Goal: Task Accomplishment & Management: Manage account settings

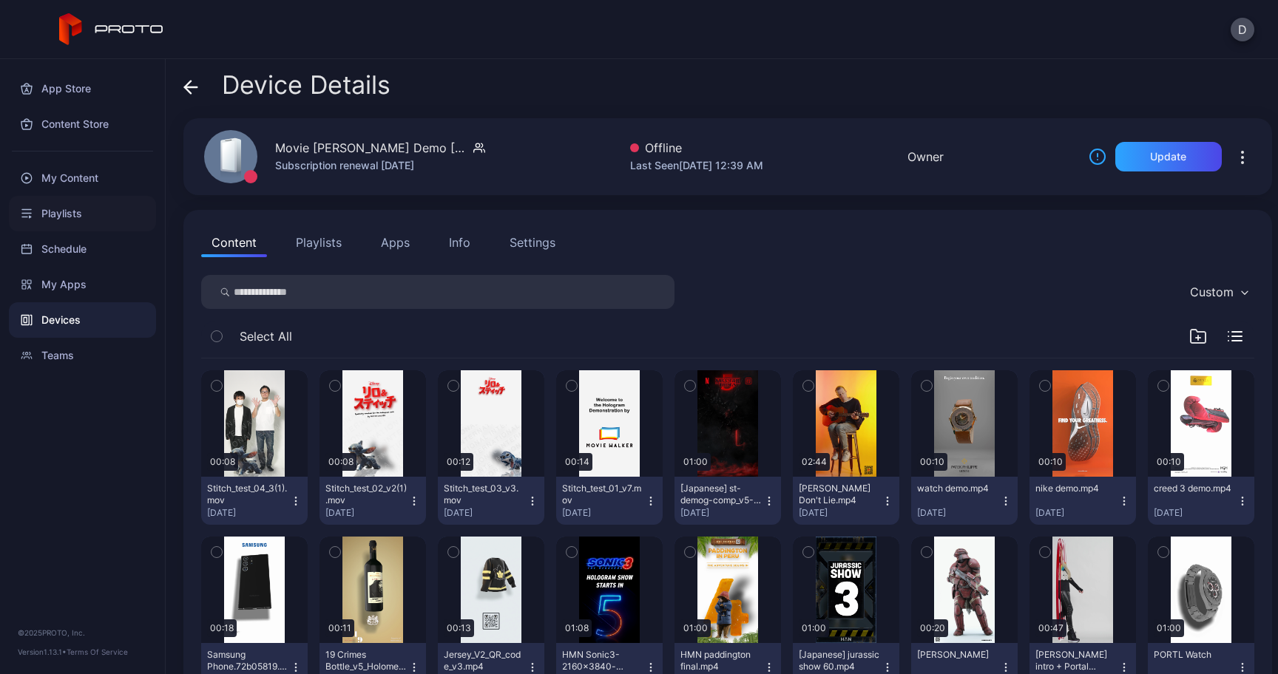
click at [88, 209] on div "Playlists" at bounding box center [82, 213] width 147 height 35
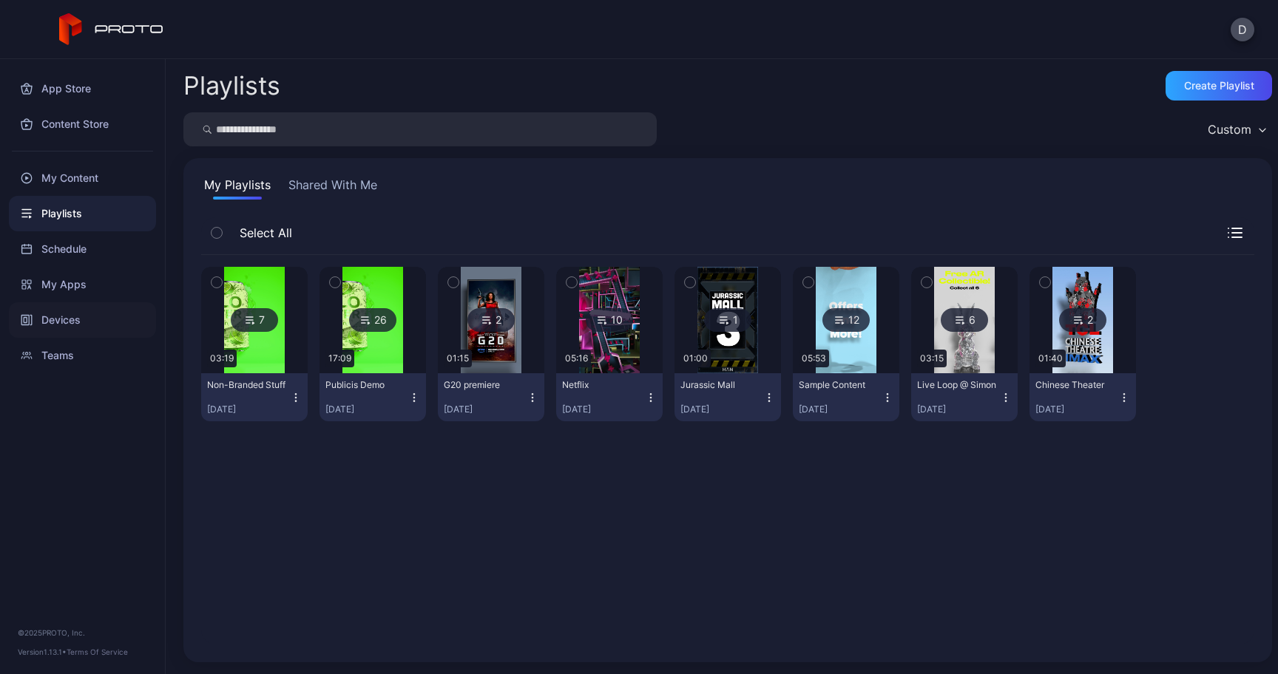
click at [83, 326] on div "Devices" at bounding box center [82, 319] width 147 height 35
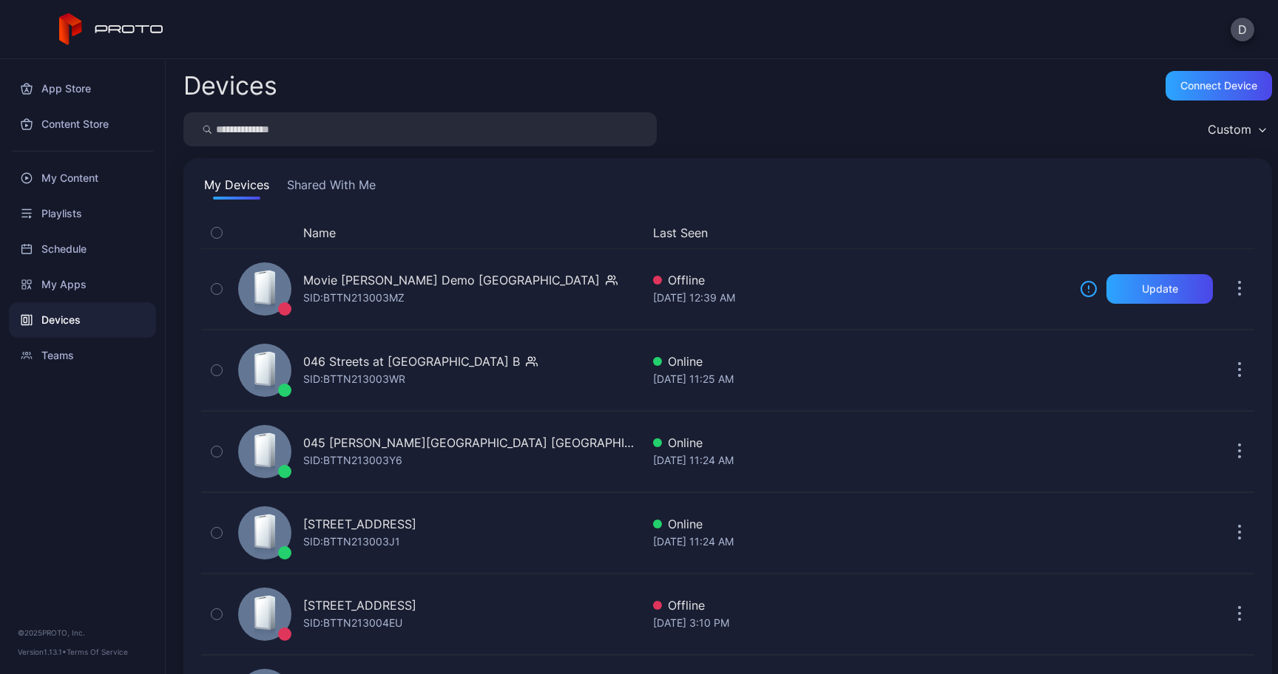
click at [346, 189] on button "Shared With Me" at bounding box center [331, 188] width 95 height 24
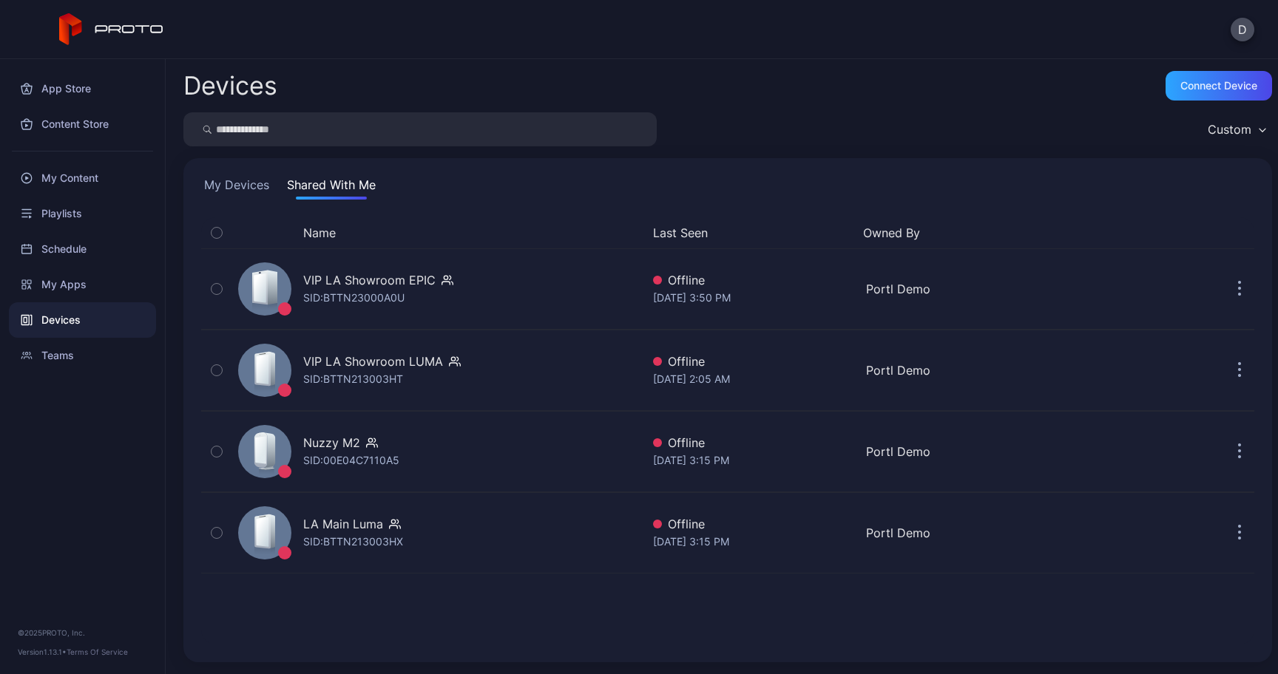
click at [241, 192] on button "My Devices" at bounding box center [236, 188] width 71 height 24
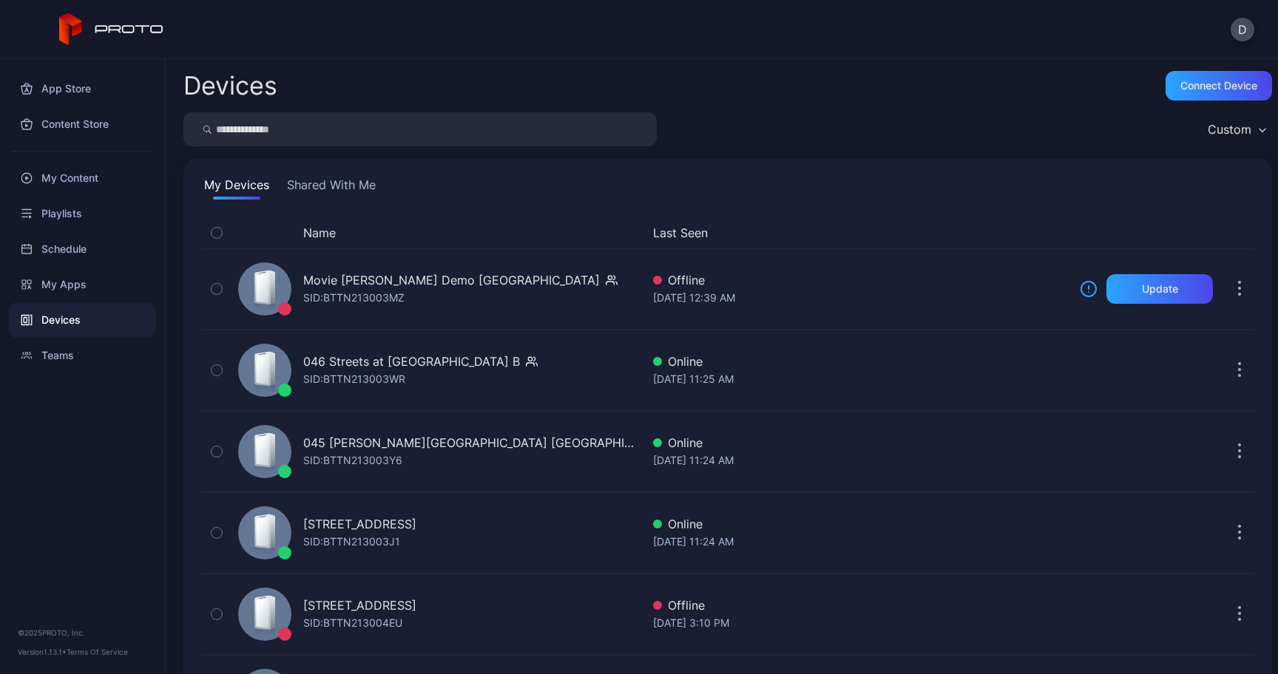
click at [319, 231] on button "Name" at bounding box center [319, 233] width 33 height 18
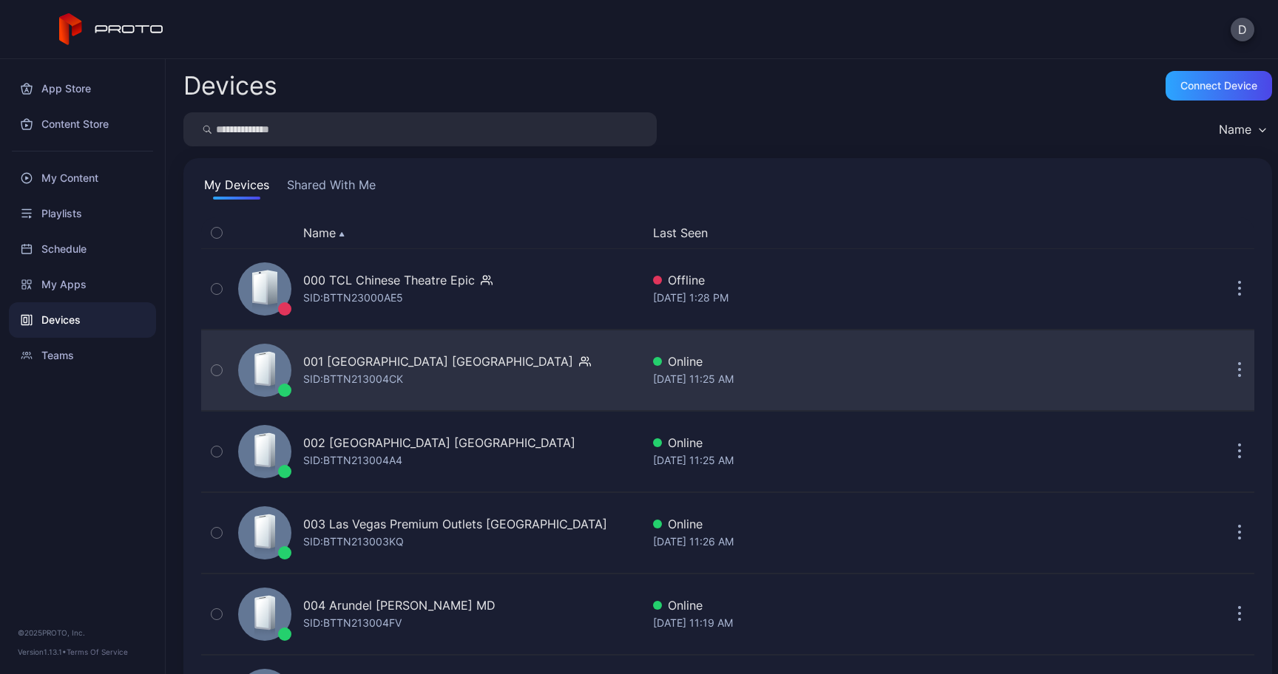
click at [1225, 377] on button "button" at bounding box center [1240, 371] width 30 height 30
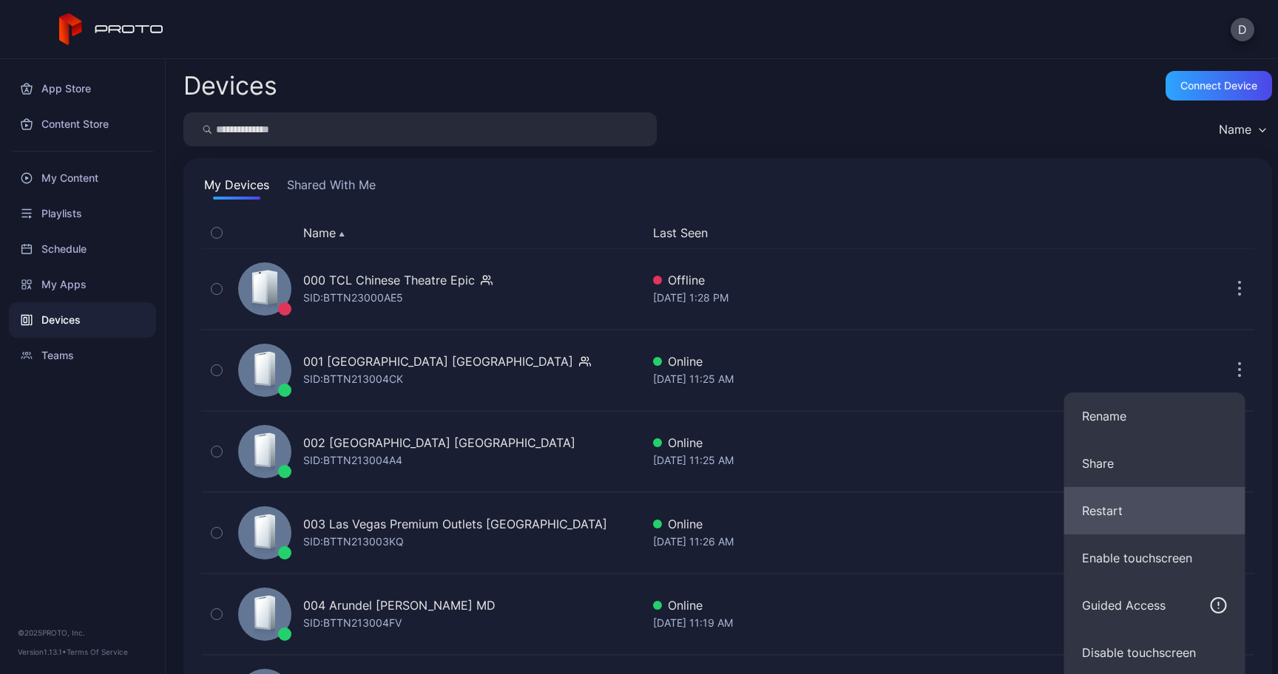
click at [1130, 502] on button "Restart" at bounding box center [1154, 510] width 181 height 47
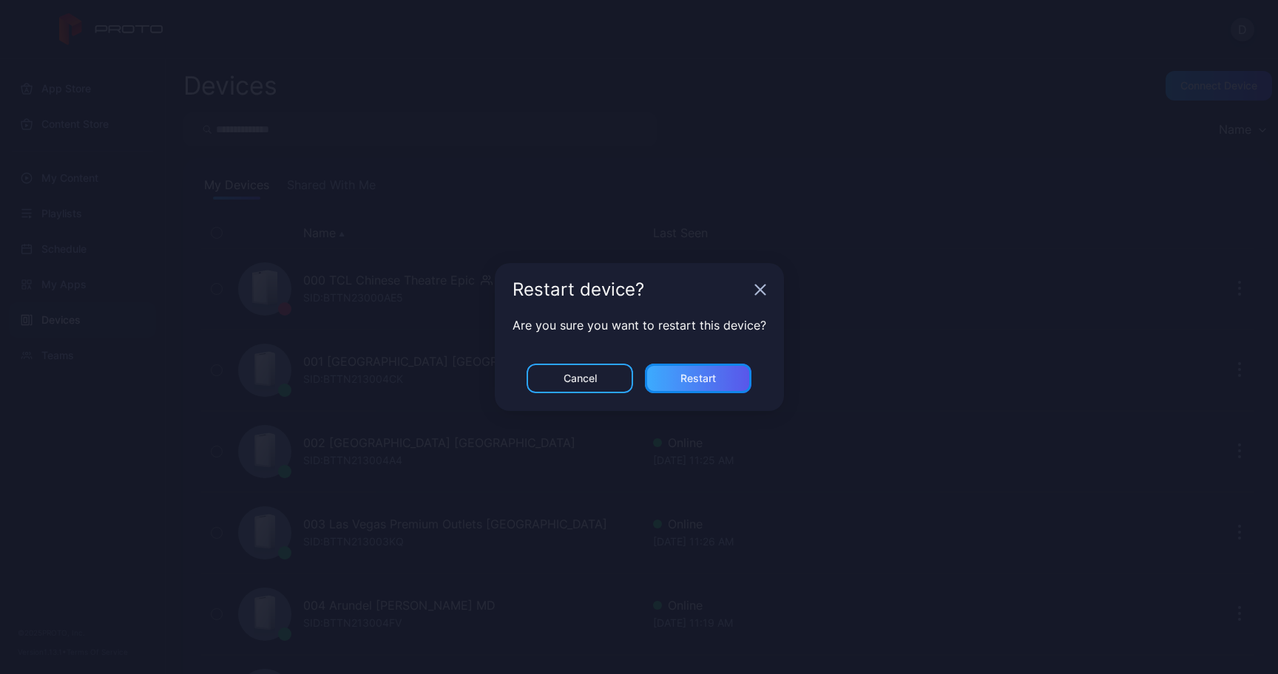
click at [722, 366] on div "Restart" at bounding box center [698, 379] width 106 height 30
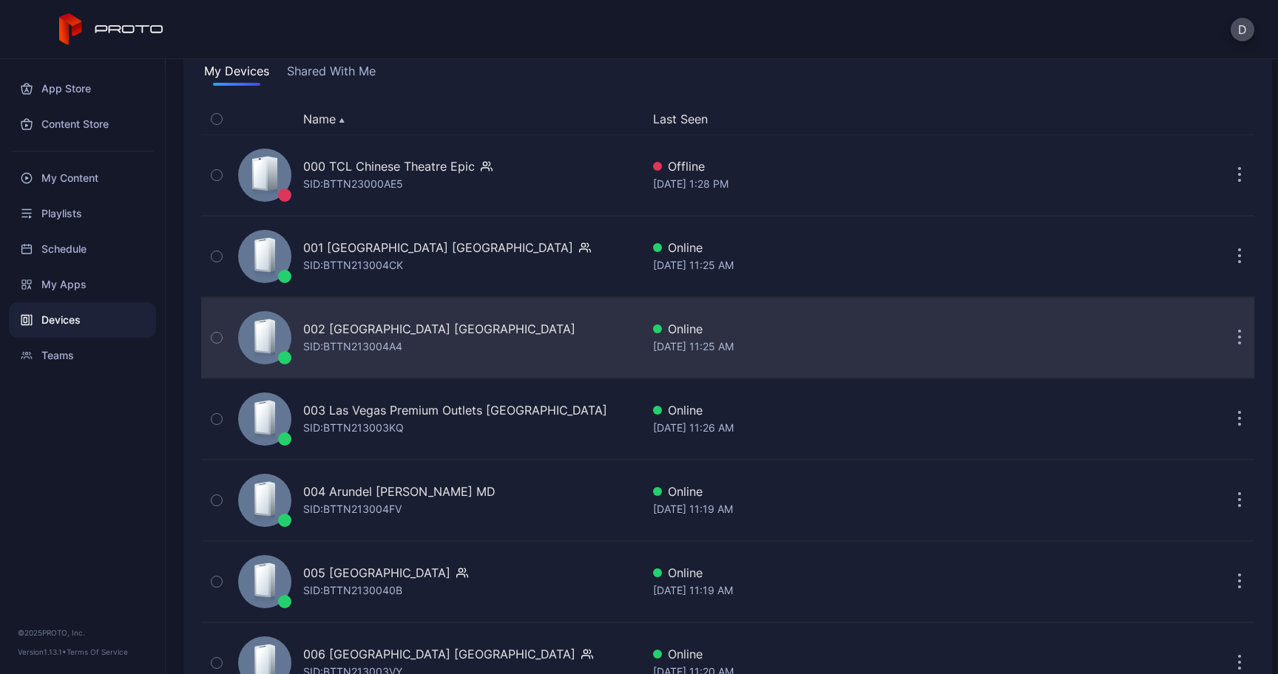
scroll to position [121, 0]
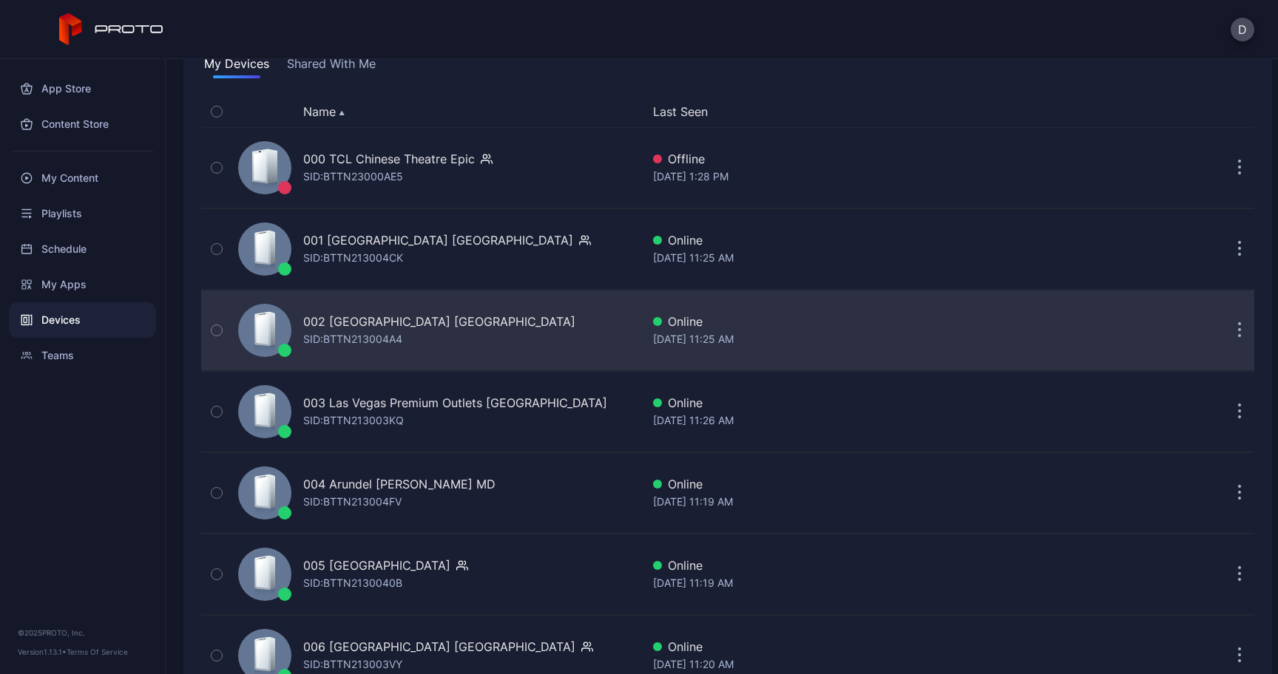
click at [1225, 329] on button "button" at bounding box center [1240, 331] width 30 height 30
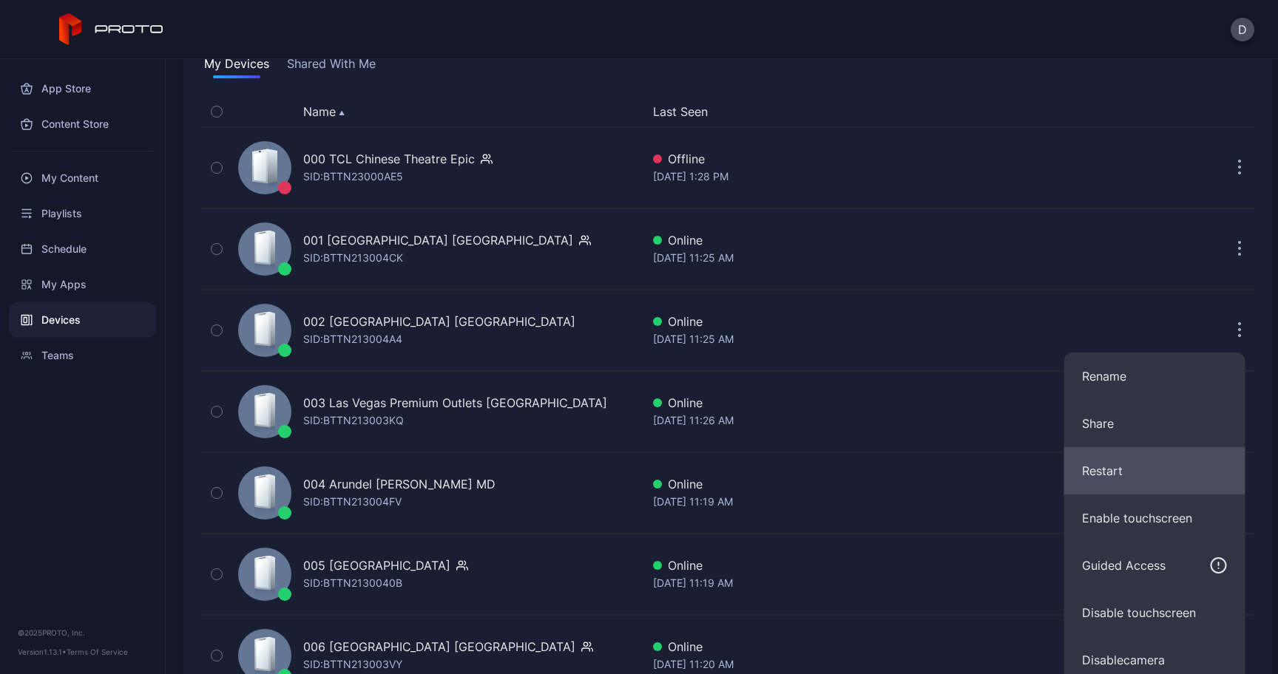
click at [1112, 467] on button "Restart" at bounding box center [1154, 470] width 181 height 47
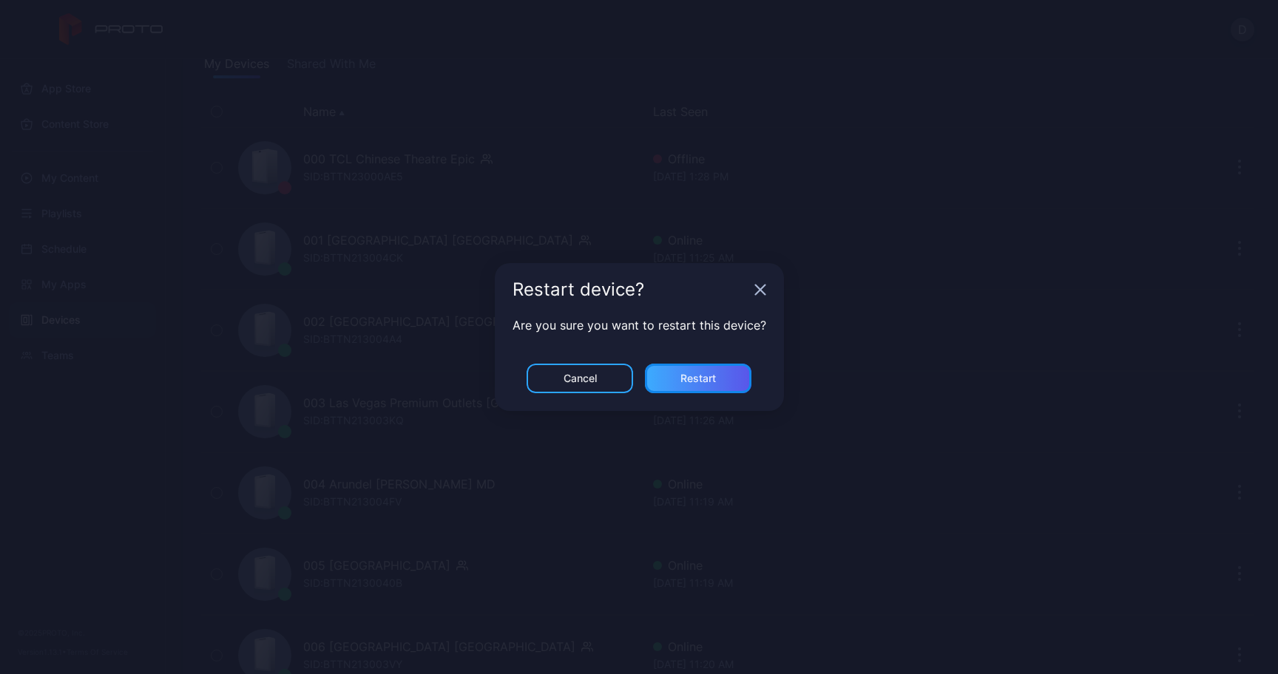
click at [706, 376] on div "Restart" at bounding box center [697, 379] width 35 height 12
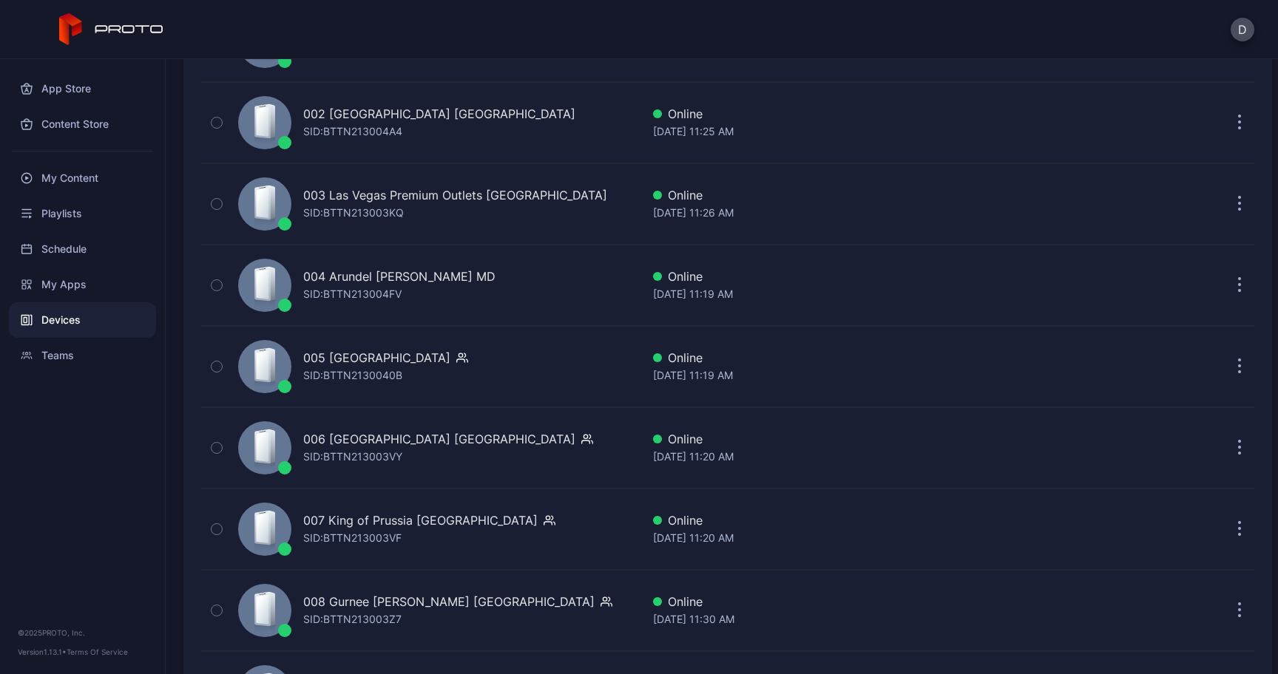
scroll to position [316, 0]
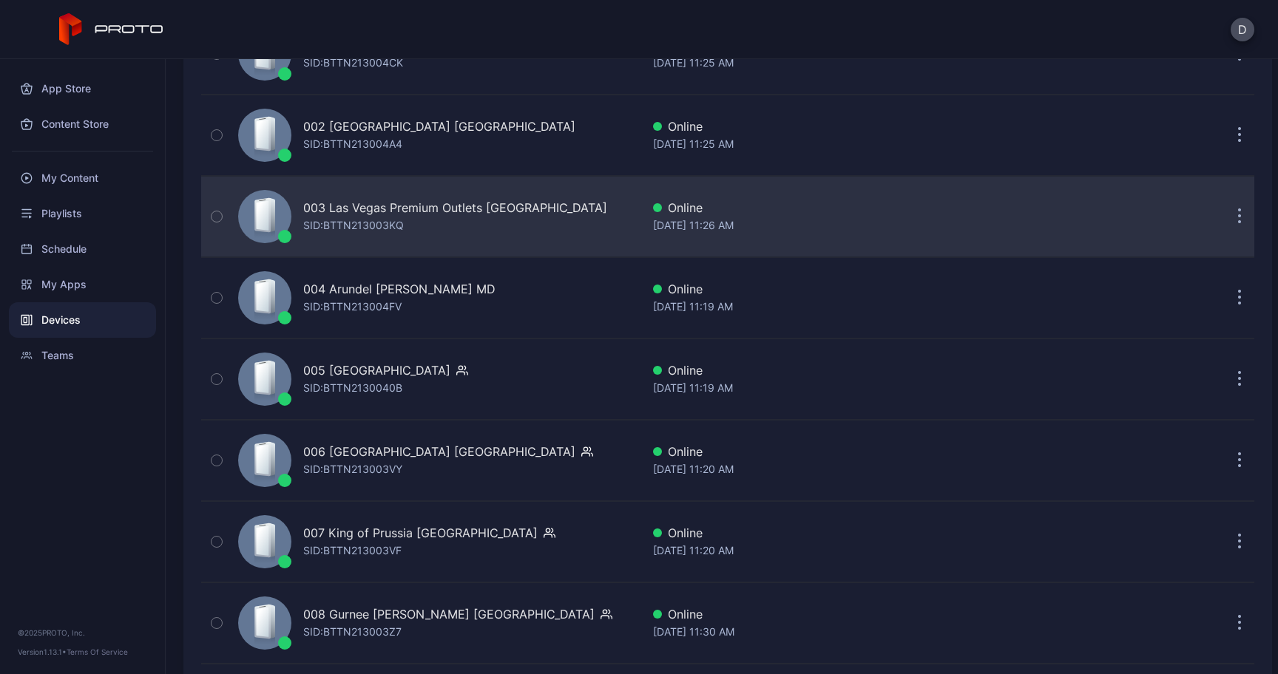
click at [1225, 216] on button "button" at bounding box center [1240, 217] width 30 height 30
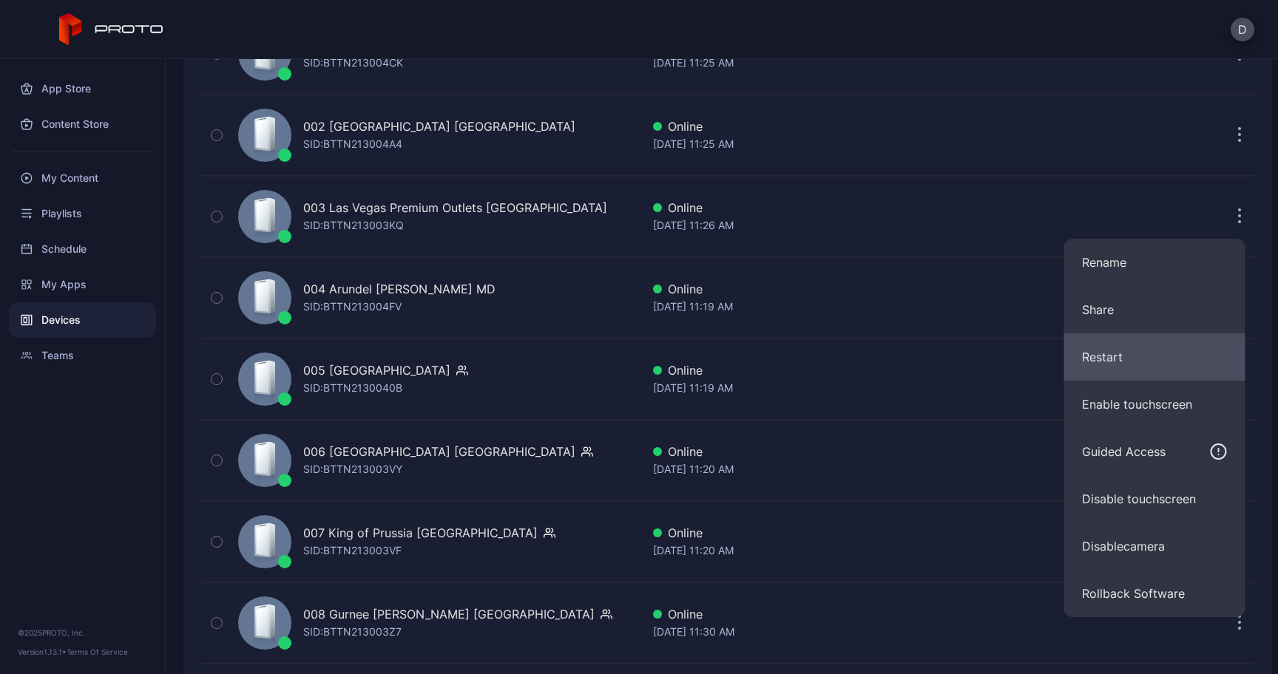
click at [1147, 348] on button "Restart" at bounding box center [1154, 357] width 181 height 47
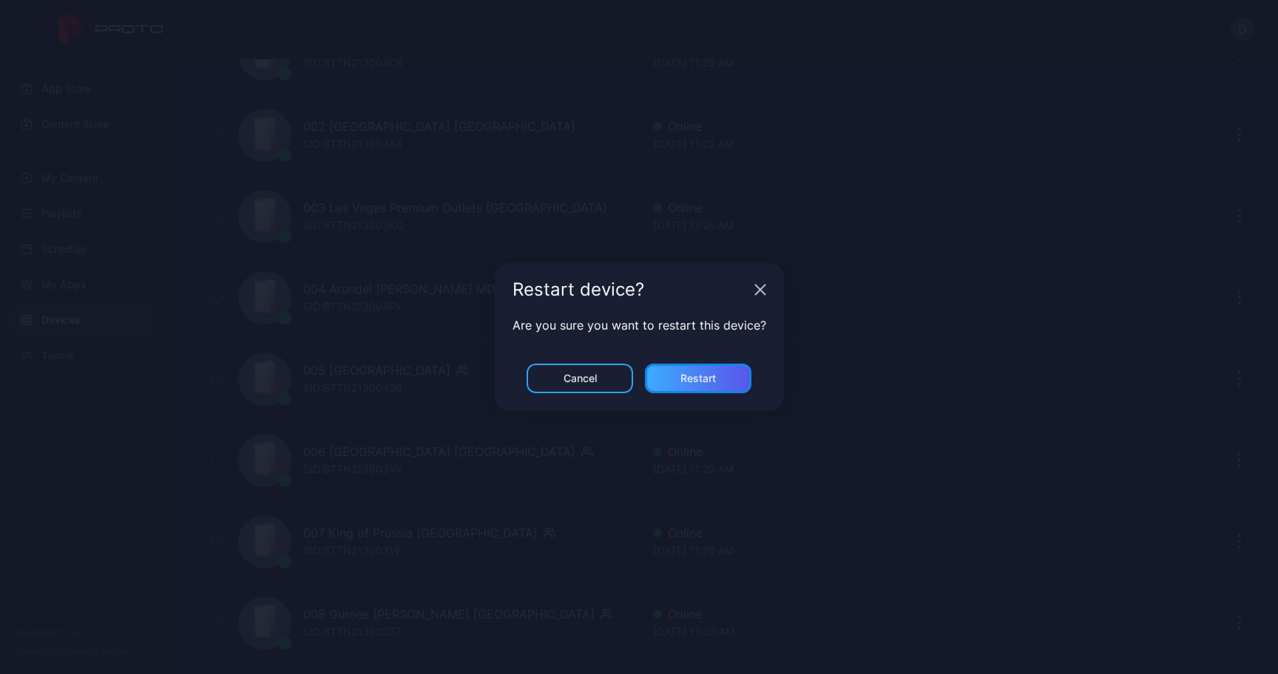
click at [717, 368] on div "Restart" at bounding box center [698, 379] width 106 height 30
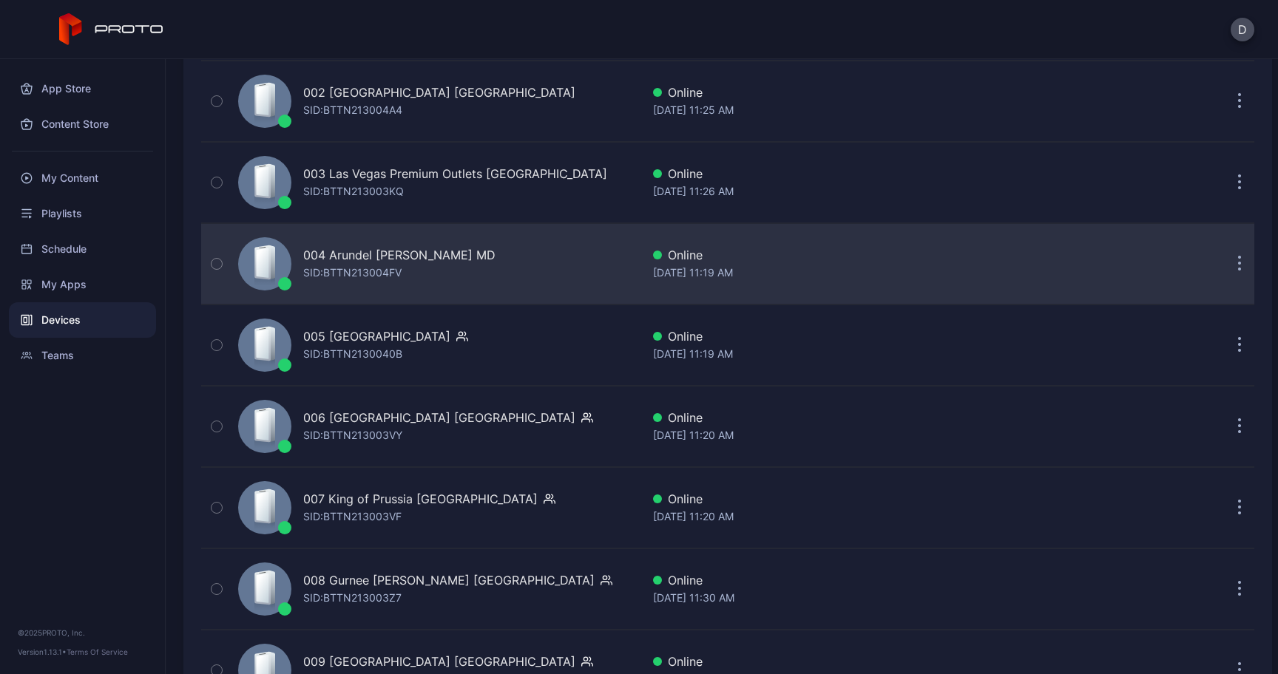
scroll to position [373, 0]
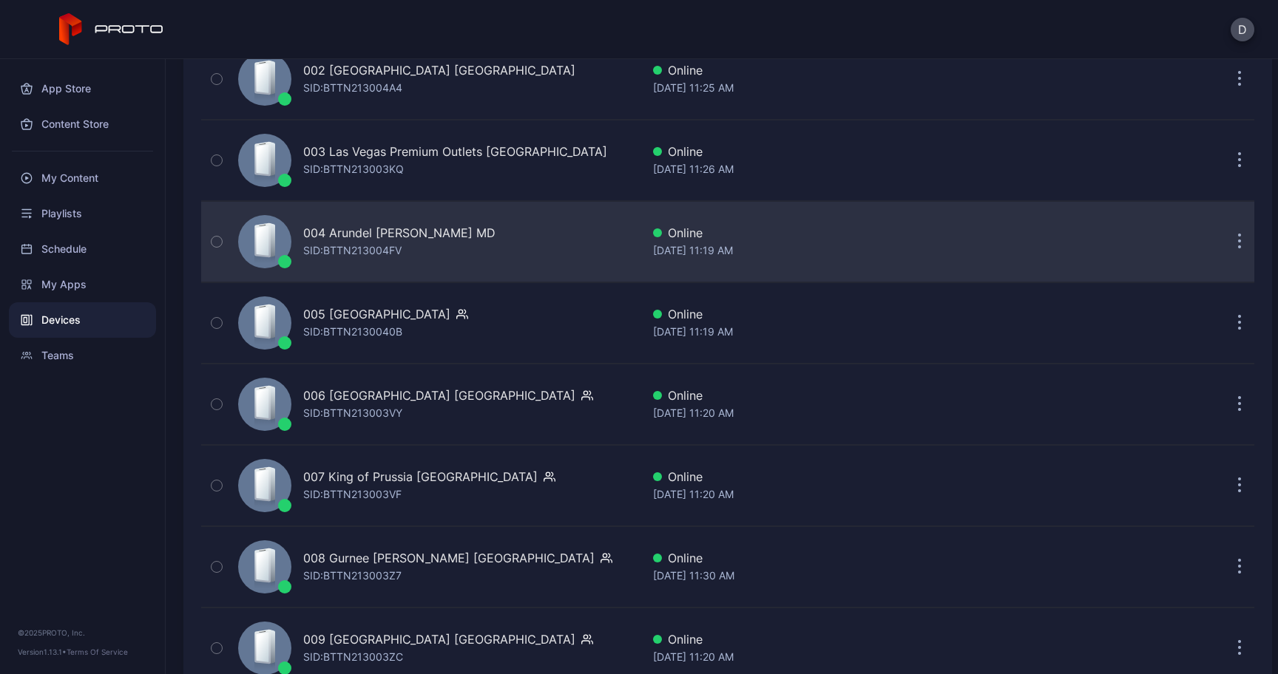
click at [1225, 243] on button "button" at bounding box center [1240, 242] width 30 height 30
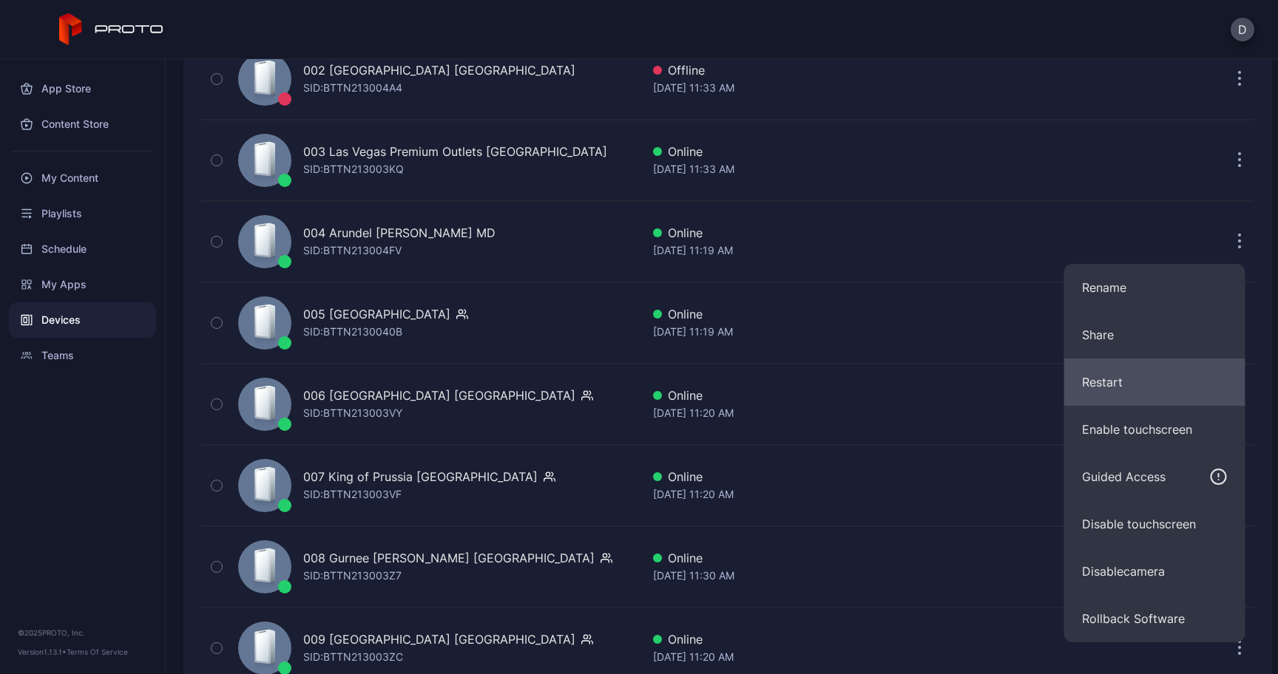
click at [1090, 386] on button "Restart" at bounding box center [1154, 382] width 181 height 47
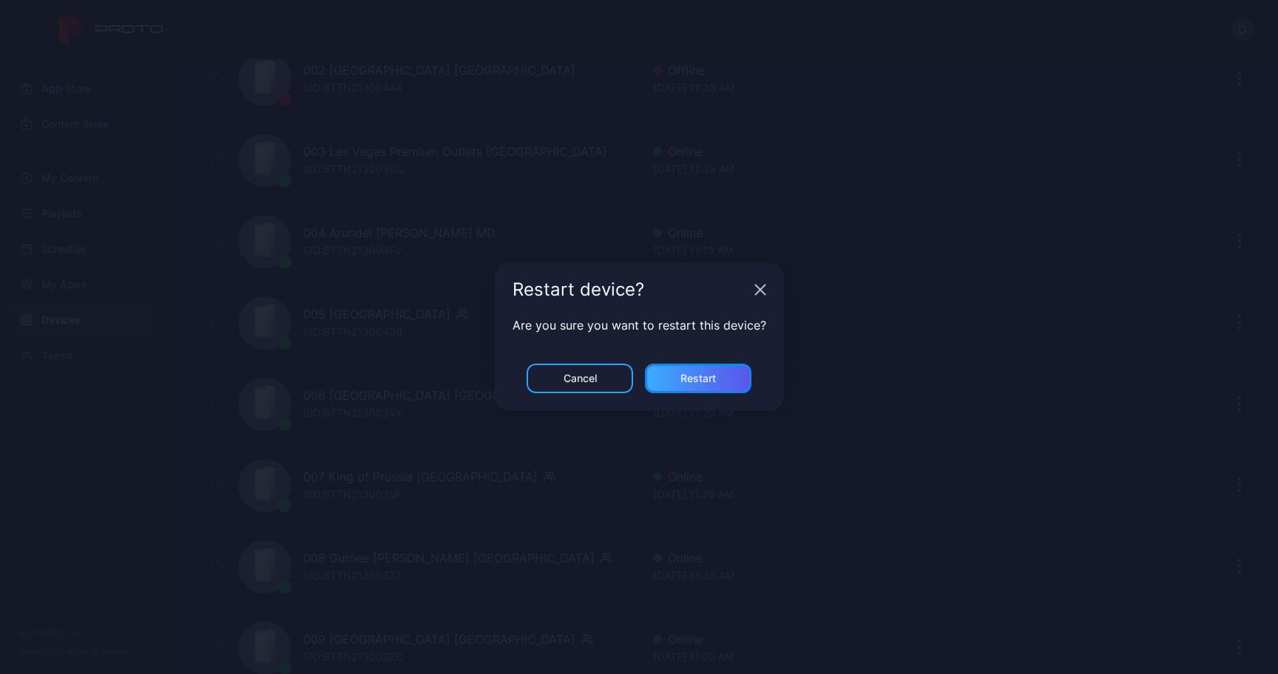
click at [697, 375] on div "Restart" at bounding box center [697, 379] width 35 height 12
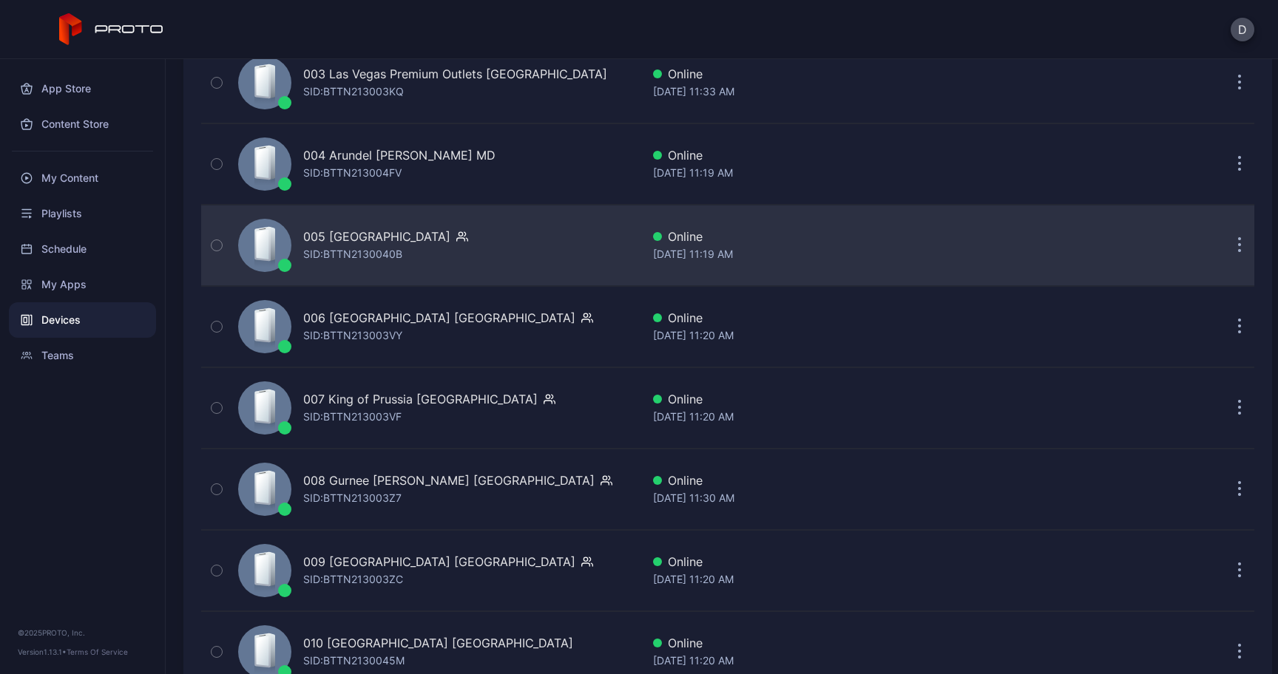
scroll to position [482, 0]
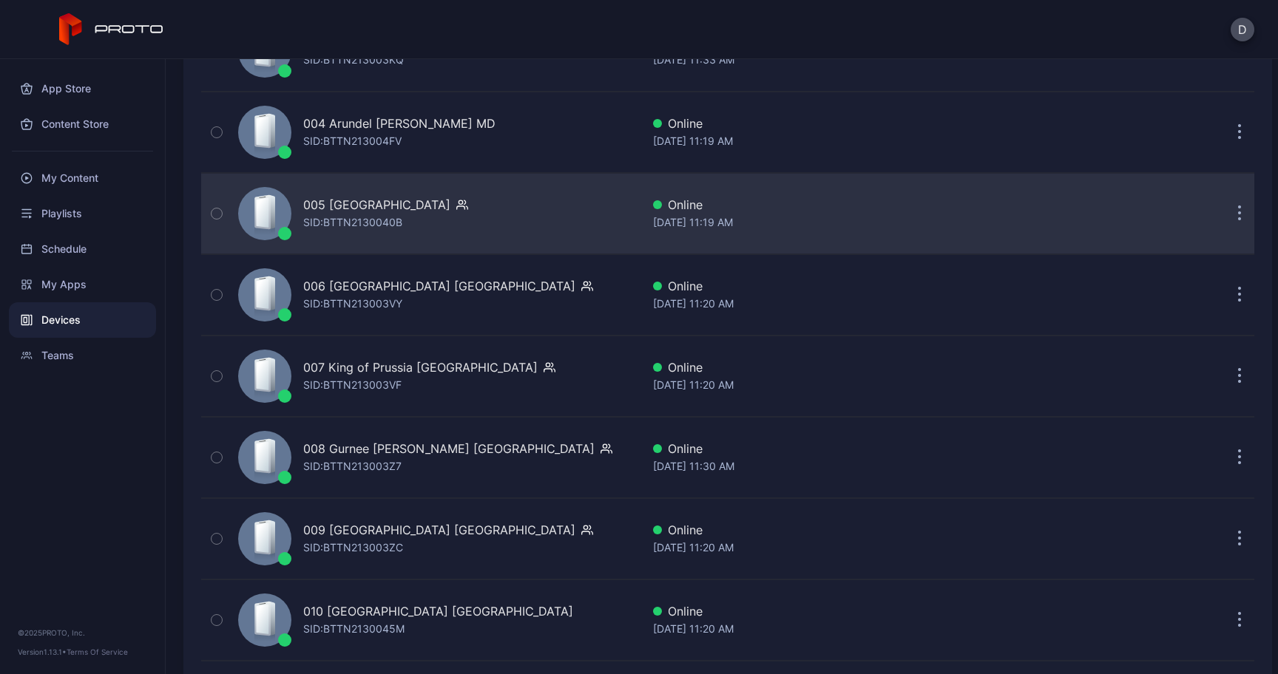
click at [1225, 209] on button "button" at bounding box center [1240, 214] width 30 height 30
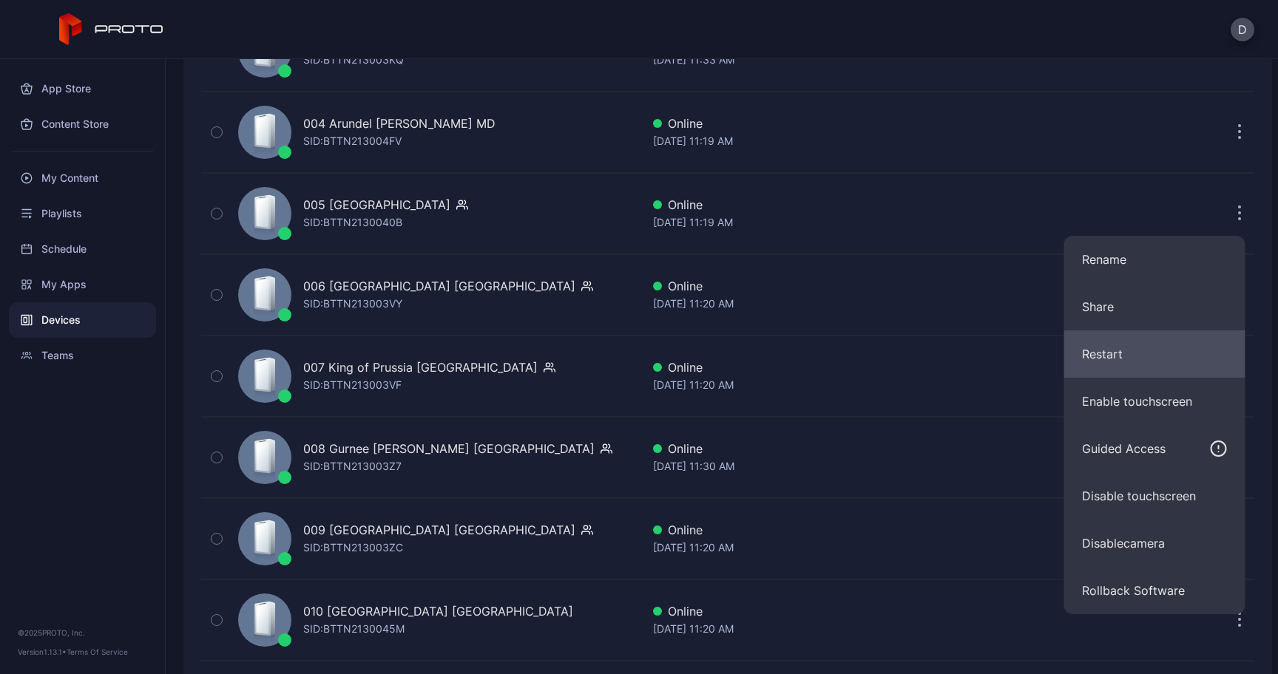
click at [1106, 359] on button "Restart" at bounding box center [1154, 354] width 181 height 47
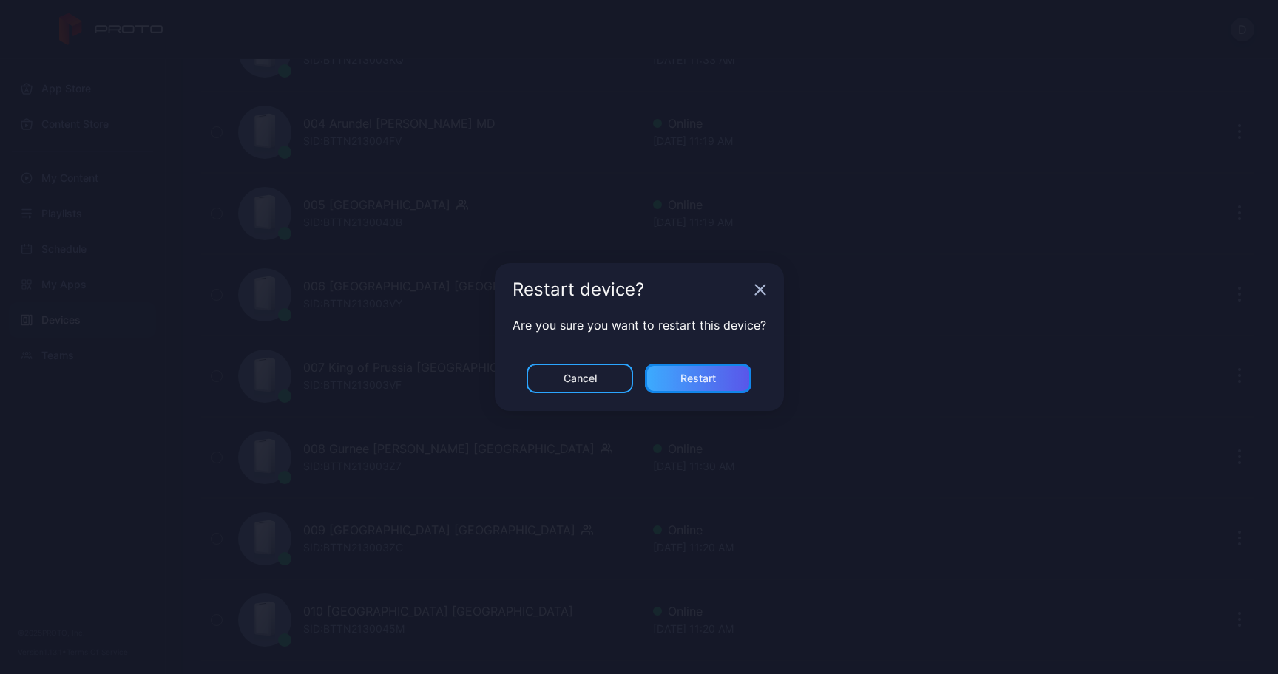
click at [719, 368] on div "Restart" at bounding box center [698, 379] width 106 height 30
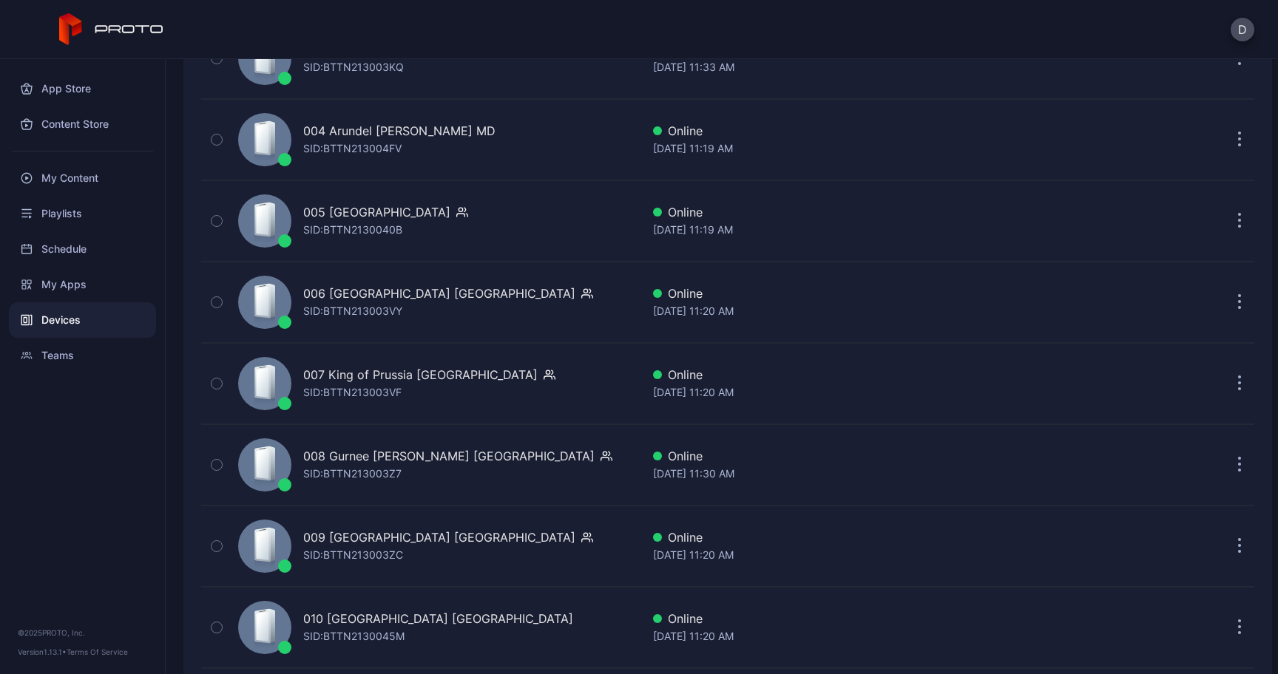
scroll to position [472, 0]
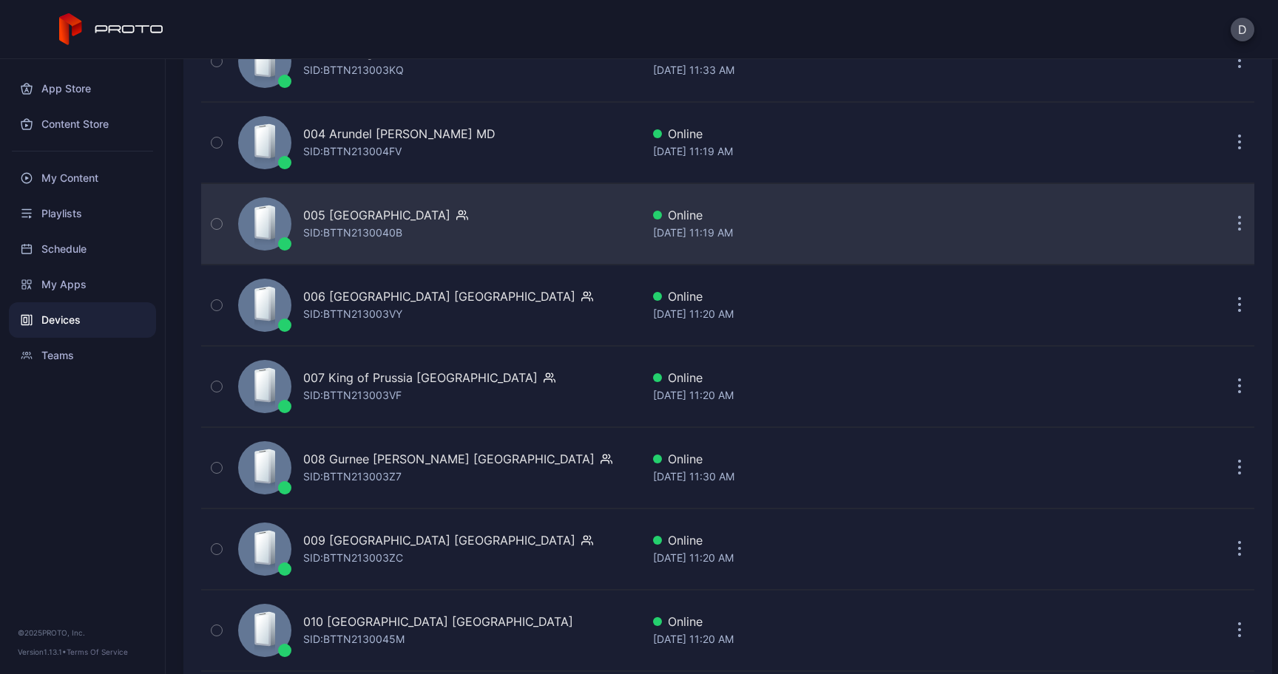
click at [1228, 220] on button "button" at bounding box center [1240, 224] width 30 height 30
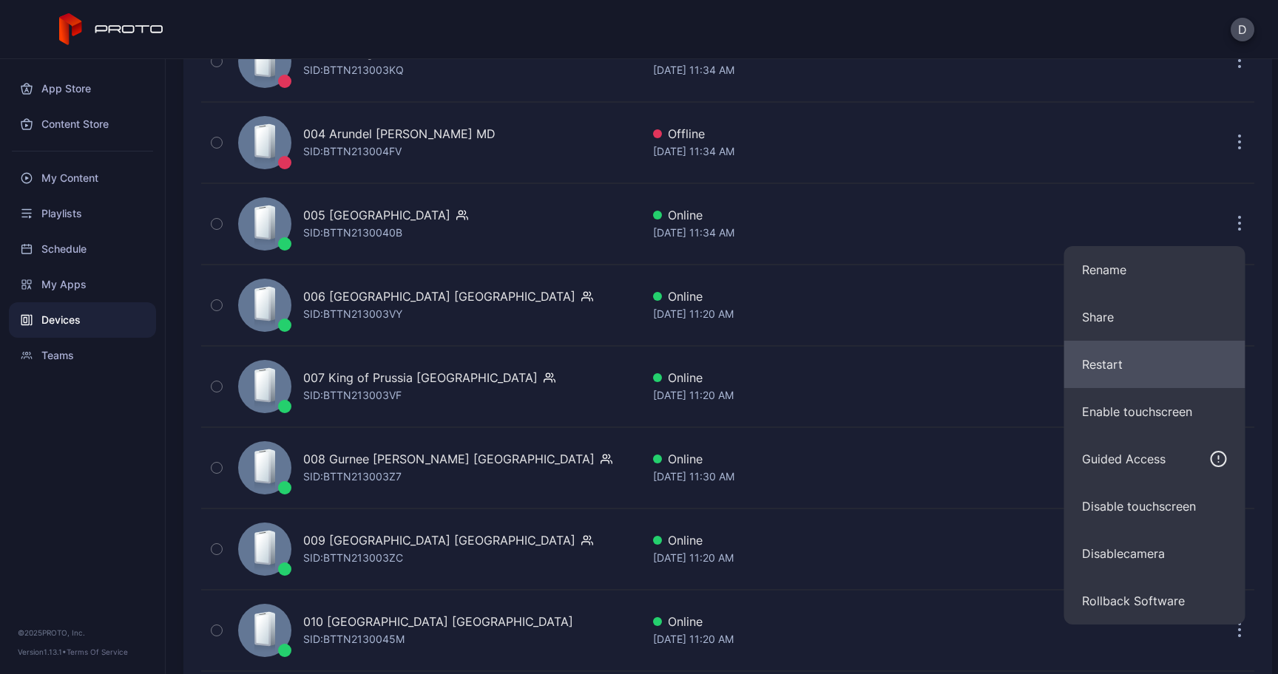
click at [1150, 351] on button "Restart" at bounding box center [1154, 364] width 181 height 47
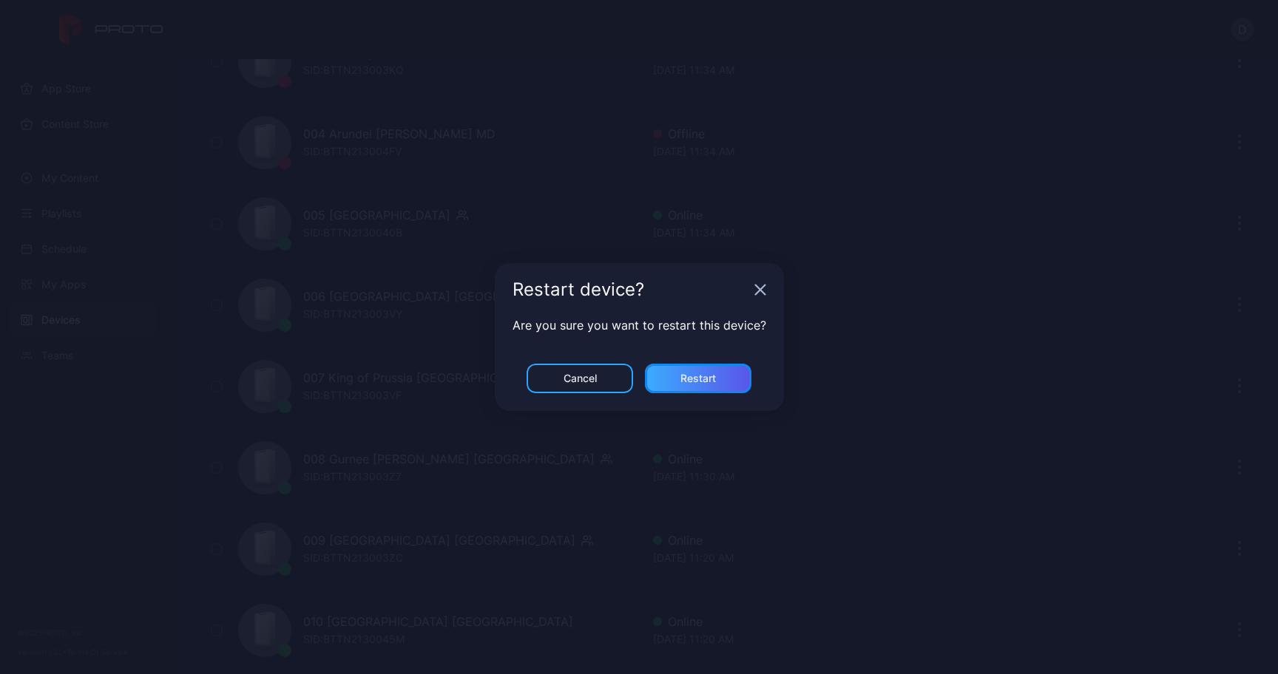
click at [686, 393] on div "Restart" at bounding box center [698, 379] width 106 height 30
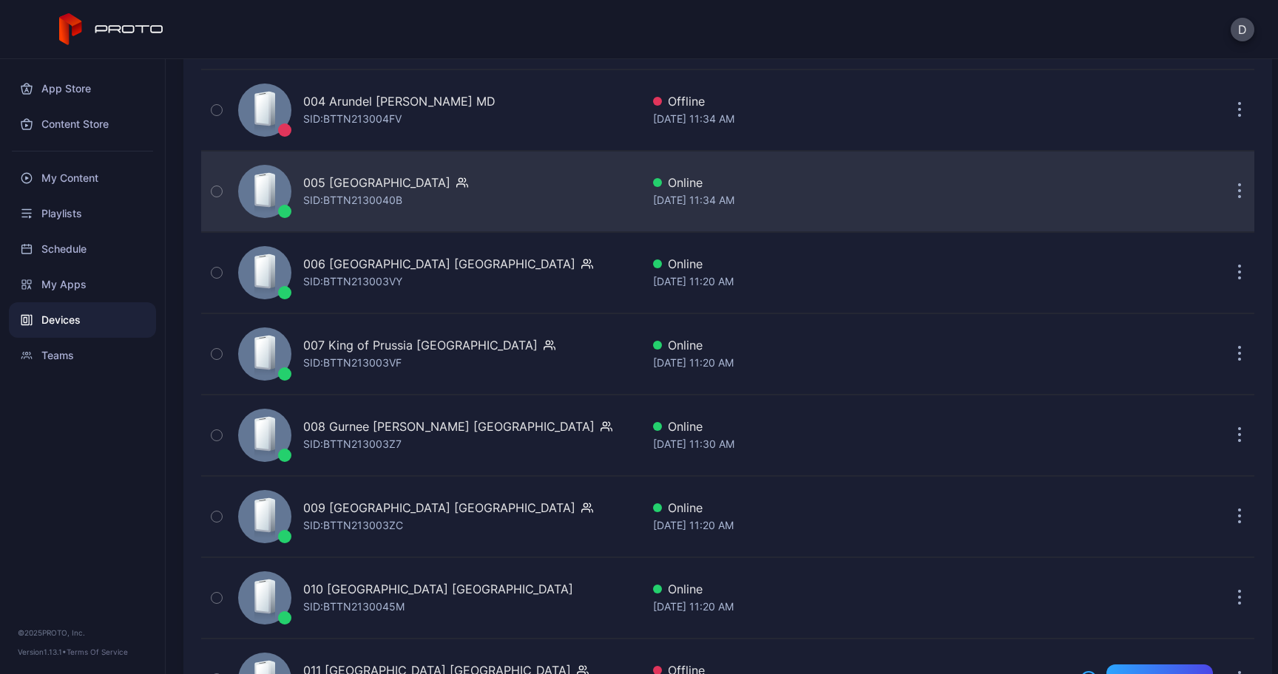
scroll to position [512, 0]
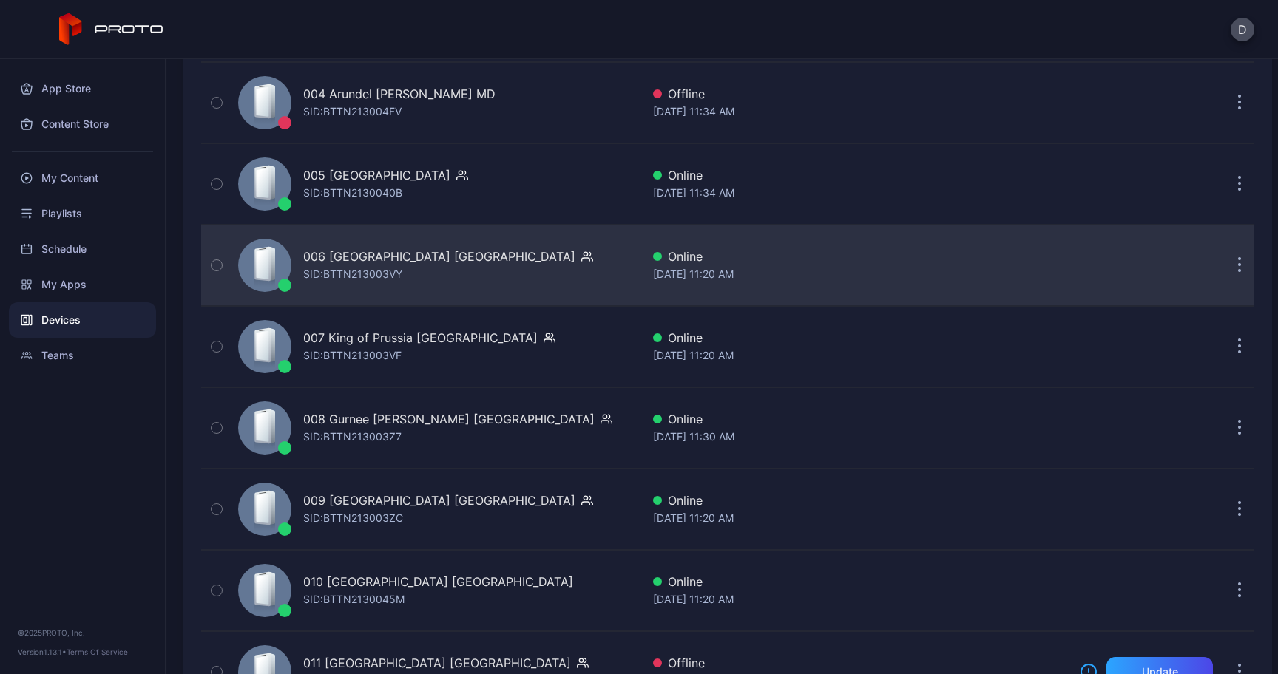
click at [1227, 260] on button "button" at bounding box center [1240, 266] width 30 height 30
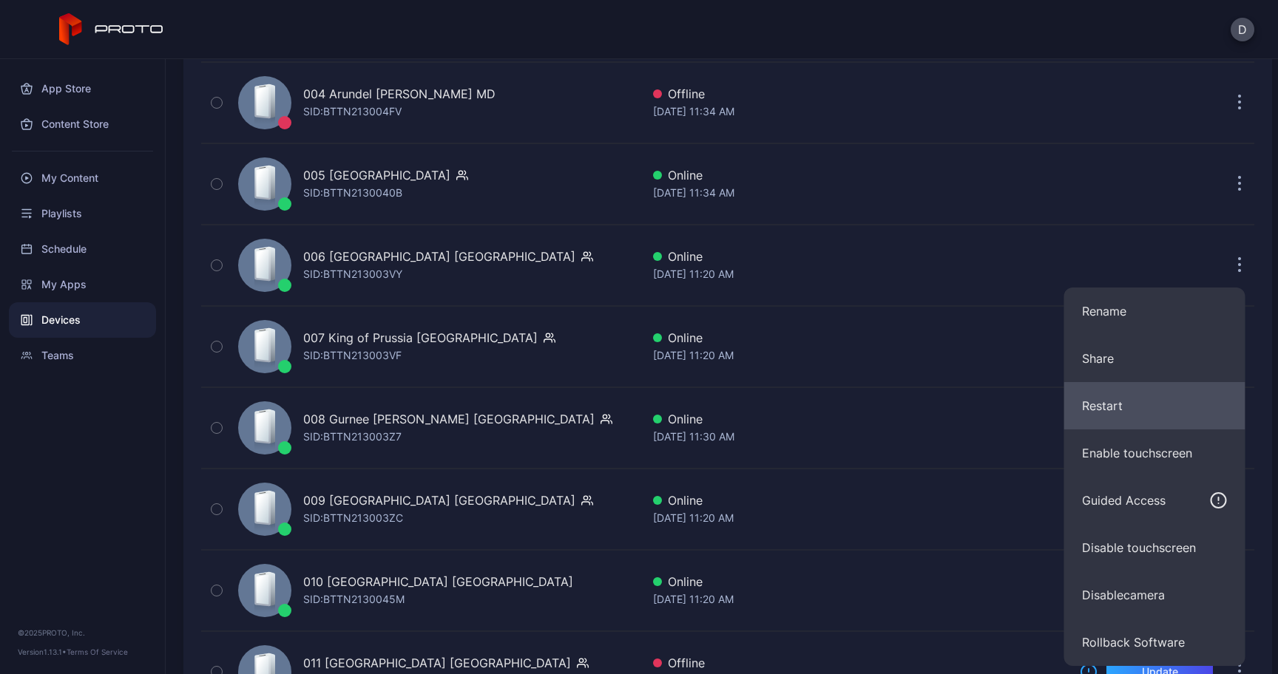
click at [1109, 401] on button "Restart" at bounding box center [1154, 405] width 181 height 47
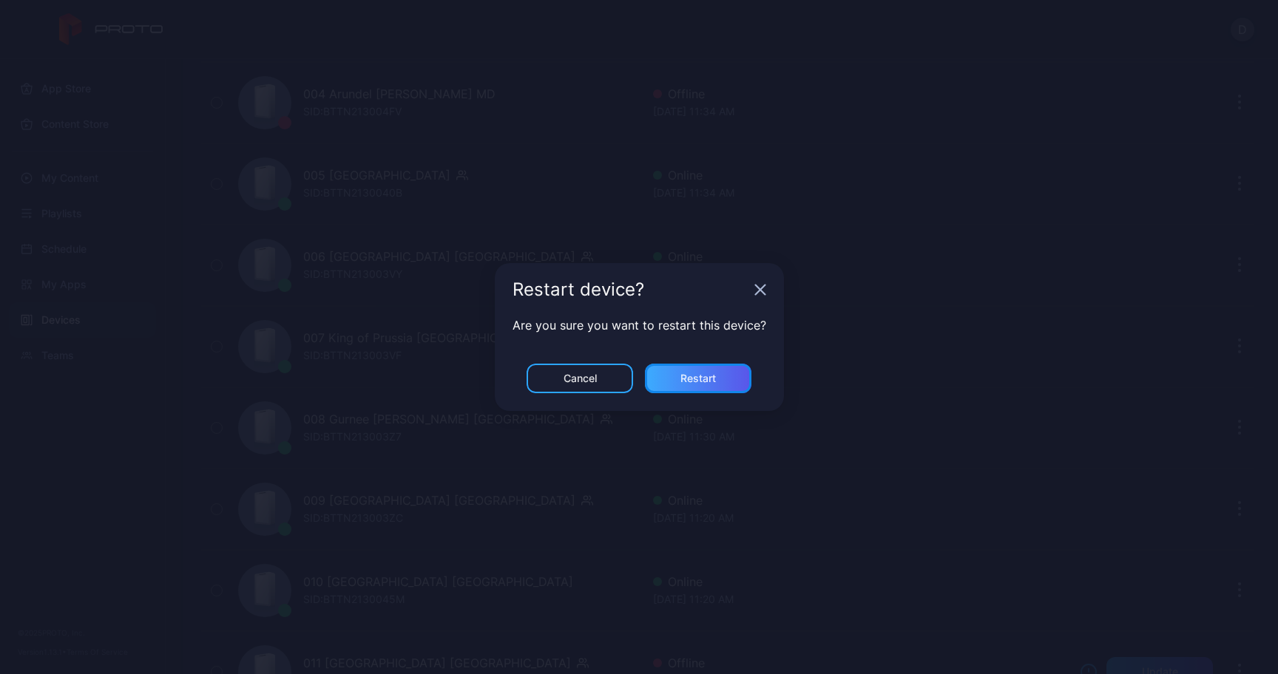
click at [714, 387] on div "Restart" at bounding box center [698, 379] width 106 height 30
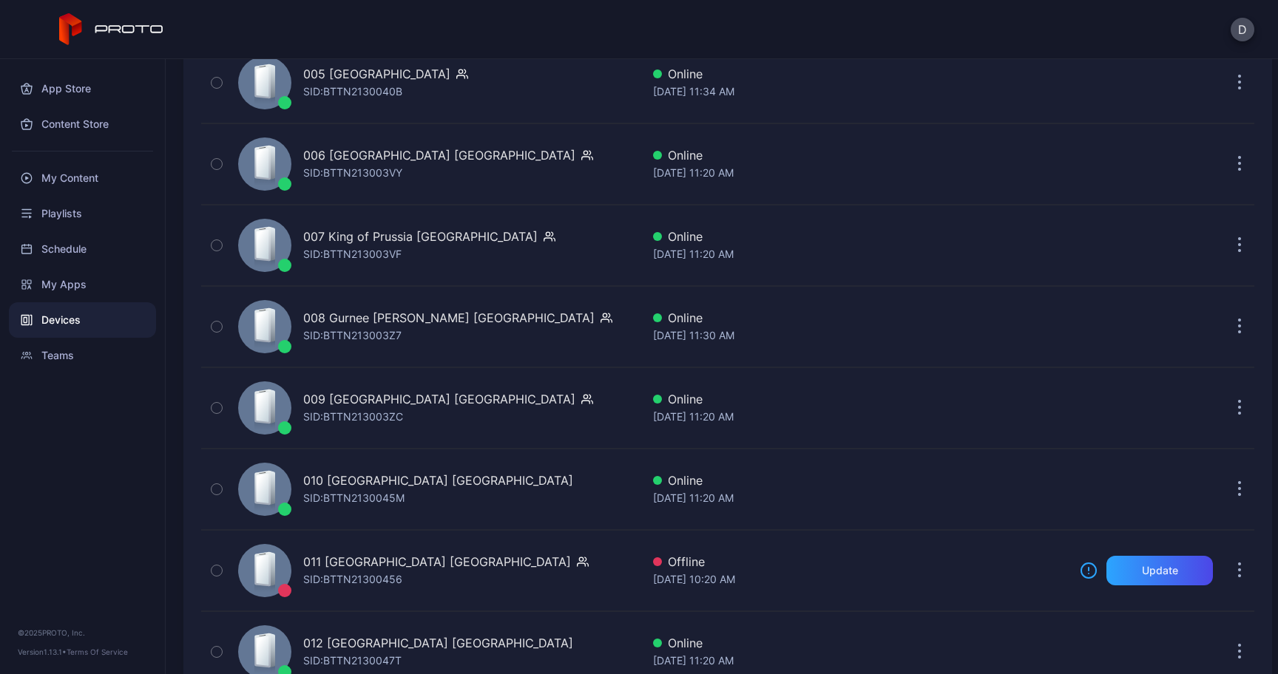
scroll to position [619, 0]
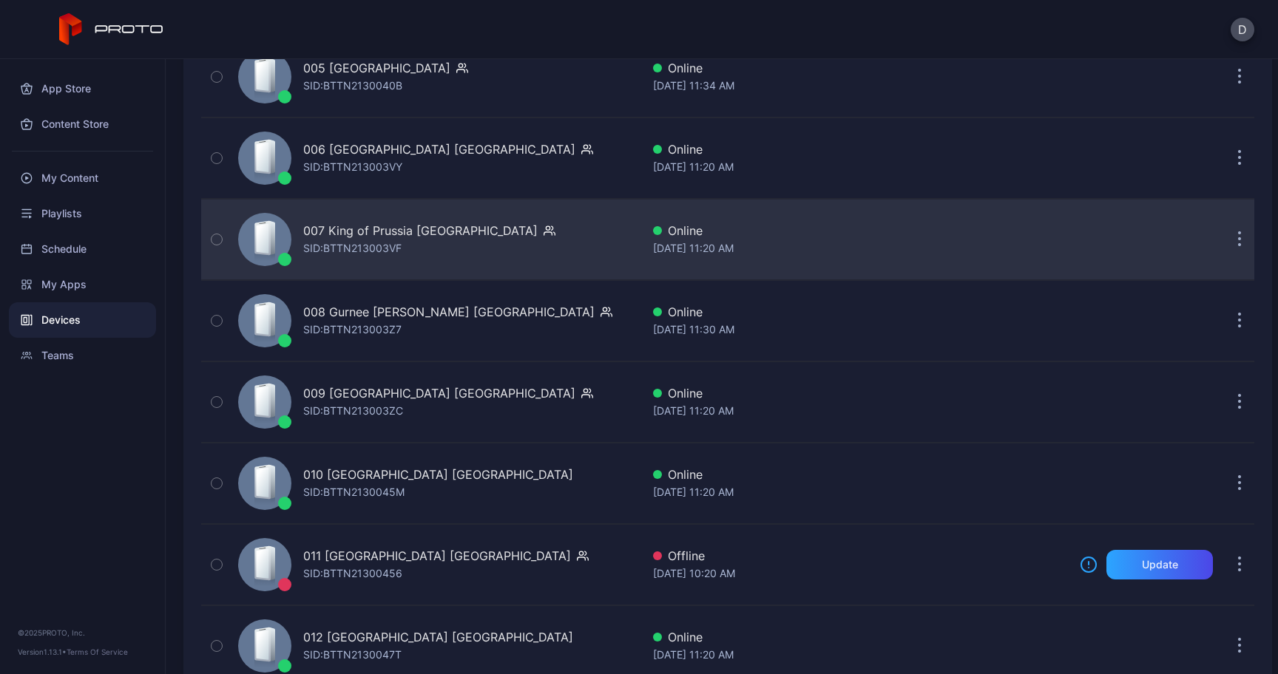
click at [1225, 242] on button "button" at bounding box center [1240, 240] width 30 height 30
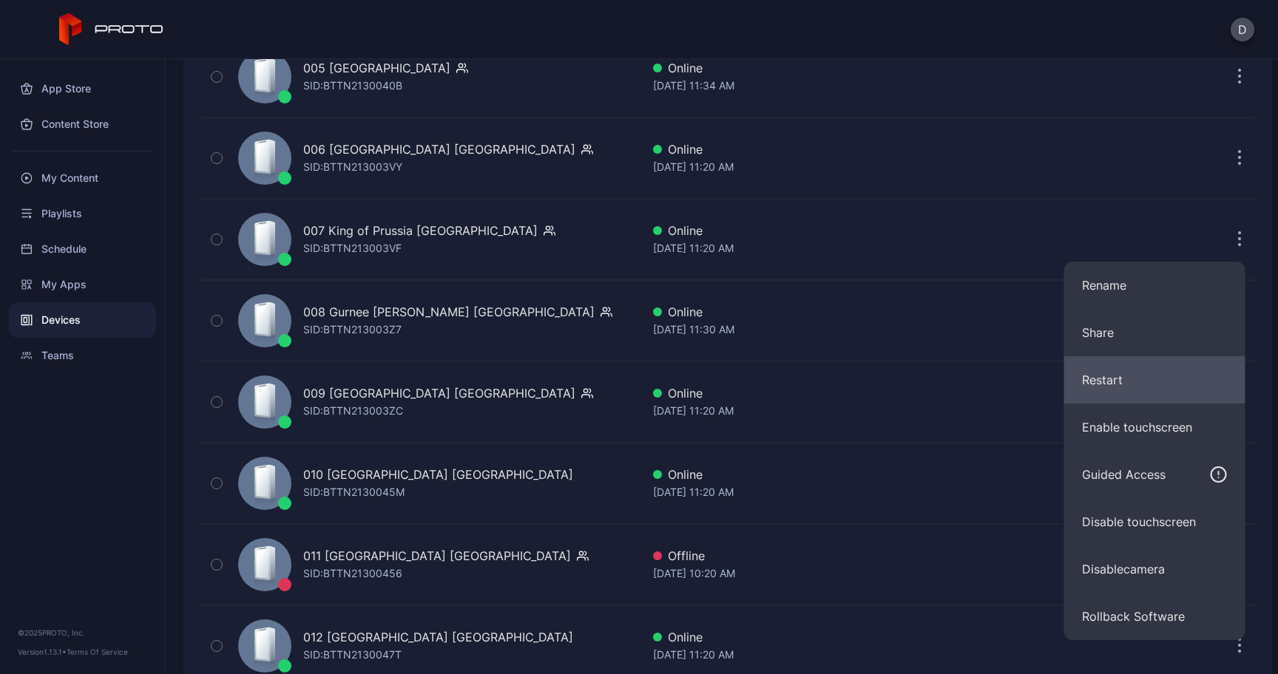
click at [1136, 374] on button "Restart" at bounding box center [1154, 379] width 181 height 47
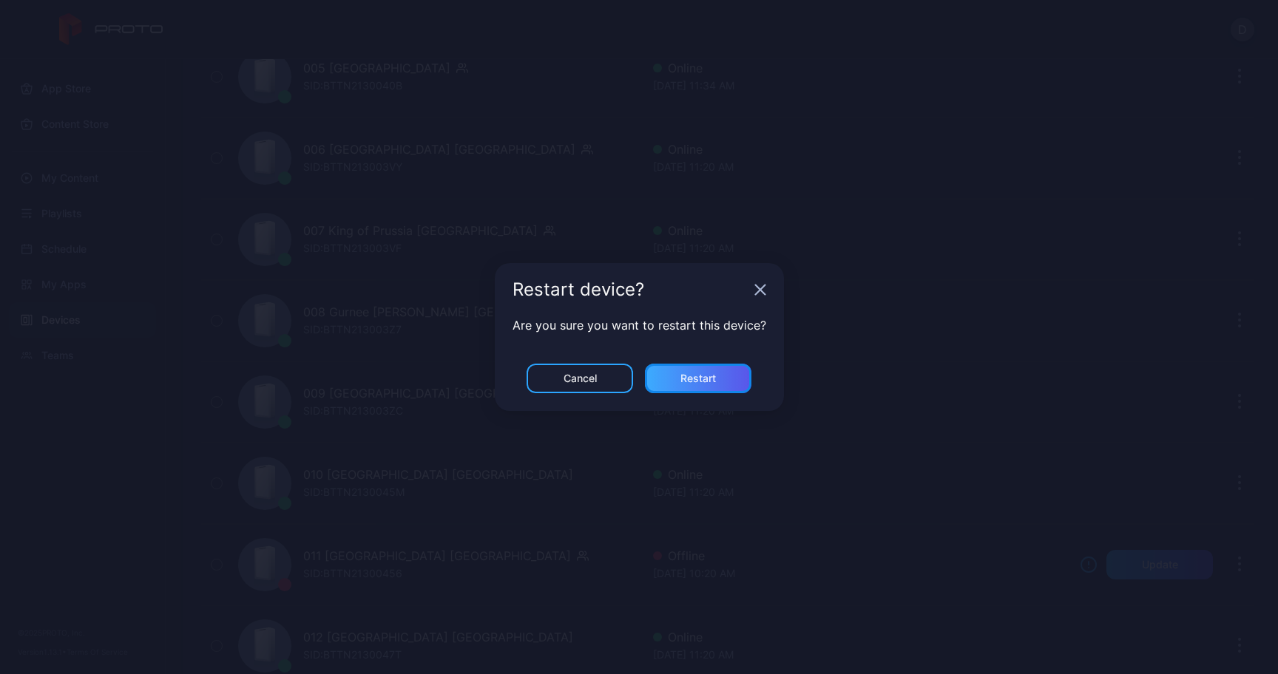
click at [708, 373] on div "Restart" at bounding box center [697, 379] width 35 height 12
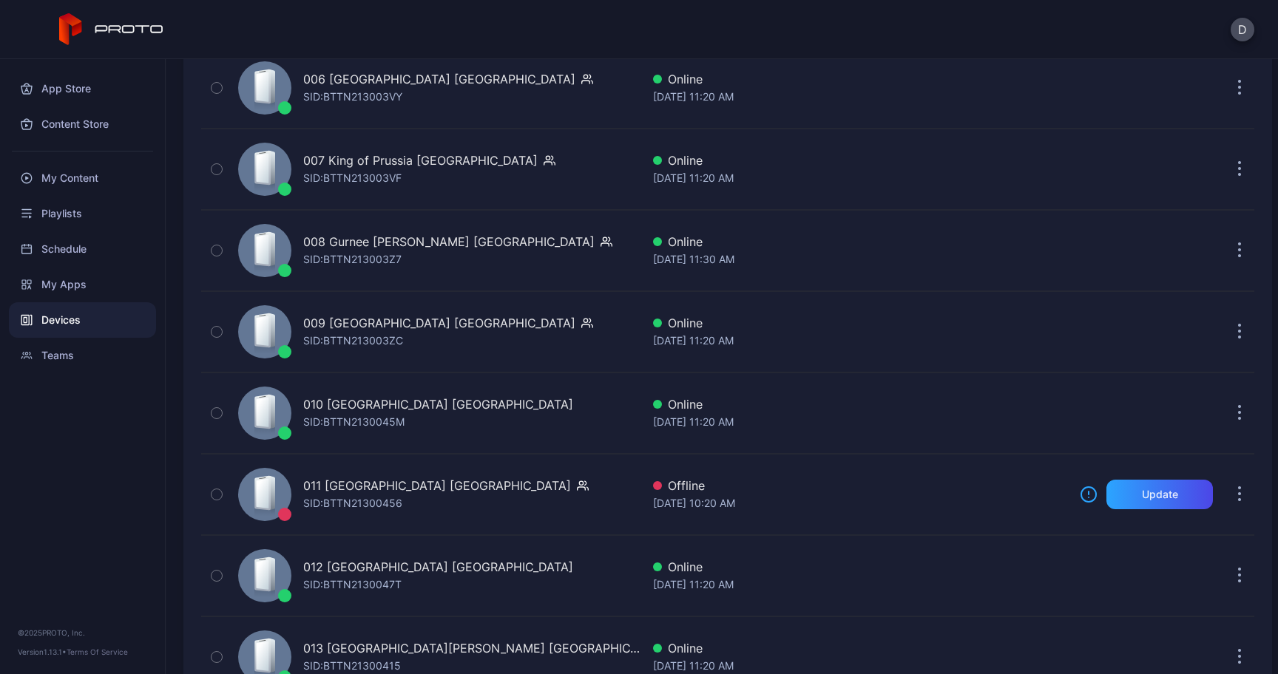
scroll to position [694, 0]
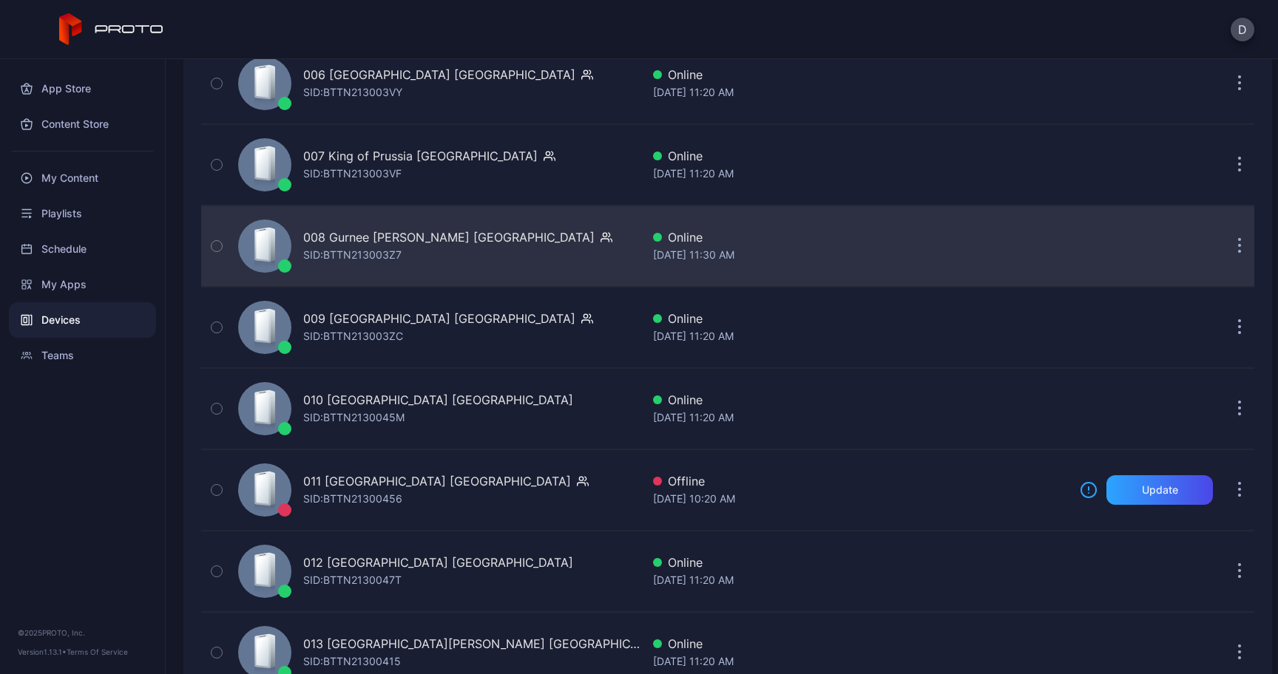
click at [1238, 243] on icon "button" at bounding box center [1240, 246] width 4 height 17
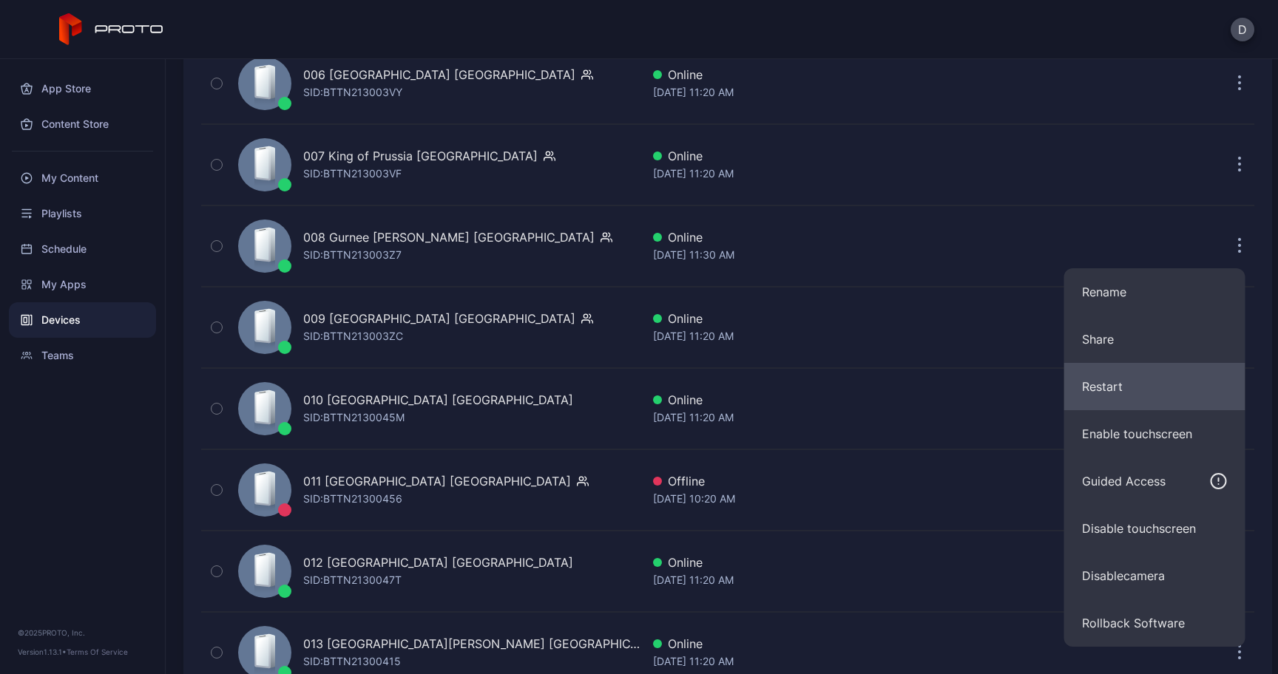
click at [1125, 374] on button "Restart" at bounding box center [1154, 386] width 181 height 47
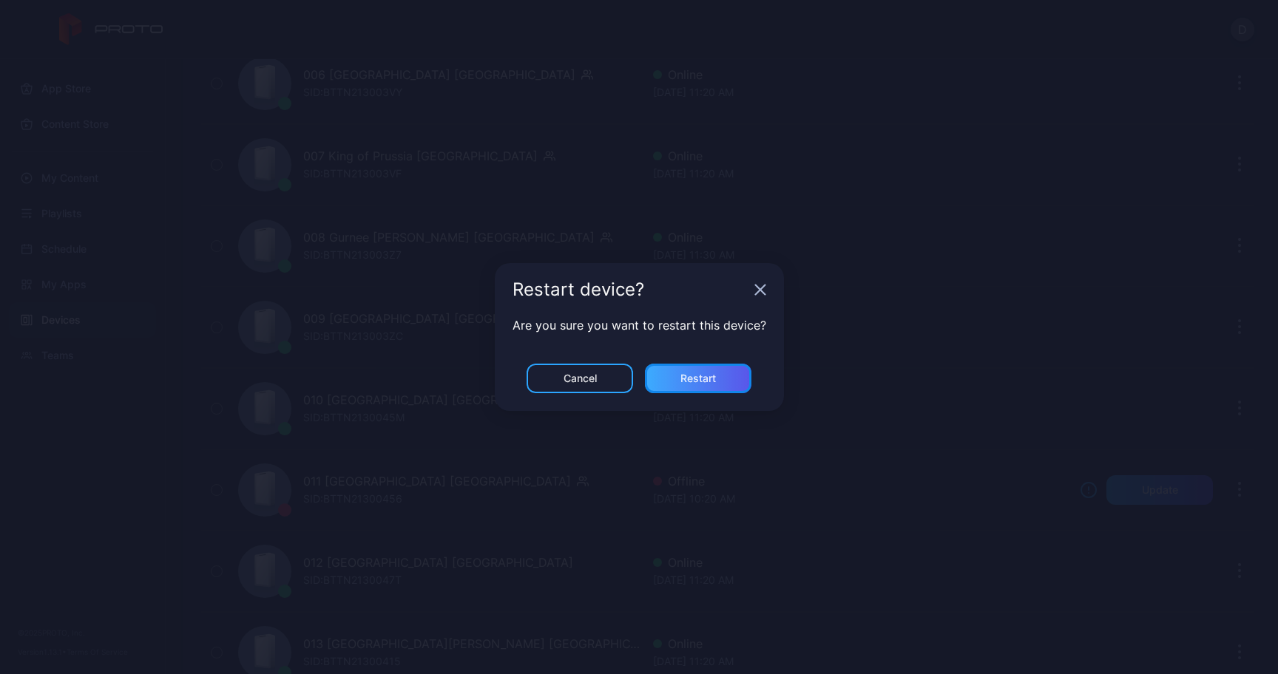
click at [702, 379] on div "Restart" at bounding box center [697, 379] width 35 height 12
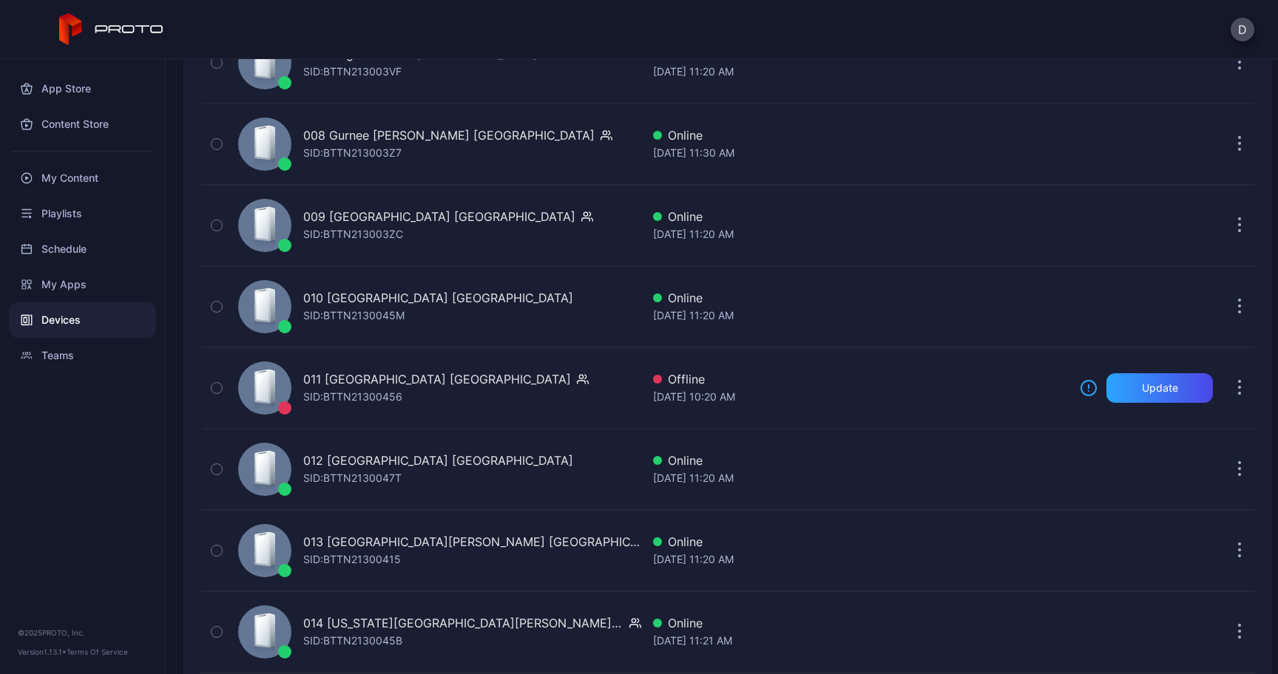
scroll to position [806, 0]
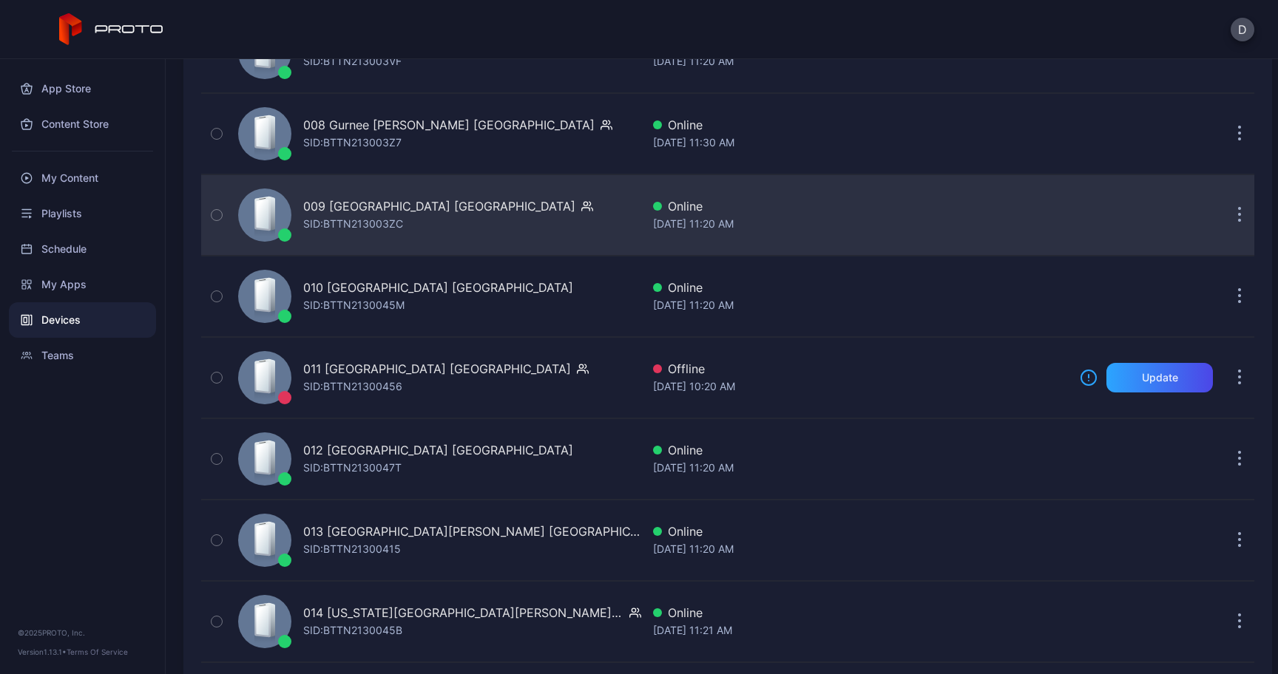
click at [1225, 210] on button "button" at bounding box center [1240, 215] width 30 height 30
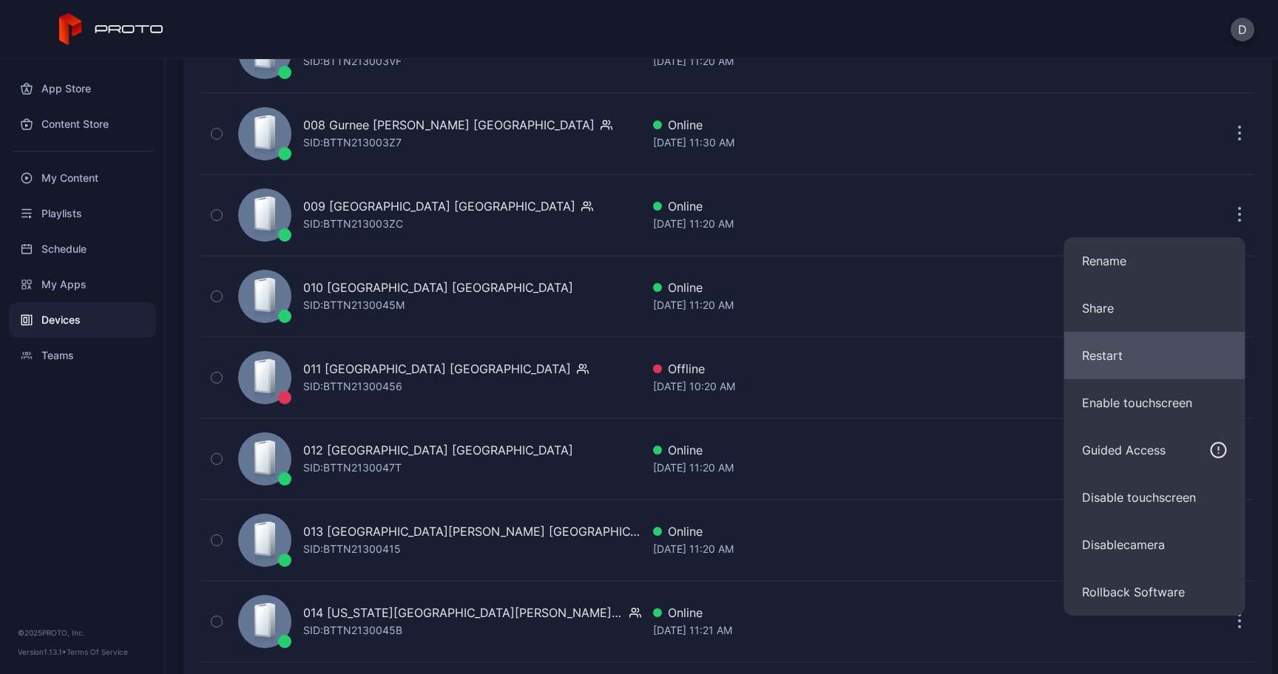
click at [1118, 353] on button "Restart" at bounding box center [1154, 355] width 181 height 47
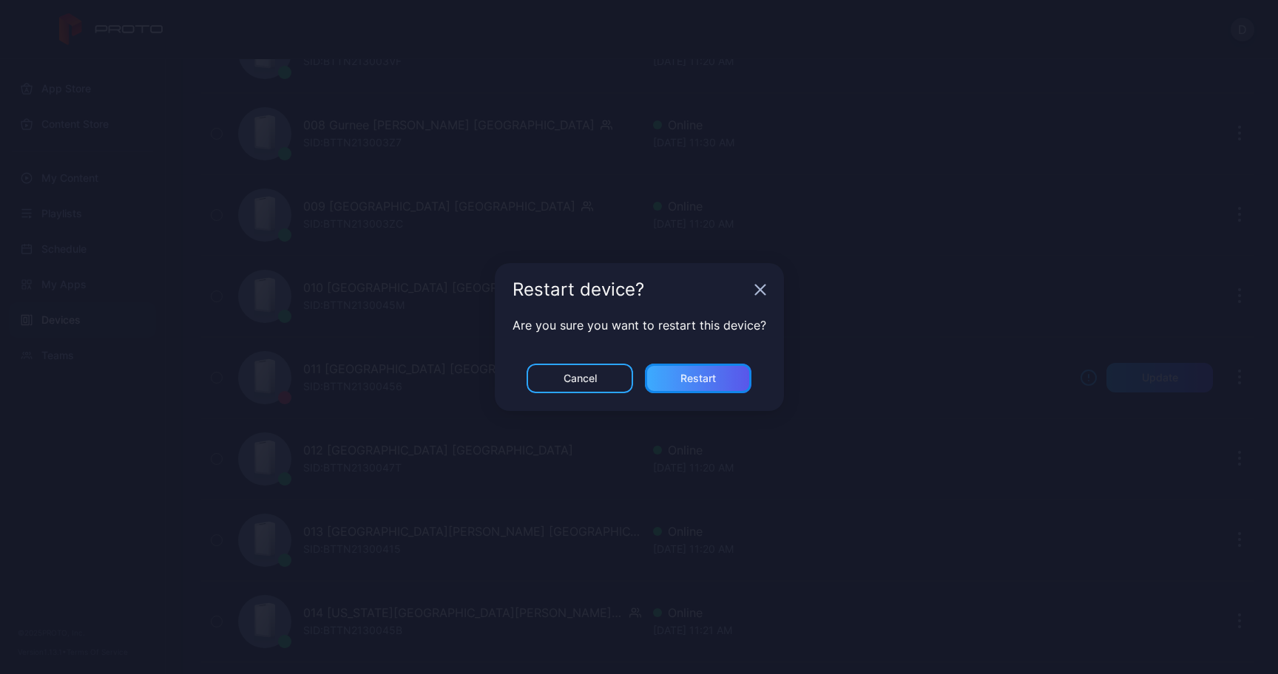
click at [696, 364] on div "Restart" at bounding box center [698, 379] width 106 height 30
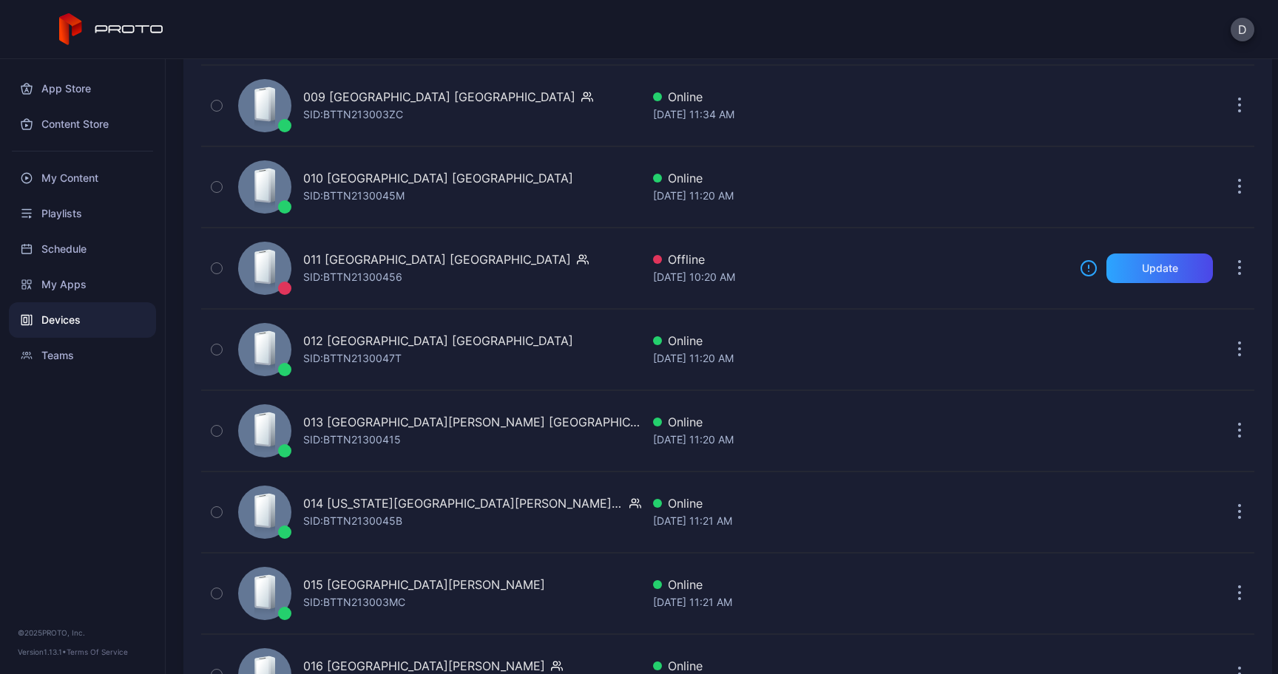
scroll to position [938, 0]
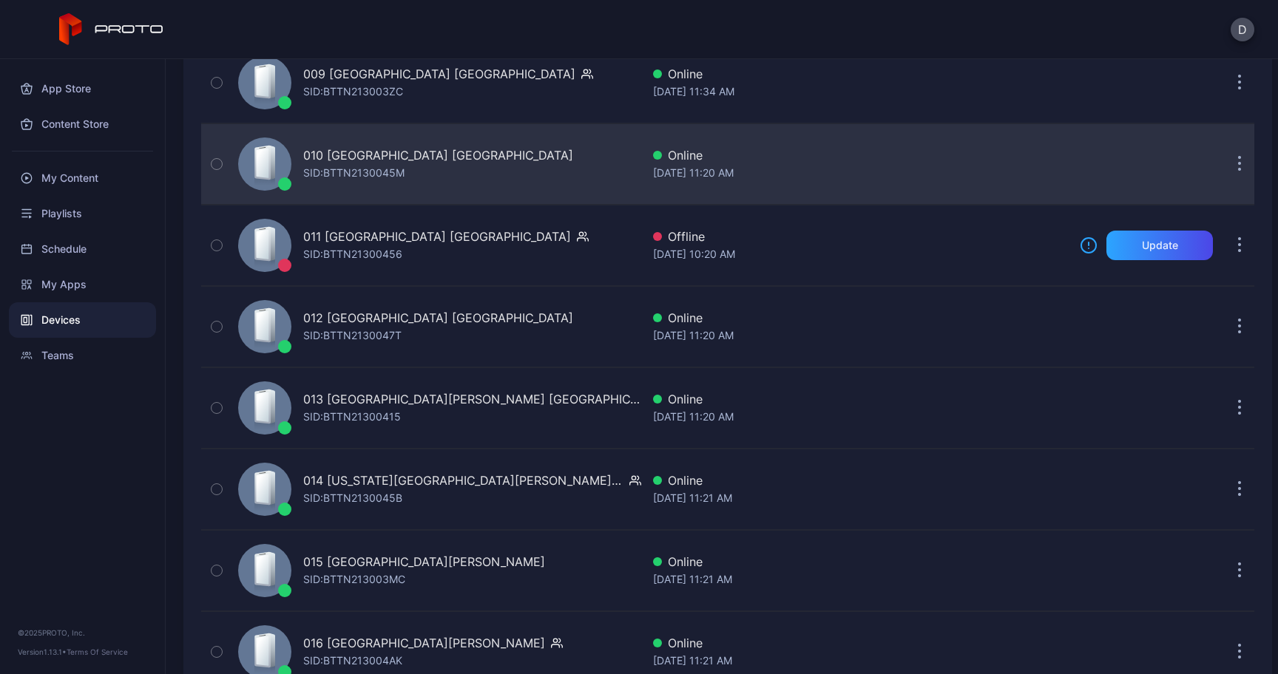
click at [1238, 160] on icon "button" at bounding box center [1240, 164] width 4 height 17
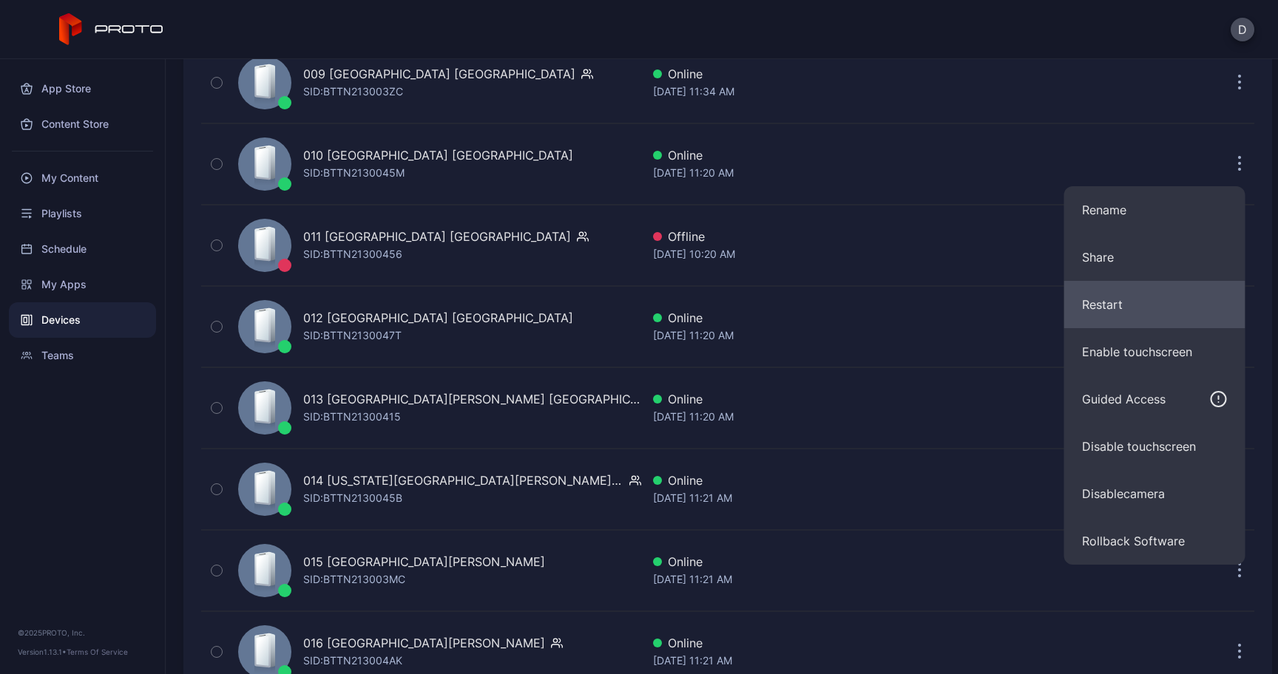
click at [1111, 311] on button "Restart" at bounding box center [1154, 304] width 181 height 47
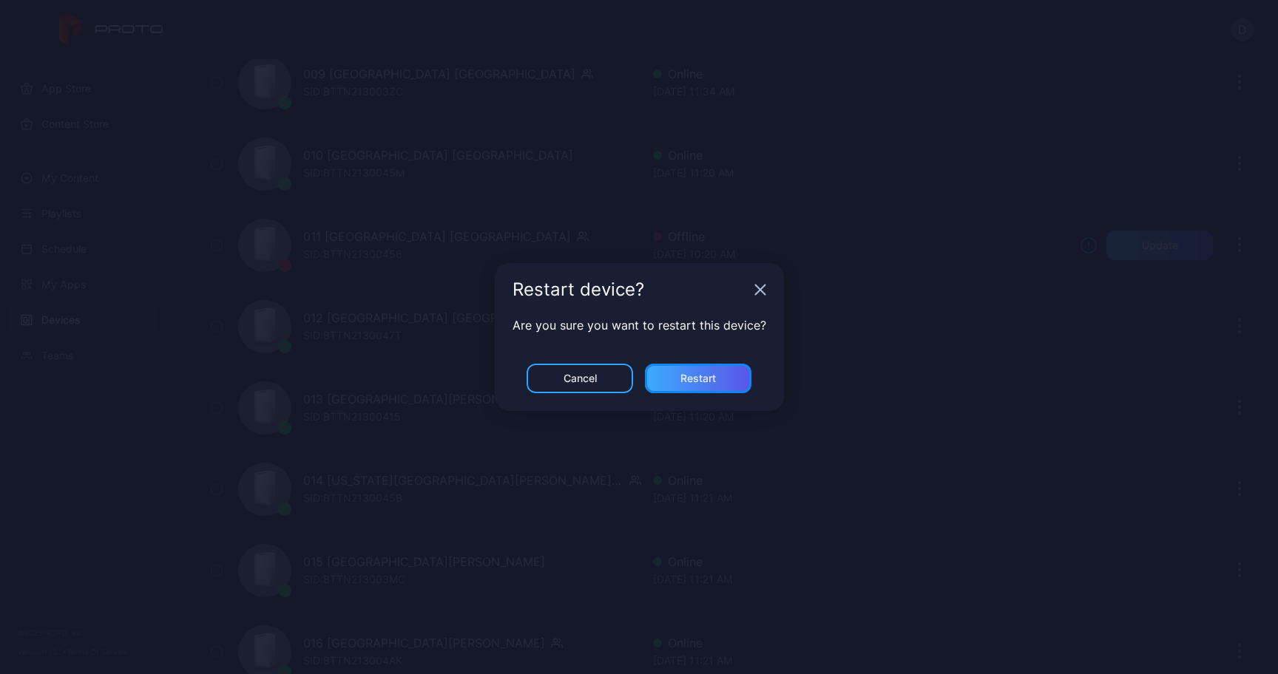
click at [727, 378] on div "Restart" at bounding box center [698, 379] width 106 height 30
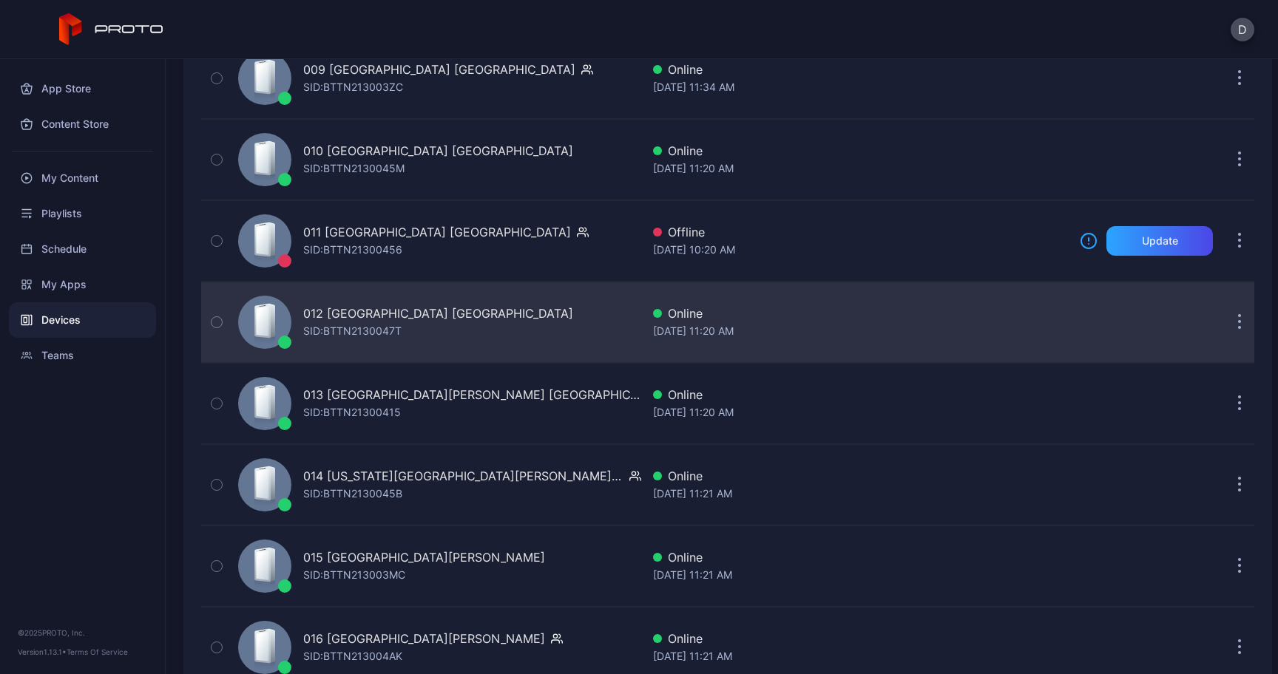
scroll to position [940, 0]
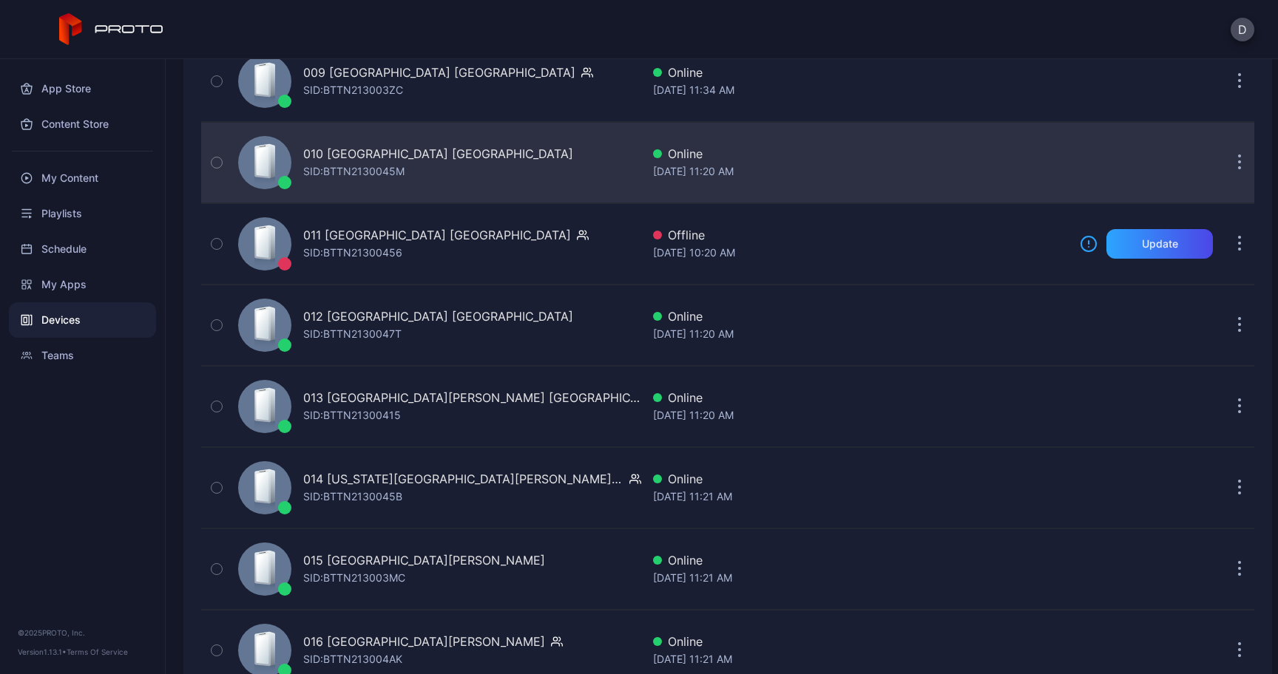
click at [1238, 167] on icon "button" at bounding box center [1240, 163] width 4 height 17
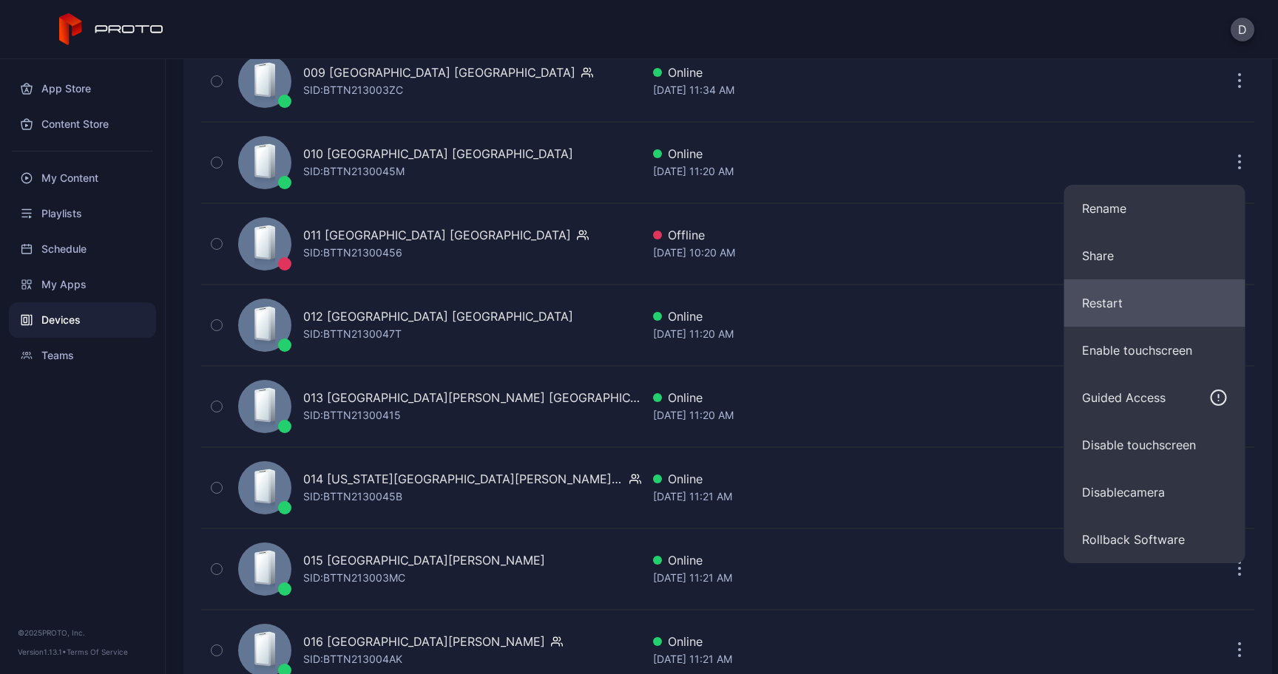
click at [1108, 308] on button "Restart" at bounding box center [1154, 303] width 181 height 47
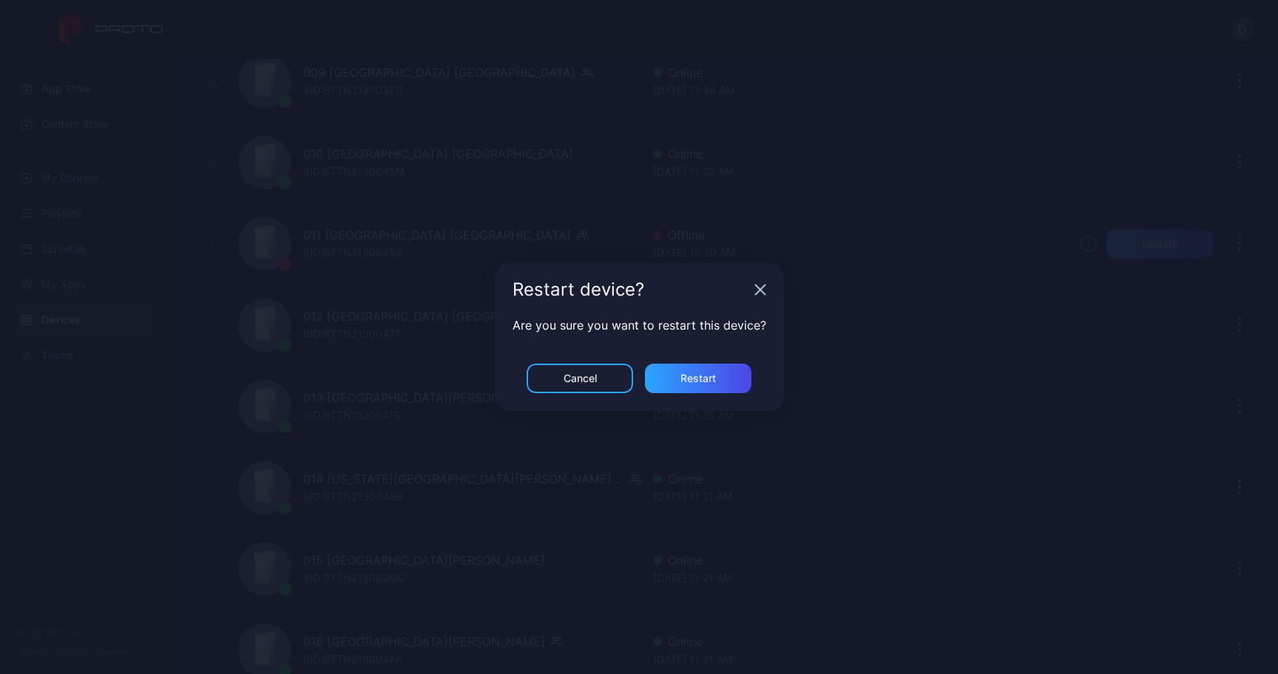
click at [699, 362] on div "Are you sure you want to restart this device?" at bounding box center [639, 339] width 289 height 47
click at [699, 375] on div "Restart" at bounding box center [697, 379] width 35 height 12
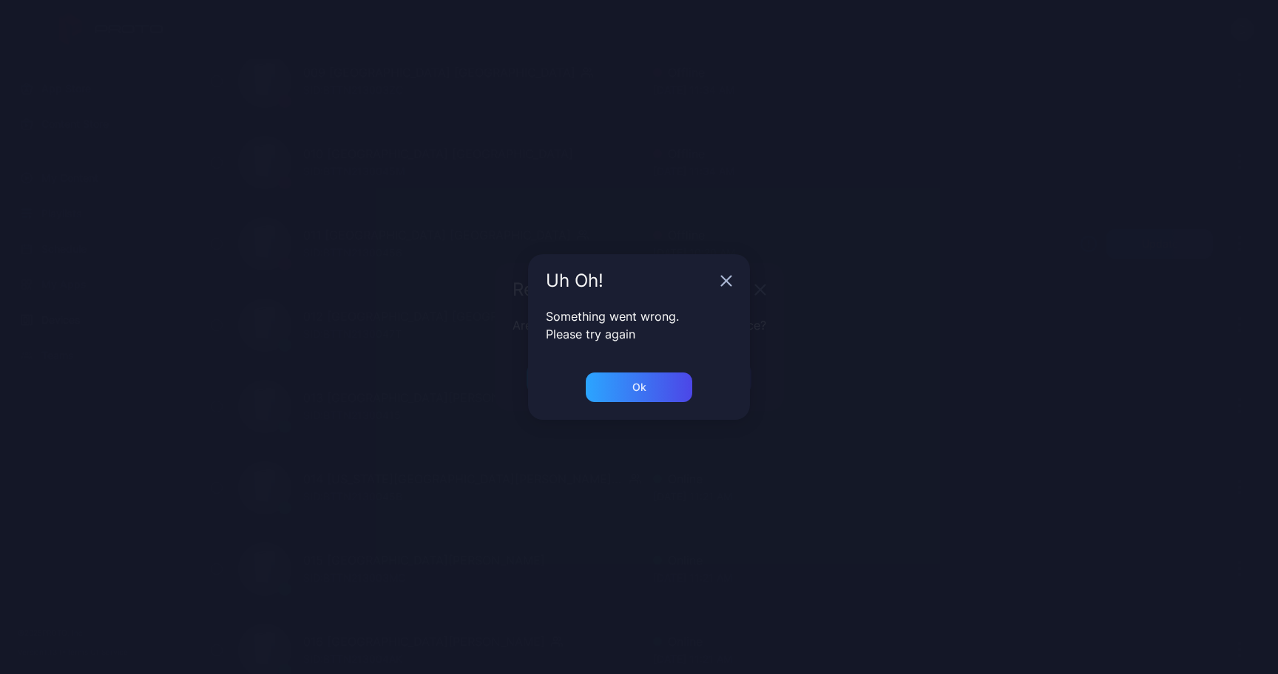
click at [728, 285] on icon "button" at bounding box center [726, 281] width 12 height 12
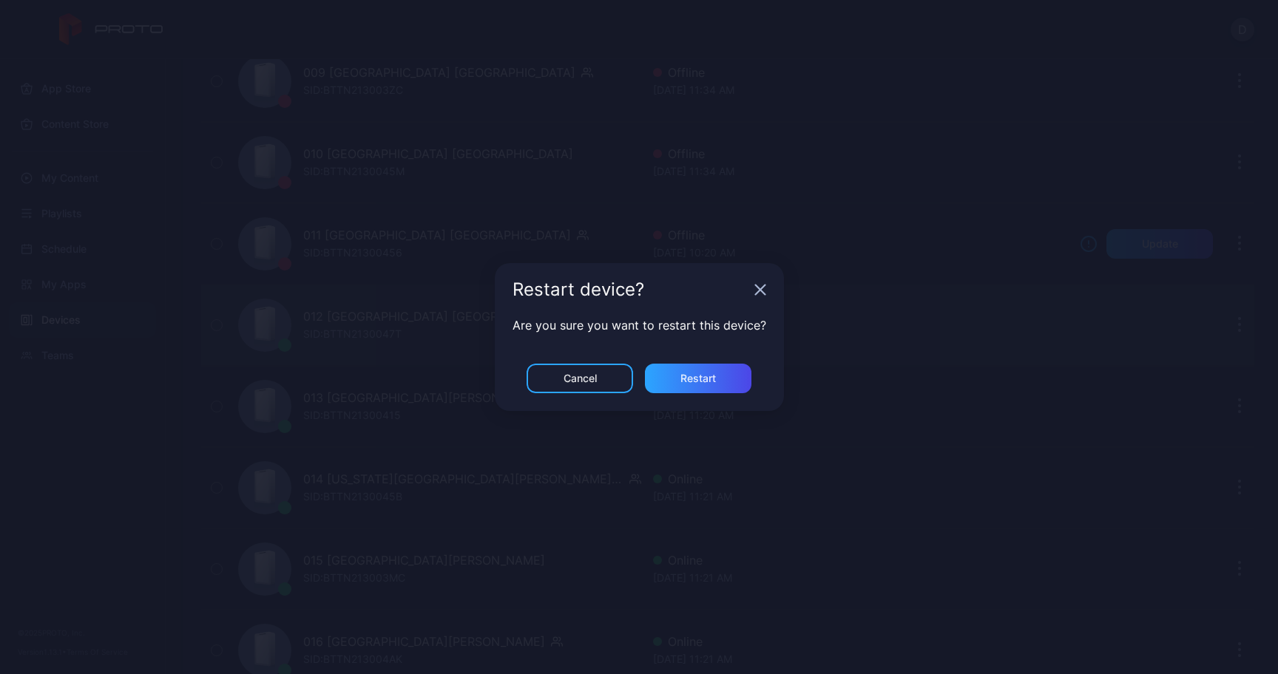
click at [755, 291] on icon "button" at bounding box center [760, 290] width 10 height 10
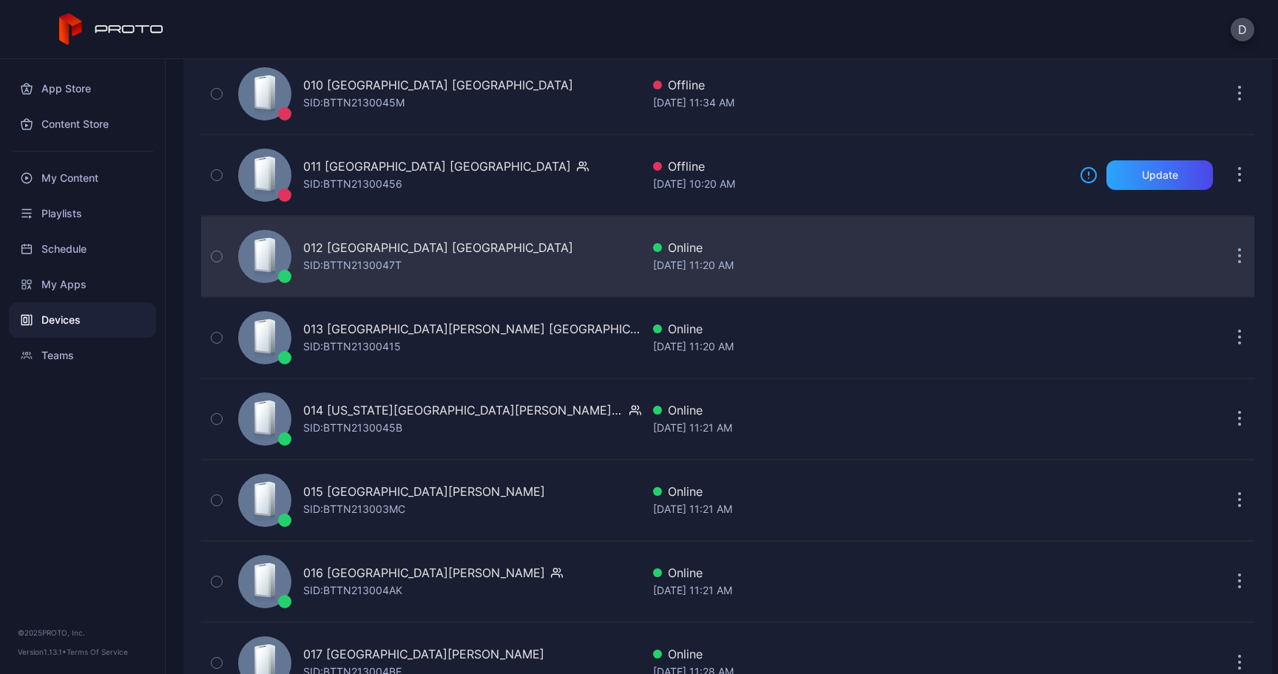
scroll to position [1027, 0]
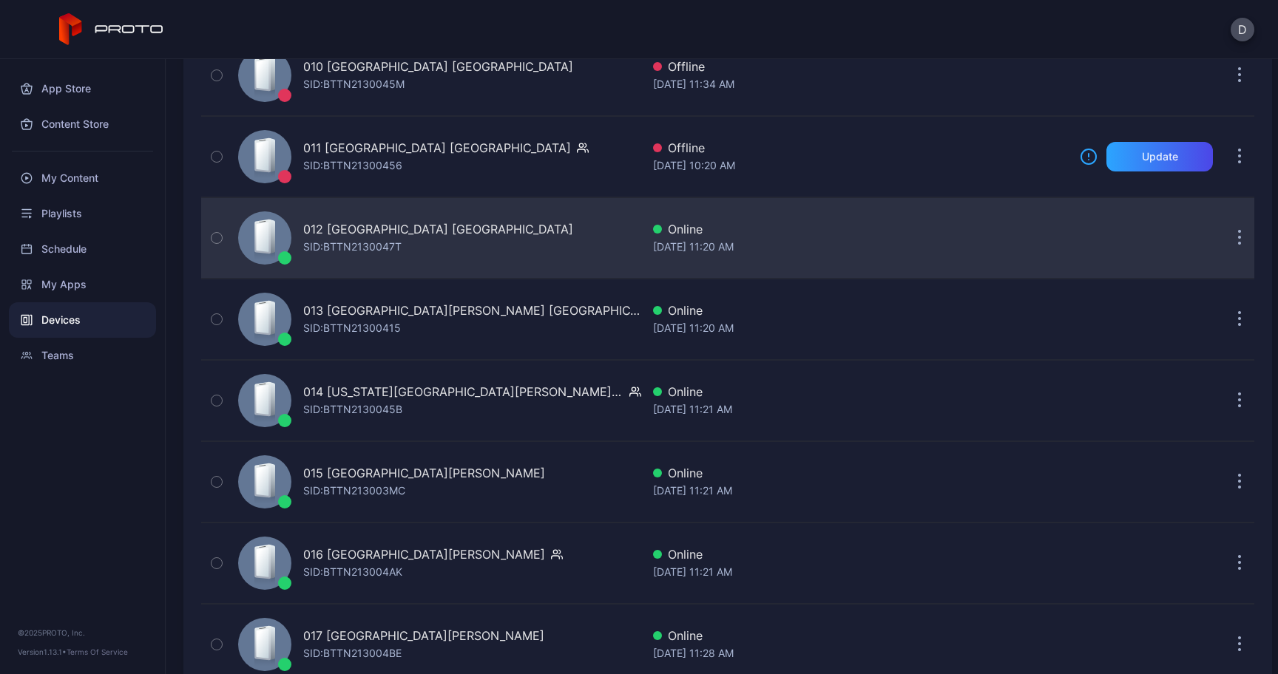
click at [1228, 237] on button "button" at bounding box center [1240, 238] width 30 height 30
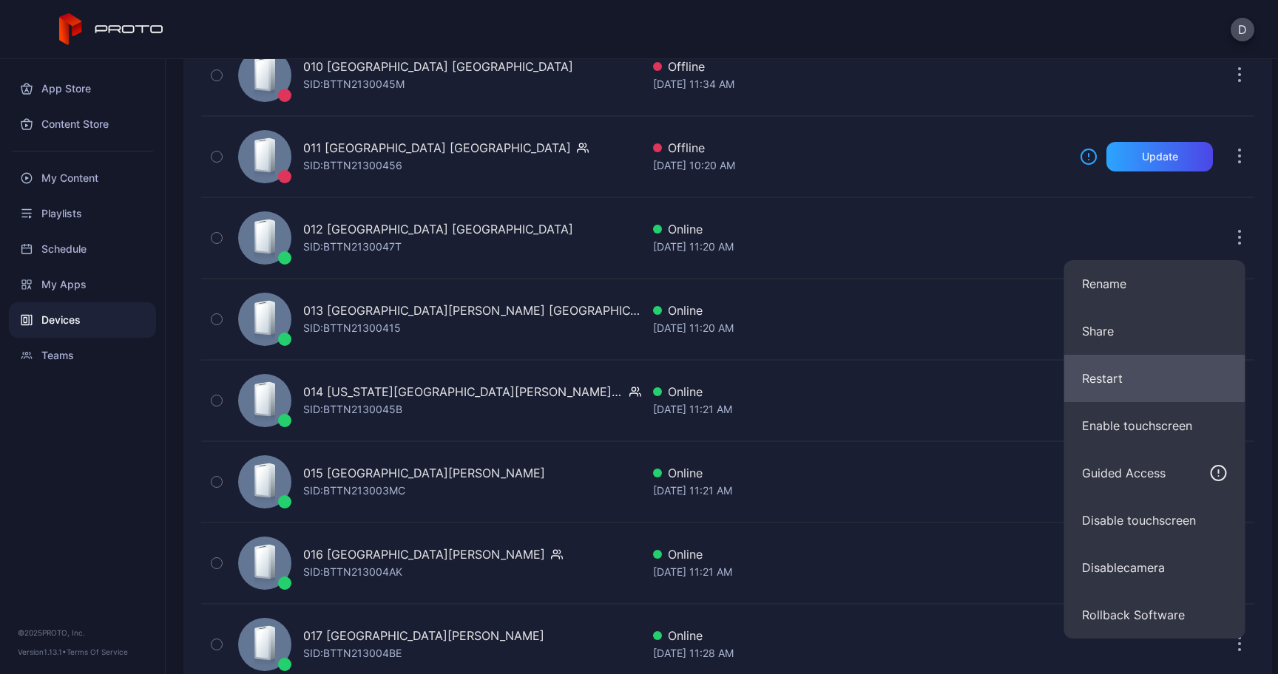
click at [1125, 372] on button "Restart" at bounding box center [1154, 378] width 181 height 47
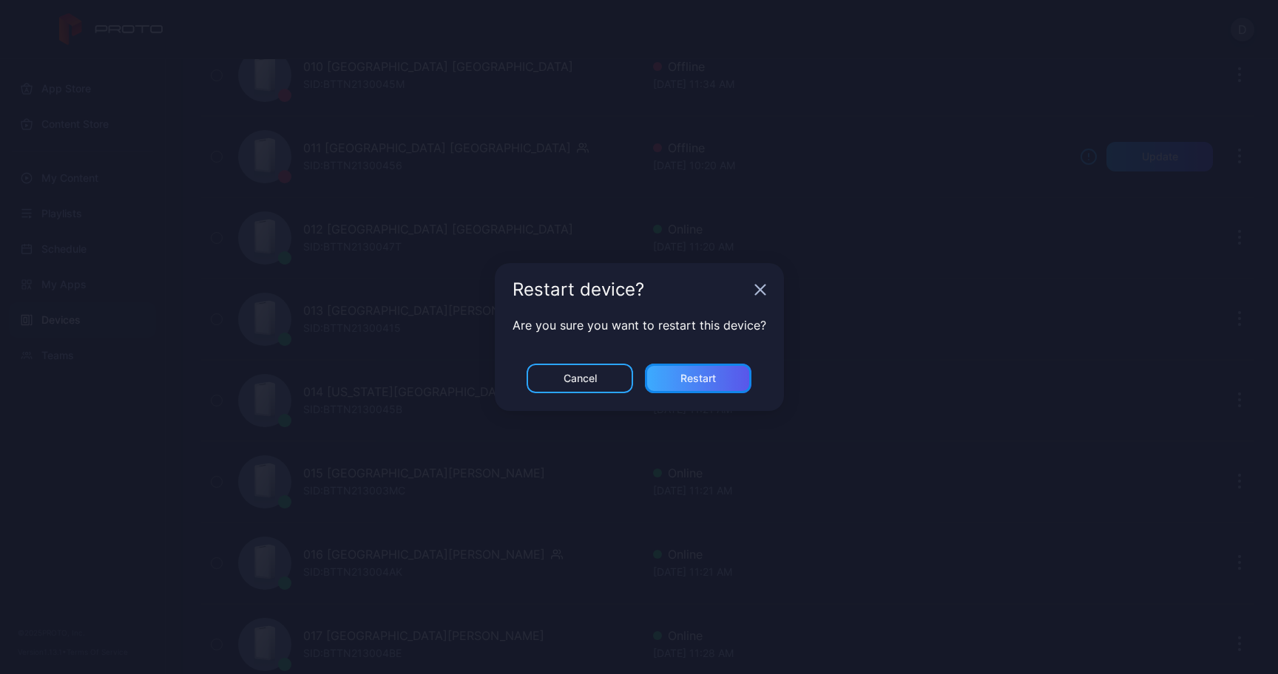
click at [714, 374] on div "Restart" at bounding box center [697, 379] width 35 height 12
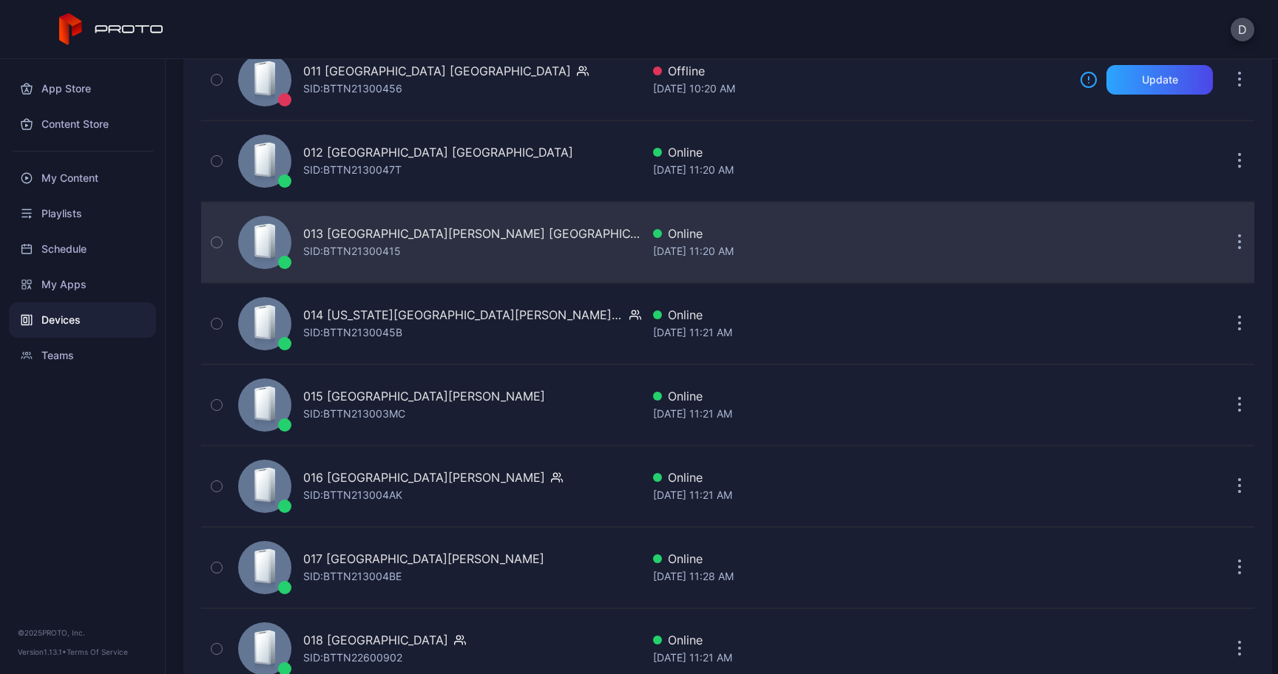
scroll to position [1119, 0]
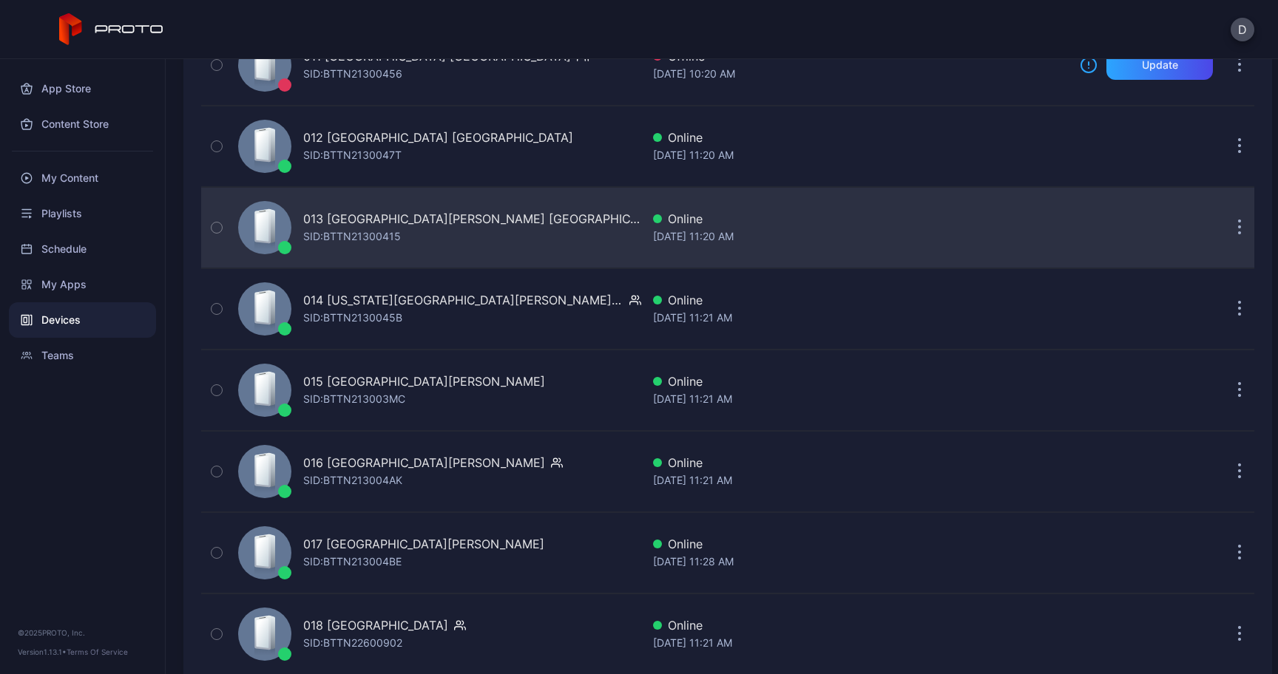
click at [1225, 228] on button "button" at bounding box center [1240, 228] width 30 height 30
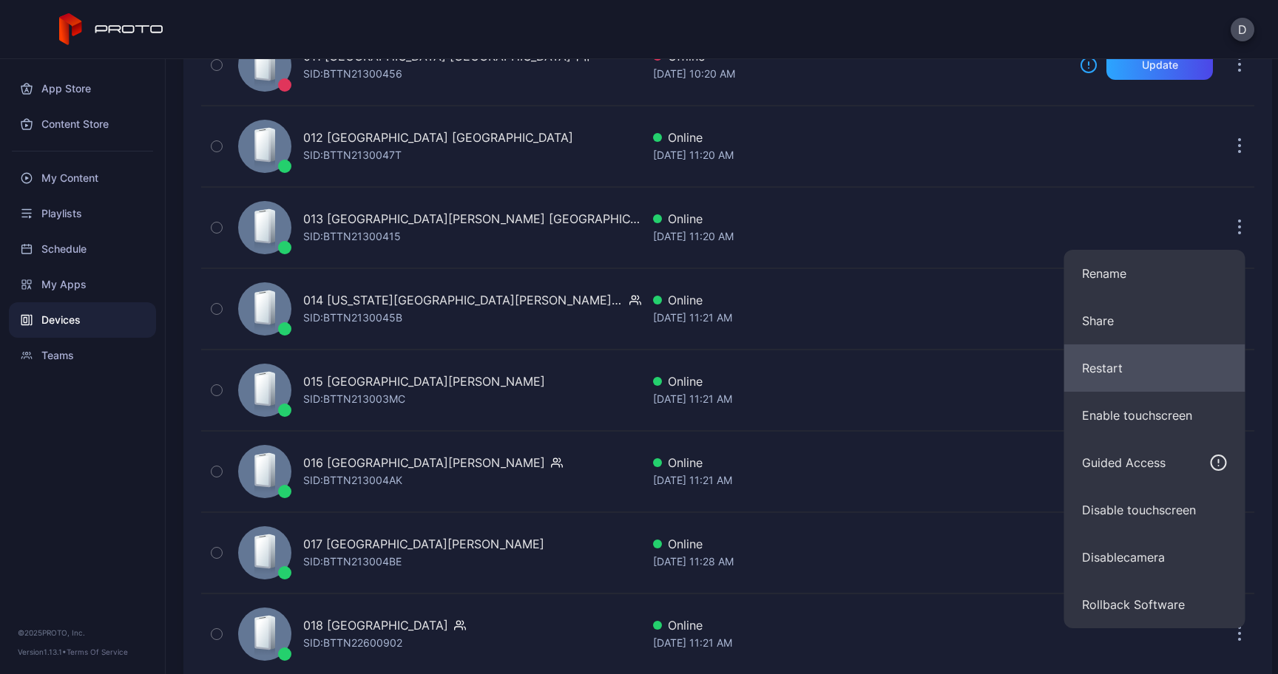
click at [1145, 368] on button "Restart" at bounding box center [1154, 368] width 181 height 47
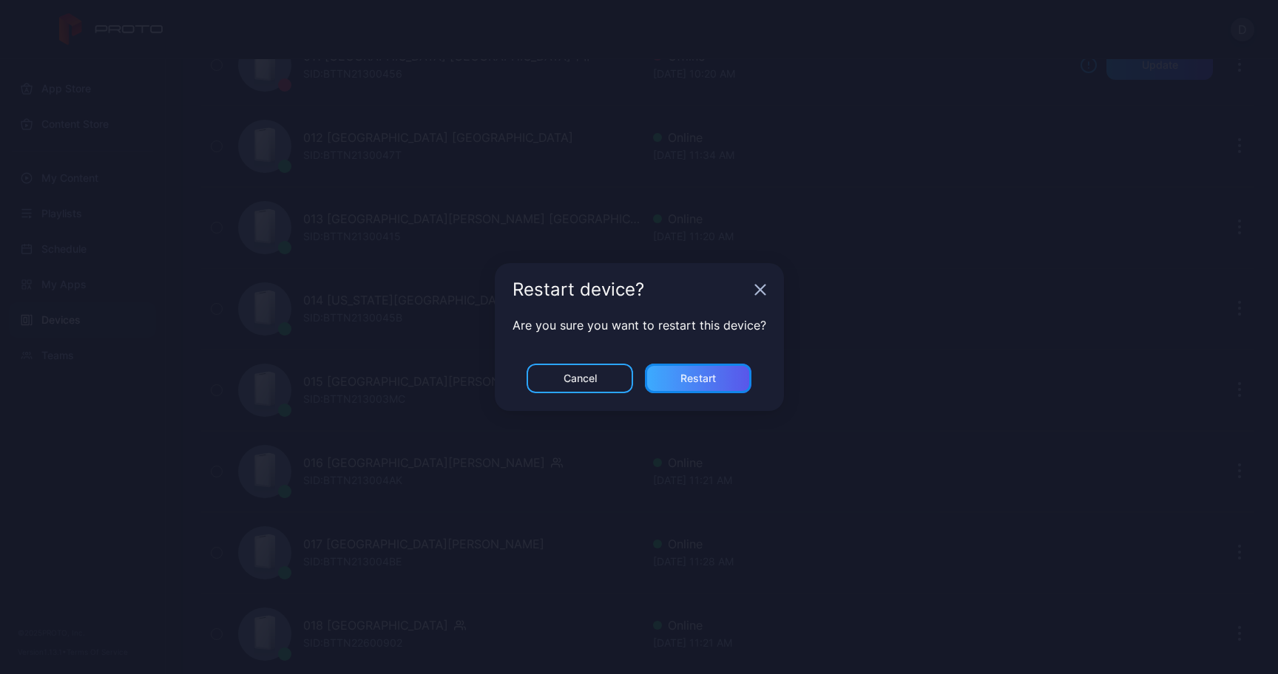
click at [728, 376] on div "Restart" at bounding box center [698, 379] width 106 height 30
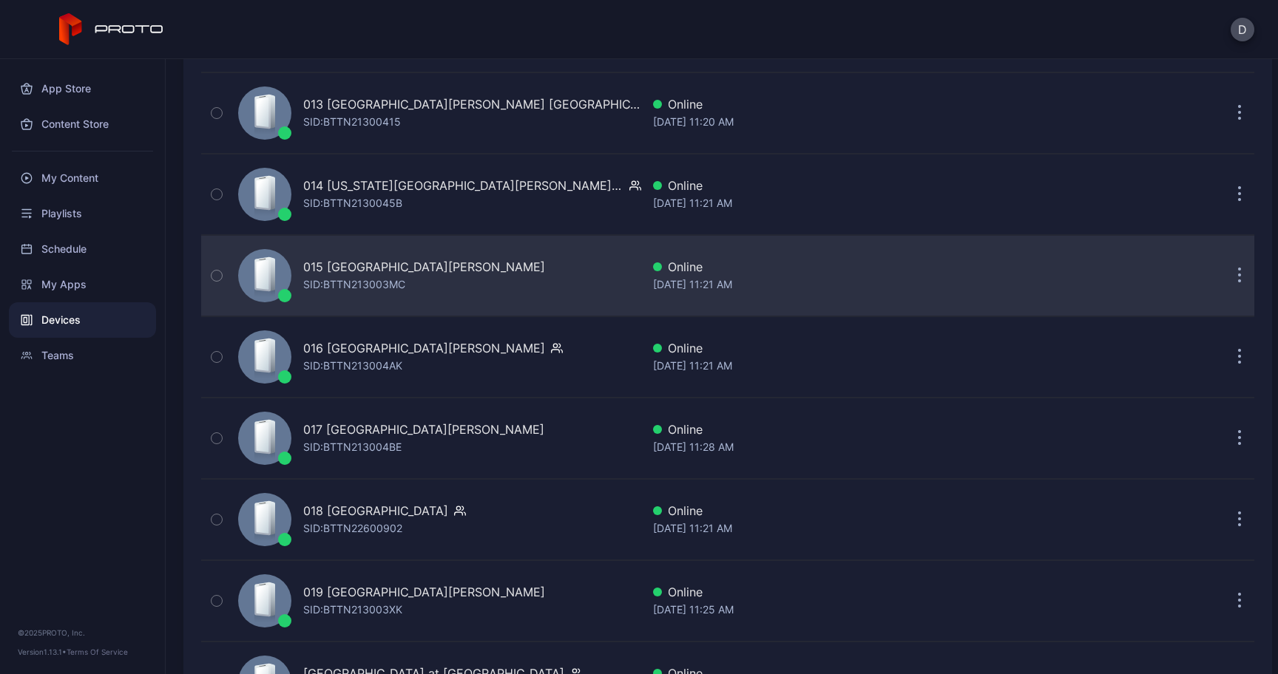
scroll to position [1238, 0]
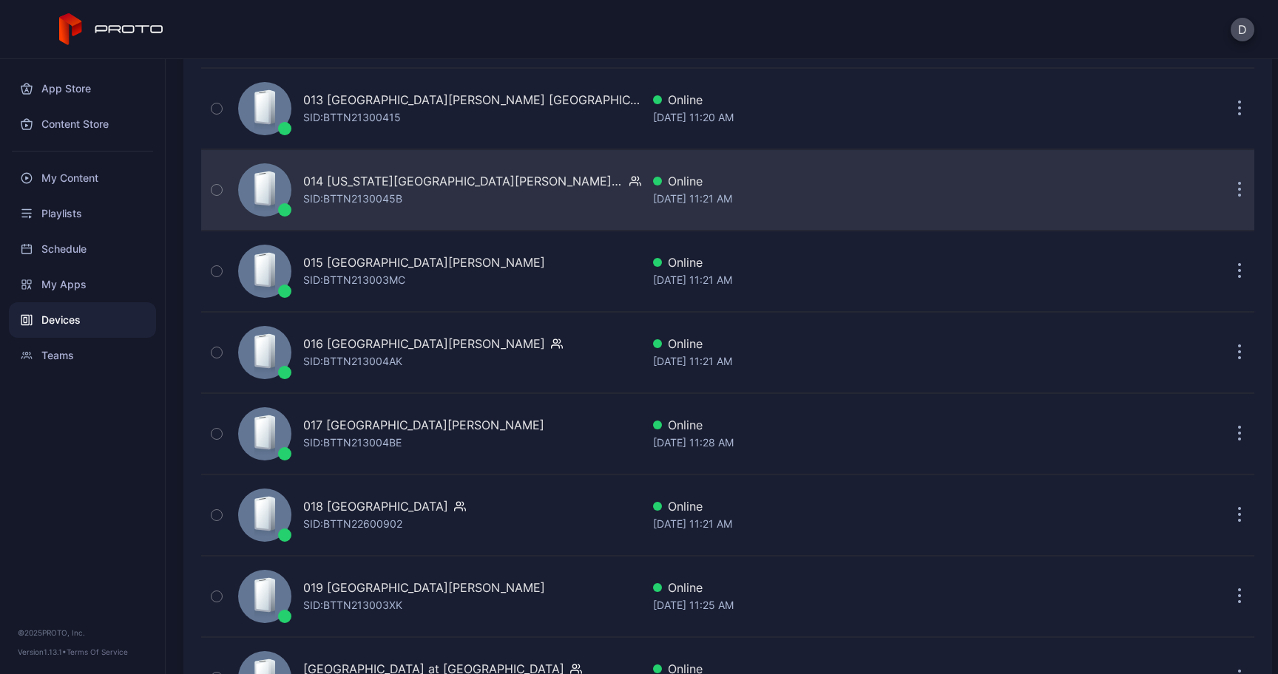
click at [1238, 194] on icon "button" at bounding box center [1240, 190] width 4 height 17
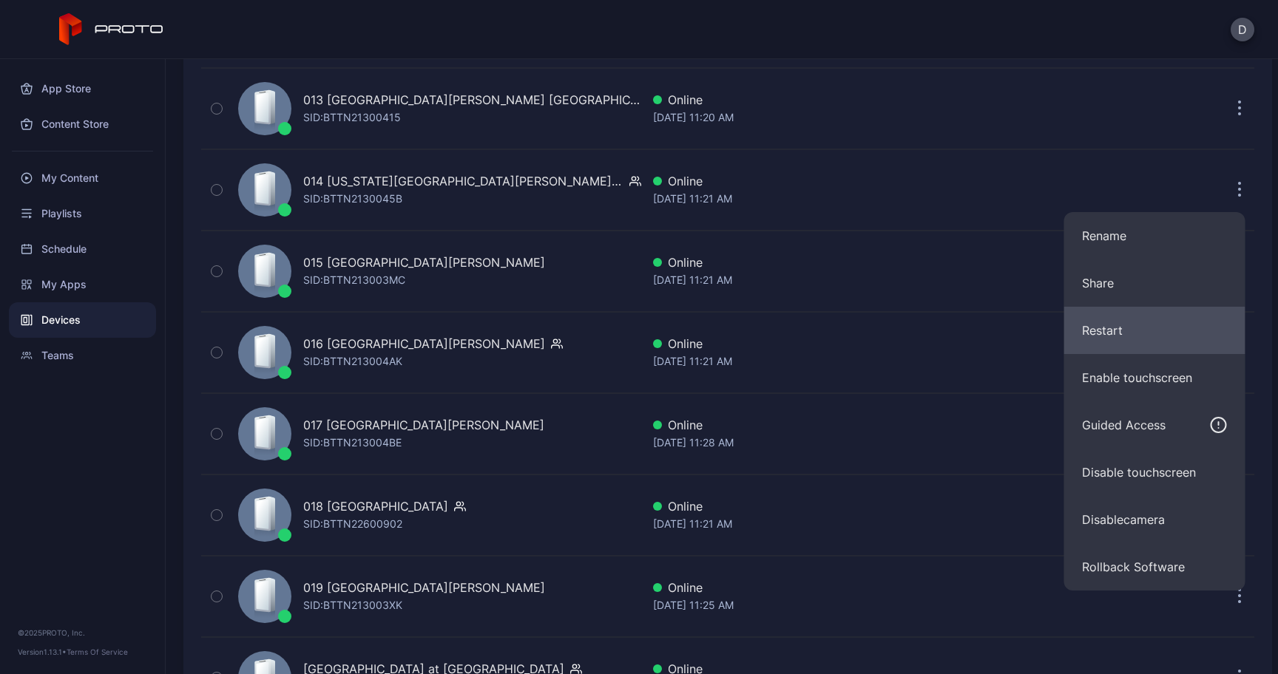
click at [1106, 324] on button "Restart" at bounding box center [1154, 330] width 181 height 47
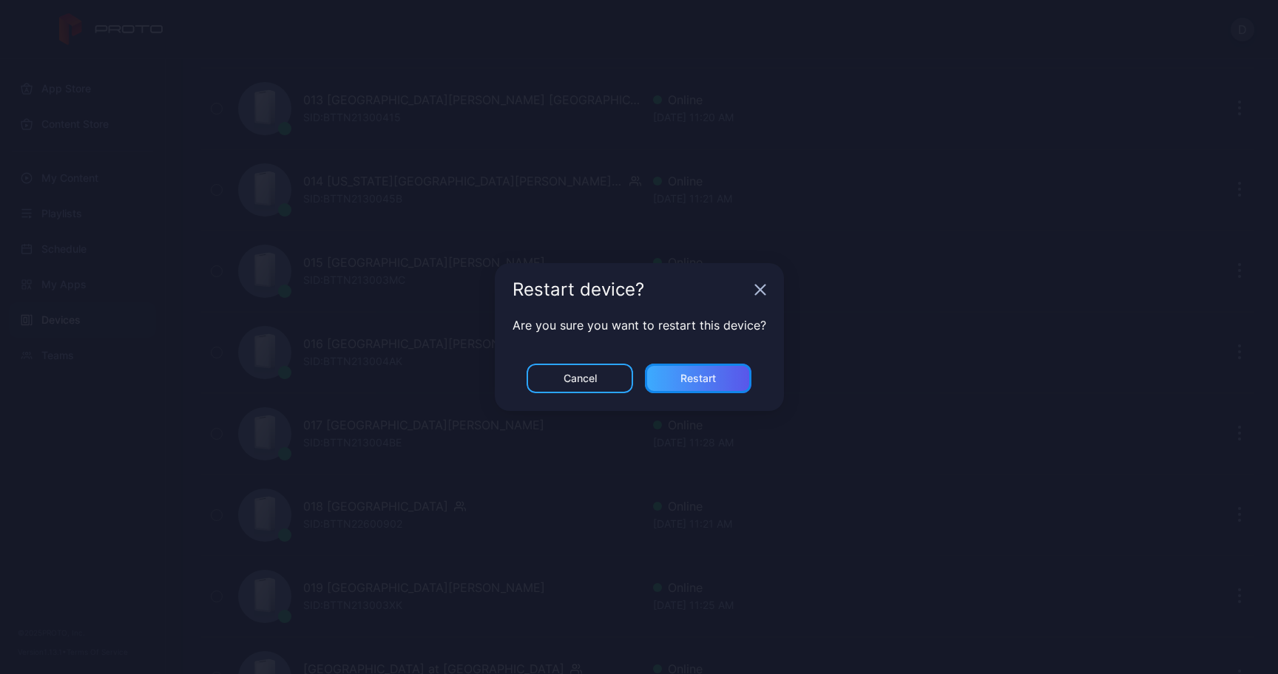
click at [685, 381] on div "Restart" at bounding box center [697, 379] width 35 height 12
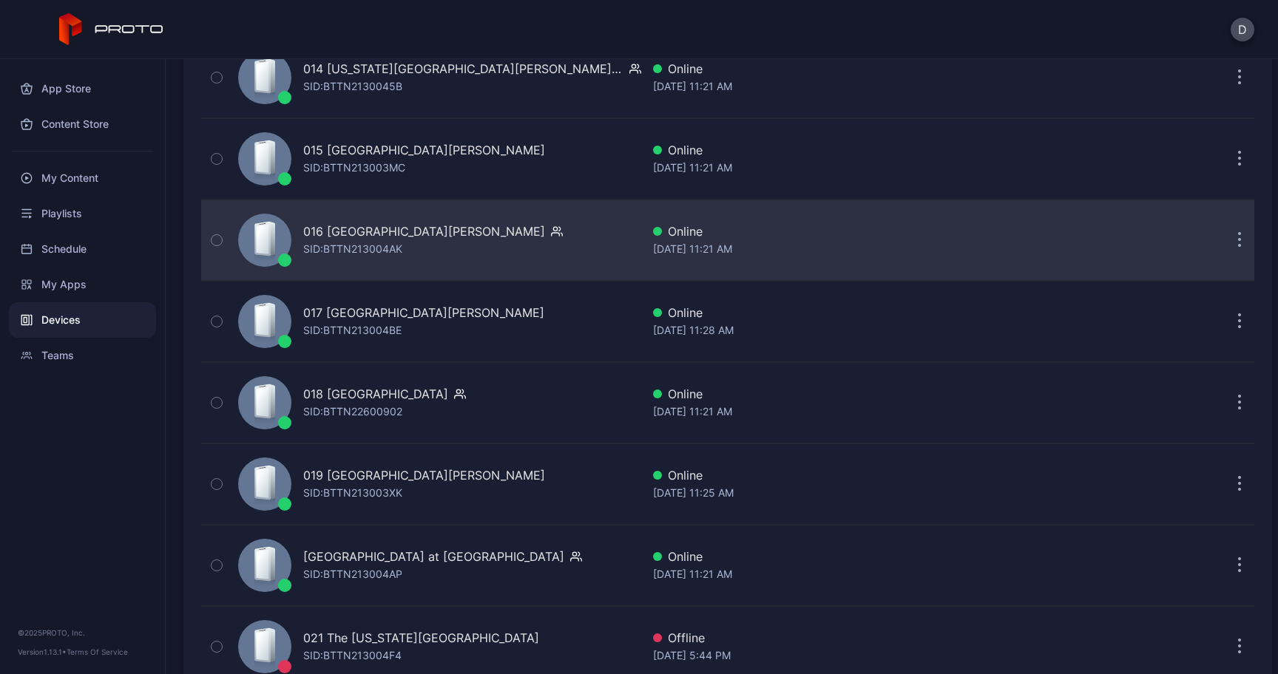
scroll to position [1352, 0]
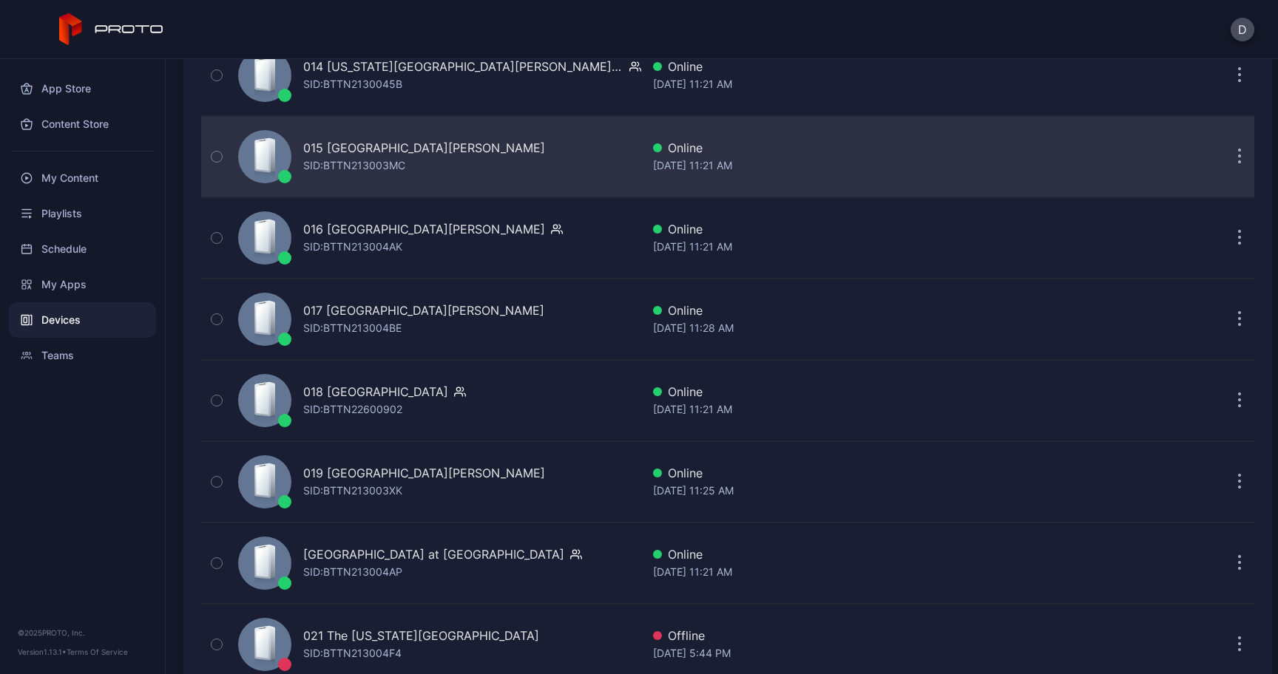
click at [1239, 158] on icon "button" at bounding box center [1240, 158] width 2 height 2
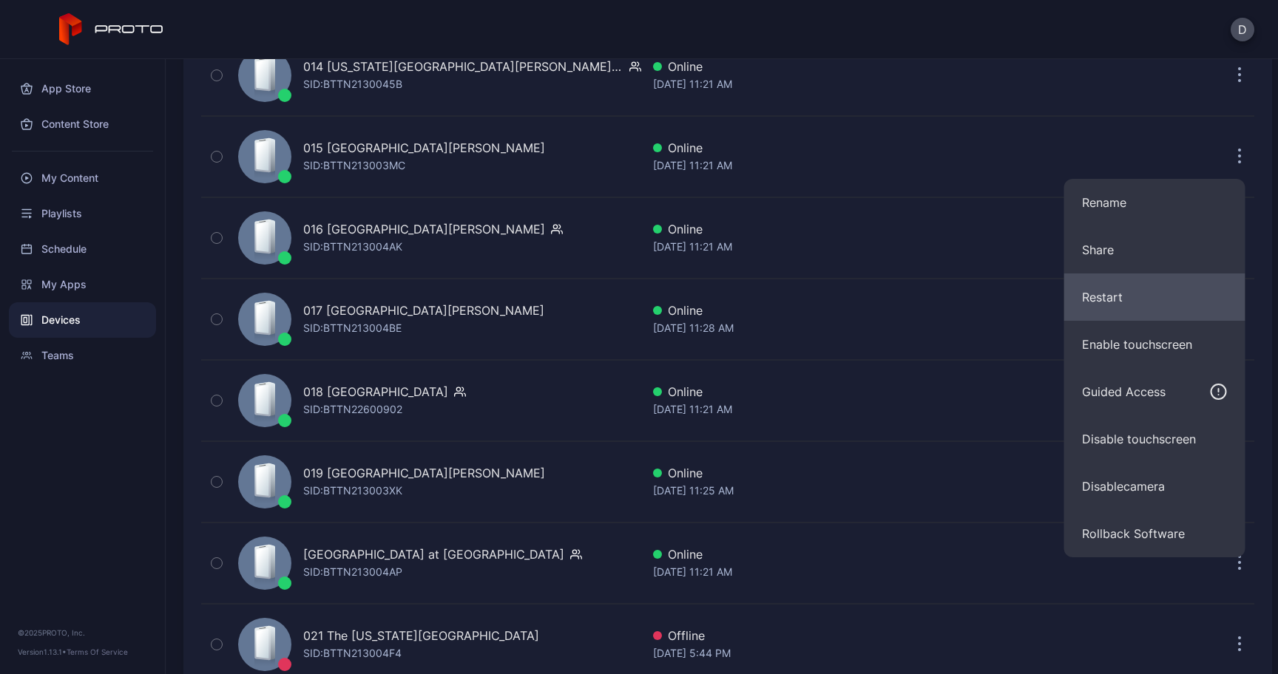
click at [1075, 306] on button "Restart" at bounding box center [1154, 297] width 181 height 47
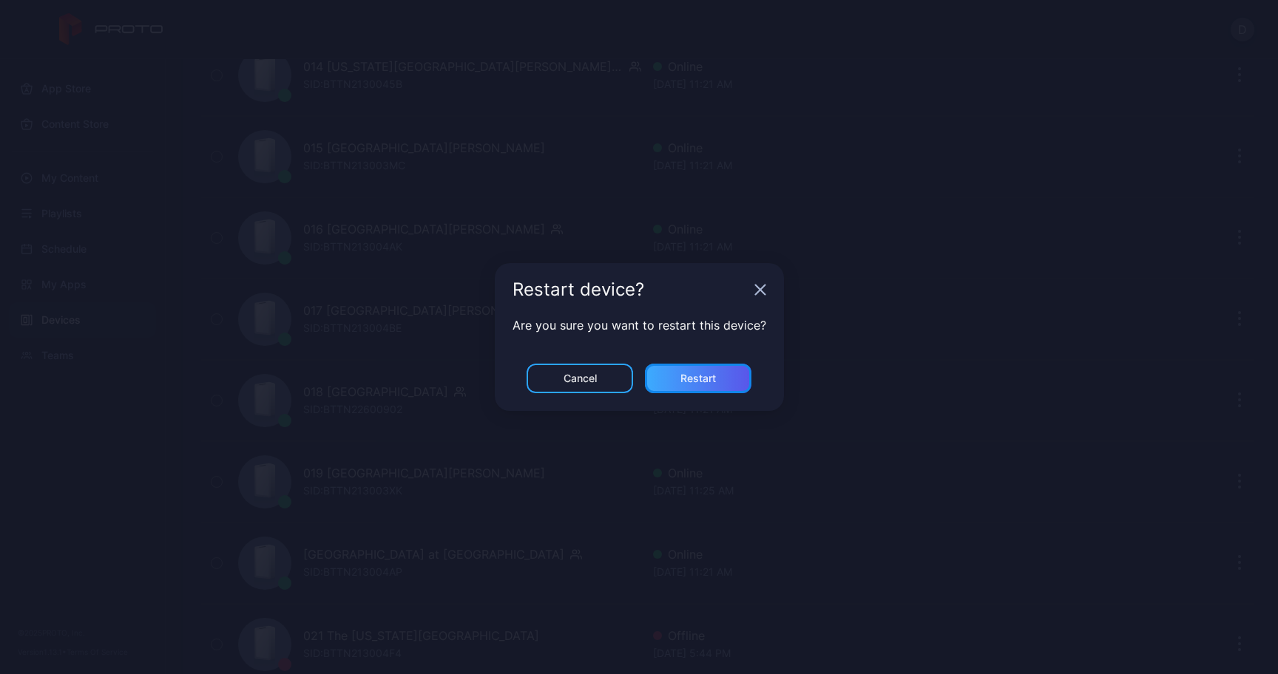
click at [692, 379] on div "Restart" at bounding box center [697, 379] width 35 height 12
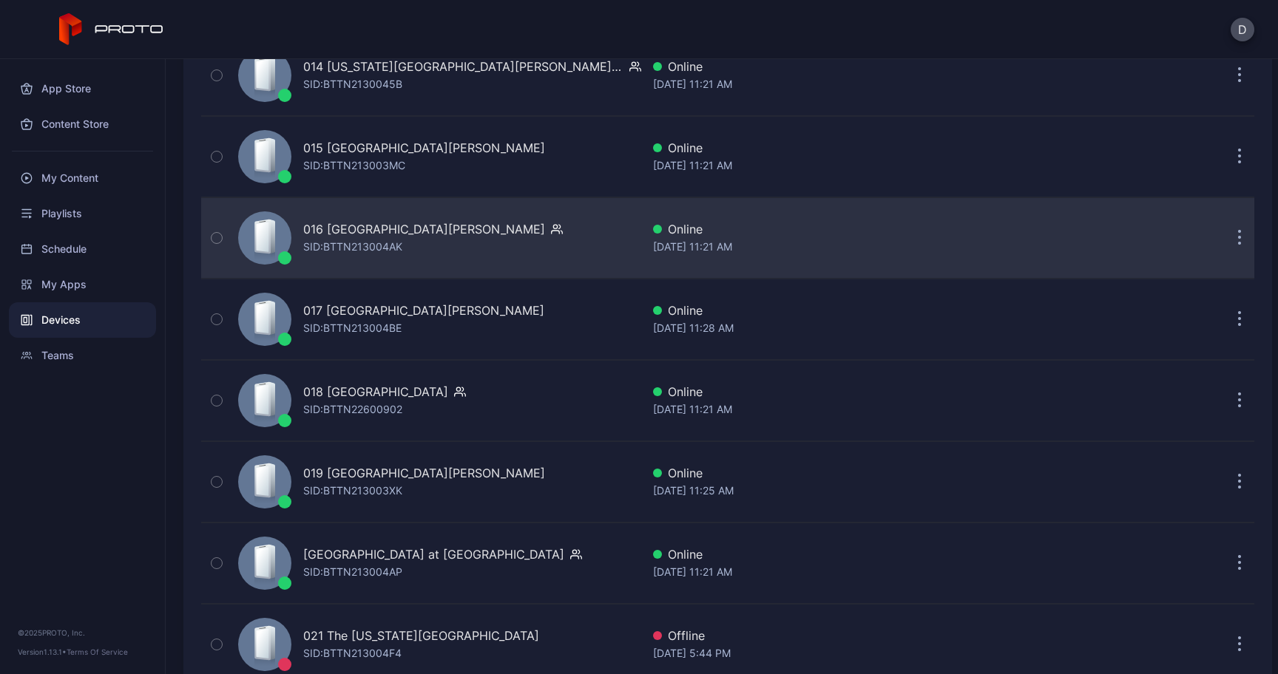
click at [1225, 240] on button "button" at bounding box center [1240, 238] width 30 height 30
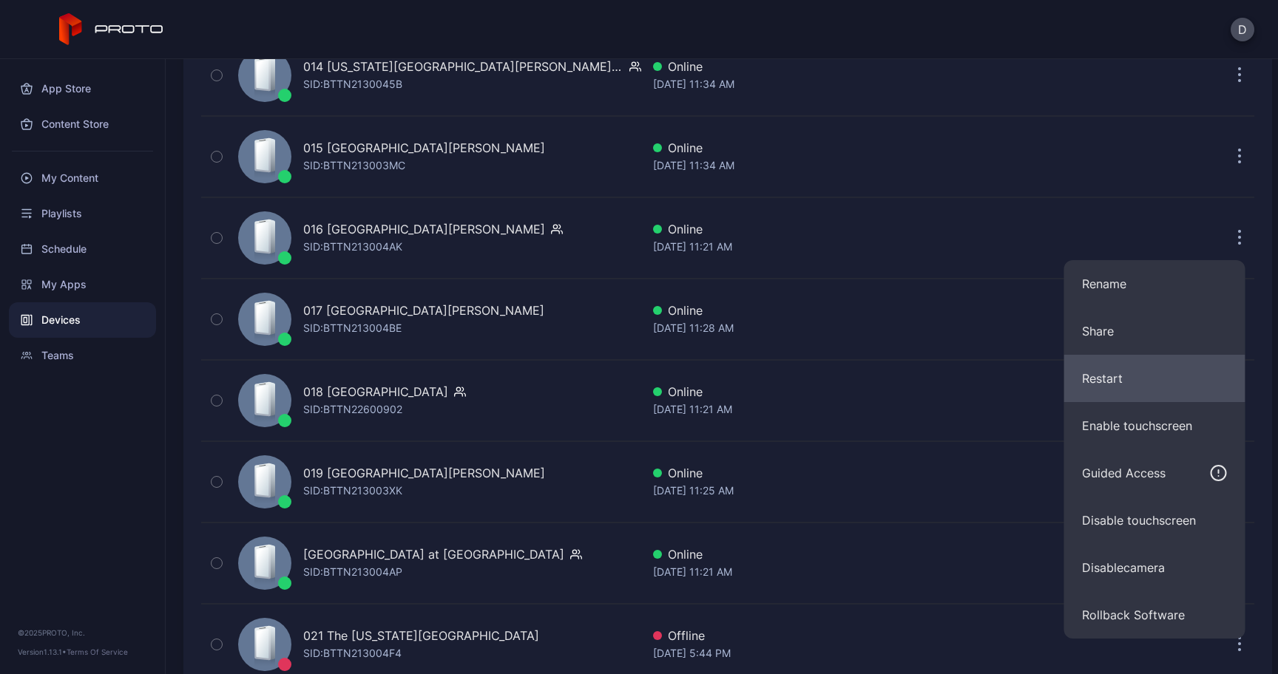
click at [1114, 370] on button "Restart" at bounding box center [1154, 378] width 181 height 47
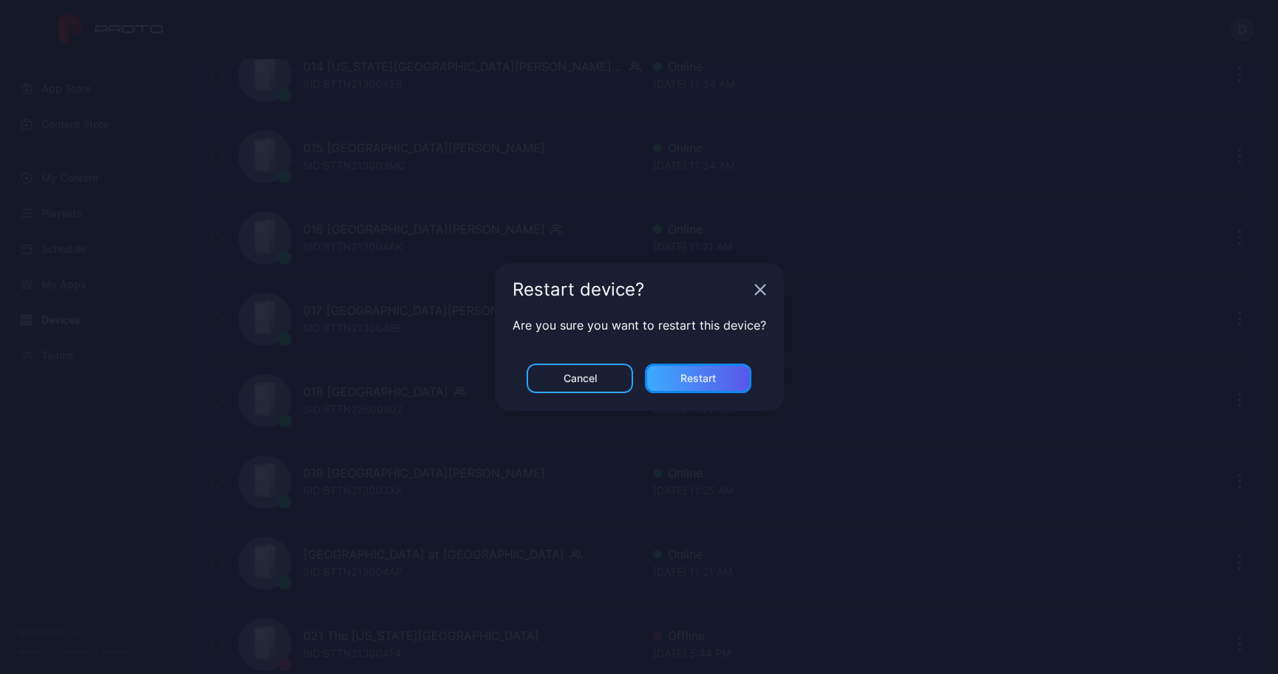
click at [716, 382] on div "Restart" at bounding box center [698, 379] width 106 height 30
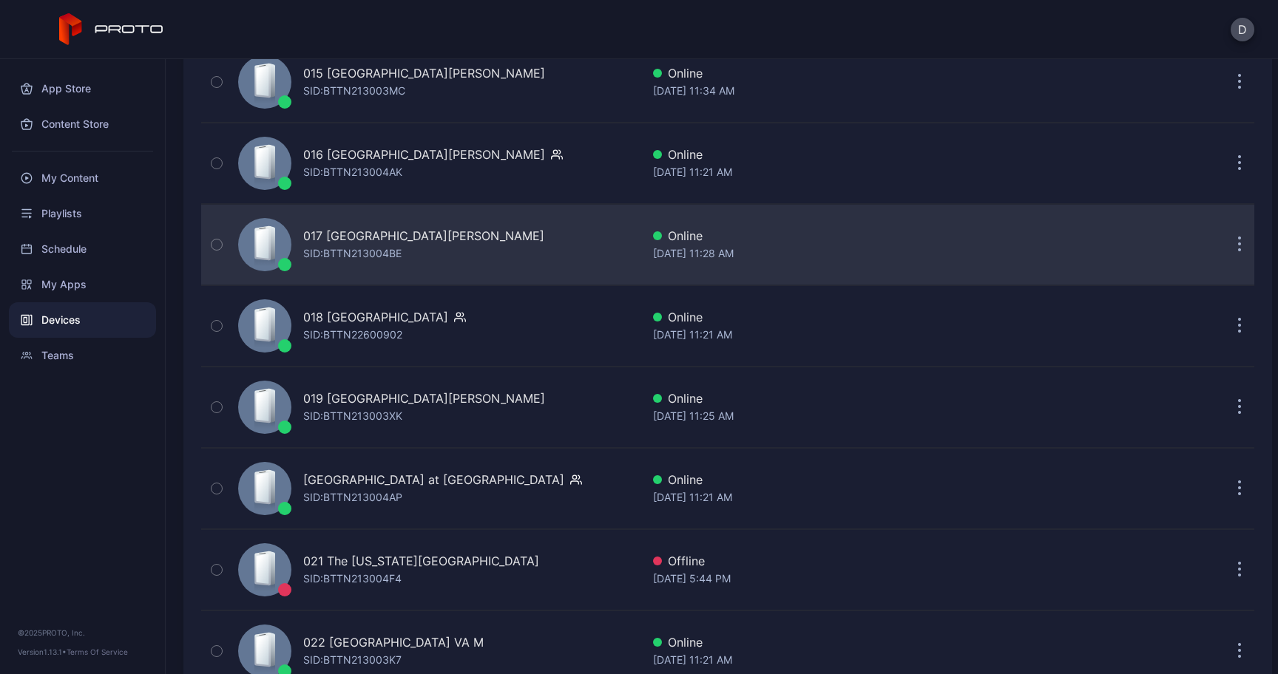
scroll to position [1436, 0]
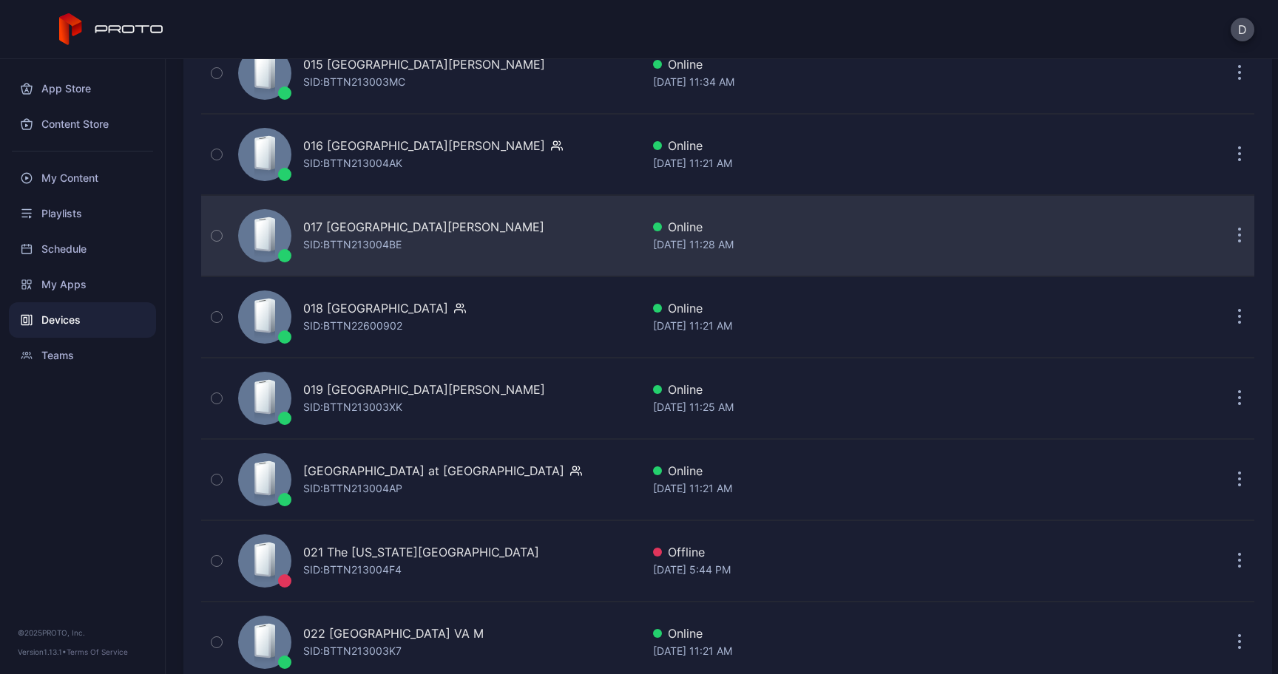
click at [1225, 236] on button "button" at bounding box center [1240, 236] width 30 height 30
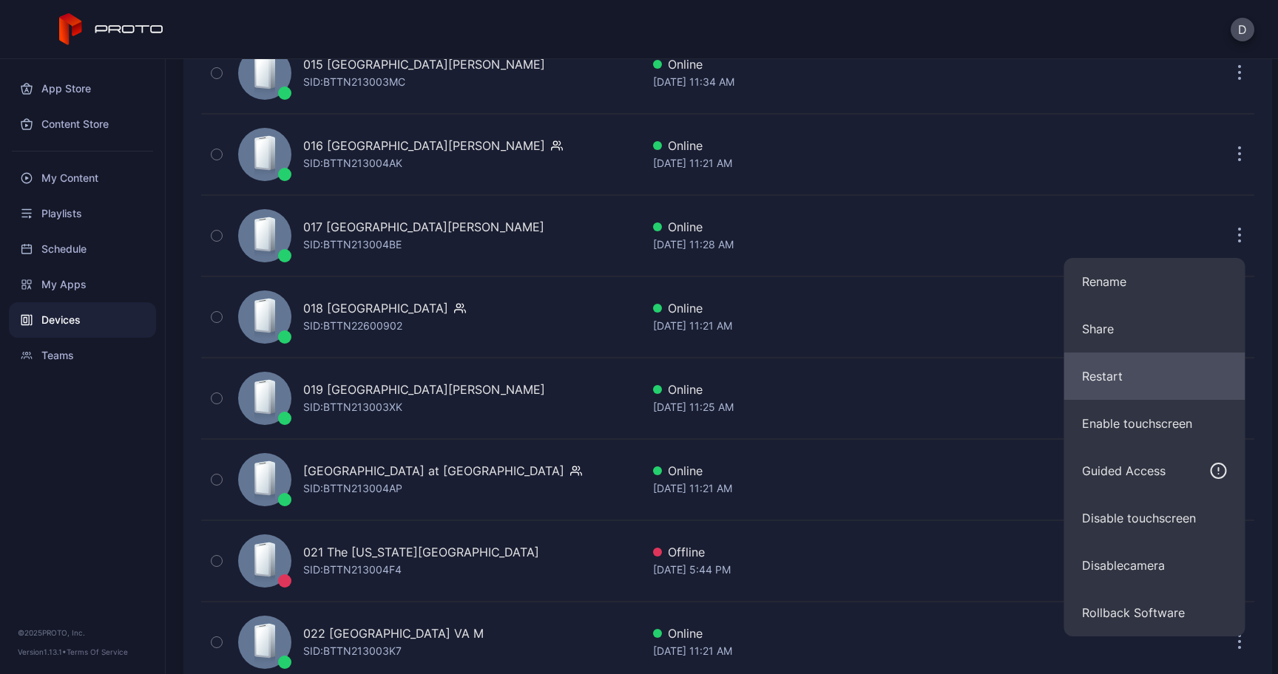
click at [1102, 373] on button "Restart" at bounding box center [1154, 376] width 181 height 47
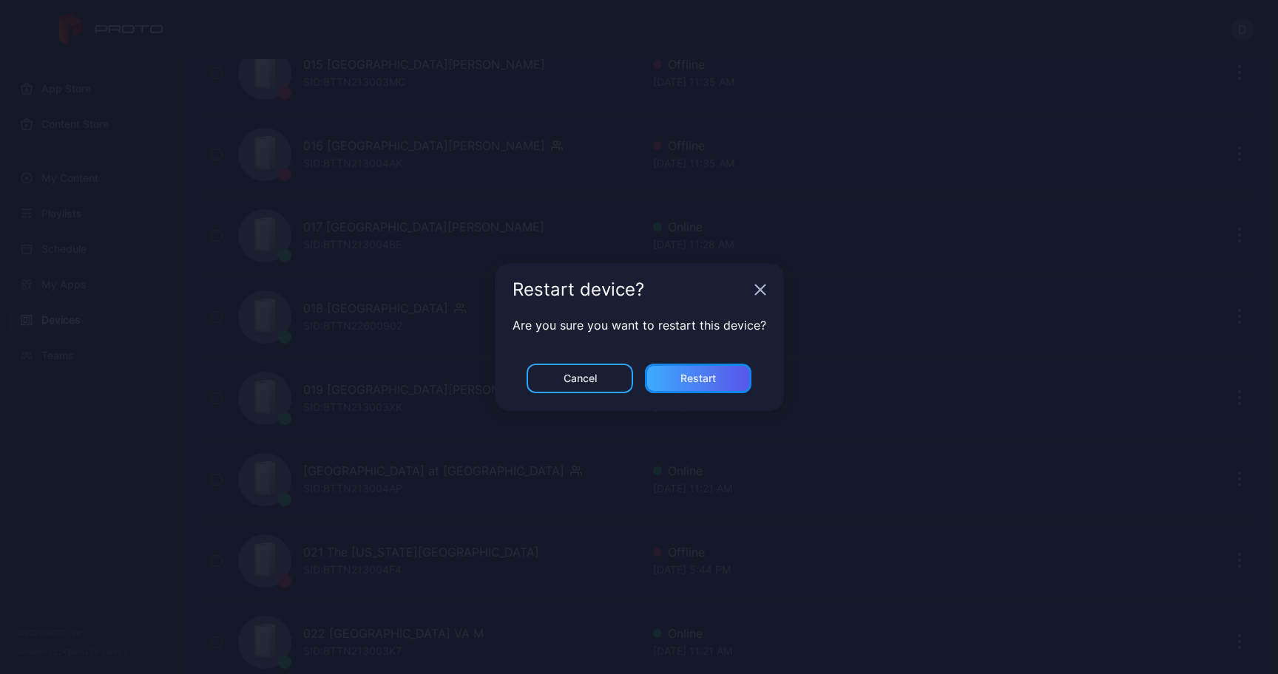
click at [692, 370] on div "Restart" at bounding box center [698, 379] width 106 height 30
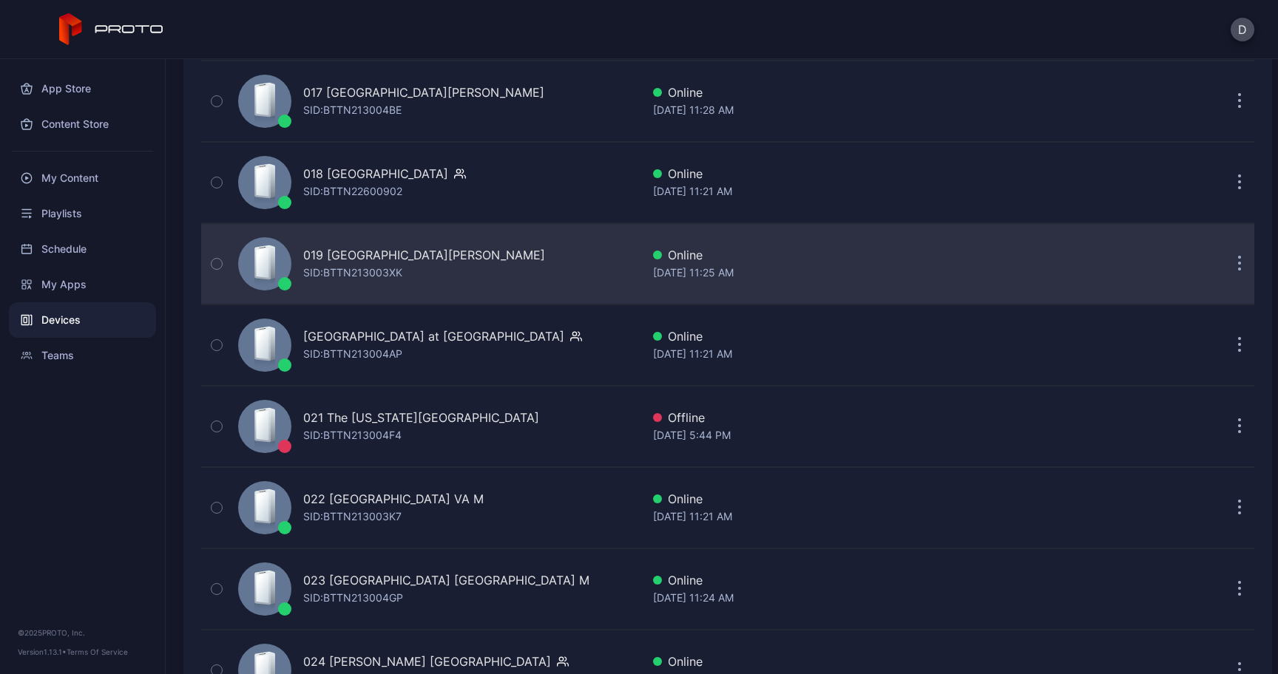
scroll to position [1575, 0]
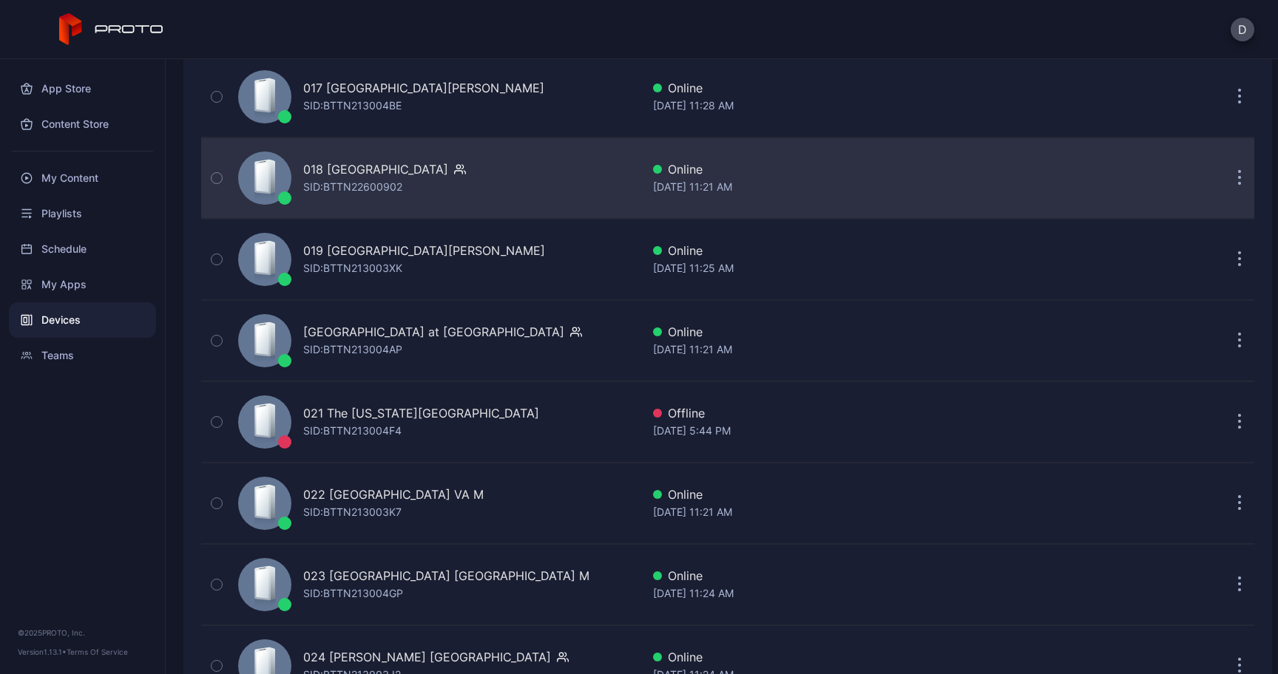
click at [1225, 177] on button "button" at bounding box center [1240, 178] width 30 height 30
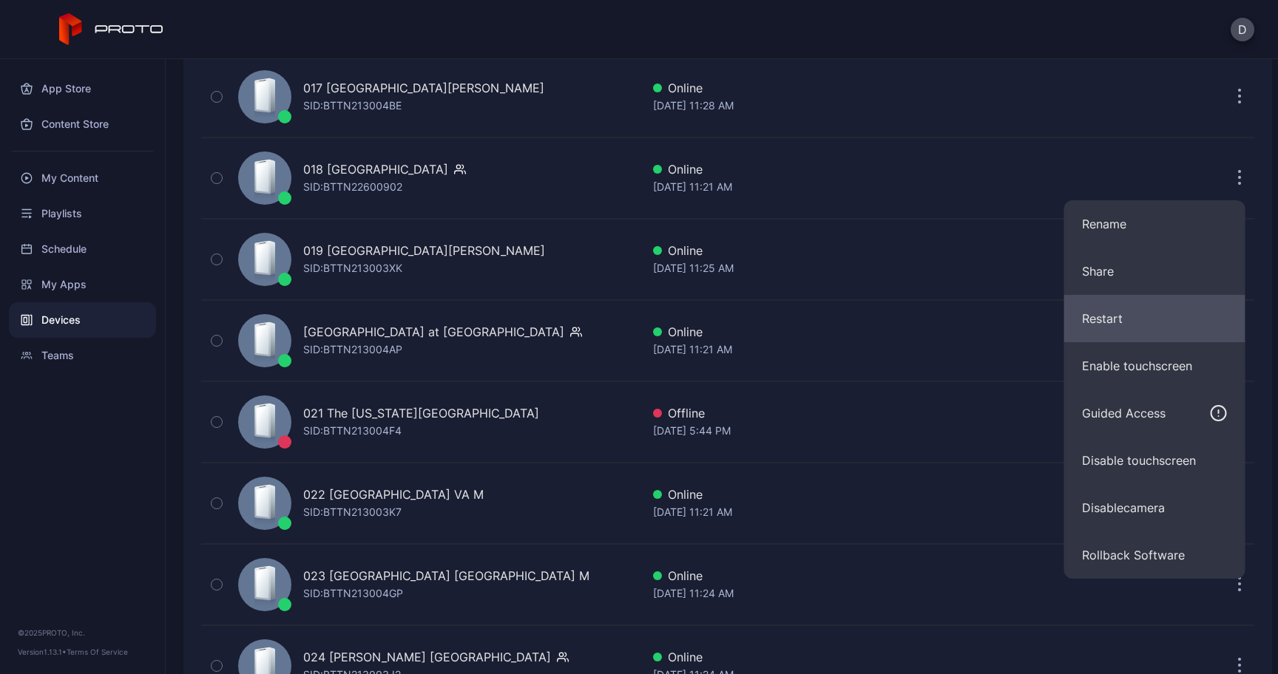
click at [1083, 325] on button "Restart" at bounding box center [1154, 318] width 181 height 47
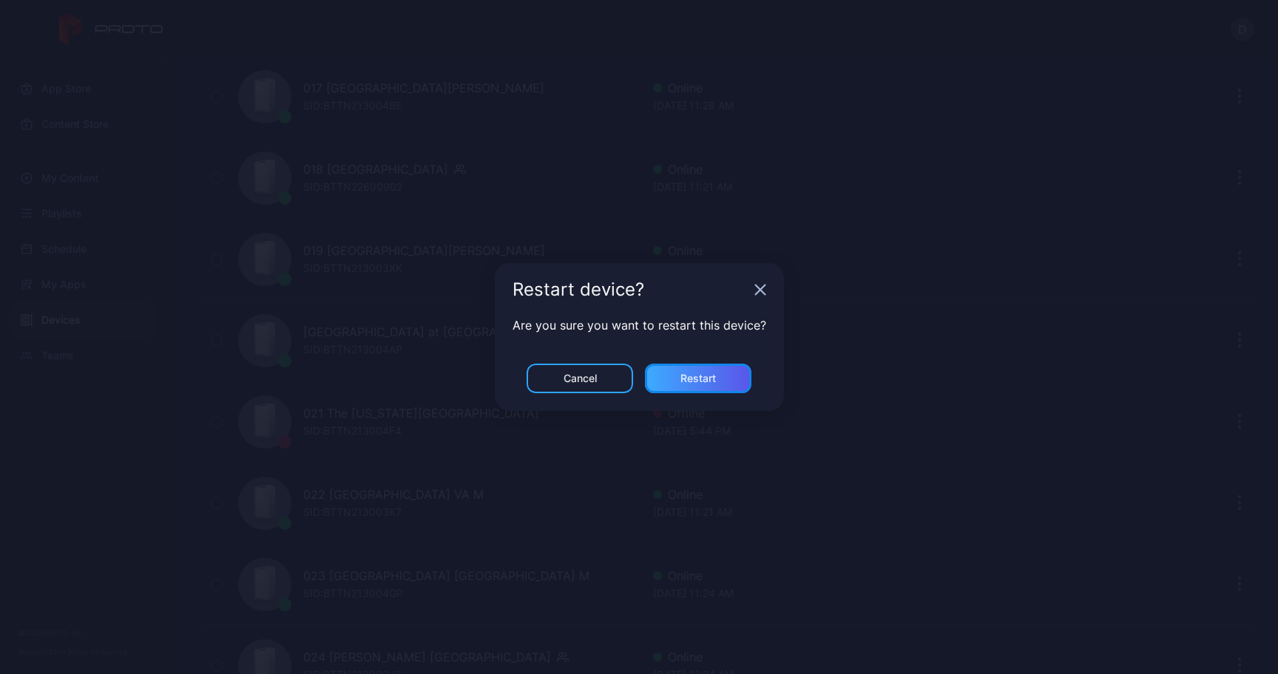
click at [675, 378] on div "Restart" at bounding box center [698, 379] width 106 height 30
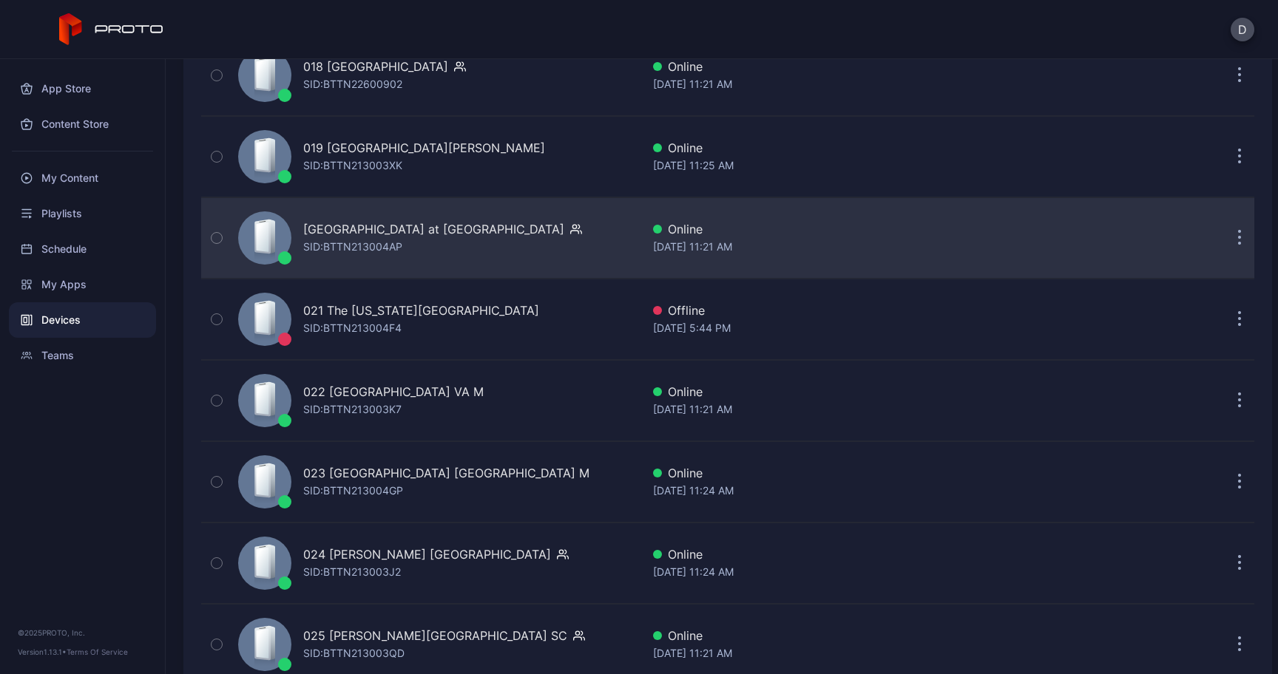
scroll to position [1674, 0]
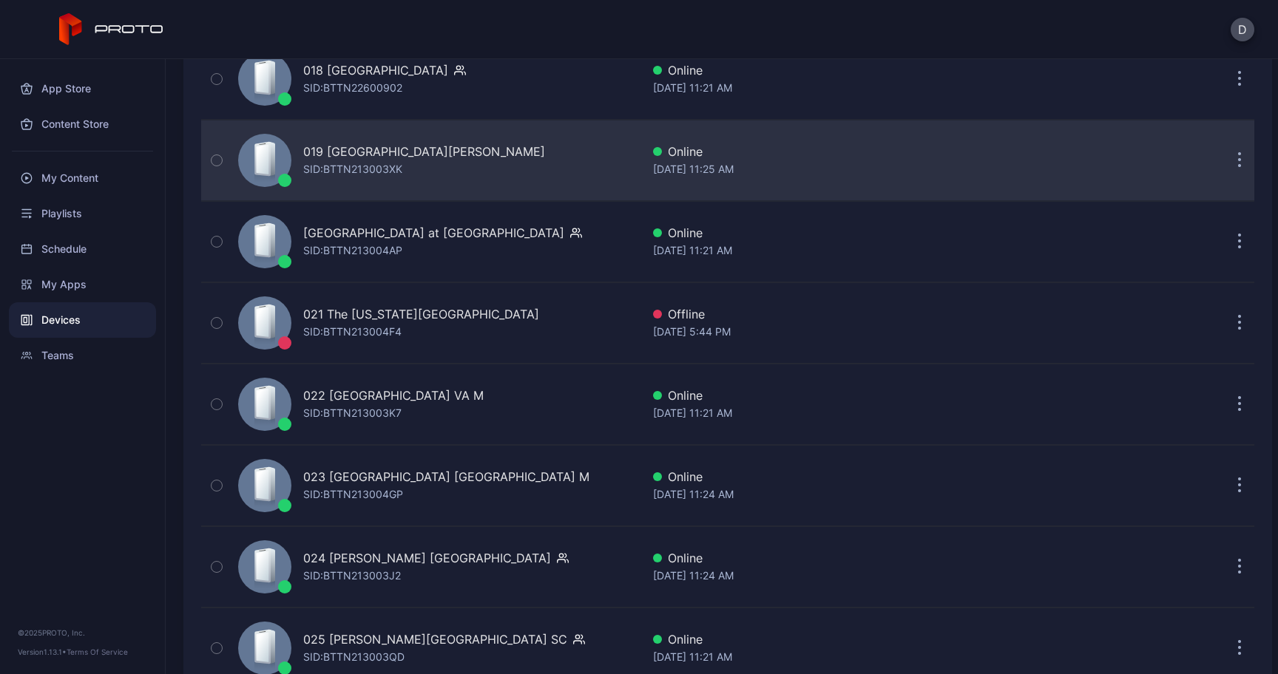
click at [1225, 165] on button "button" at bounding box center [1240, 161] width 30 height 30
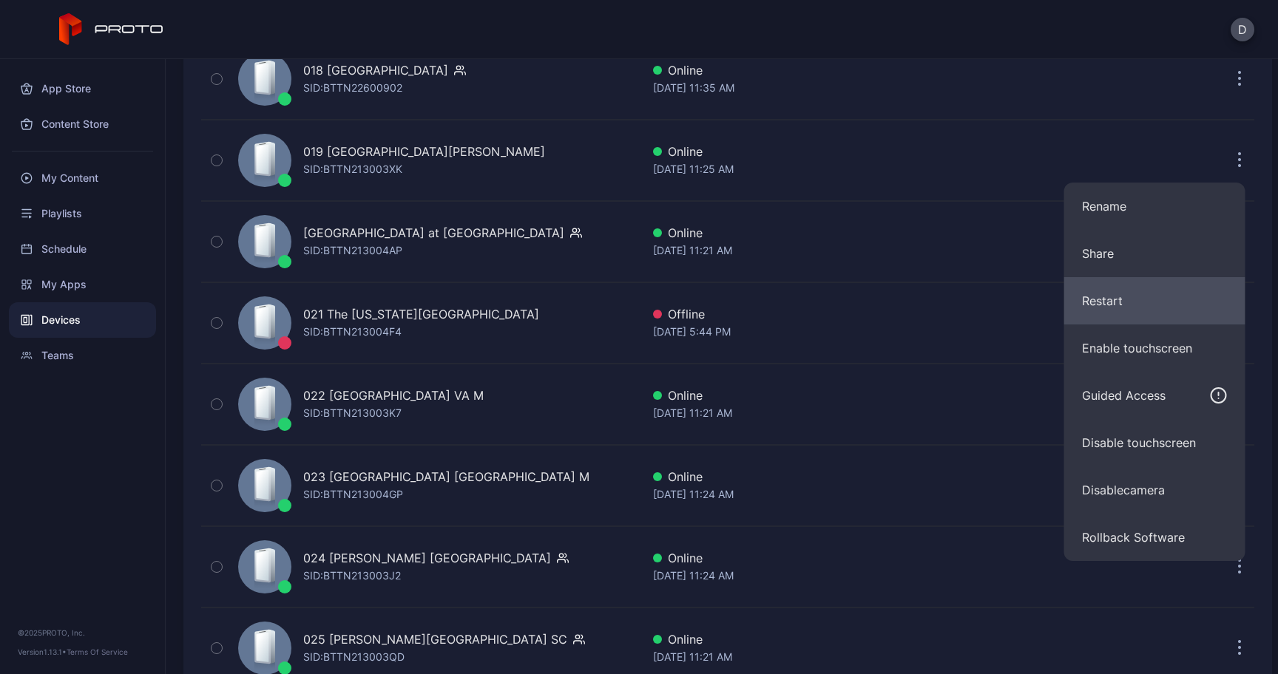
click at [1141, 287] on button "Restart" at bounding box center [1154, 300] width 181 height 47
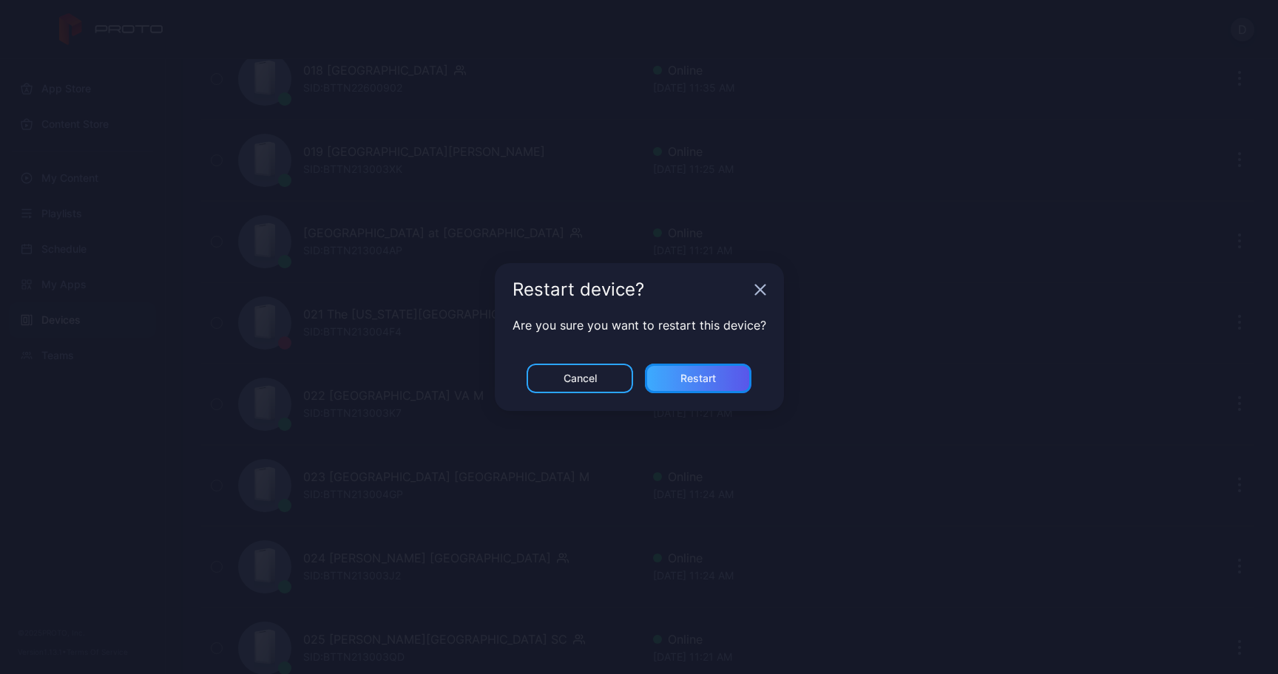
click at [697, 374] on div "Restart" at bounding box center [697, 379] width 35 height 12
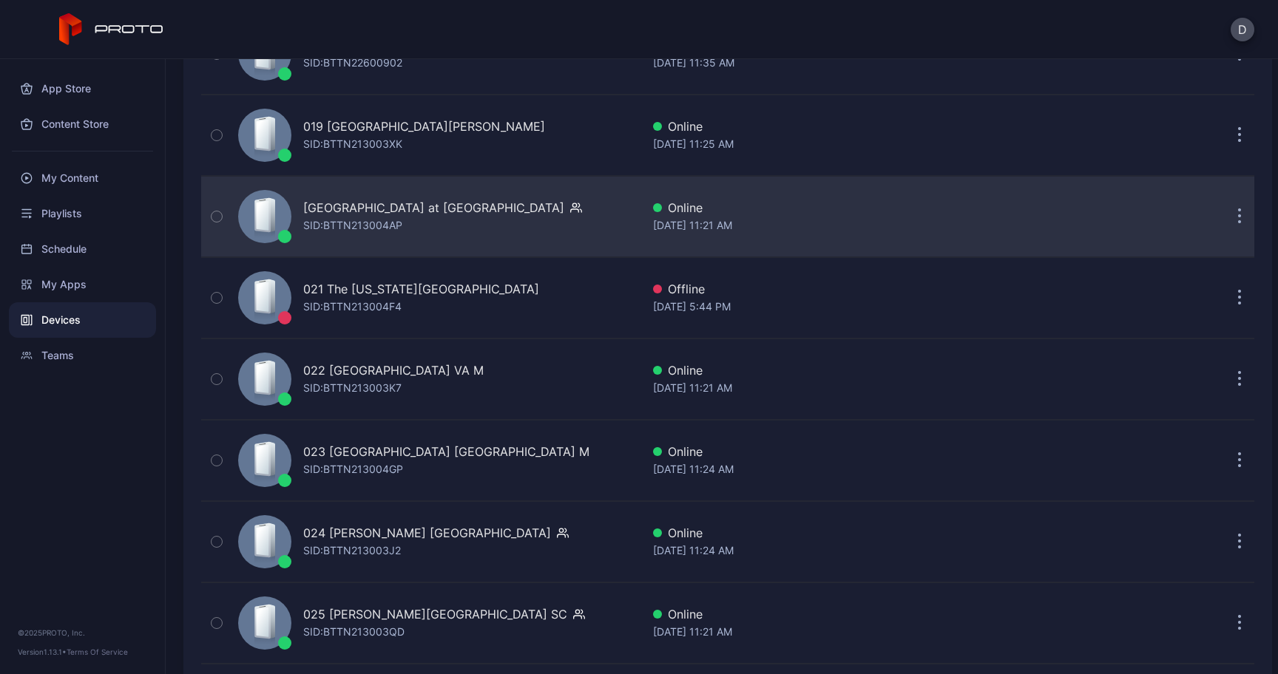
scroll to position [1702, 0]
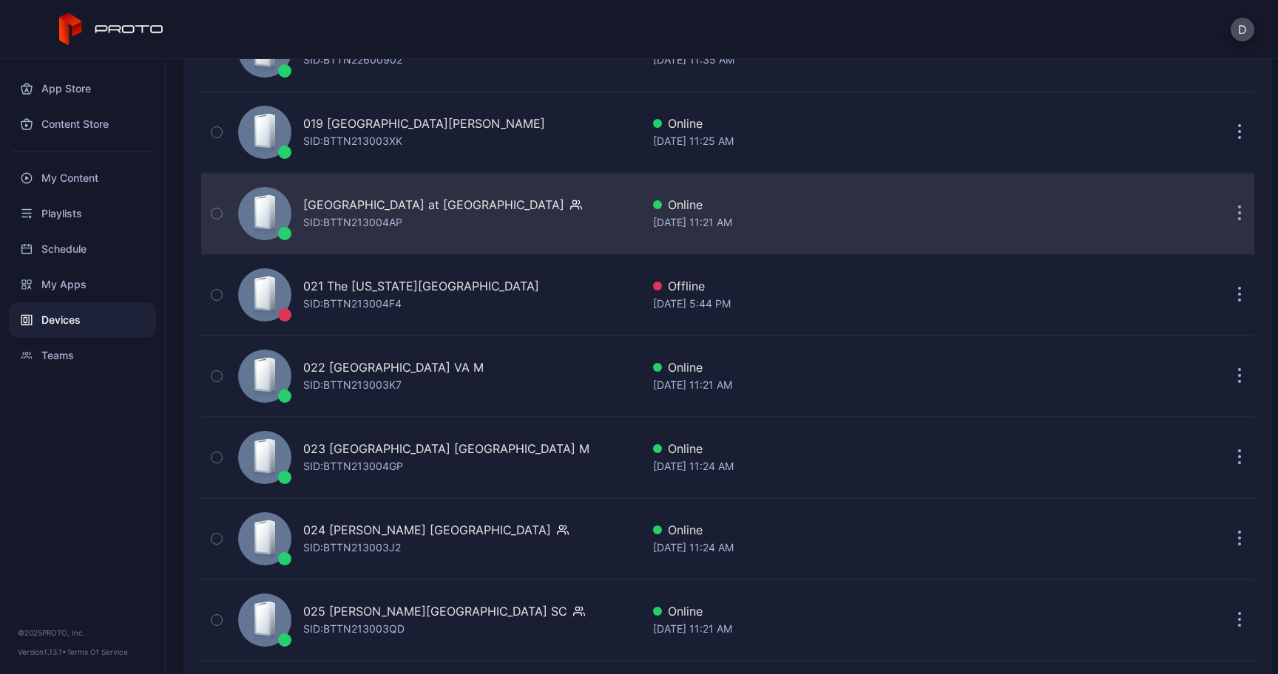
click at [1238, 211] on icon "button" at bounding box center [1240, 214] width 4 height 17
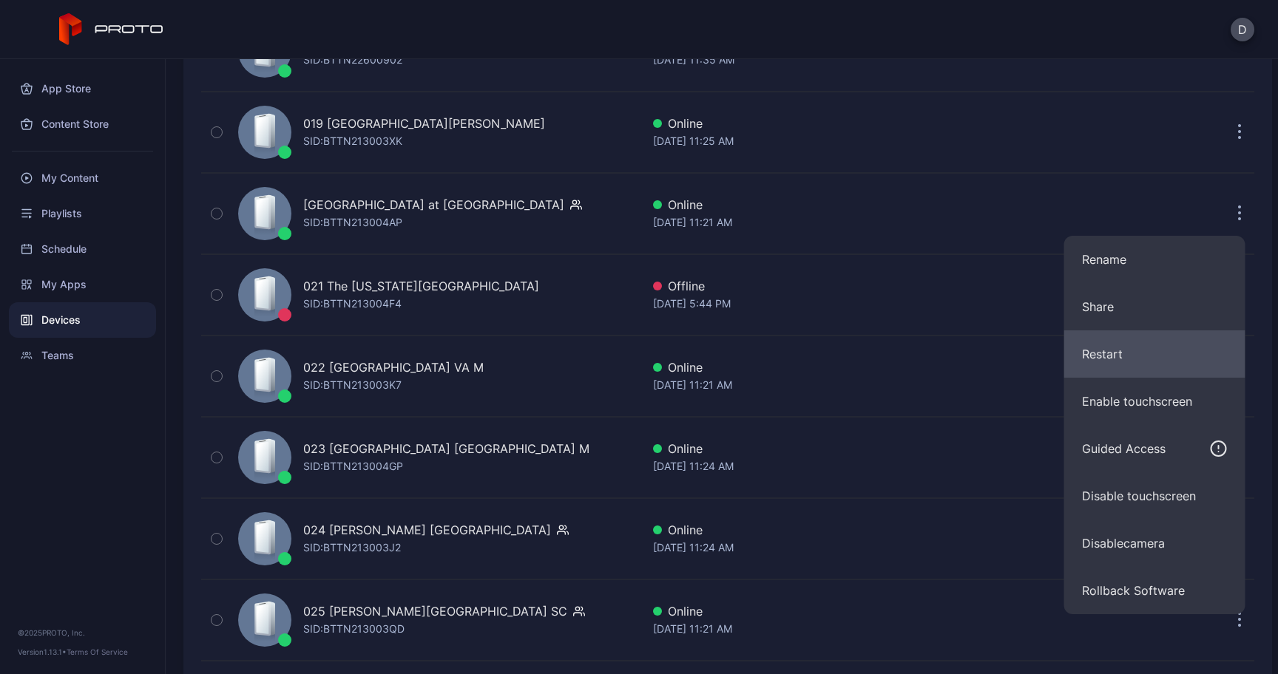
click at [1120, 350] on button "Restart" at bounding box center [1154, 354] width 181 height 47
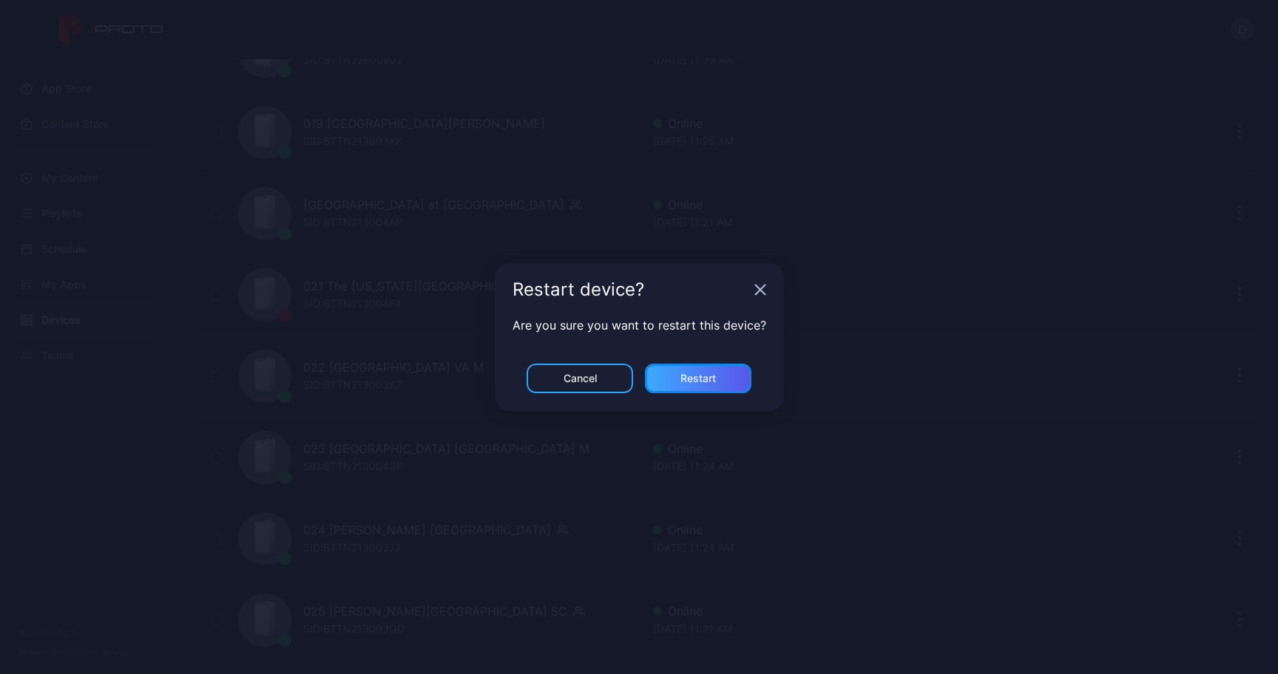
click at [741, 375] on div "Restart" at bounding box center [698, 379] width 106 height 30
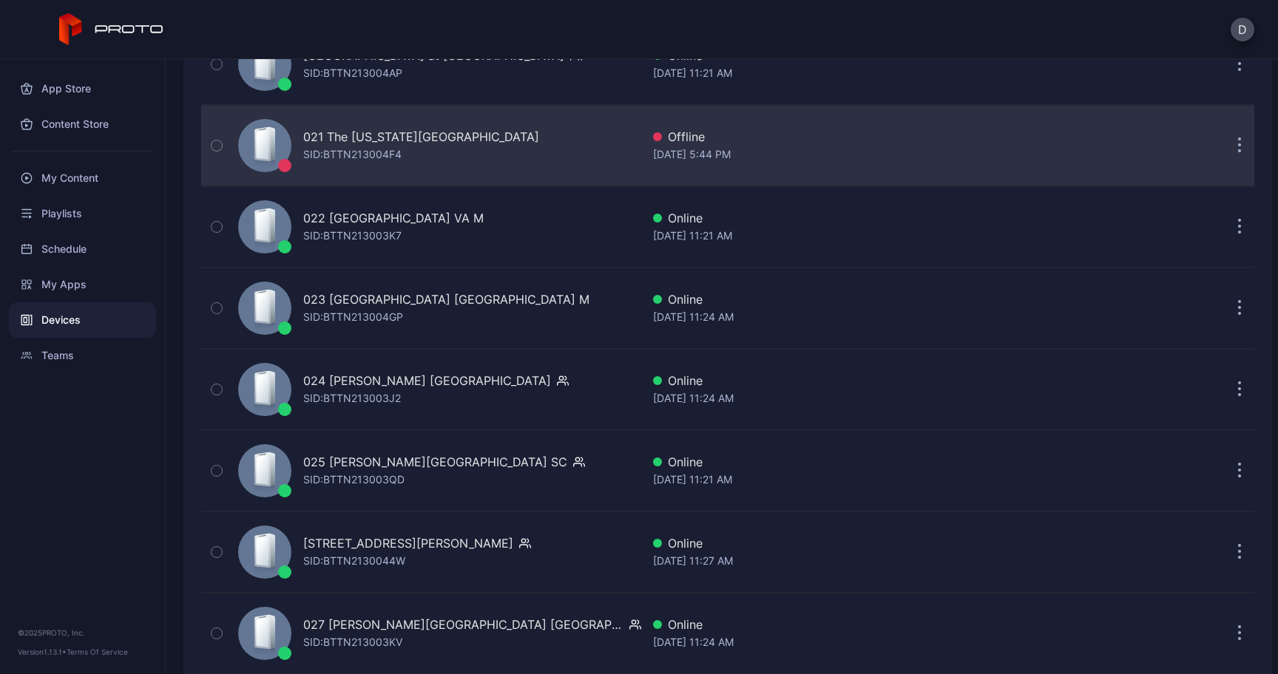
scroll to position [1870, 0]
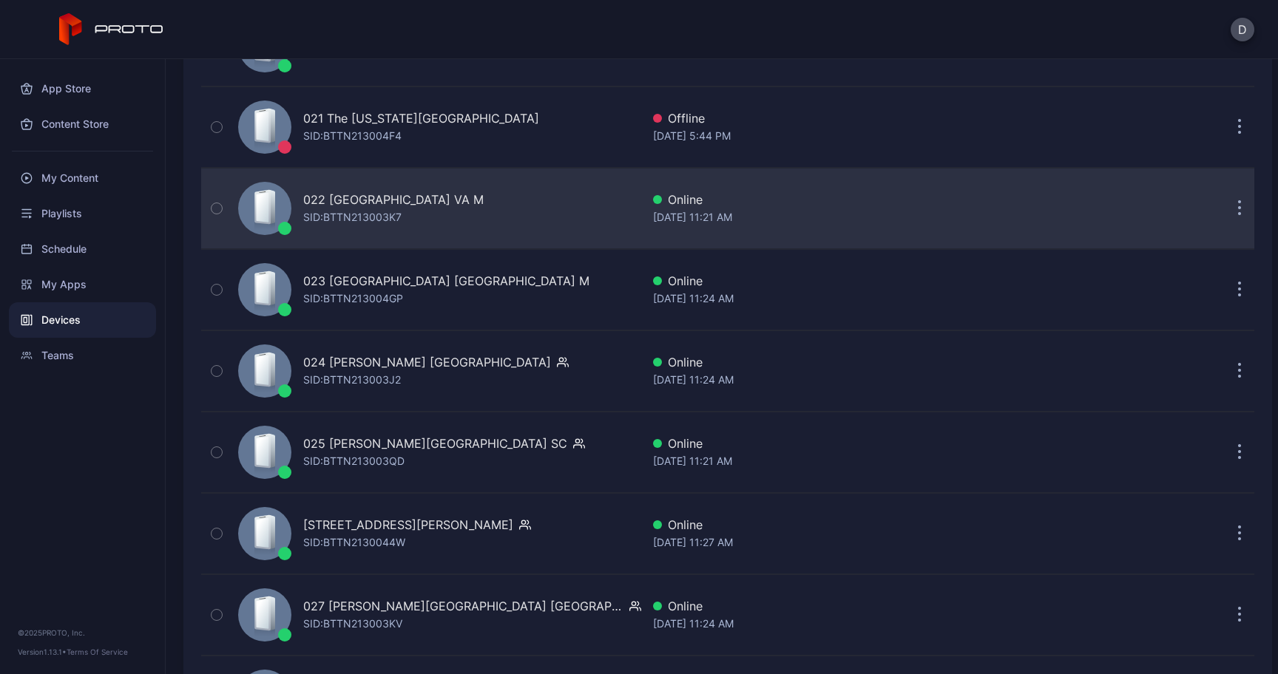
click at [1225, 208] on button "button" at bounding box center [1240, 209] width 30 height 30
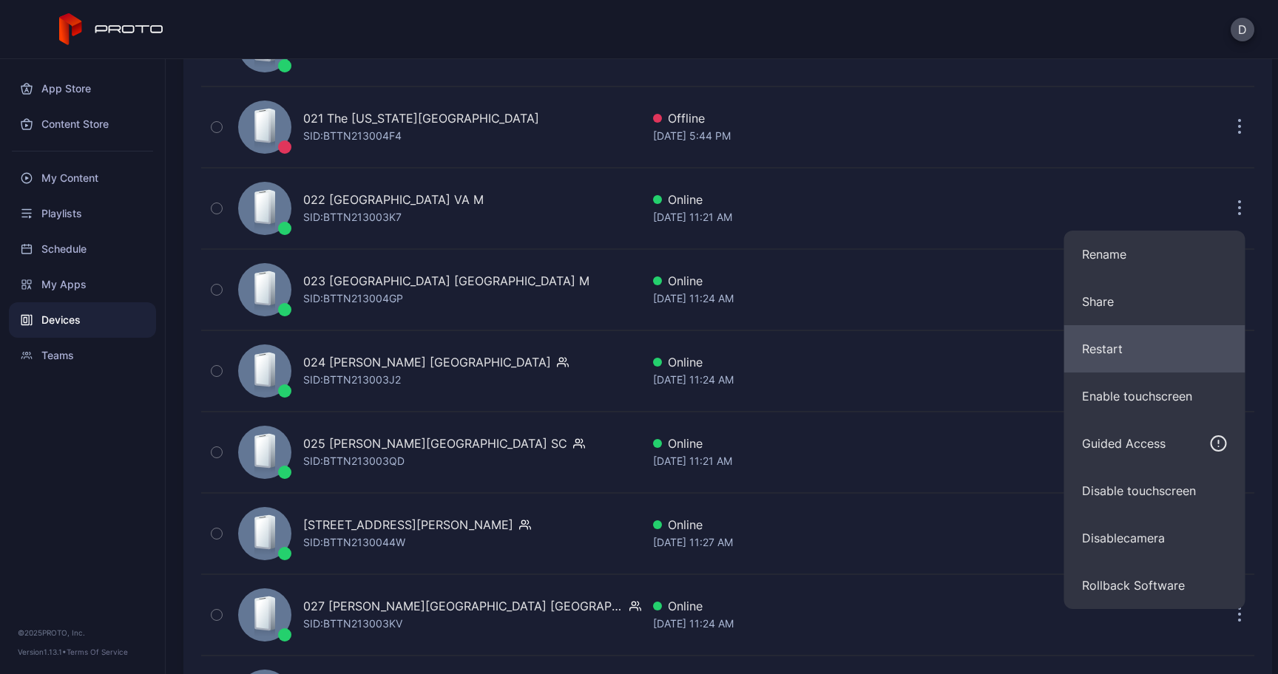
click at [1126, 348] on button "Restart" at bounding box center [1154, 348] width 181 height 47
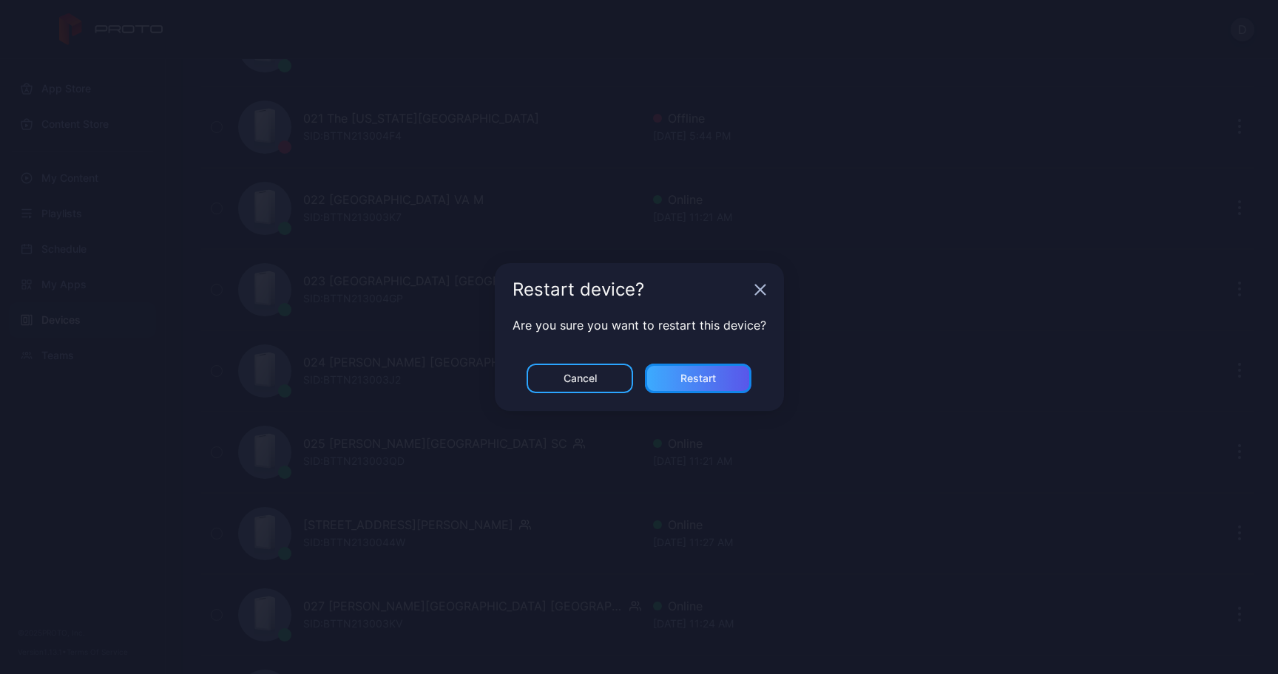
click at [712, 370] on div "Restart" at bounding box center [698, 379] width 106 height 30
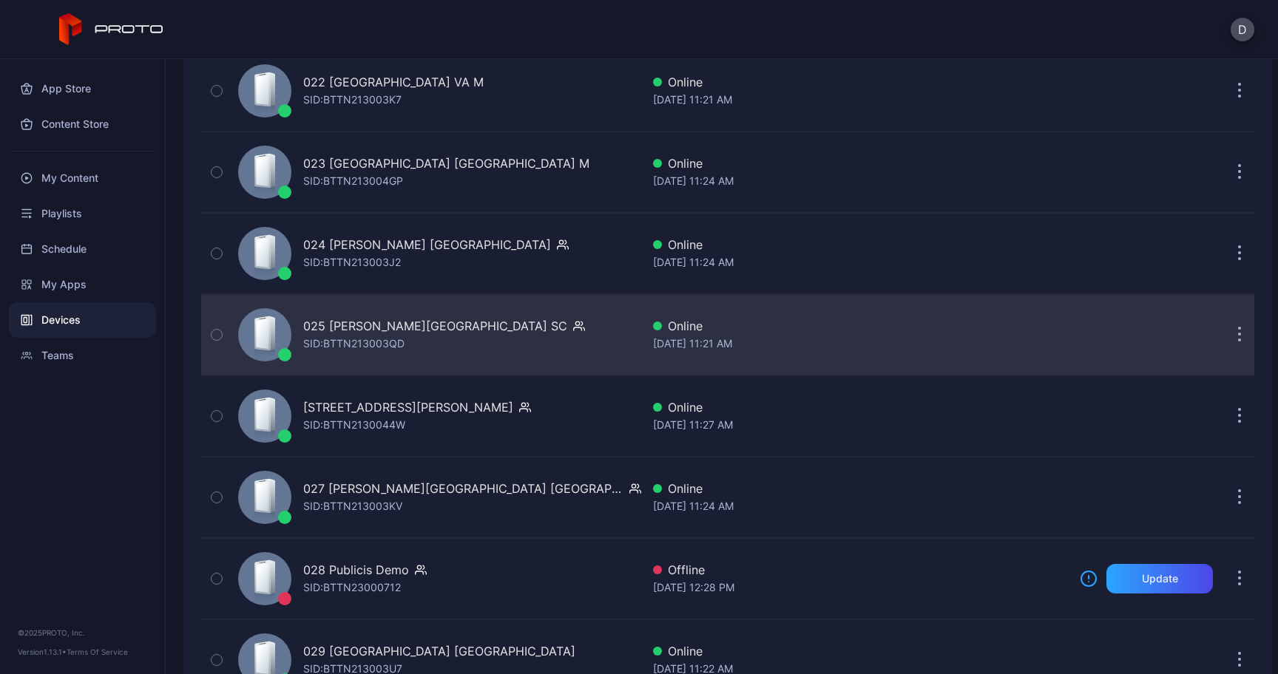
scroll to position [1994, 0]
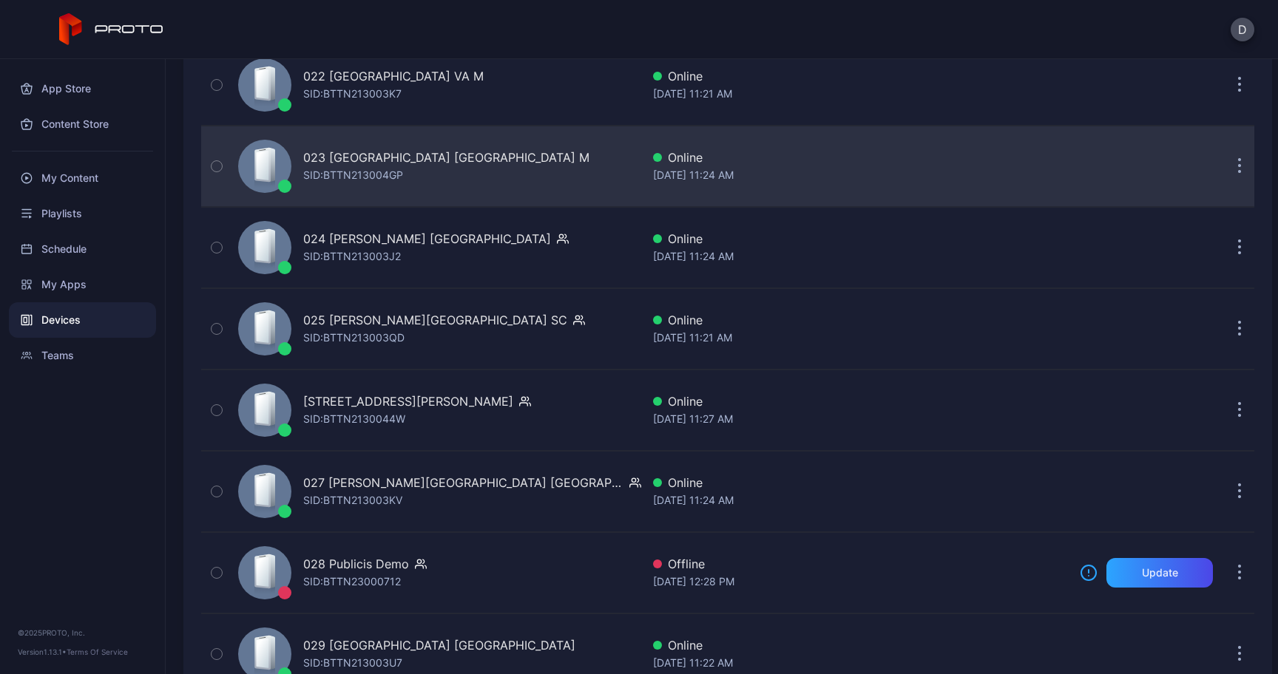
click at [1238, 172] on icon "button" at bounding box center [1240, 166] width 4 height 17
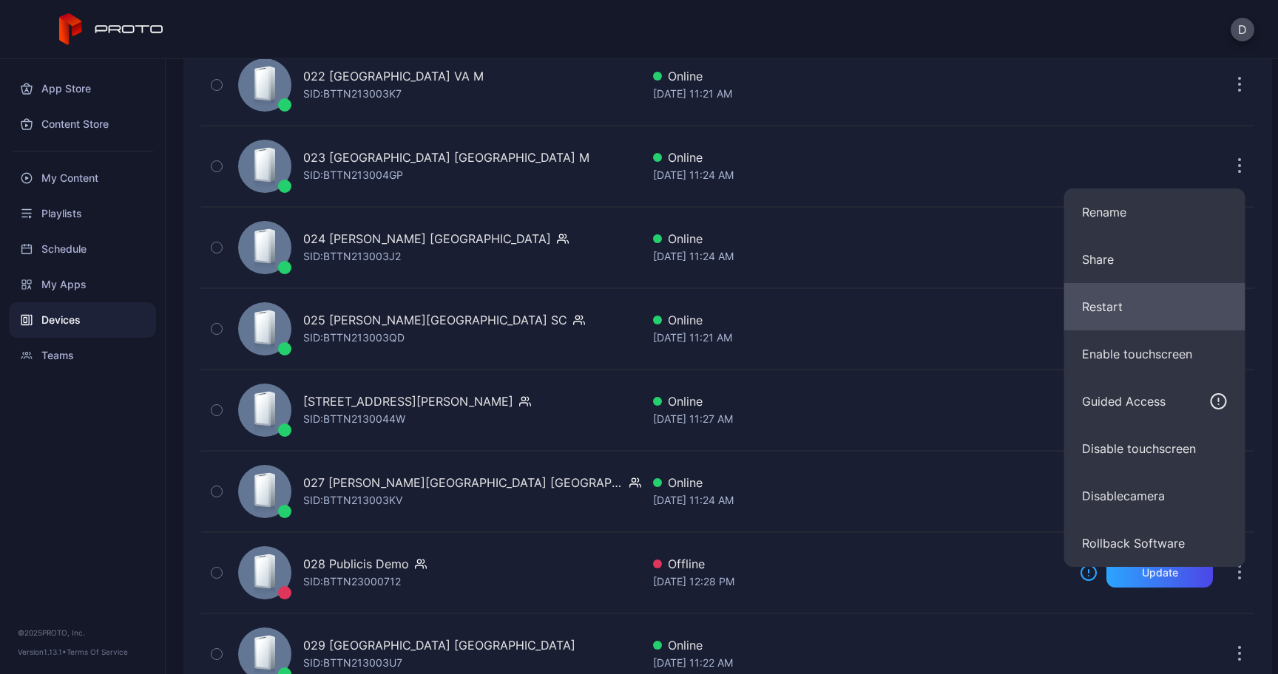
click at [1126, 302] on button "Restart" at bounding box center [1154, 306] width 181 height 47
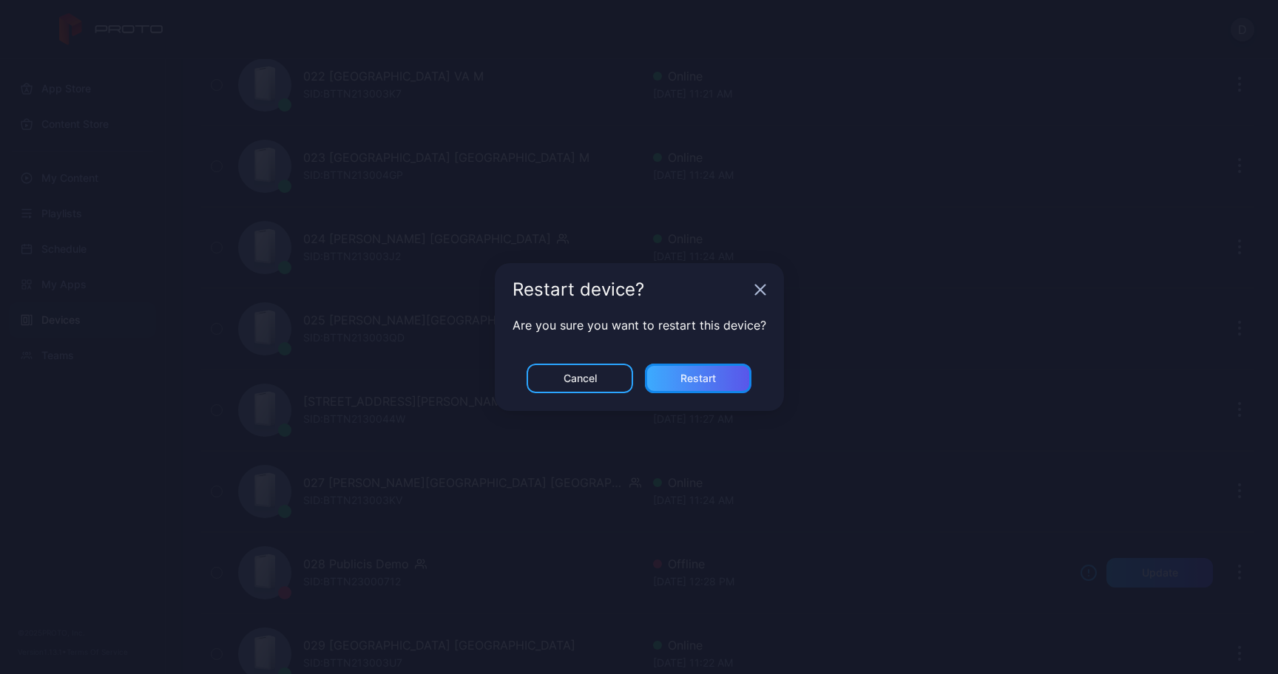
click at [718, 370] on div "Restart" at bounding box center [698, 379] width 106 height 30
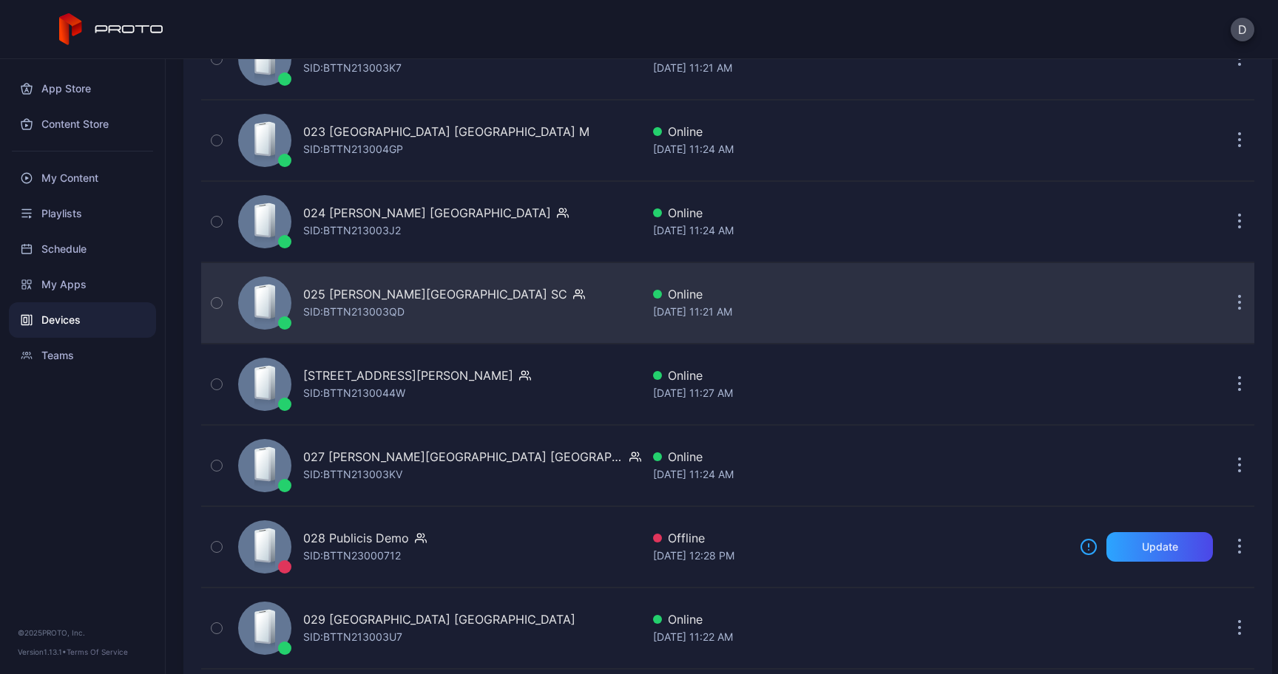
scroll to position [2021, 0]
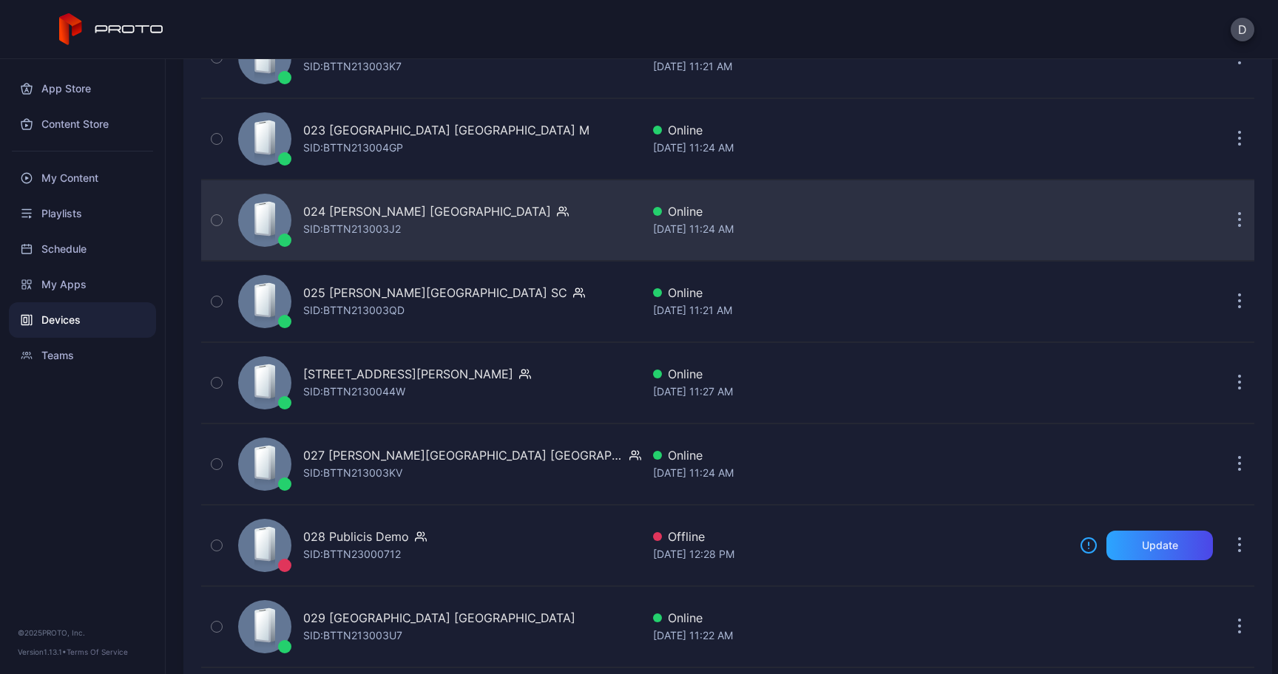
click at [1225, 220] on button "button" at bounding box center [1240, 221] width 30 height 30
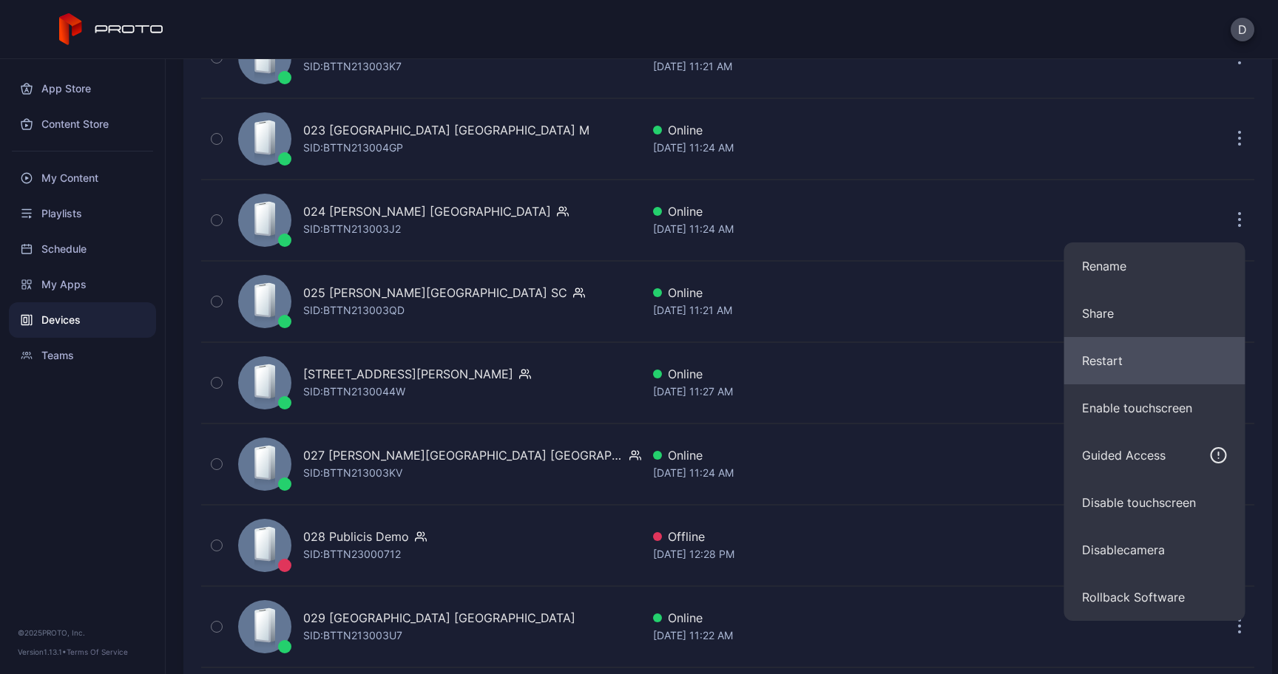
click at [1154, 351] on button "Restart" at bounding box center [1154, 360] width 181 height 47
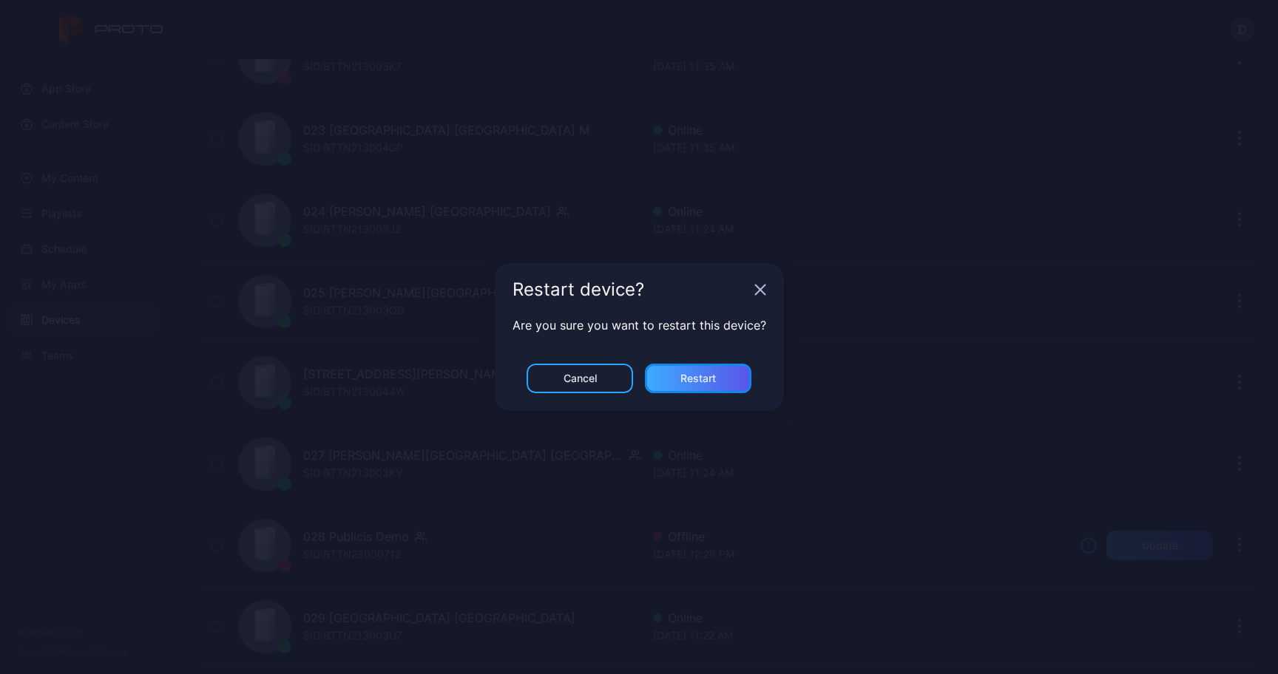
click at [705, 387] on div "Restart" at bounding box center [698, 379] width 106 height 30
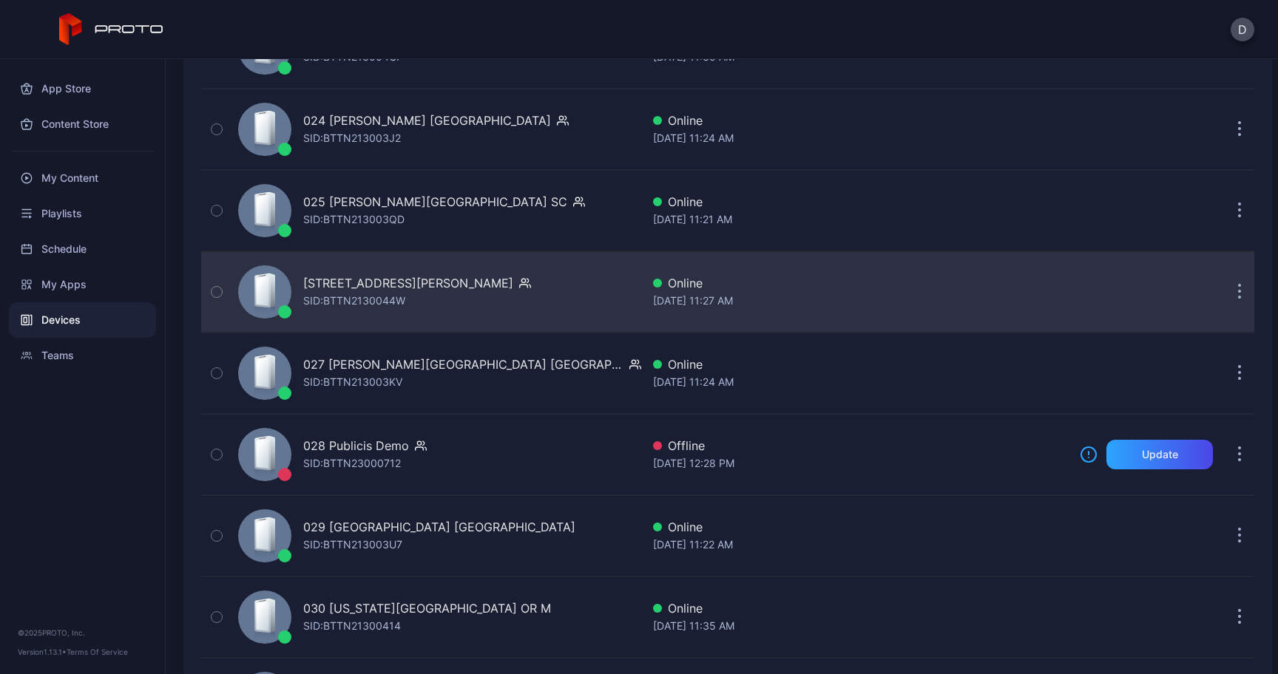
scroll to position [2141, 0]
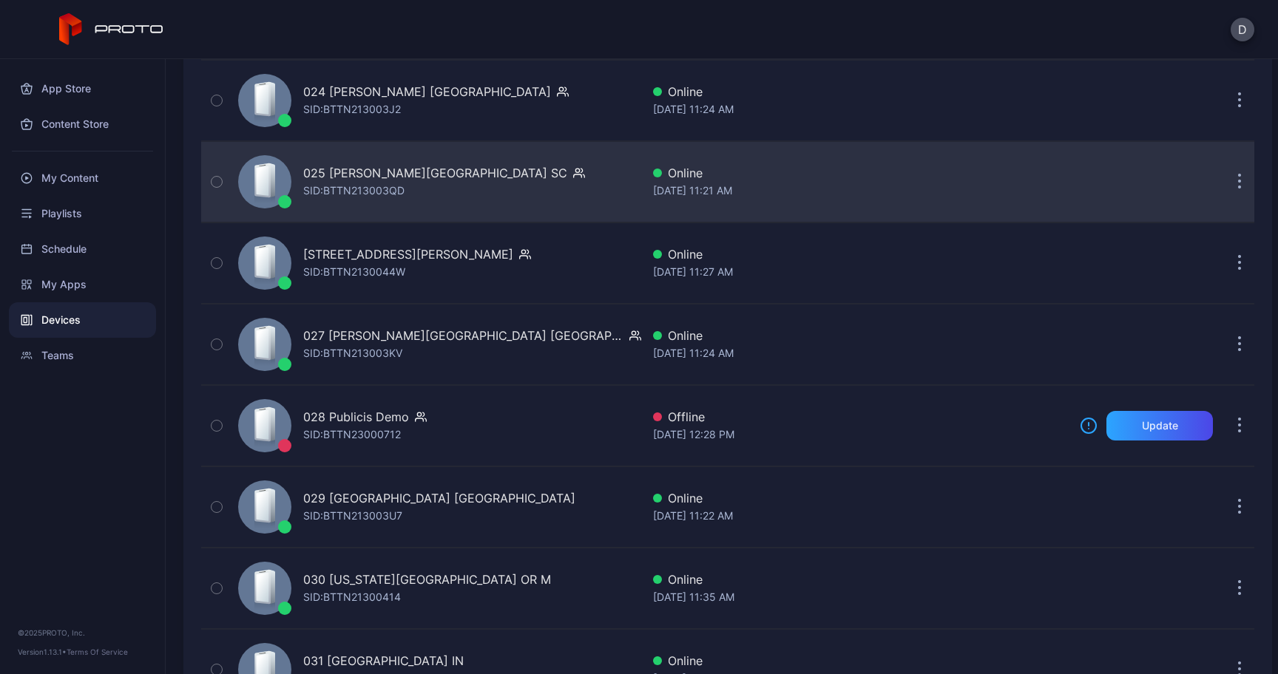
click at [1225, 186] on button "button" at bounding box center [1240, 182] width 30 height 30
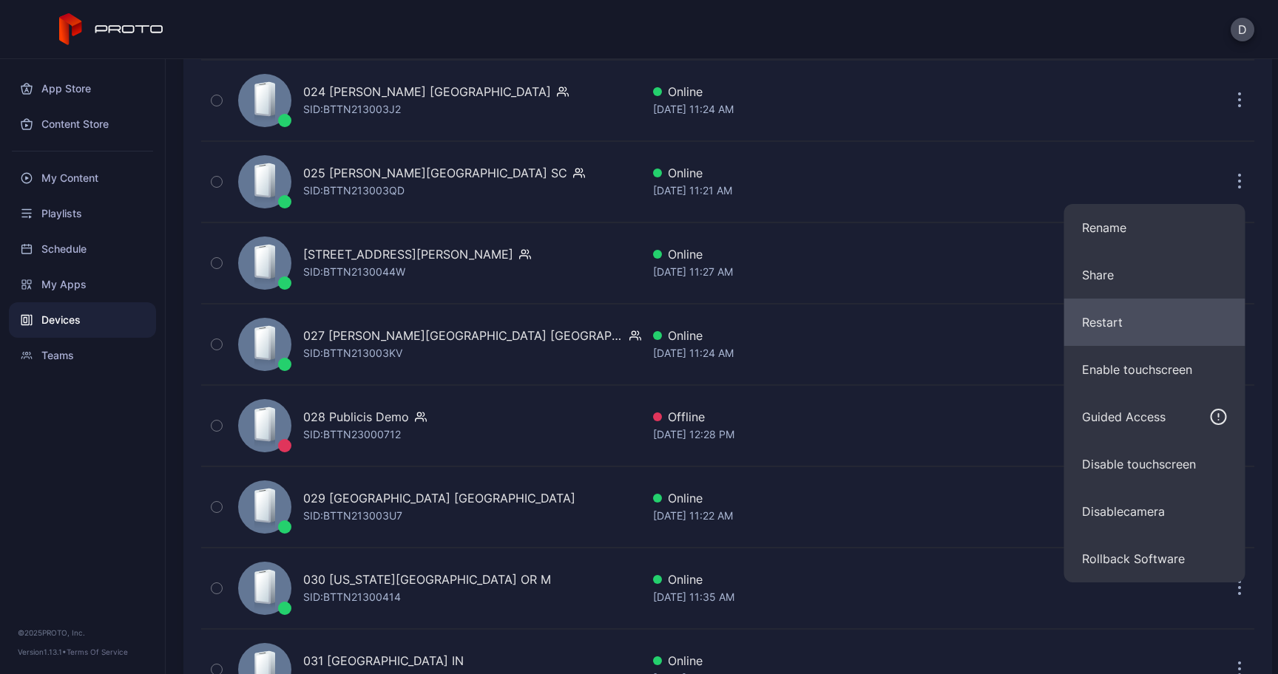
click at [1106, 311] on button "Restart" at bounding box center [1154, 322] width 181 height 47
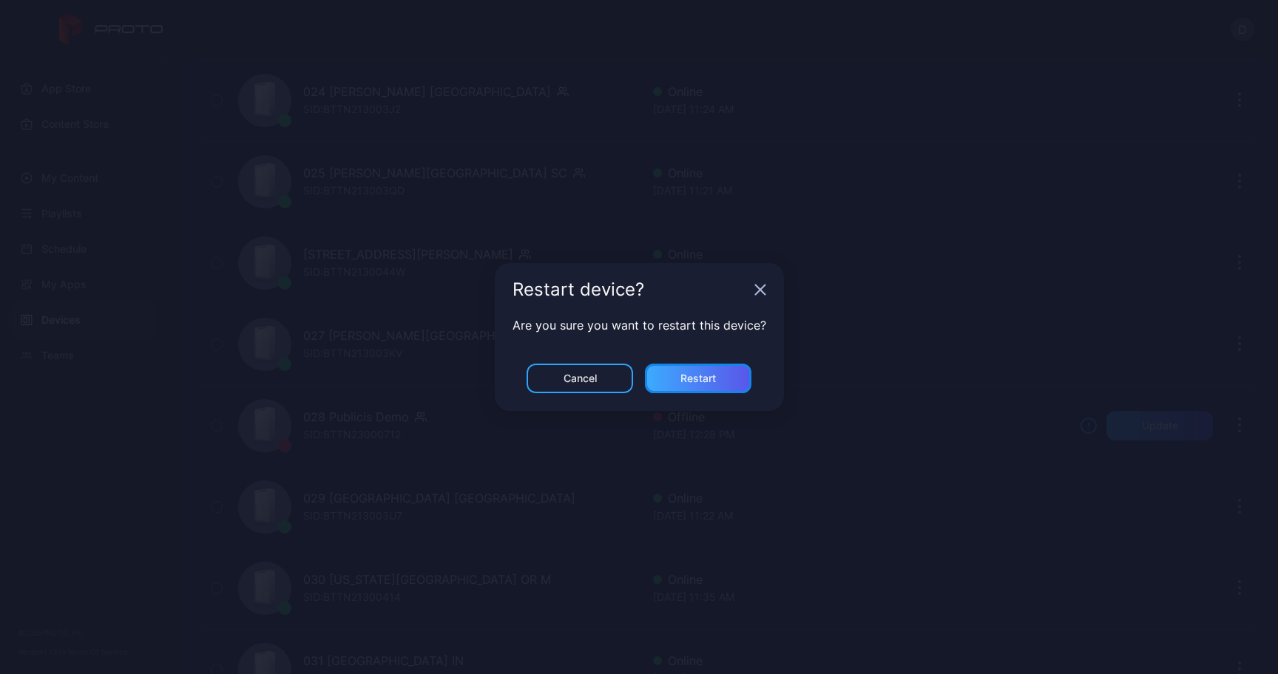
click at [734, 365] on div "Restart" at bounding box center [698, 379] width 106 height 30
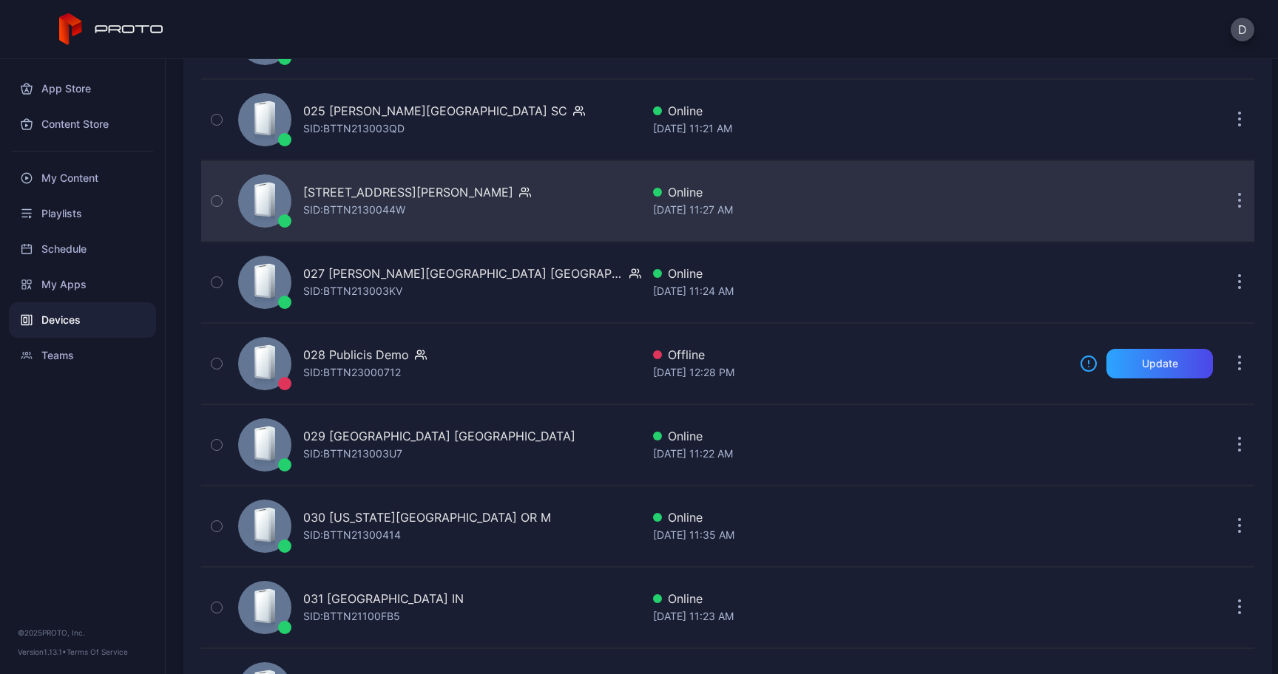
scroll to position [2206, 0]
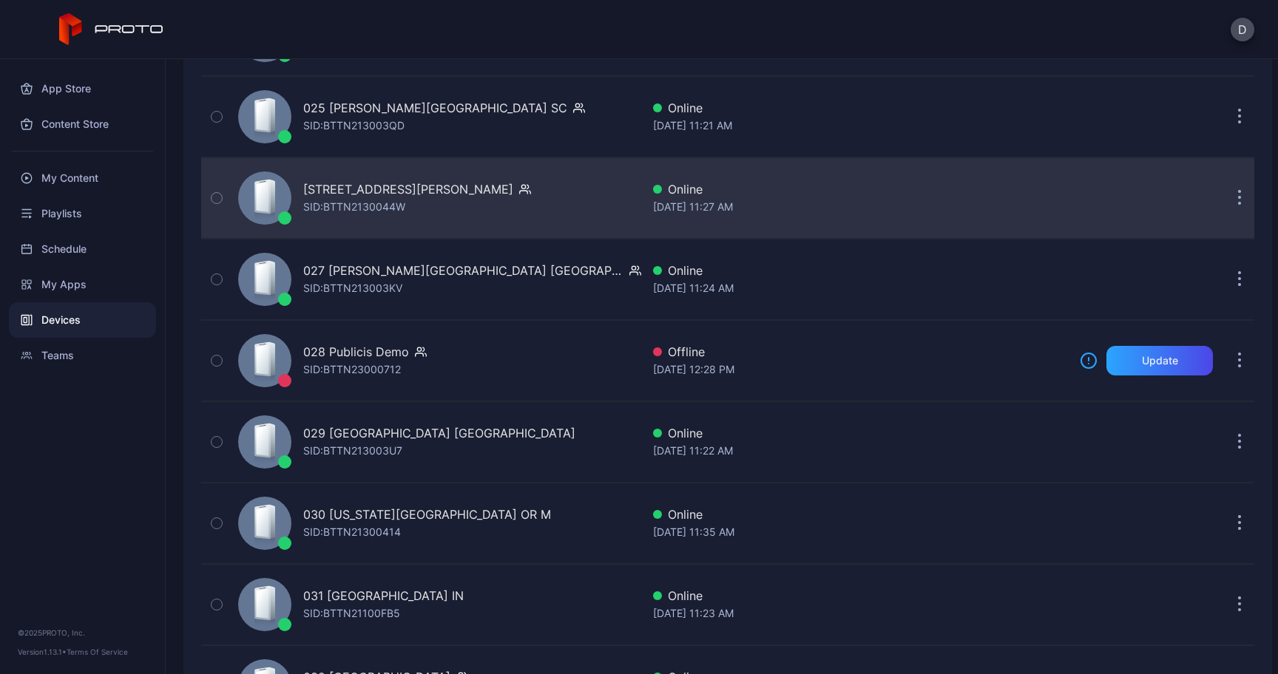
click at [1225, 203] on button "button" at bounding box center [1240, 198] width 30 height 30
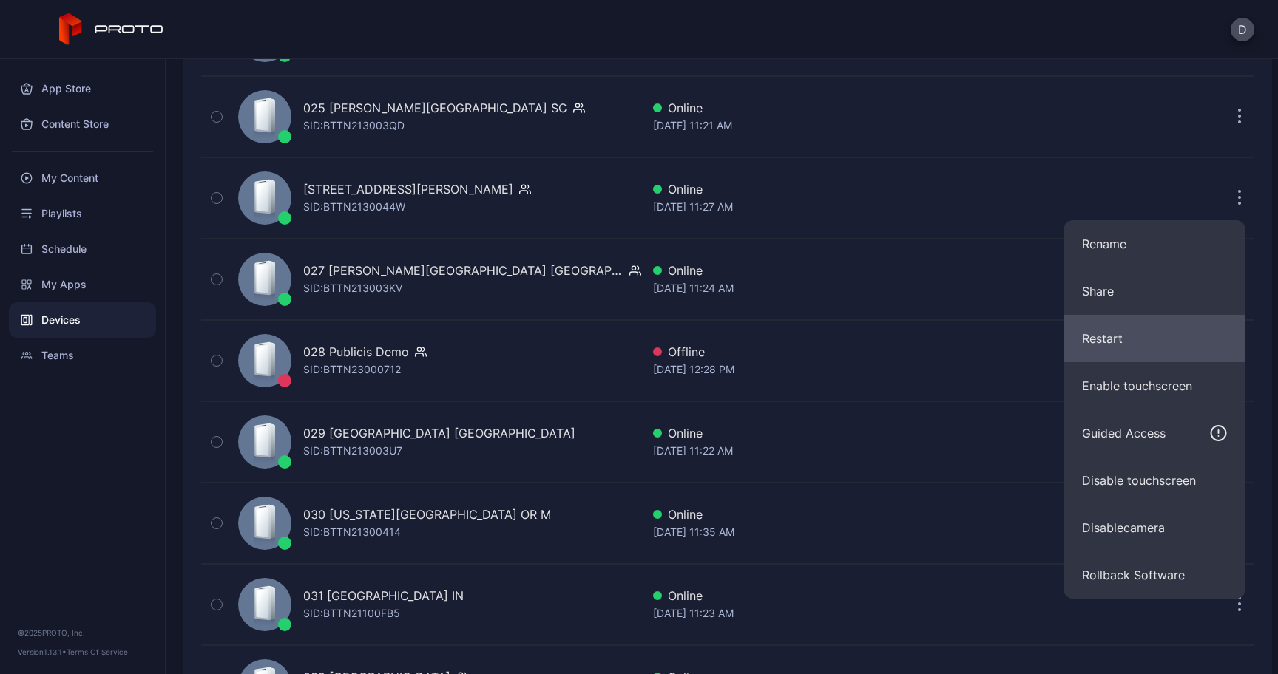
click at [1098, 347] on button "Restart" at bounding box center [1154, 338] width 181 height 47
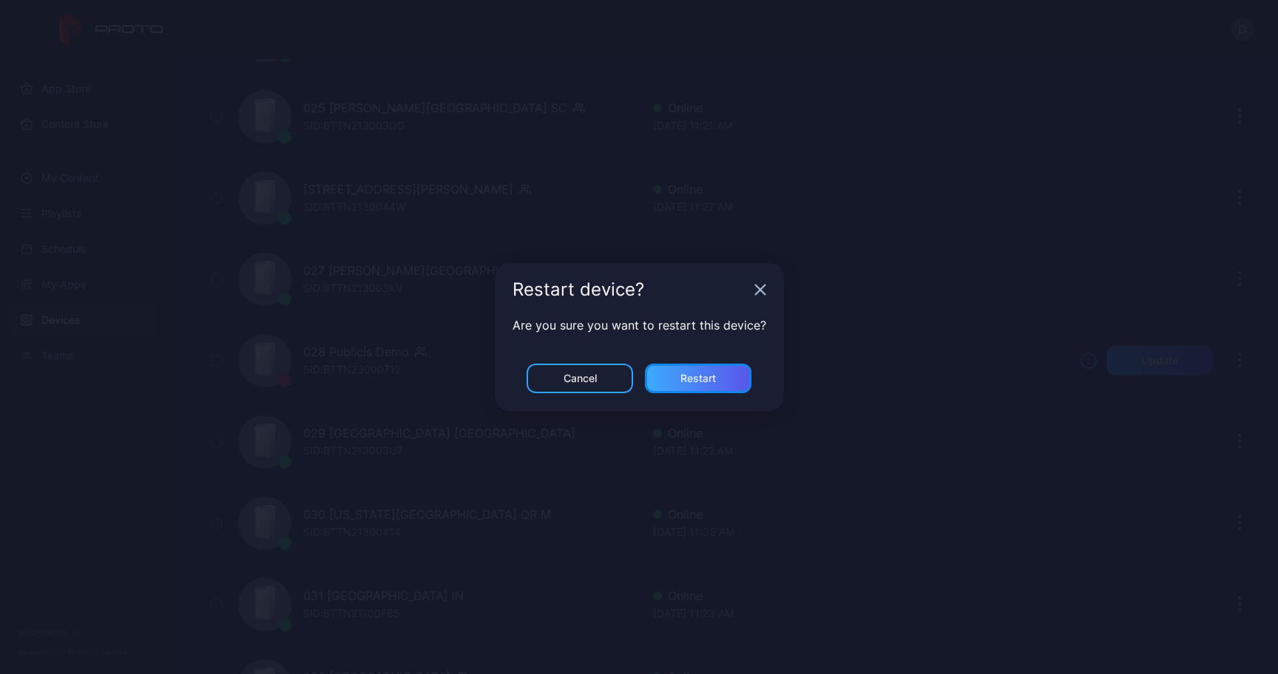
click at [704, 377] on div "Restart" at bounding box center [697, 379] width 35 height 12
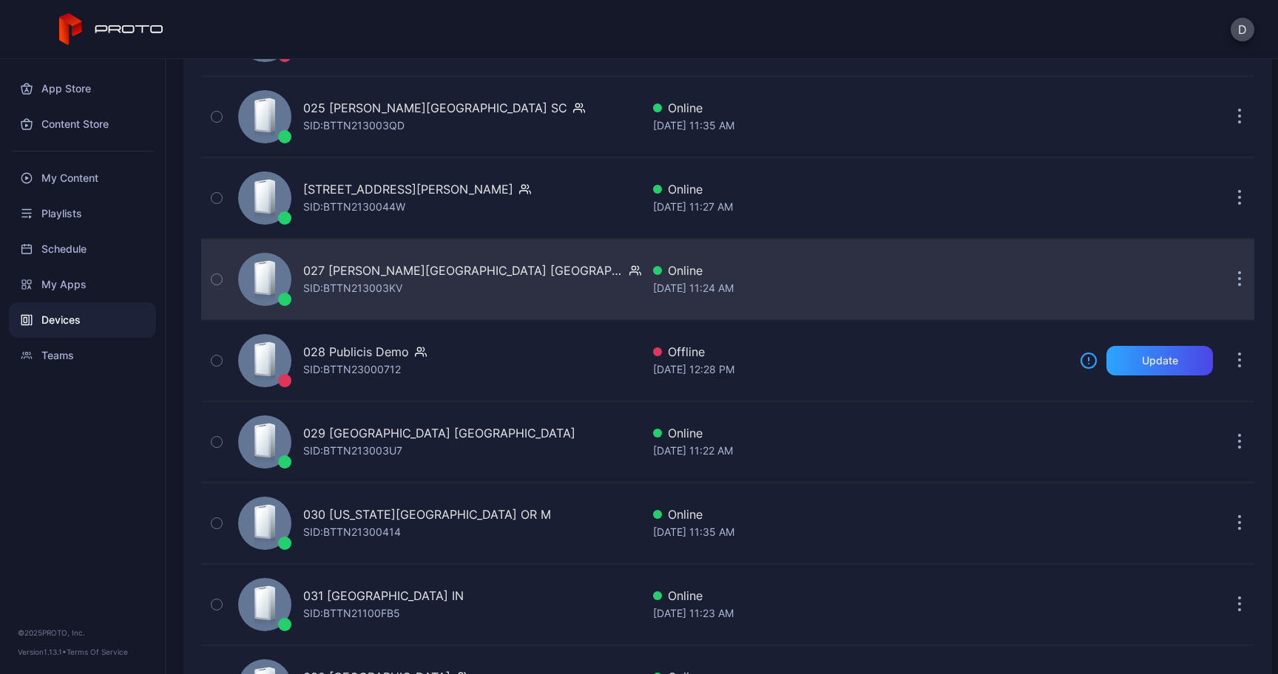
scroll to position [2221, 0]
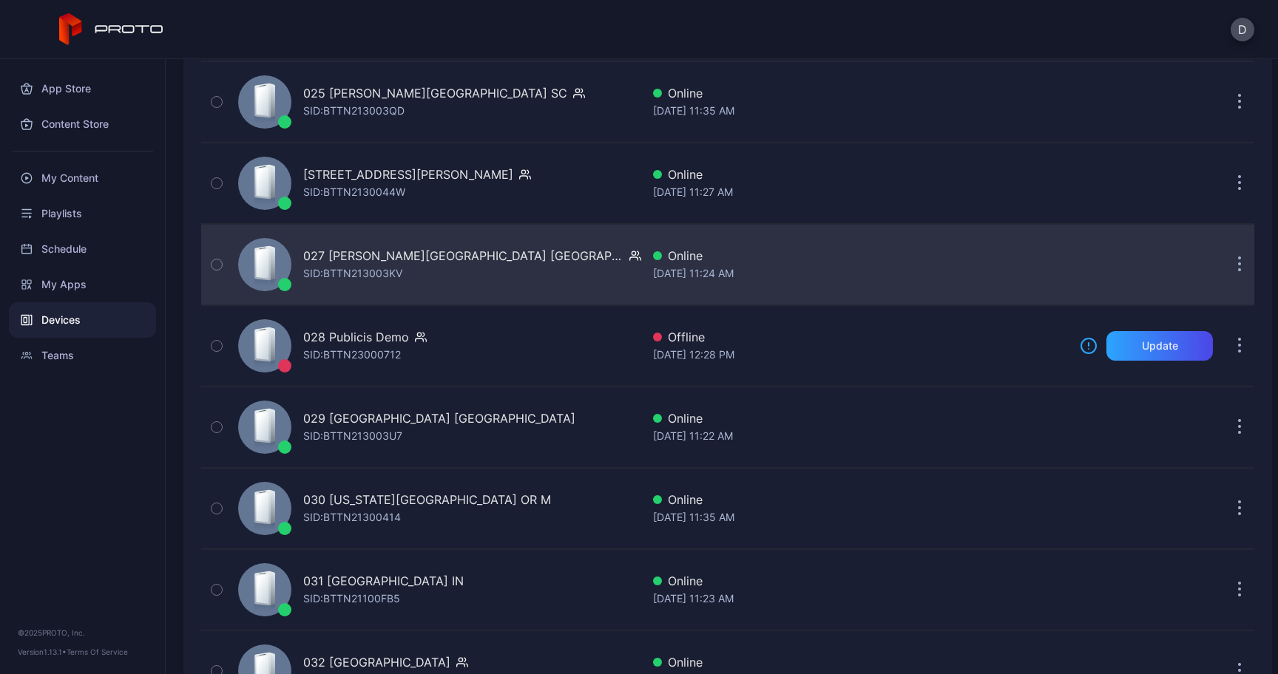
click at [1225, 270] on button "button" at bounding box center [1240, 265] width 30 height 30
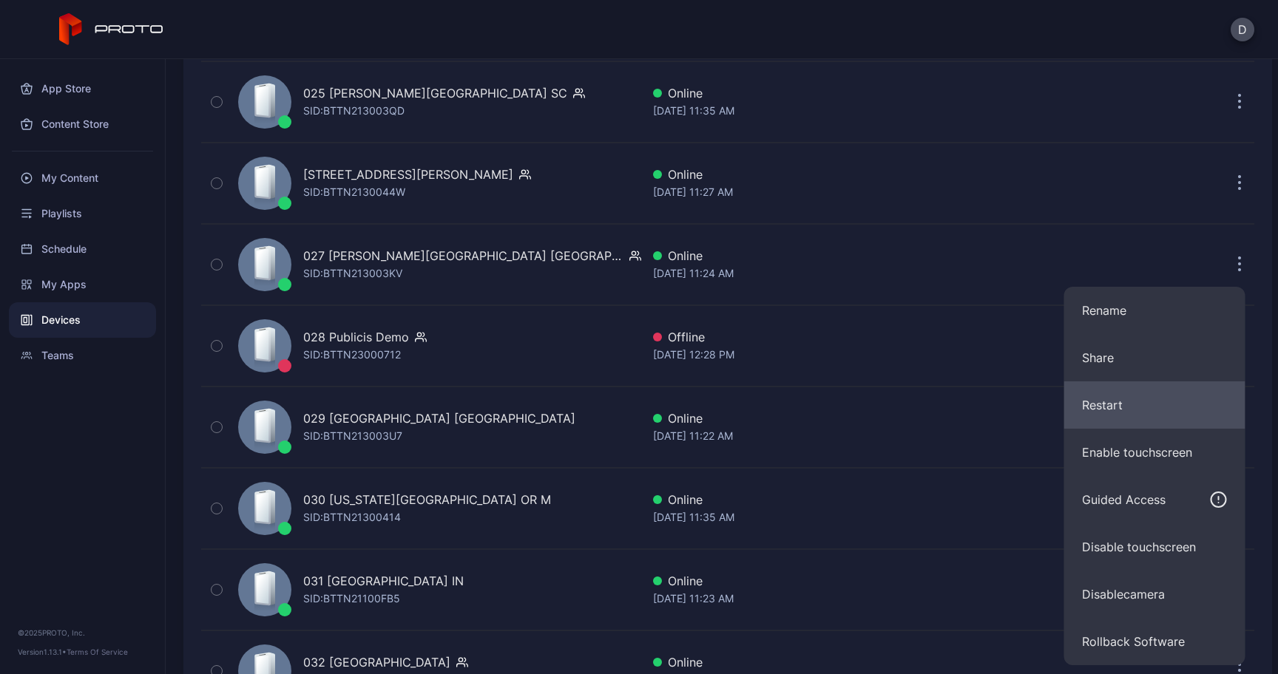
click at [1081, 405] on button "Restart" at bounding box center [1154, 405] width 181 height 47
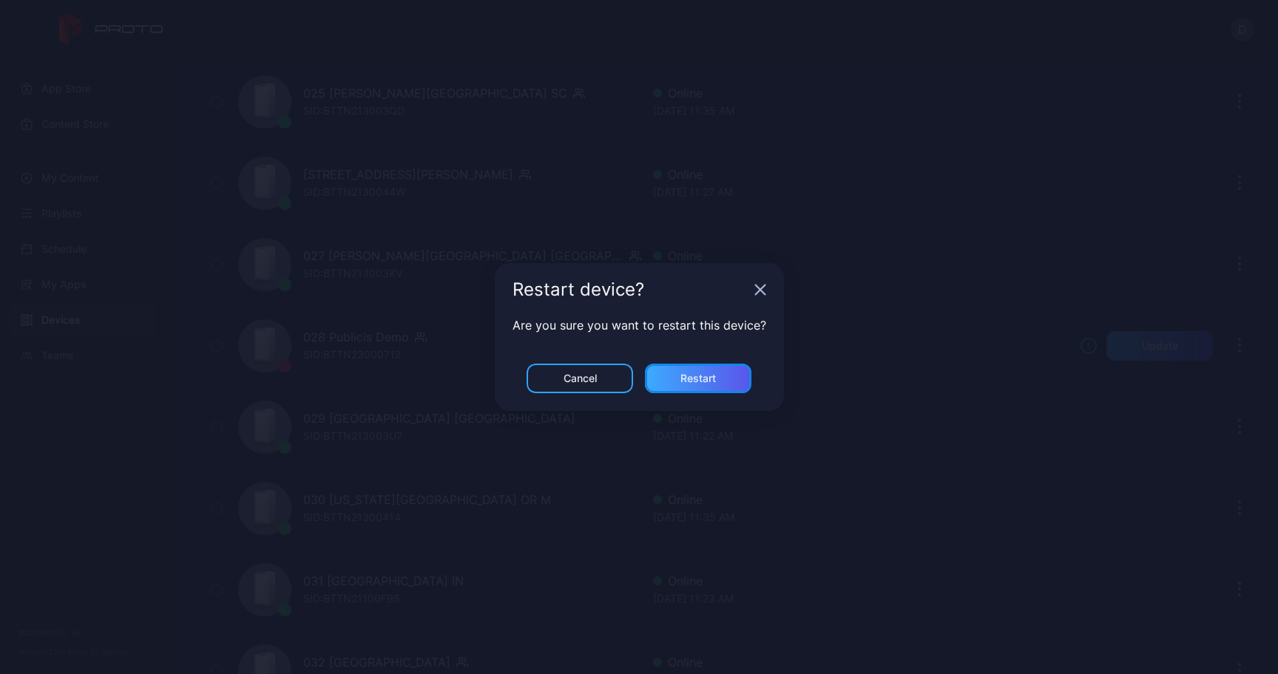
click at [693, 382] on div "Restart" at bounding box center [697, 379] width 35 height 12
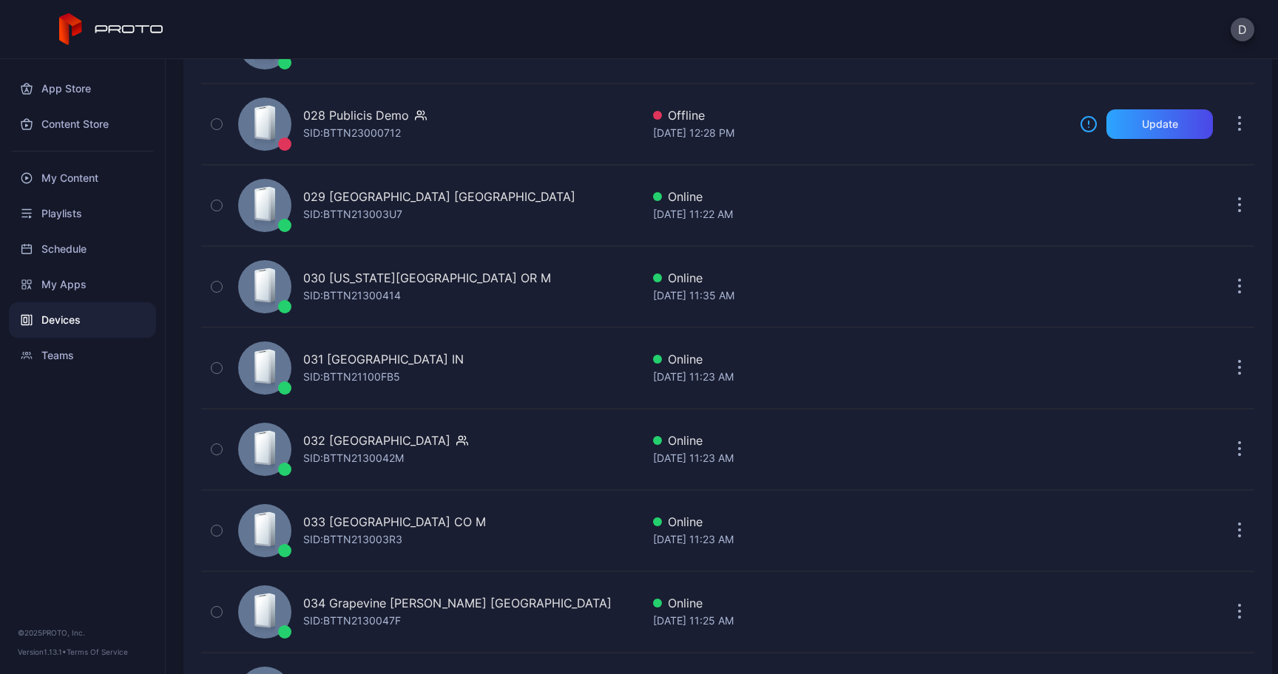
scroll to position [2443, 0]
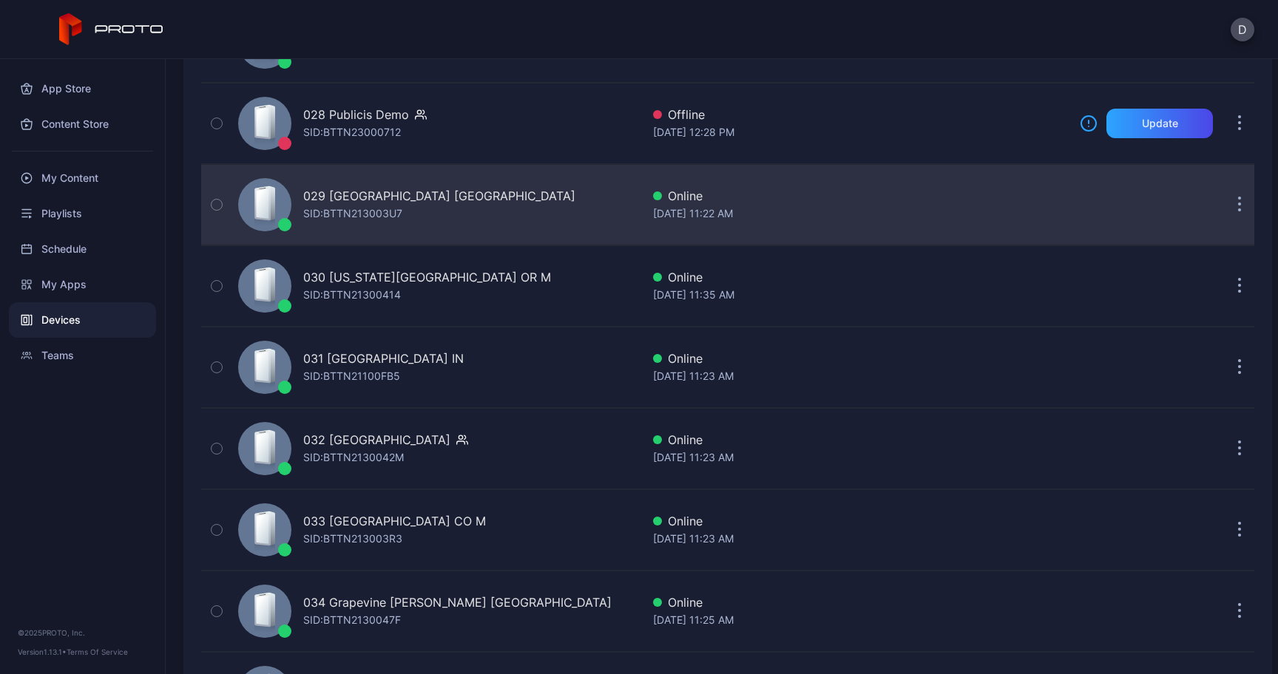
click at [1226, 198] on button "button" at bounding box center [1240, 205] width 30 height 30
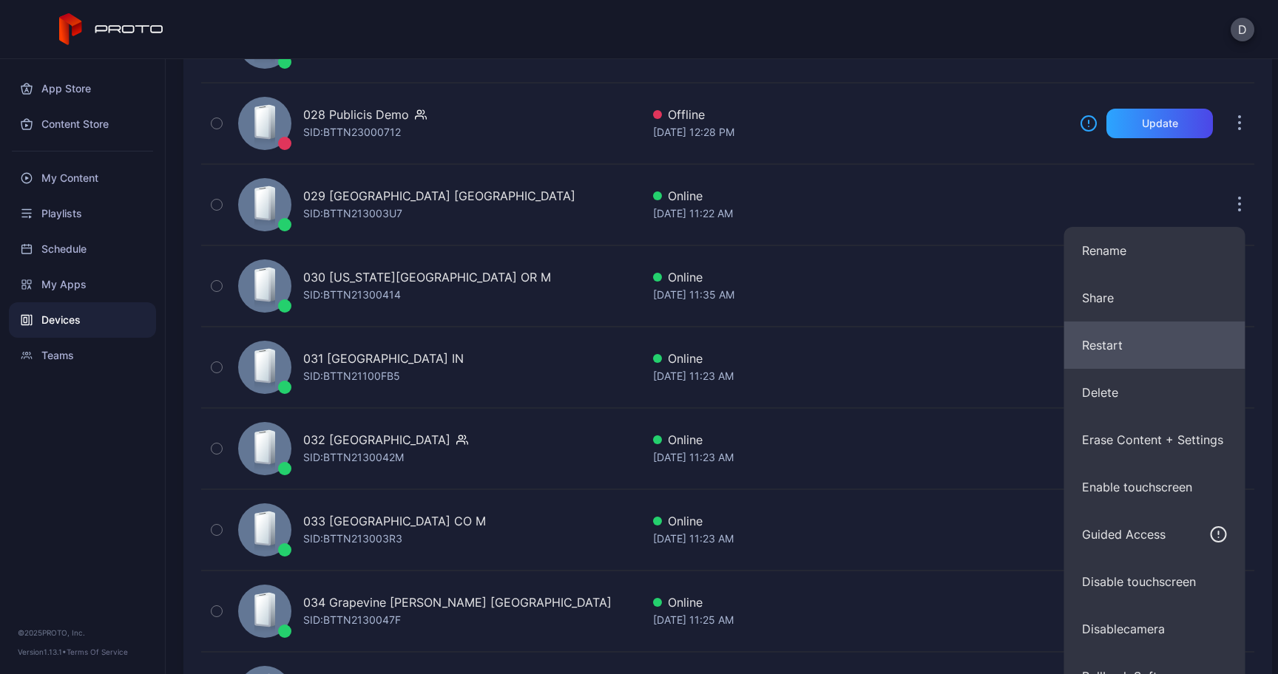
click at [1119, 336] on button "Restart" at bounding box center [1154, 345] width 181 height 47
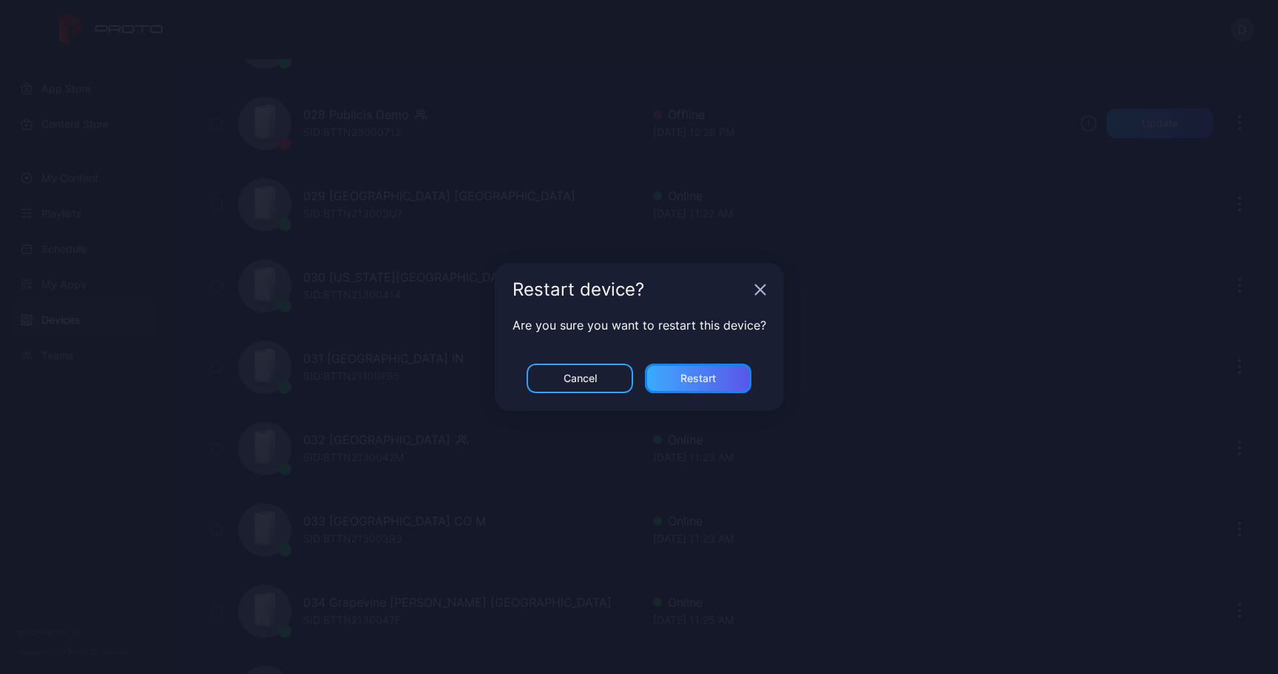
click at [714, 378] on div "Restart" at bounding box center [697, 379] width 35 height 12
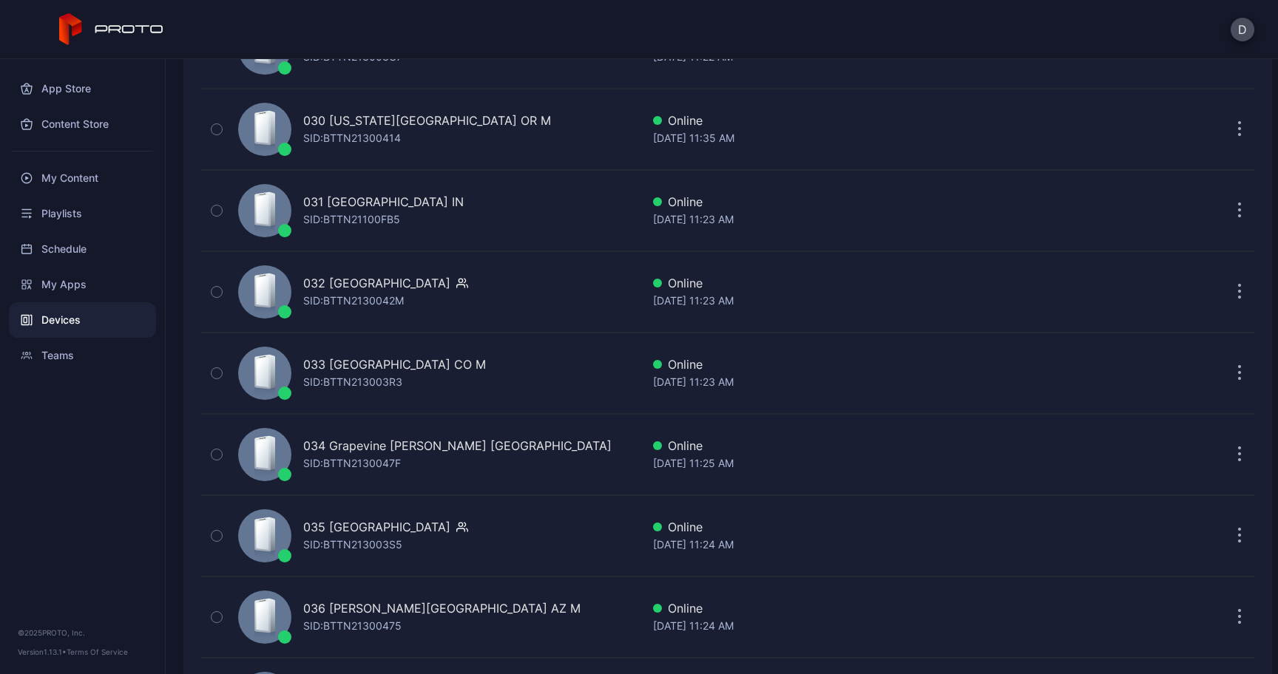
scroll to position [2603, 0]
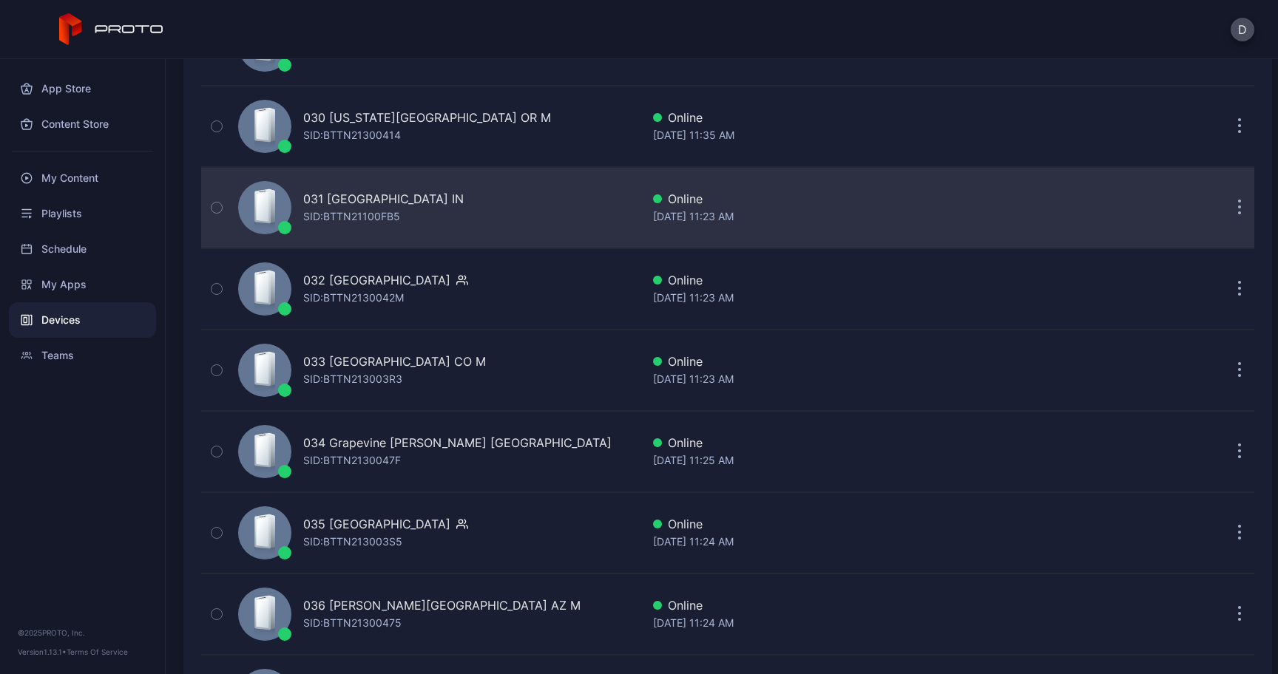
click at [1234, 204] on button "button" at bounding box center [1240, 208] width 30 height 30
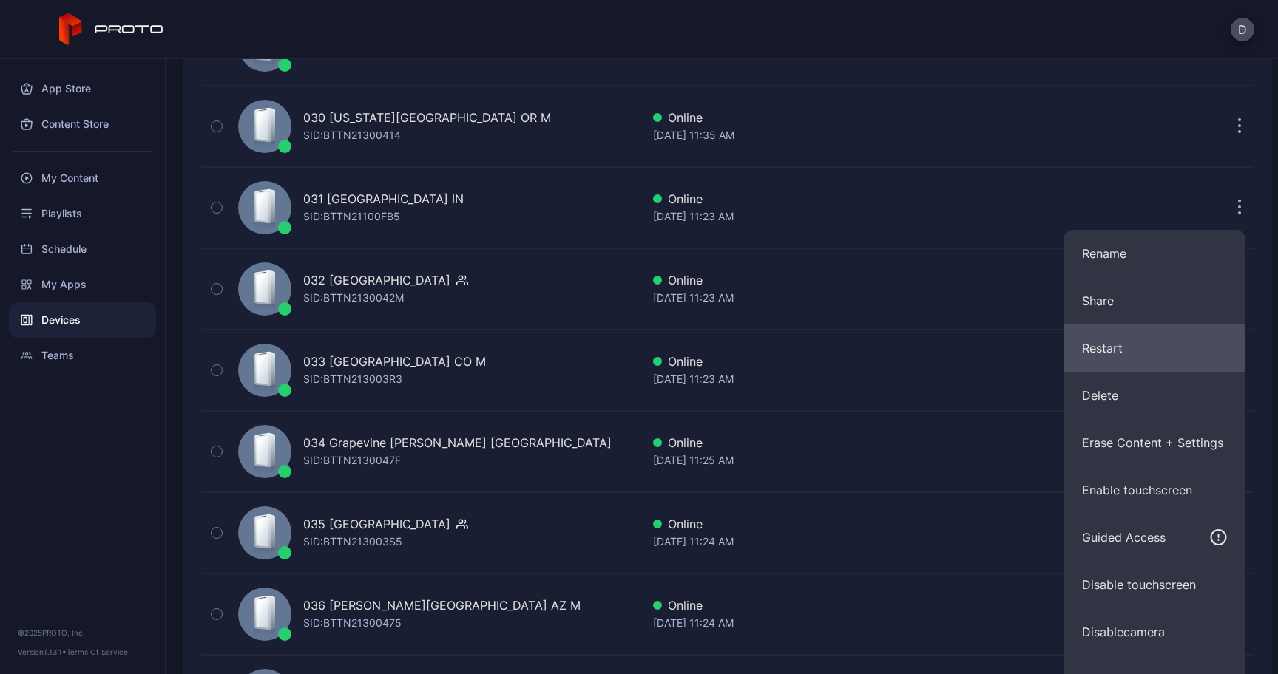
click at [1099, 338] on button "Restart" at bounding box center [1154, 348] width 181 height 47
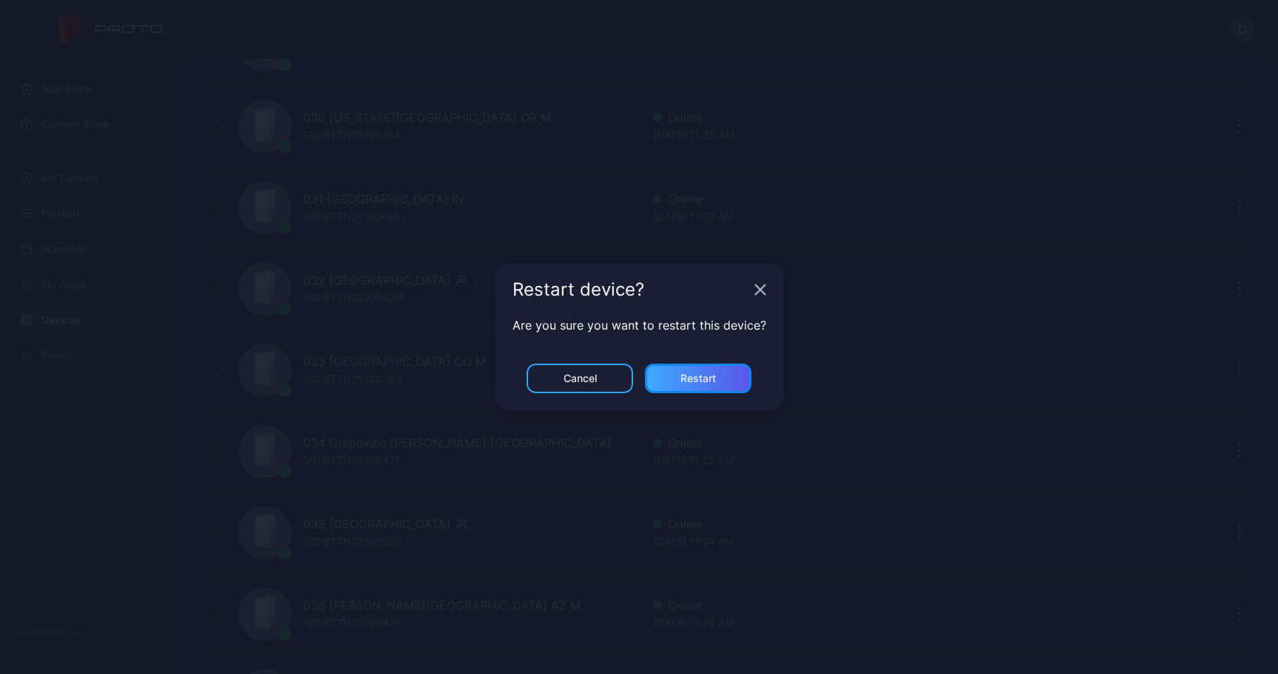
click at [714, 384] on div "Restart" at bounding box center [697, 379] width 35 height 12
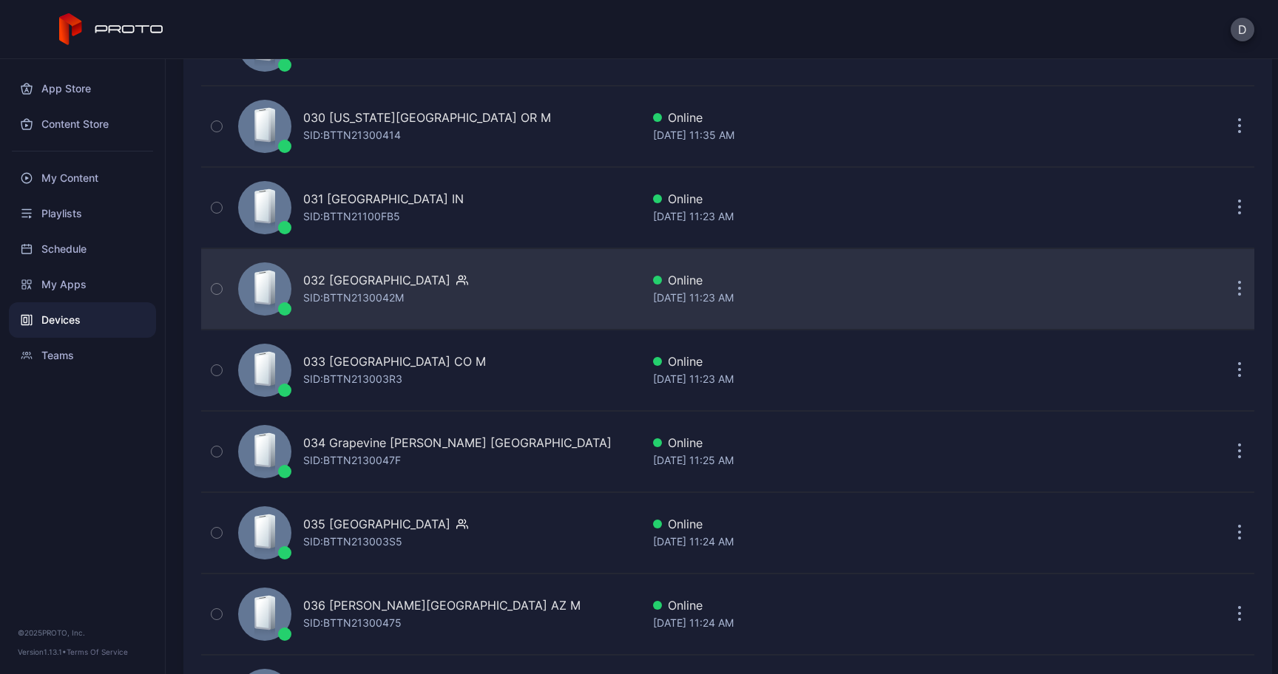
scroll to position [2632, 0]
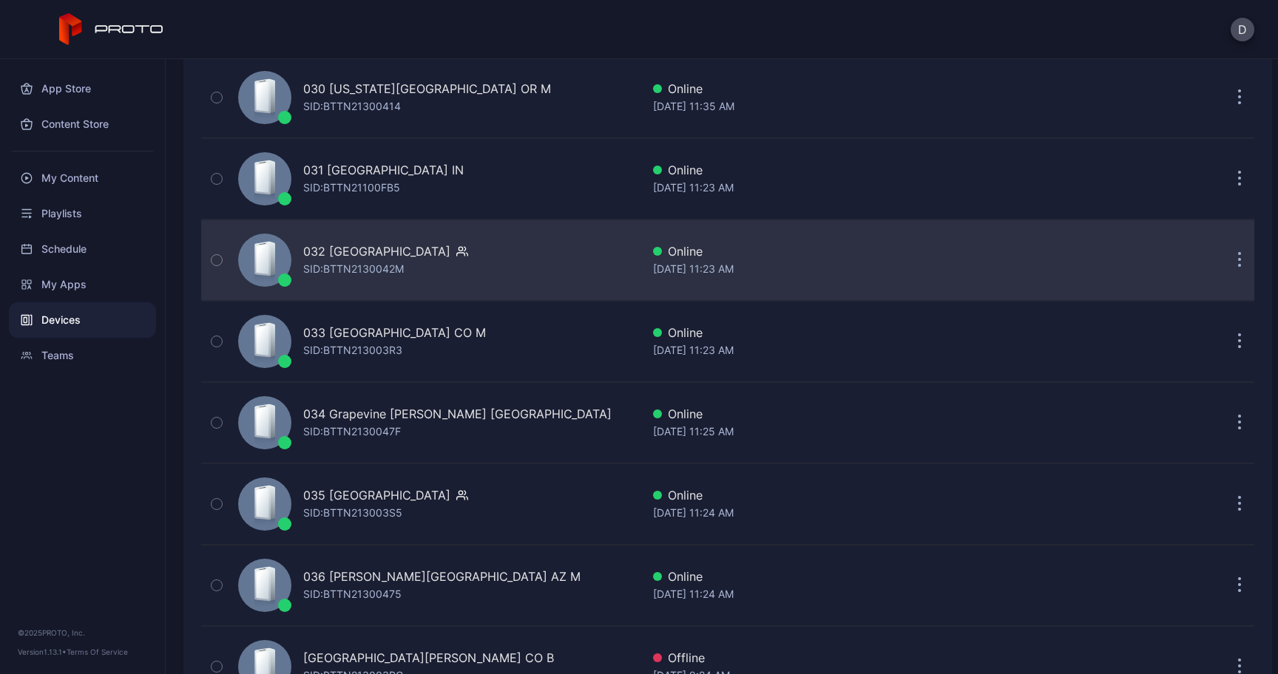
click at [1227, 257] on button "button" at bounding box center [1240, 261] width 30 height 30
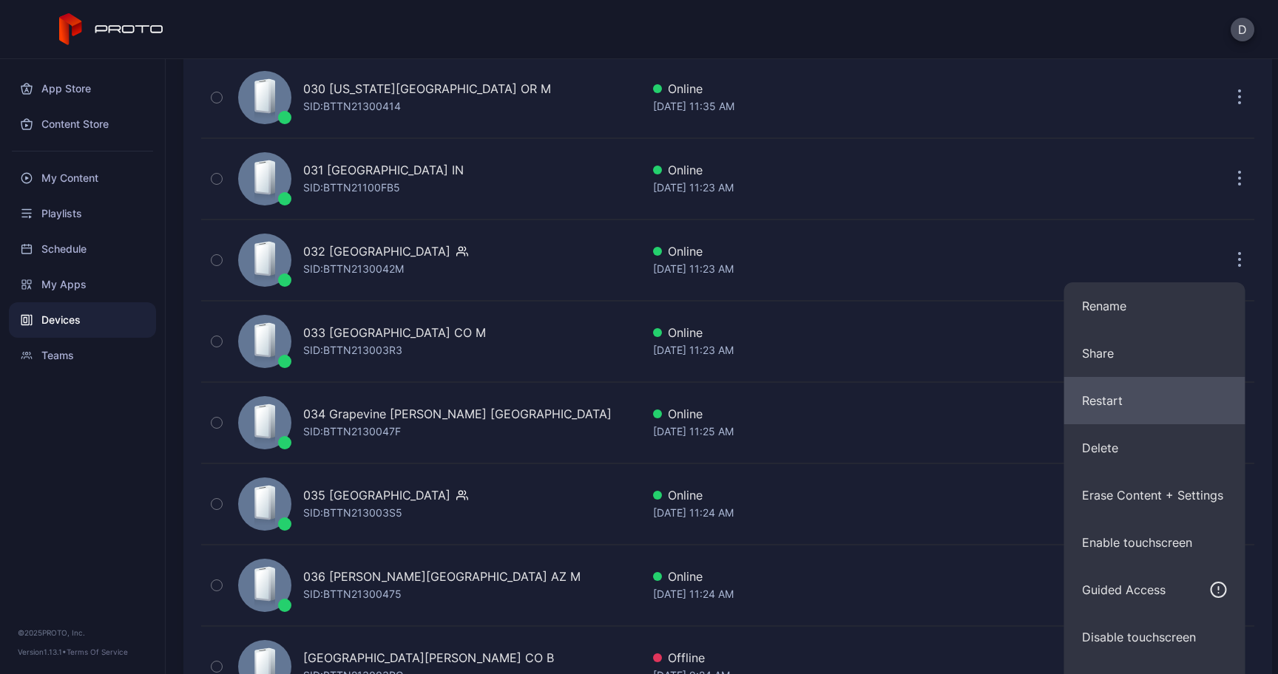
click at [1135, 389] on button "Restart" at bounding box center [1154, 400] width 181 height 47
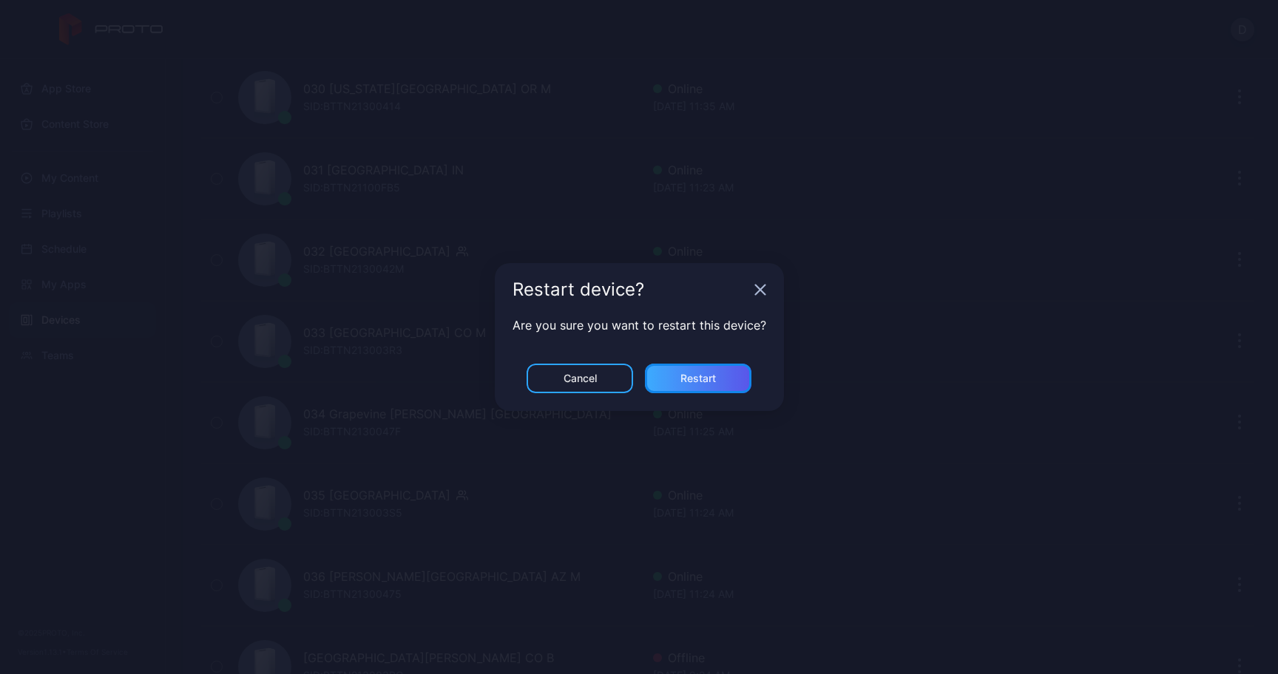
click at [723, 383] on div "Restart" at bounding box center [698, 379] width 106 height 30
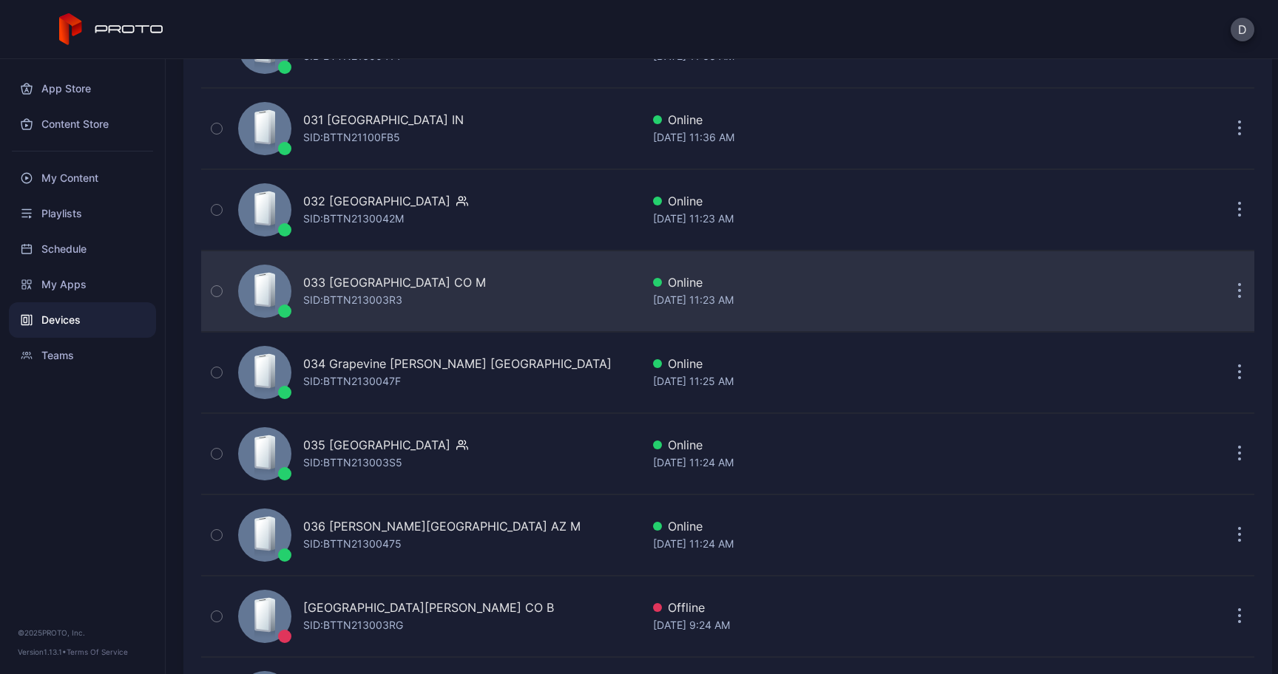
scroll to position [2703, 0]
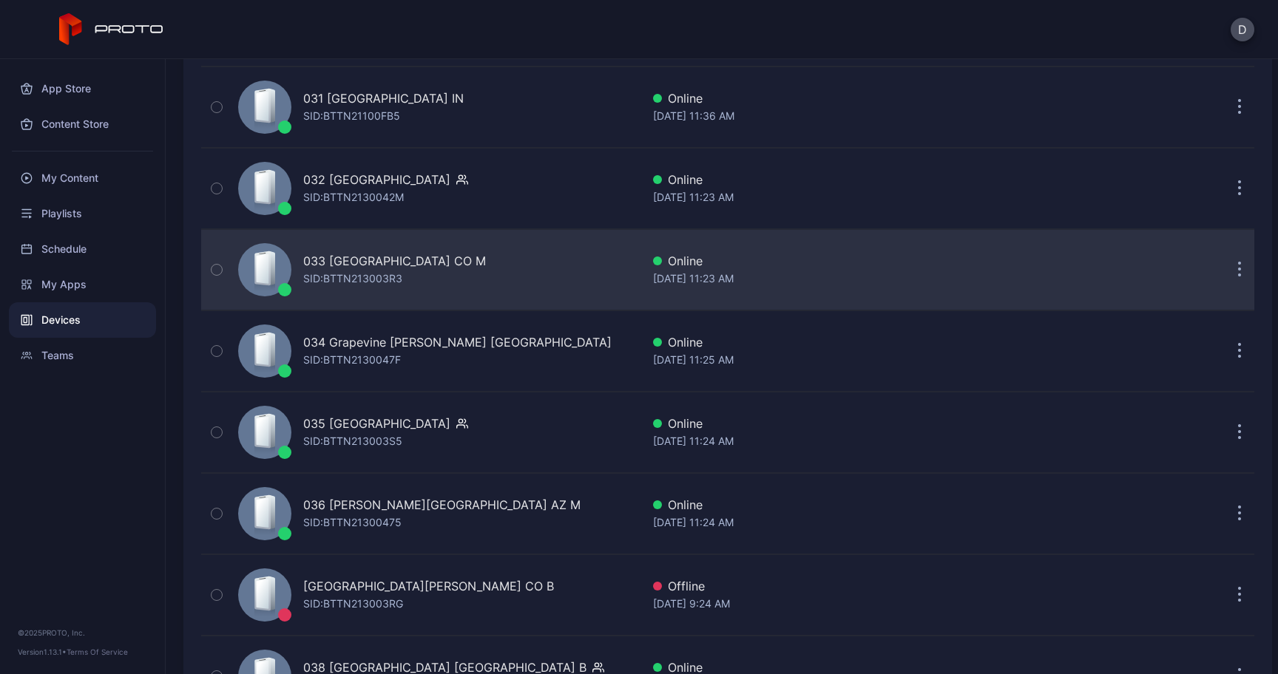
click at [1239, 271] on icon "button" at bounding box center [1240, 271] width 2 height 2
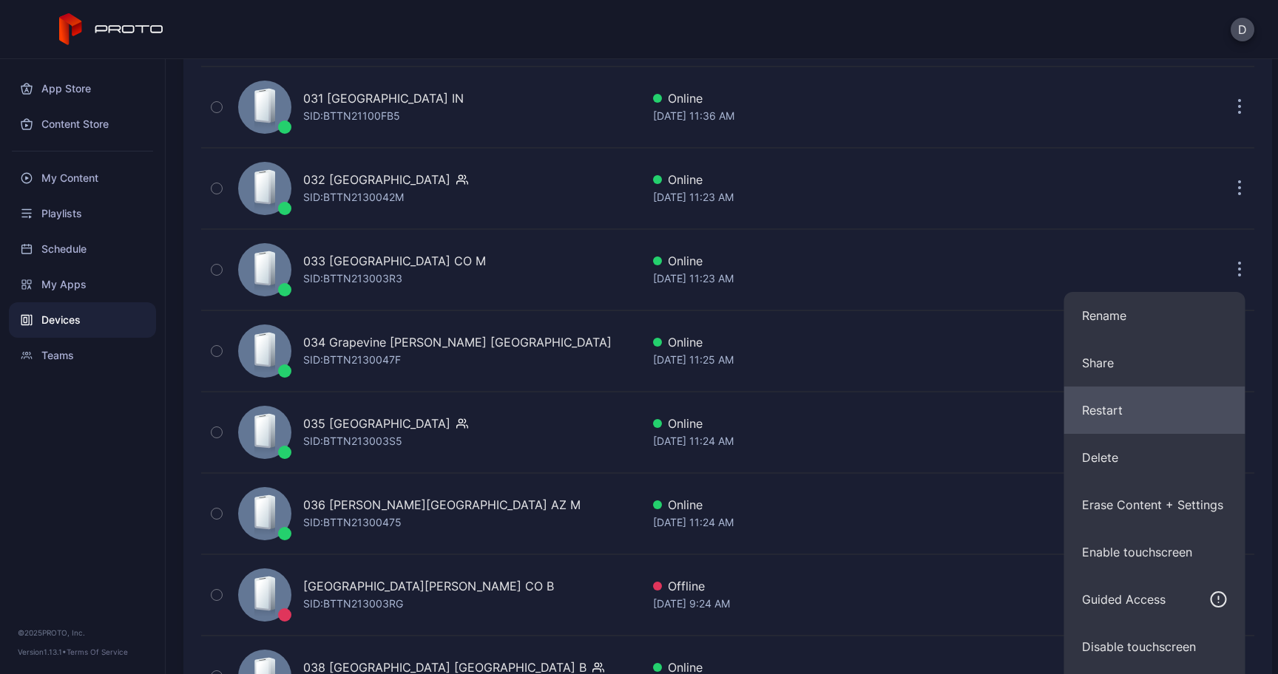
click at [1133, 411] on button "Restart" at bounding box center [1154, 410] width 181 height 47
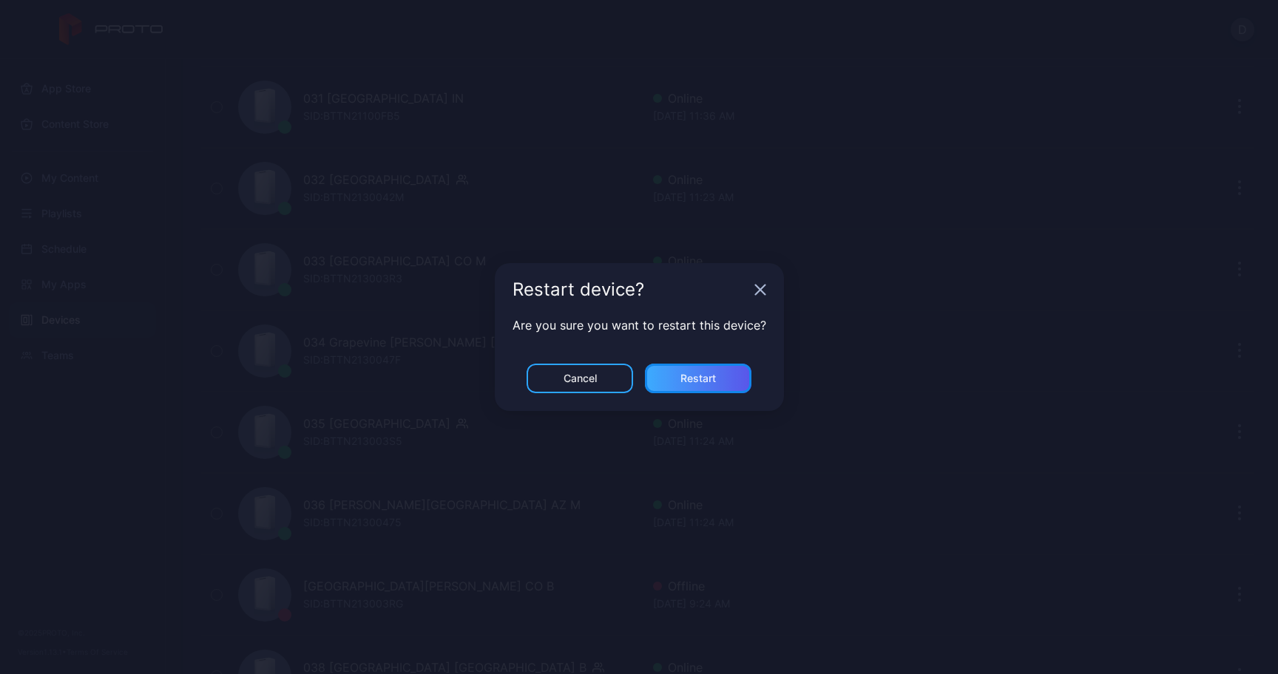
click at [698, 379] on div "Restart" at bounding box center [697, 379] width 35 height 12
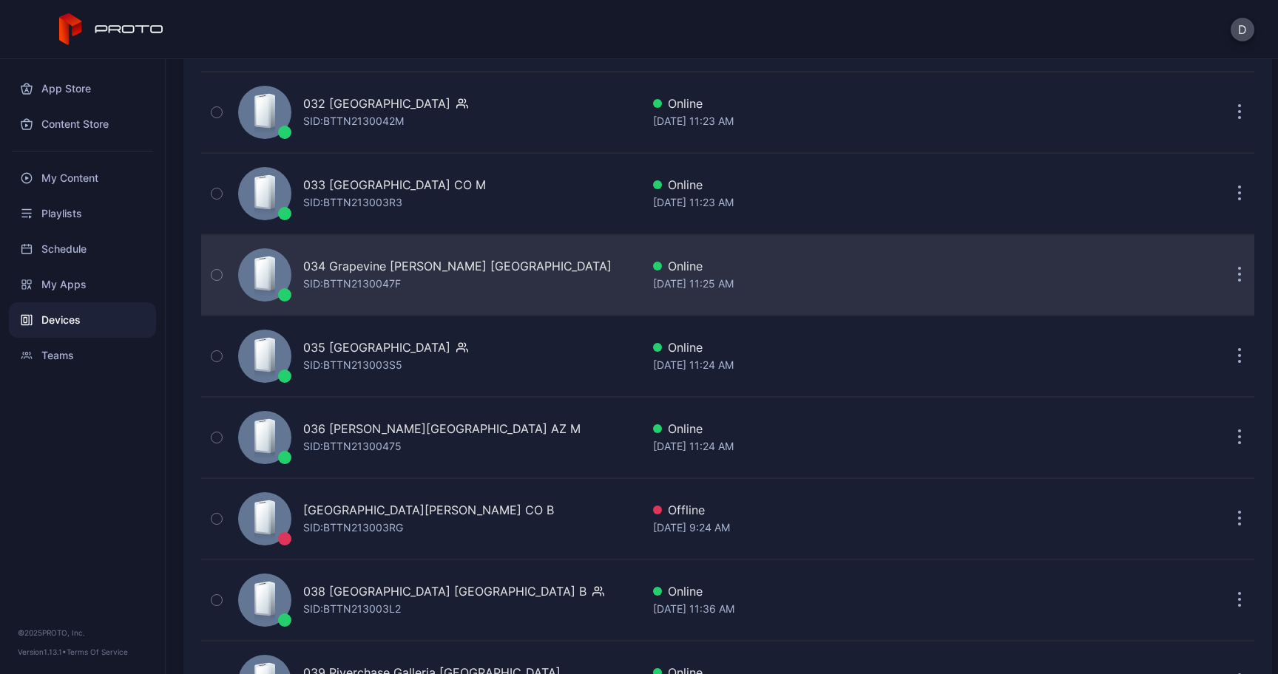
scroll to position [2789, 0]
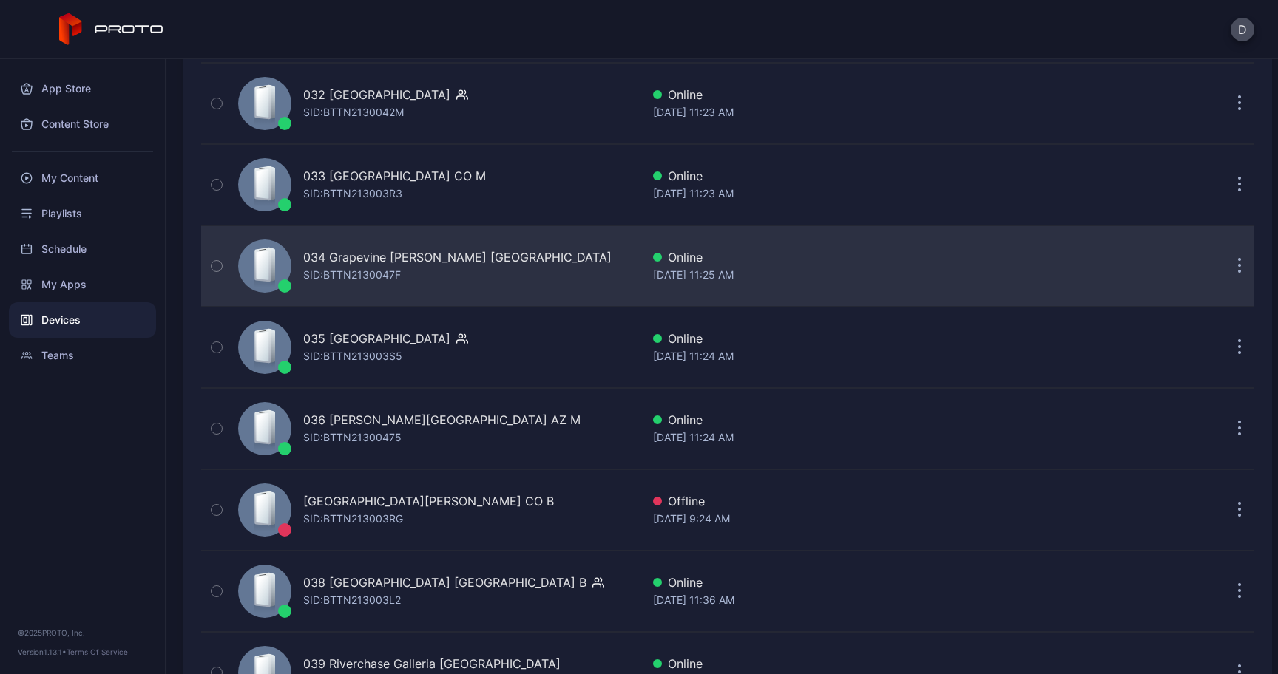
click at [1225, 264] on button "button" at bounding box center [1240, 266] width 30 height 30
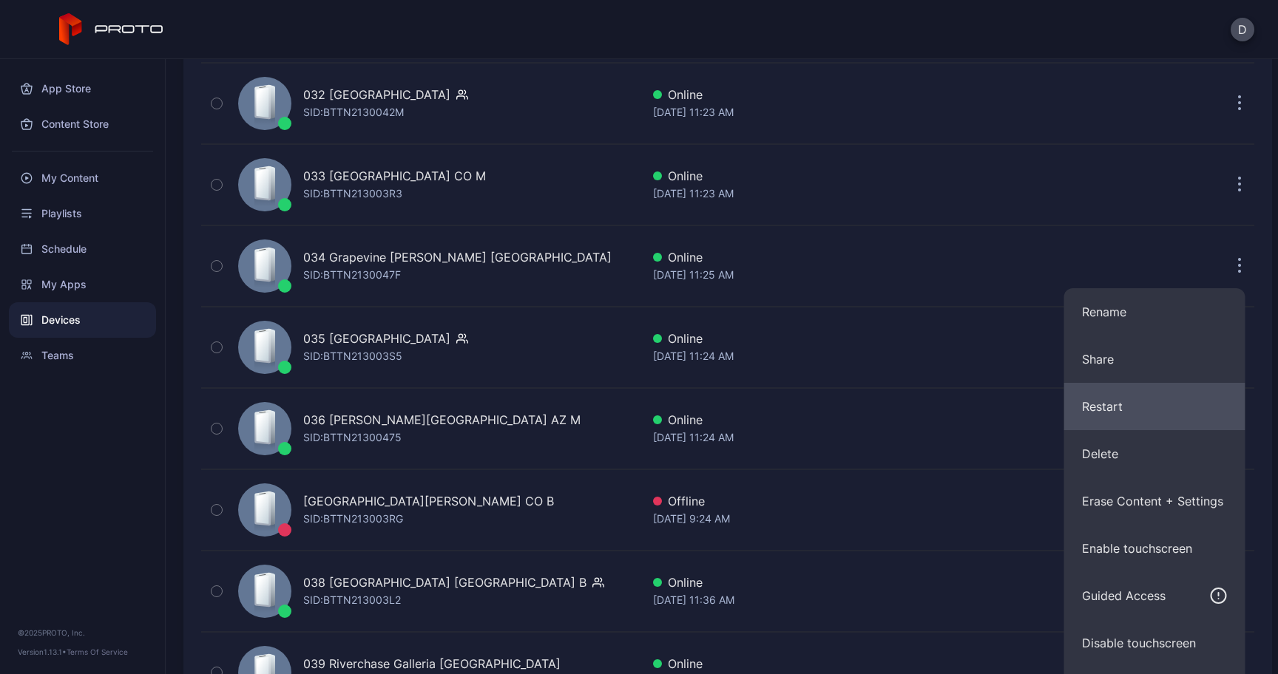
click at [1109, 401] on button "Restart" at bounding box center [1154, 406] width 181 height 47
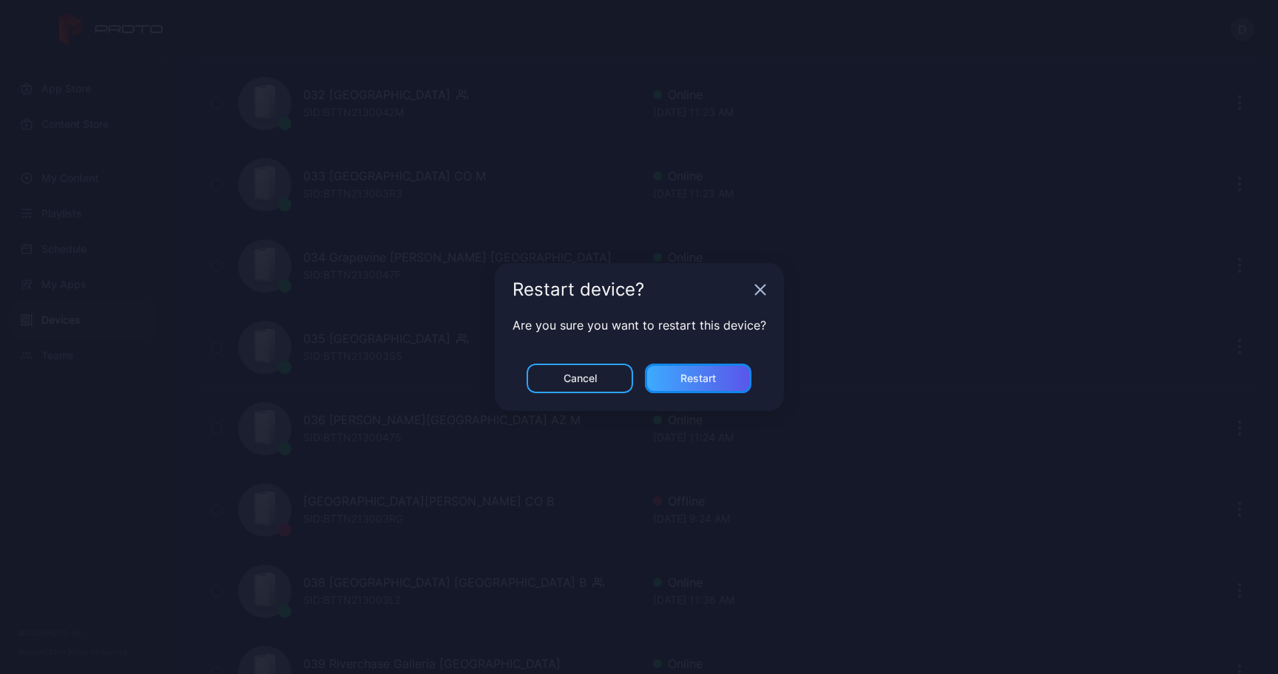
click at [711, 379] on div "Restart" at bounding box center [697, 379] width 35 height 12
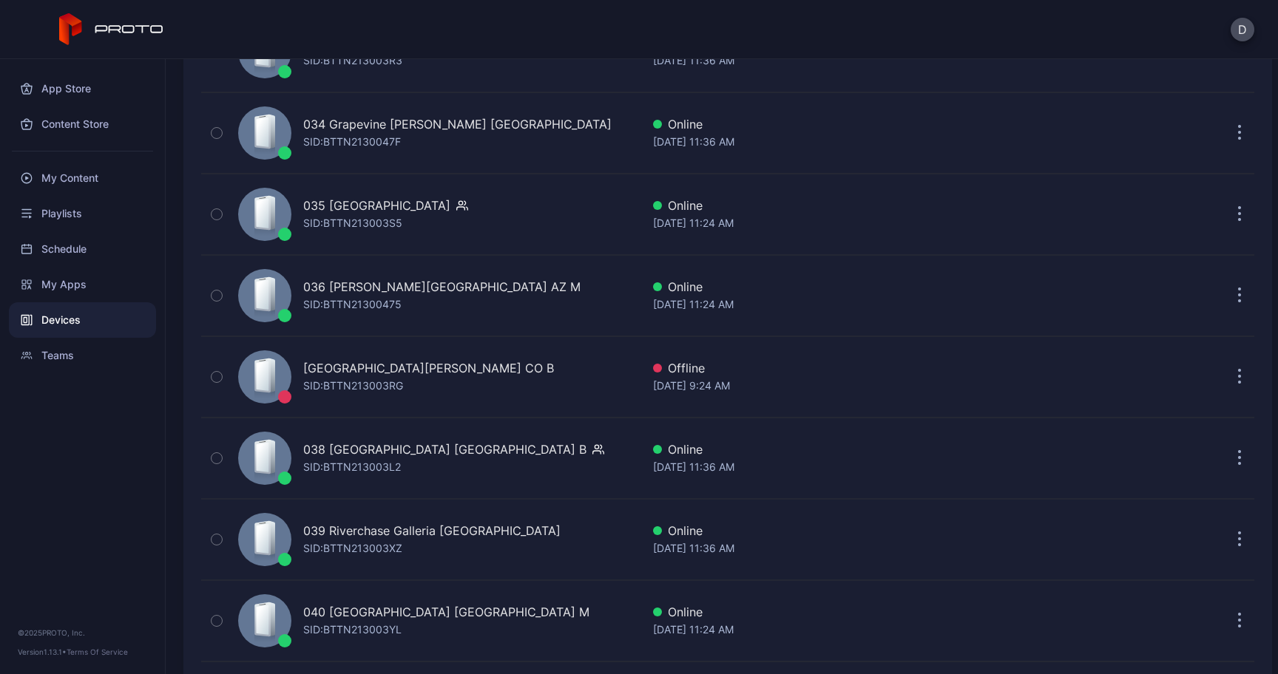
scroll to position [2951, 0]
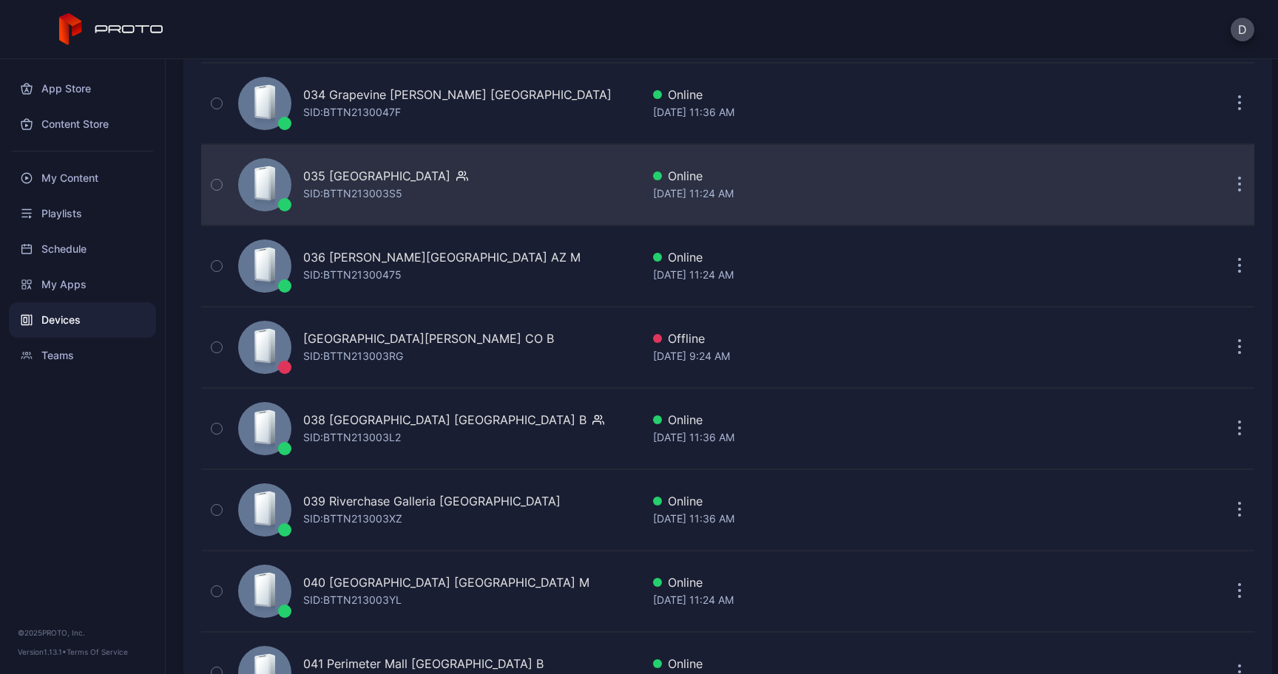
click at [1225, 195] on button "button" at bounding box center [1240, 185] width 30 height 30
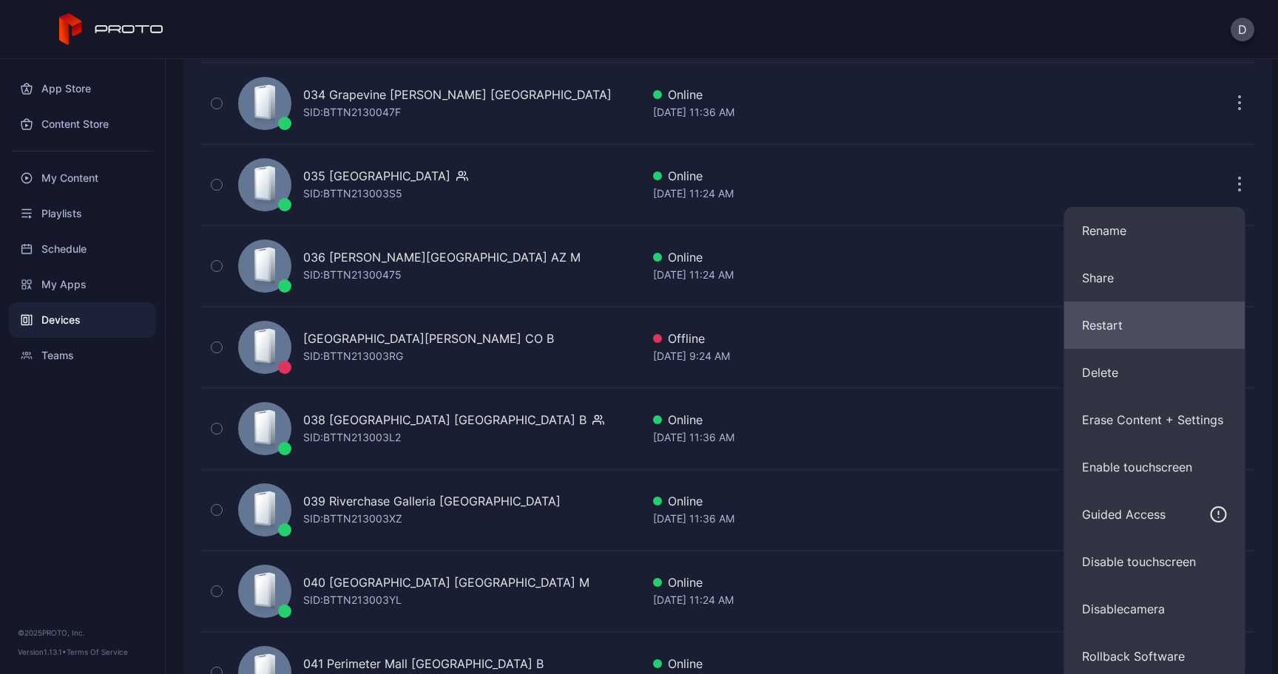
click at [1099, 316] on button "Restart" at bounding box center [1154, 325] width 181 height 47
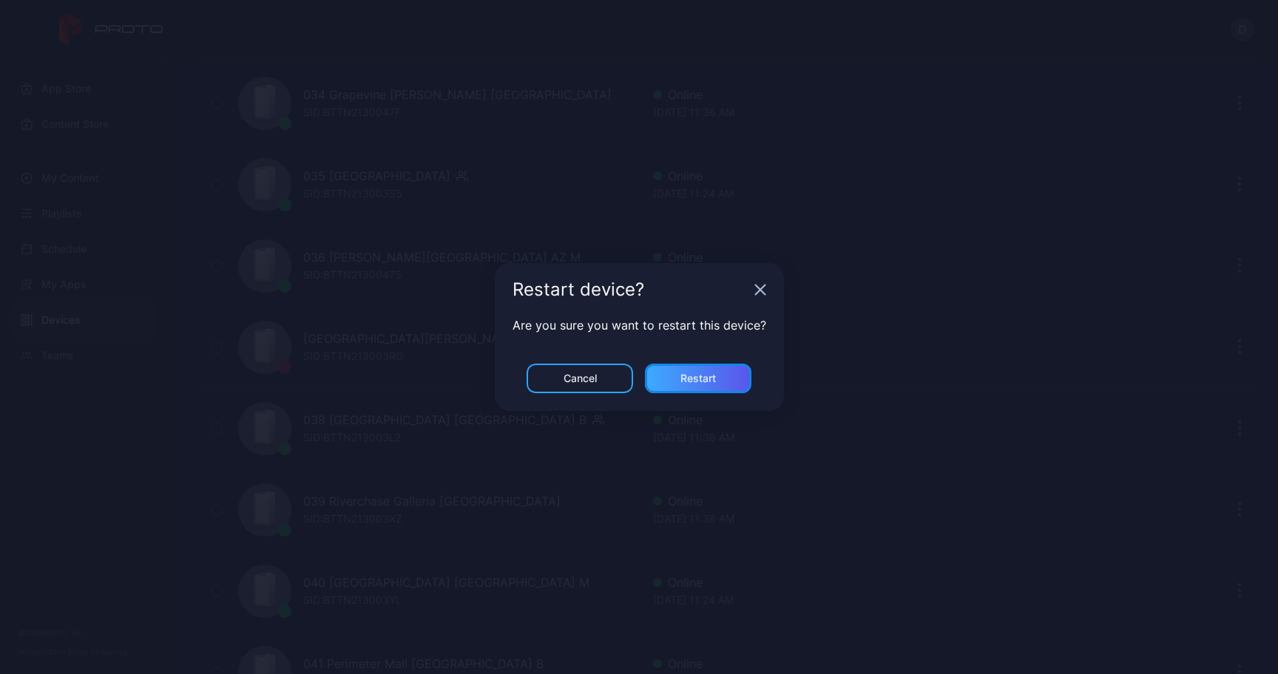
click at [719, 382] on div "Restart" at bounding box center [698, 379] width 106 height 30
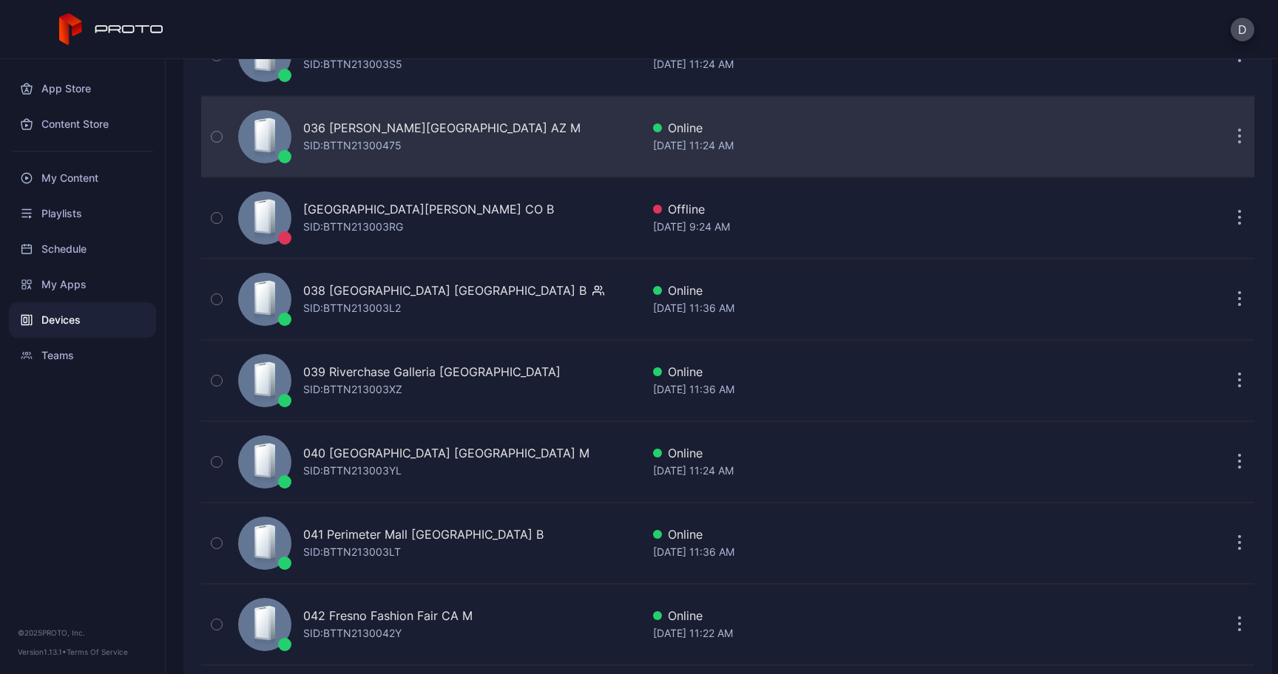
scroll to position [3084, 0]
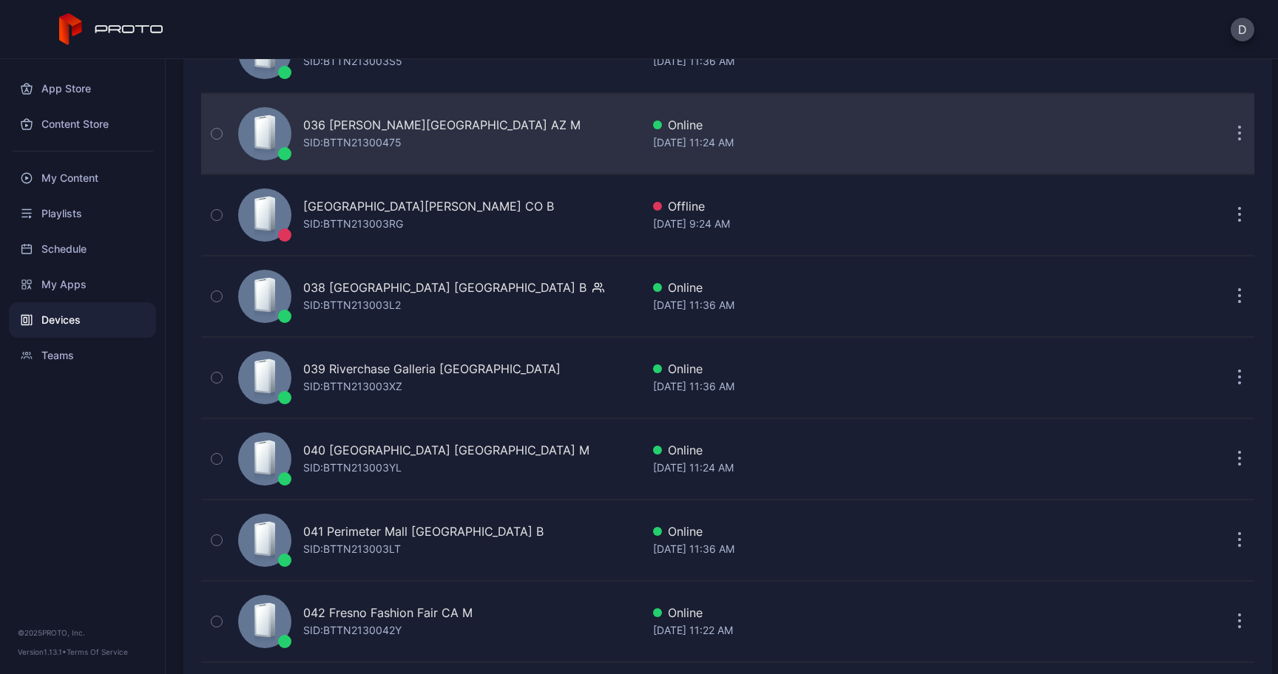
click at [1238, 138] on icon "button" at bounding box center [1240, 134] width 4 height 17
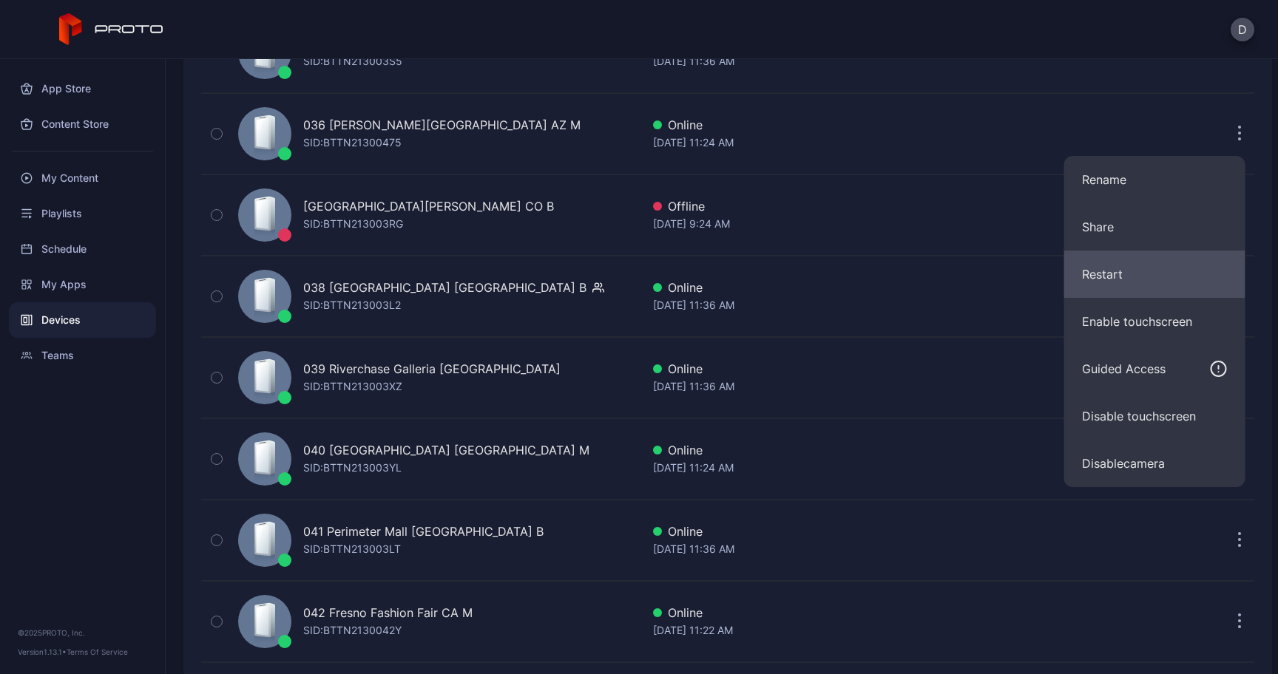
click at [1126, 285] on button "Restart" at bounding box center [1154, 274] width 181 height 47
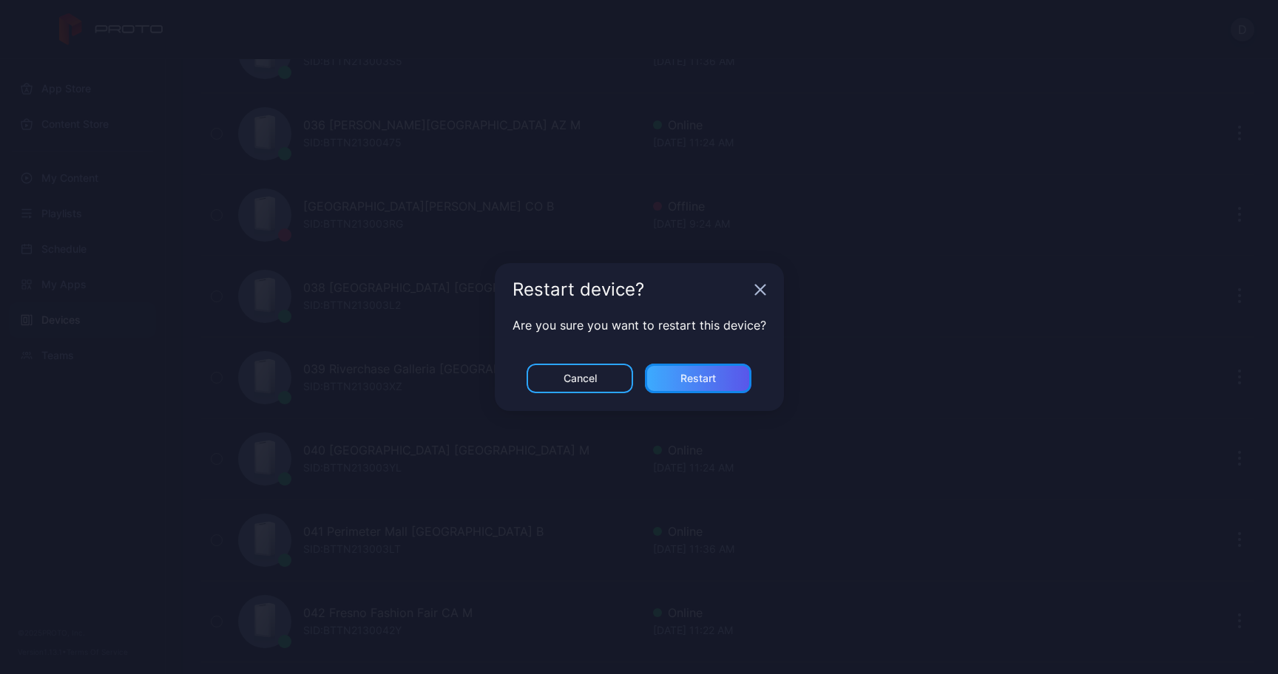
click at [694, 376] on div "Restart" at bounding box center [697, 379] width 35 height 12
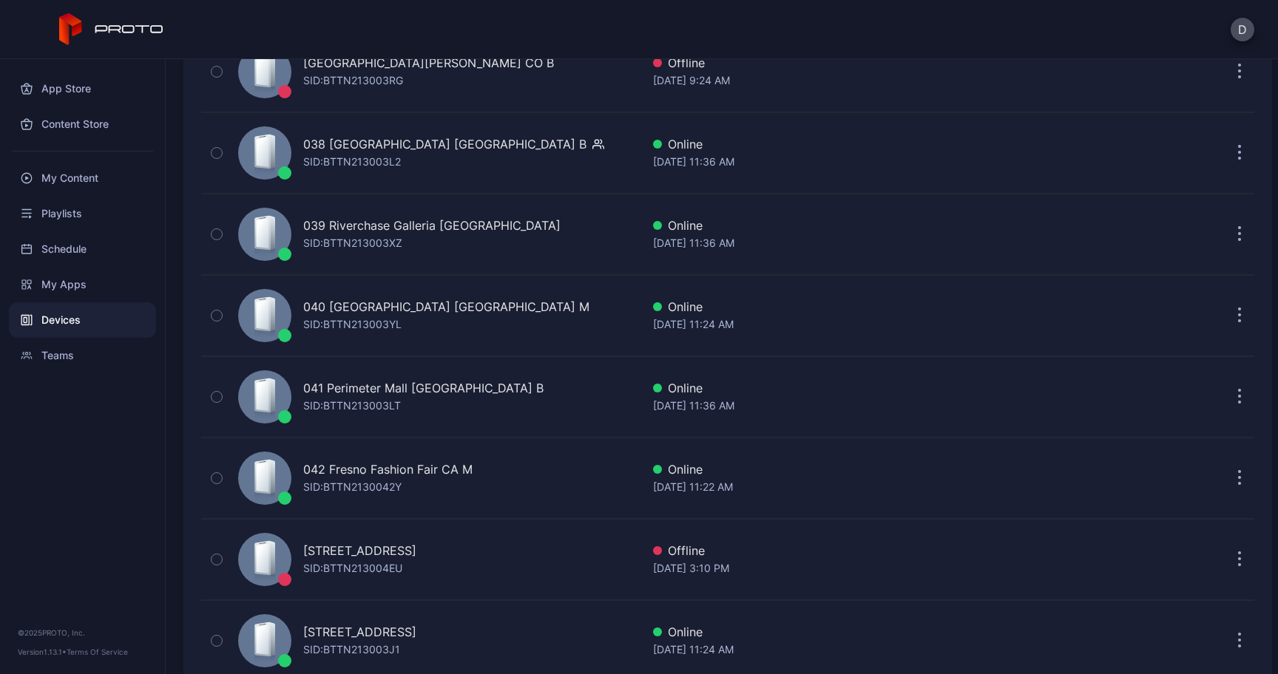
scroll to position [3247, 0]
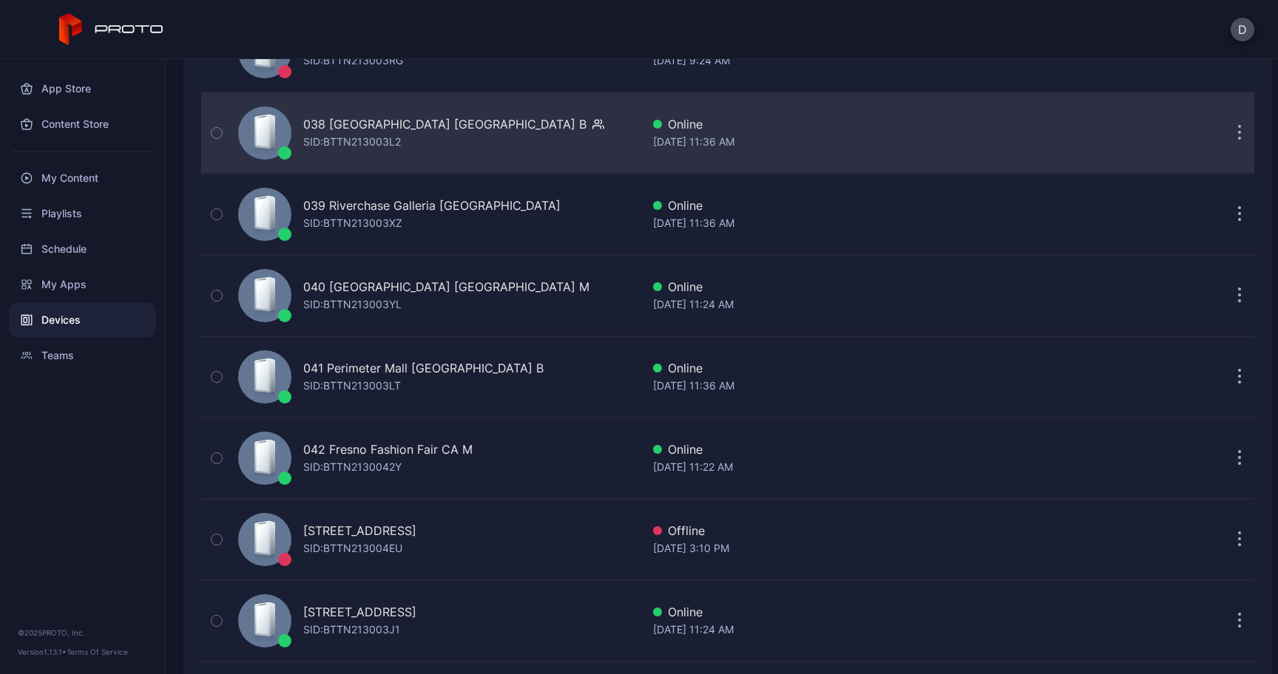
click at [1225, 135] on button "button" at bounding box center [1240, 133] width 30 height 30
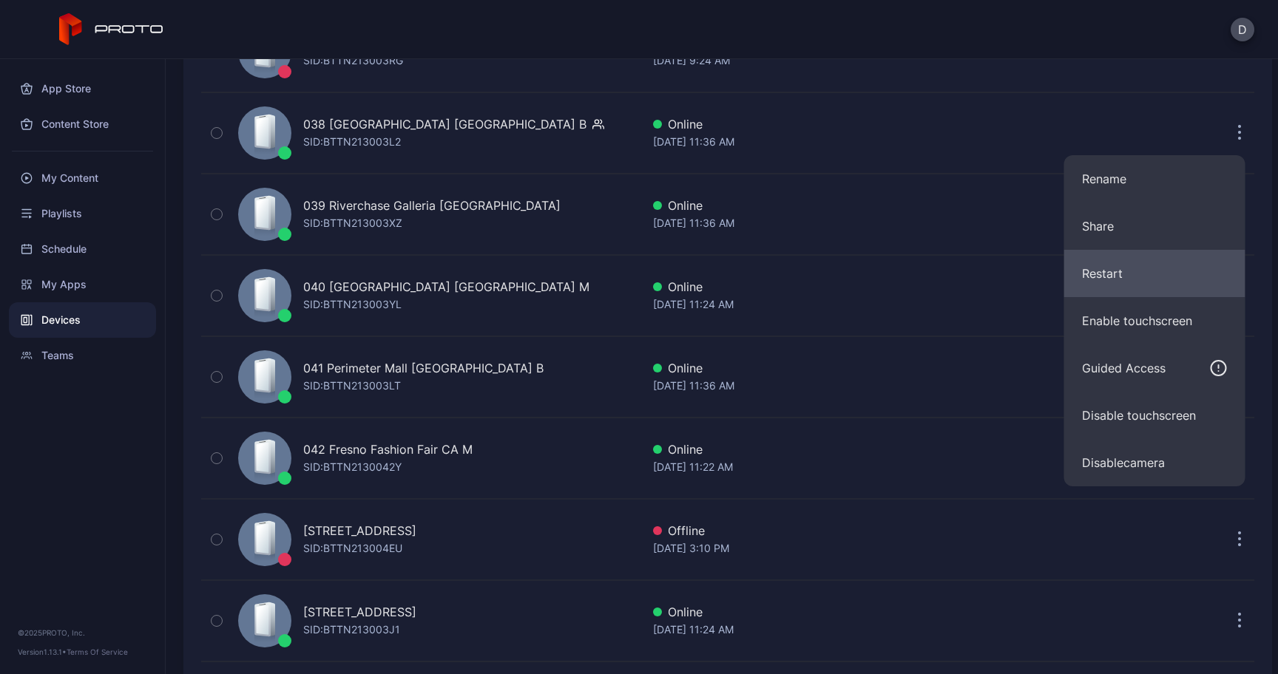
click at [1083, 268] on button "Restart" at bounding box center [1154, 273] width 181 height 47
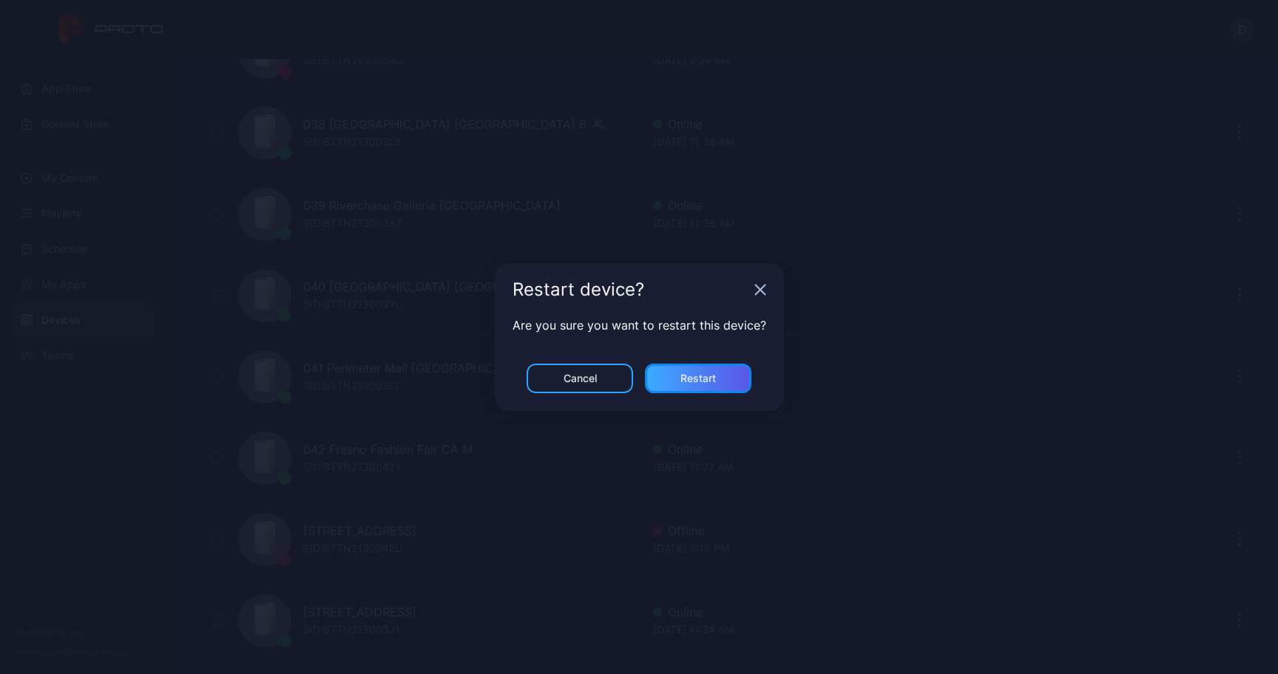
click at [705, 373] on div "Restart" at bounding box center [697, 379] width 35 height 12
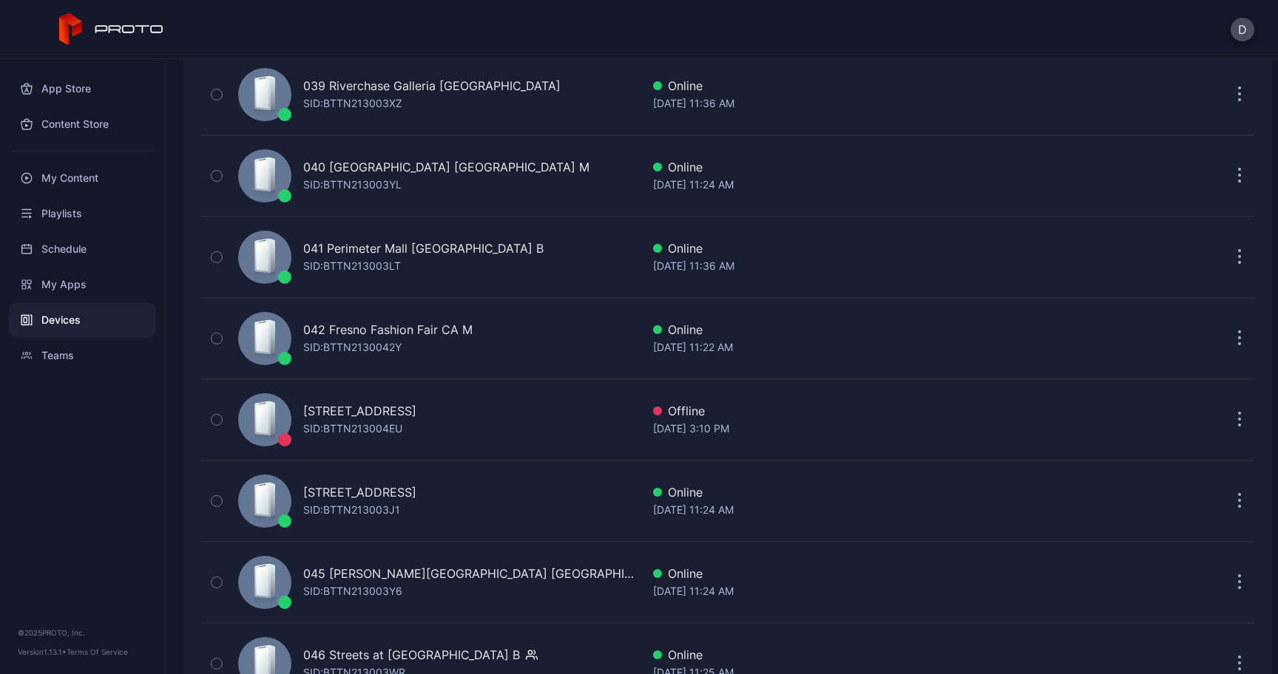
scroll to position [3372, 0]
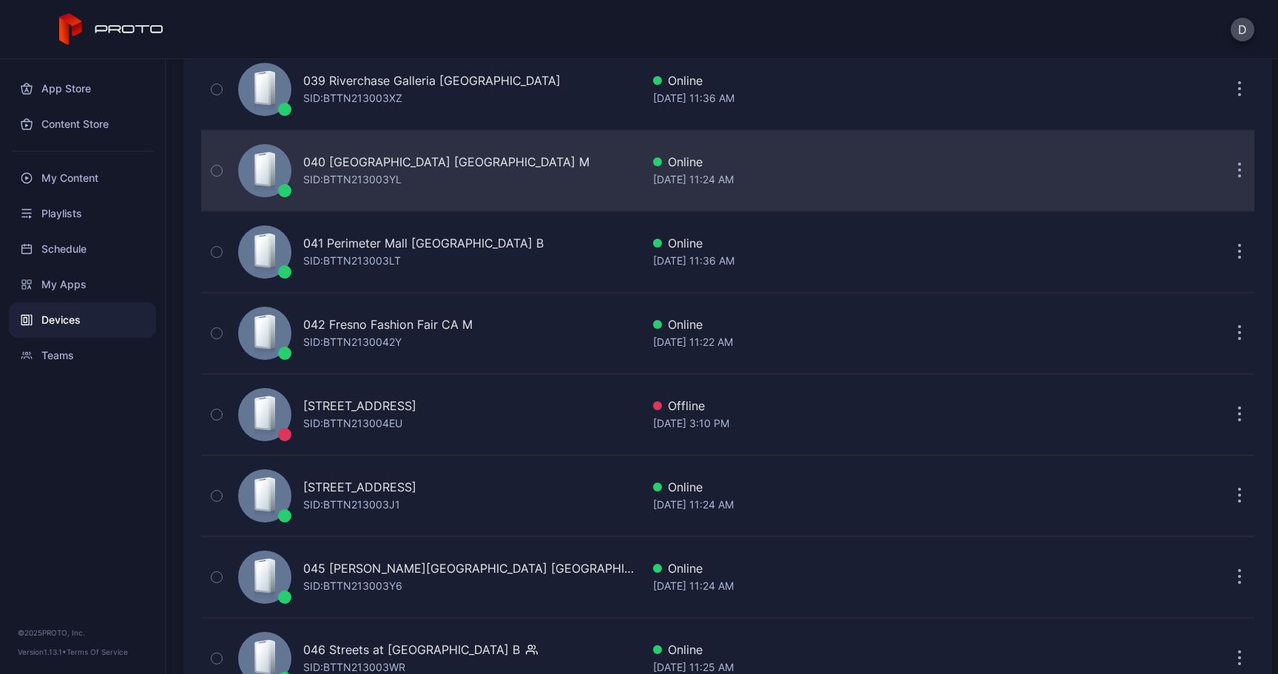
click at [1225, 172] on button "button" at bounding box center [1240, 171] width 30 height 30
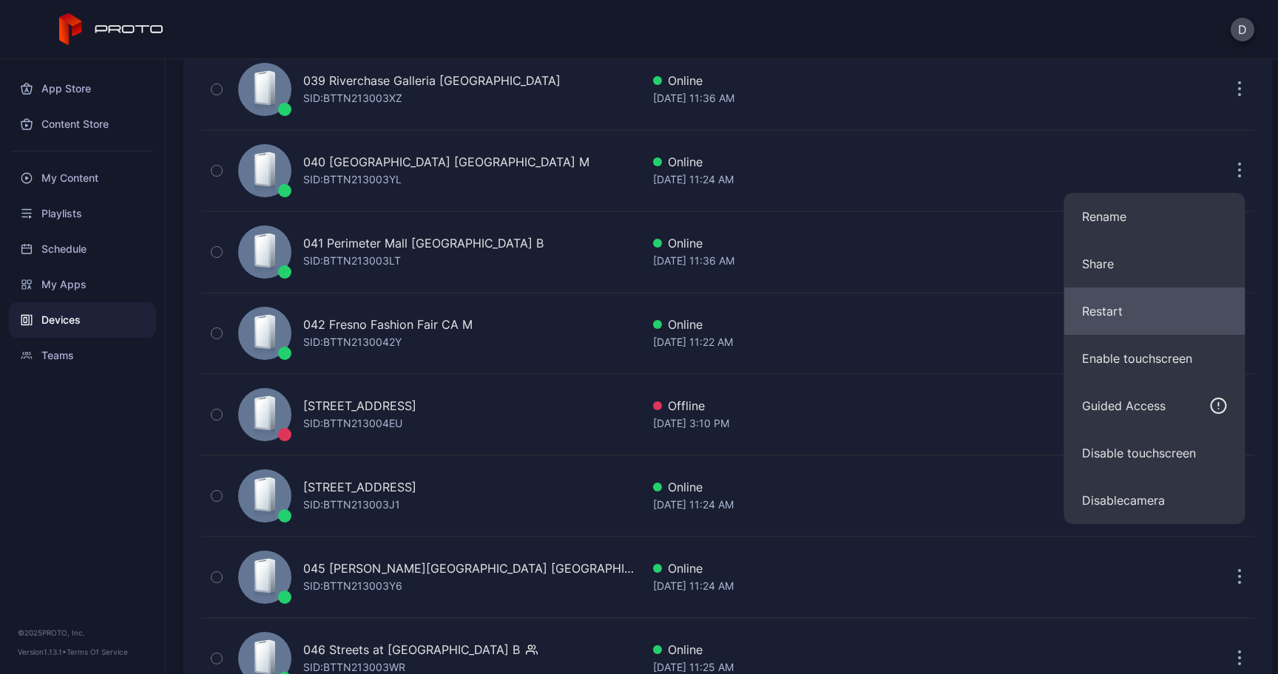
click at [1114, 304] on button "Restart" at bounding box center [1154, 311] width 181 height 47
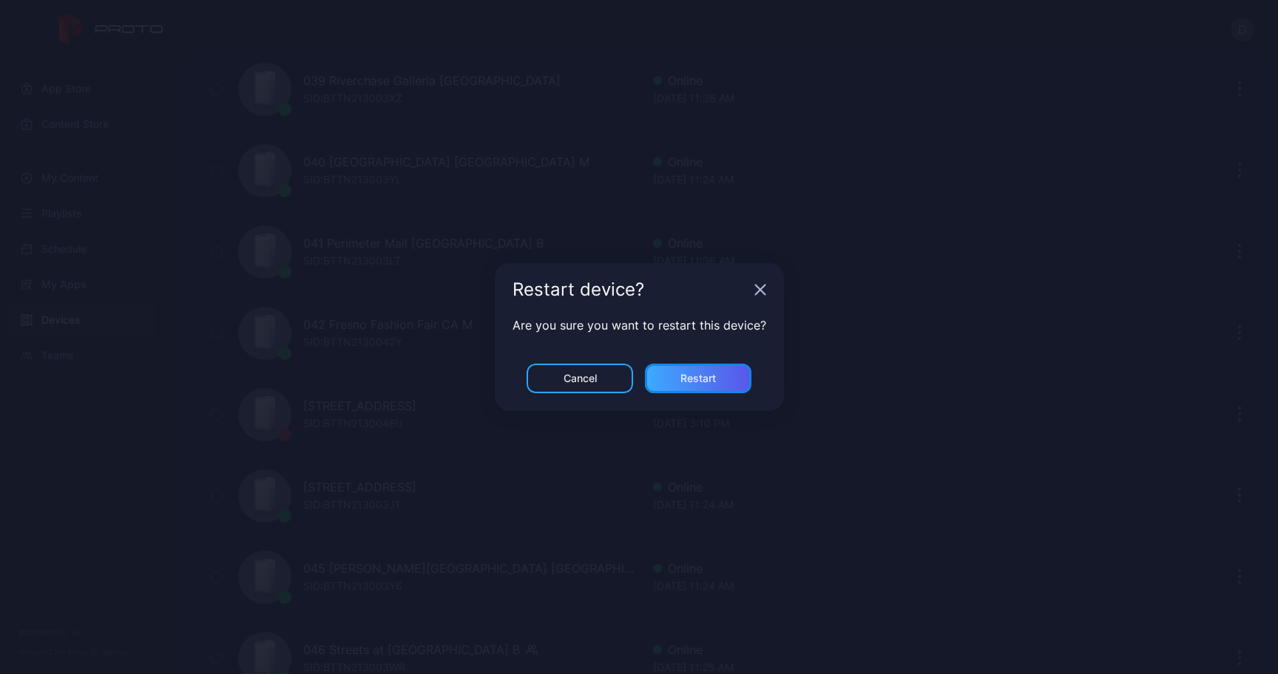
click at [692, 380] on div "Restart" at bounding box center [697, 379] width 35 height 12
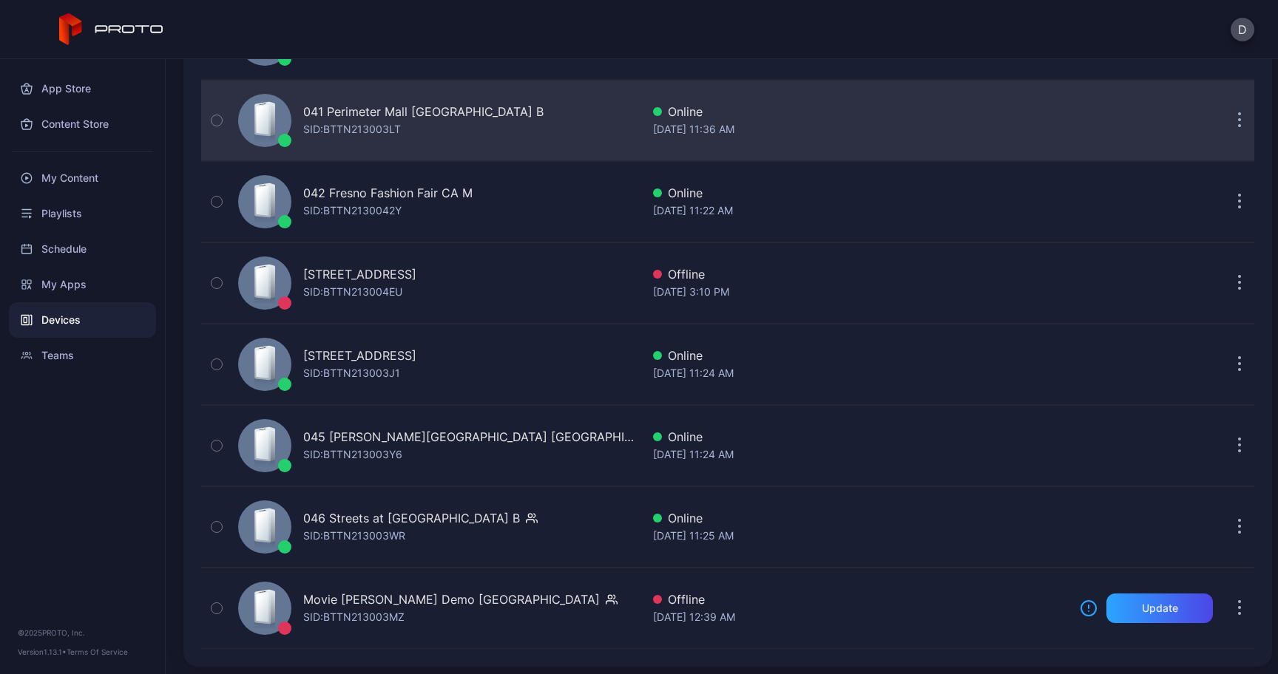
scroll to position [3508, 0]
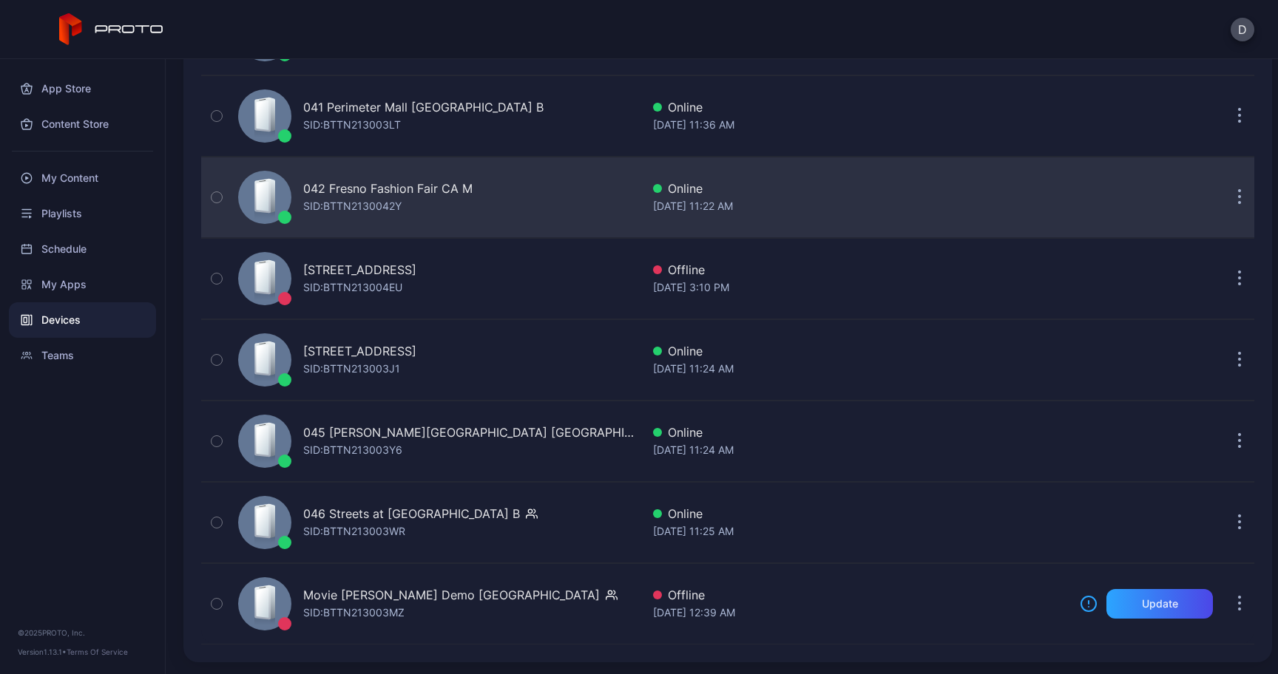
click at [1238, 195] on icon "button" at bounding box center [1240, 197] width 4 height 17
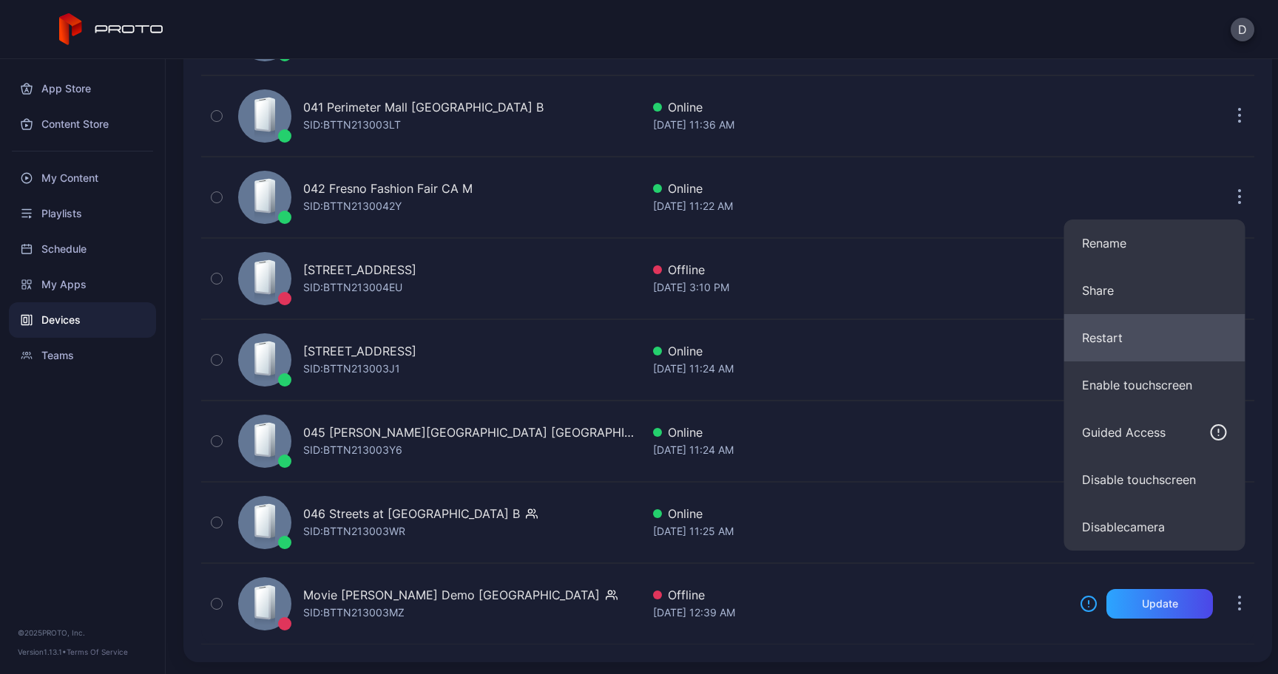
click at [1125, 325] on button "Restart" at bounding box center [1154, 337] width 181 height 47
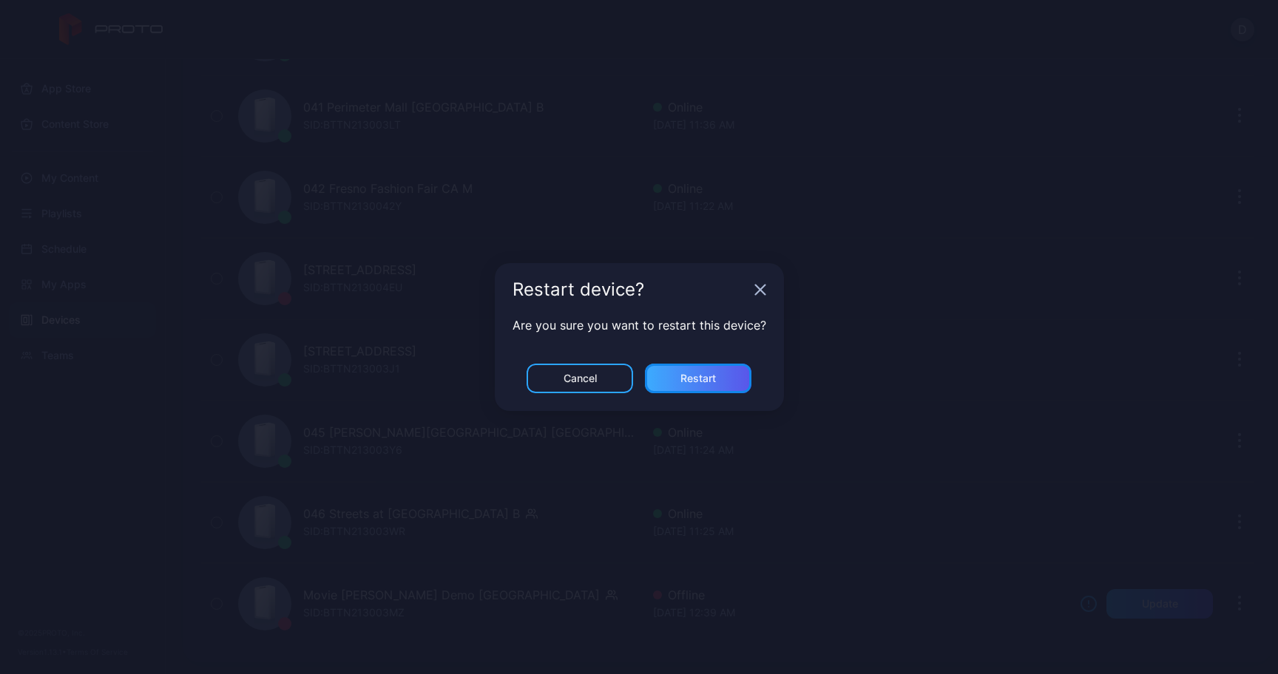
click at [688, 366] on div "Restart" at bounding box center [698, 379] width 106 height 30
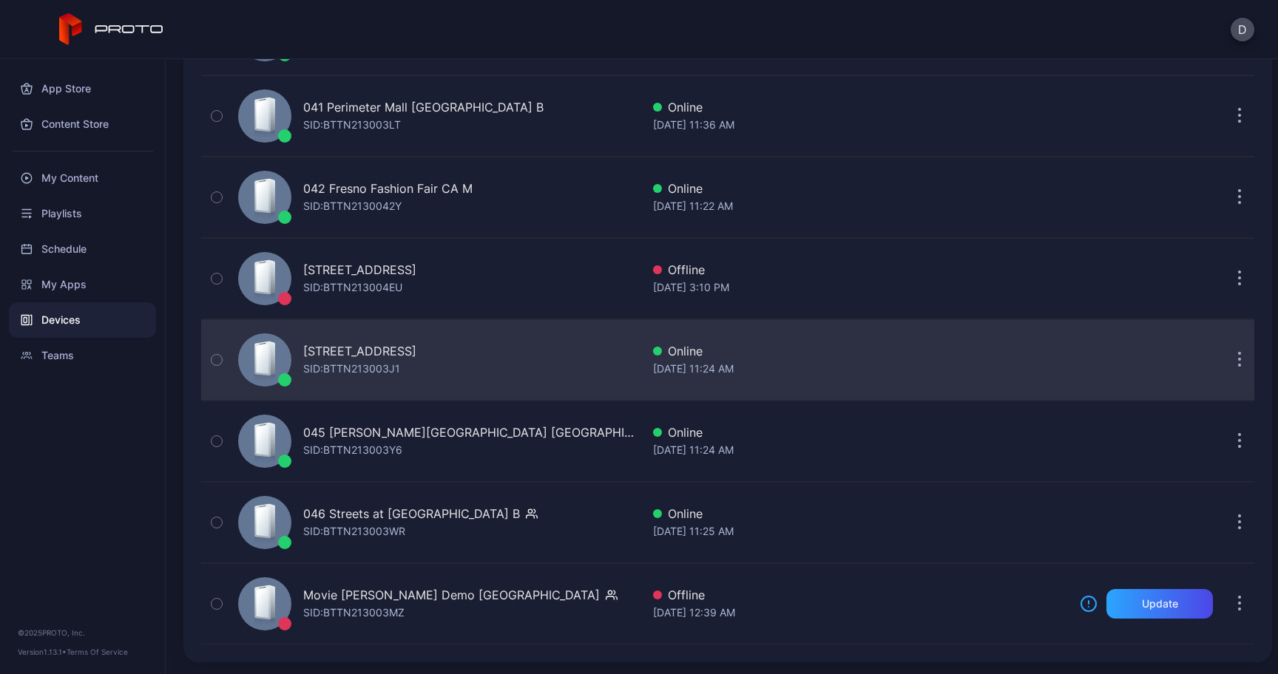
click at [1225, 353] on button "button" at bounding box center [1240, 360] width 30 height 30
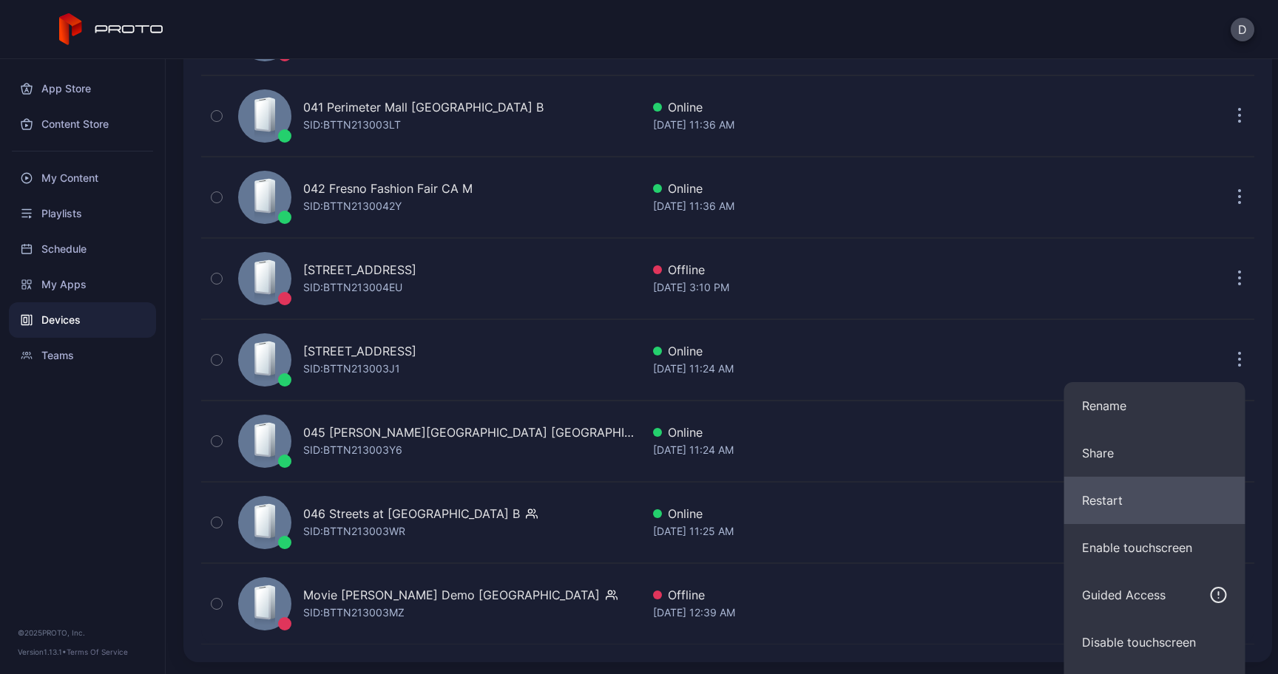
click at [1122, 495] on button "Restart" at bounding box center [1154, 500] width 181 height 47
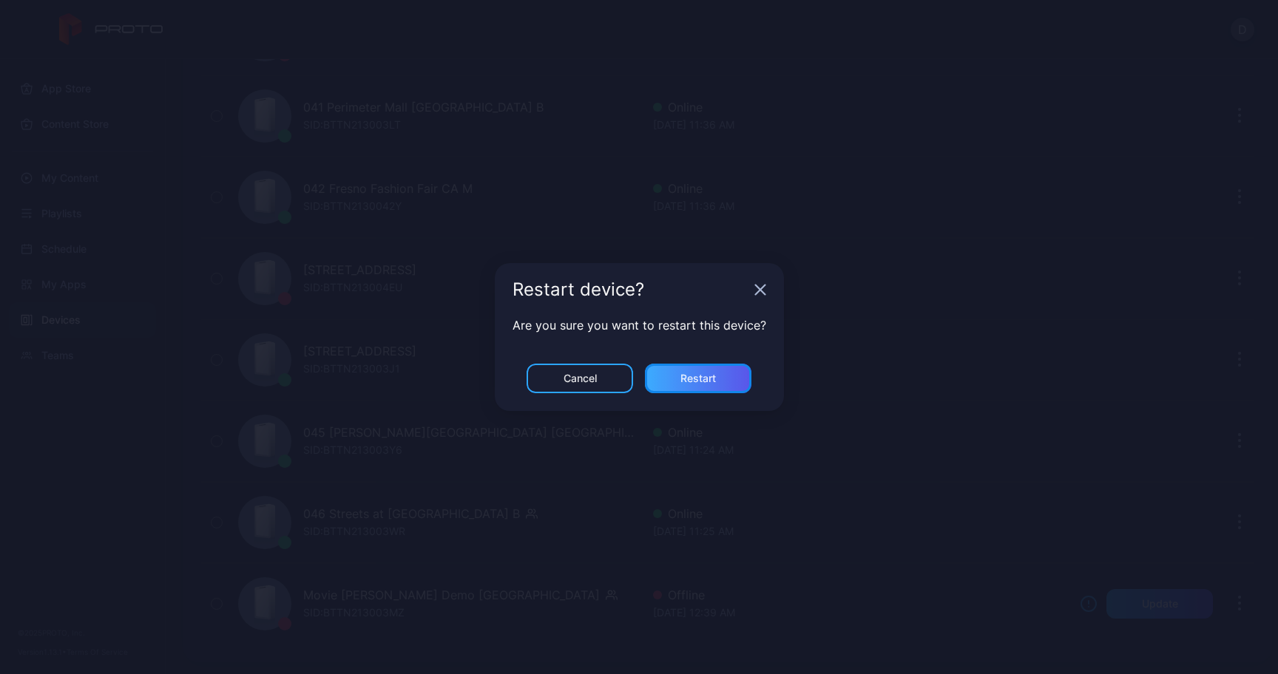
click at [721, 389] on div "Restart" at bounding box center [698, 379] width 106 height 30
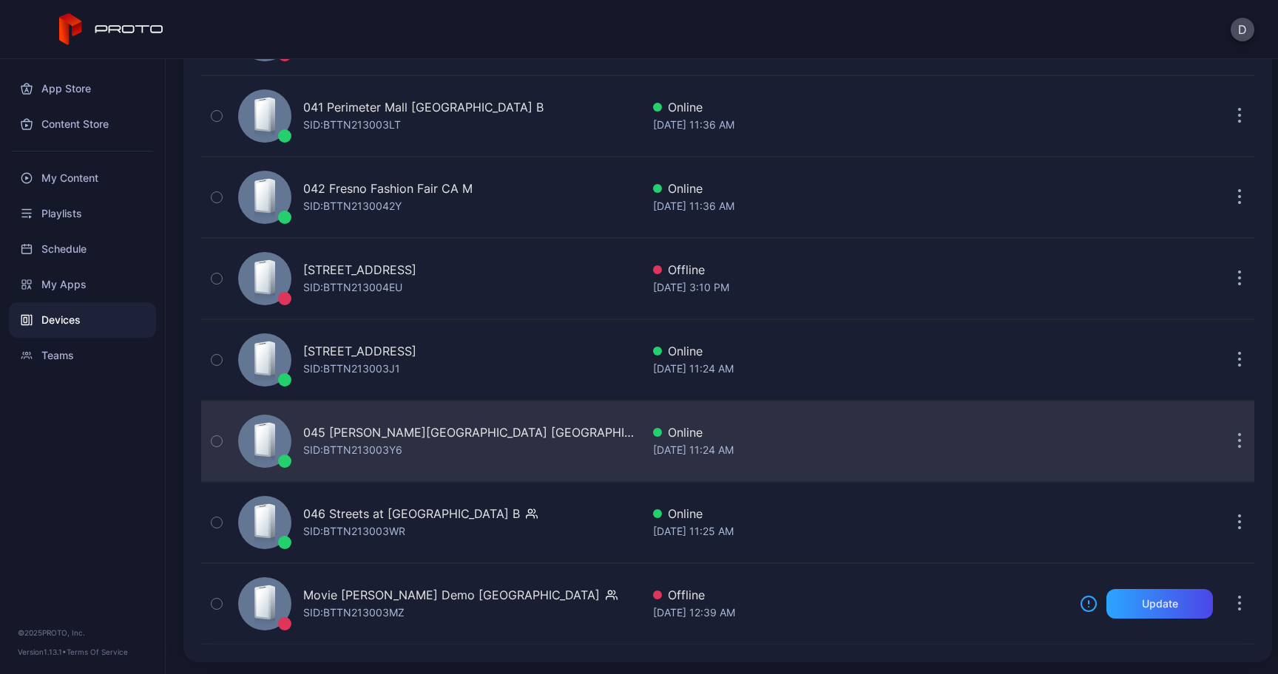
click at [1238, 439] on icon "button" at bounding box center [1240, 441] width 4 height 17
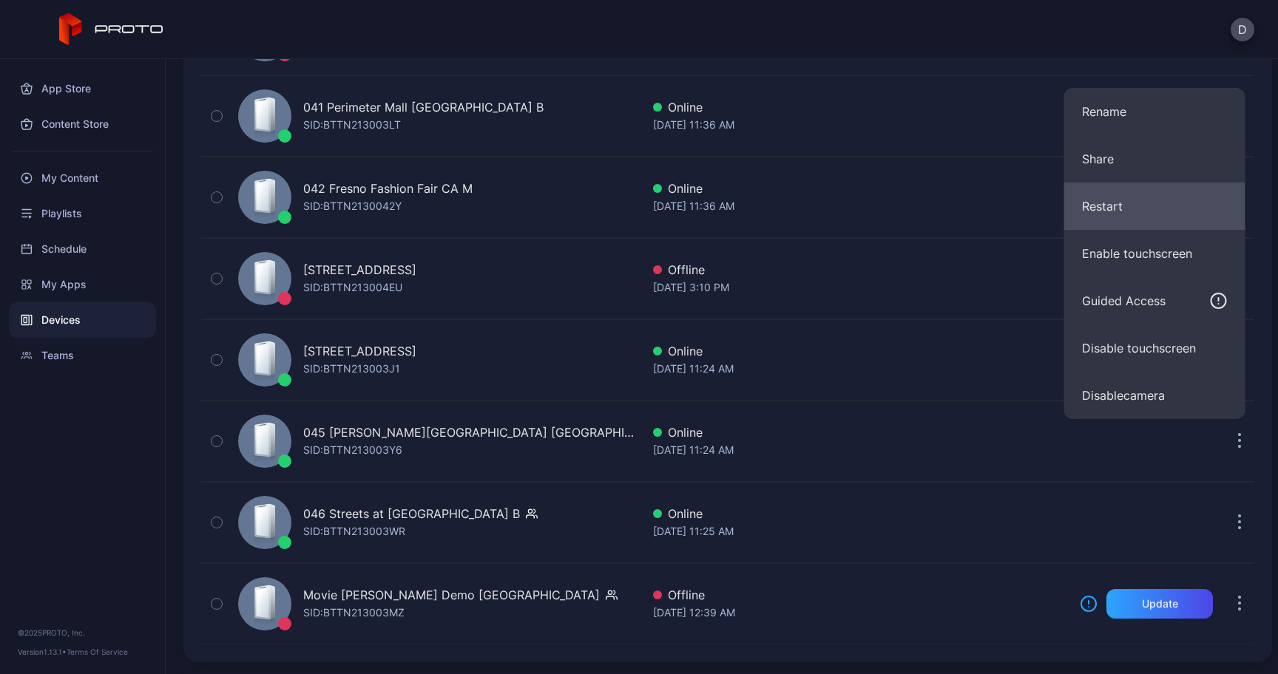
click at [1128, 213] on button "Restart" at bounding box center [1154, 206] width 181 height 47
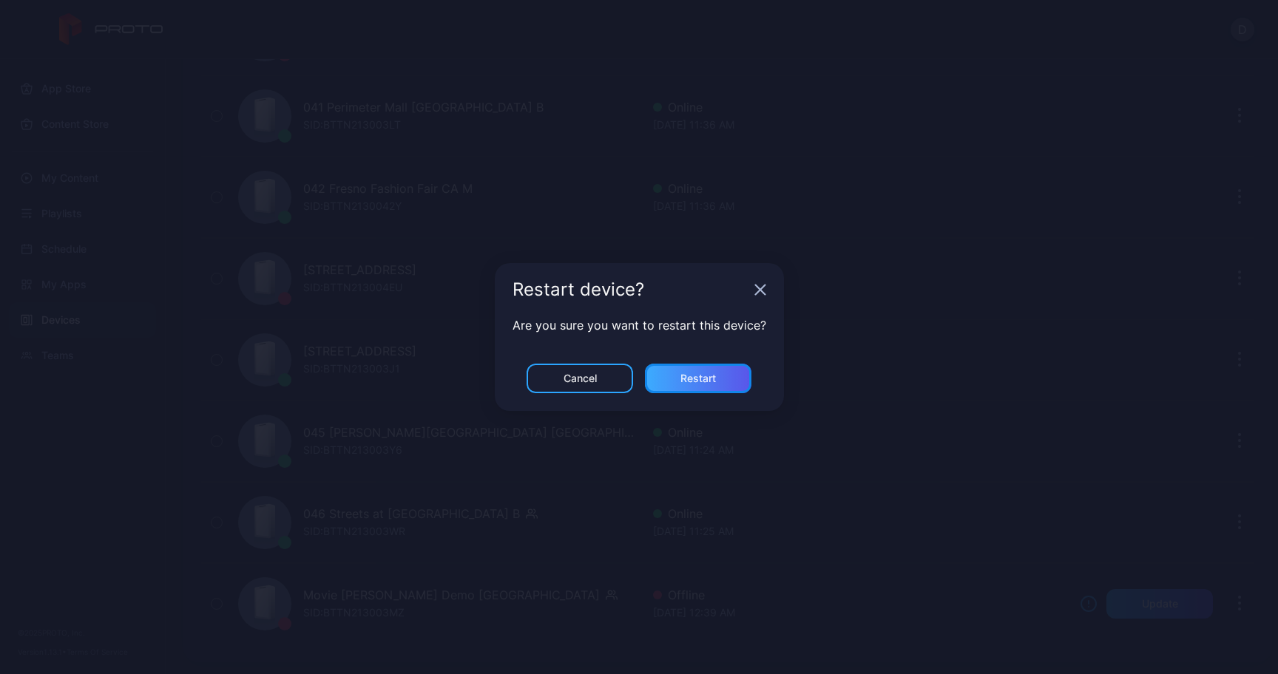
click at [719, 385] on div "Restart" at bounding box center [698, 379] width 106 height 30
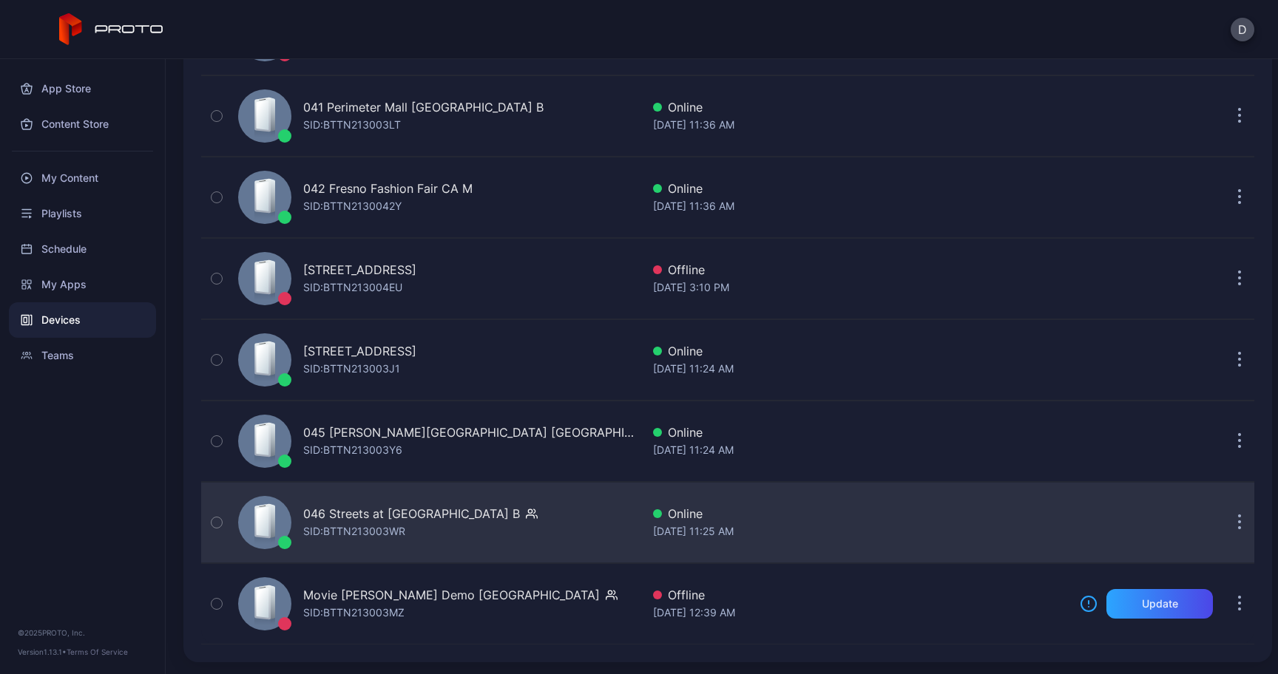
click at [1226, 529] on button "button" at bounding box center [1240, 523] width 30 height 30
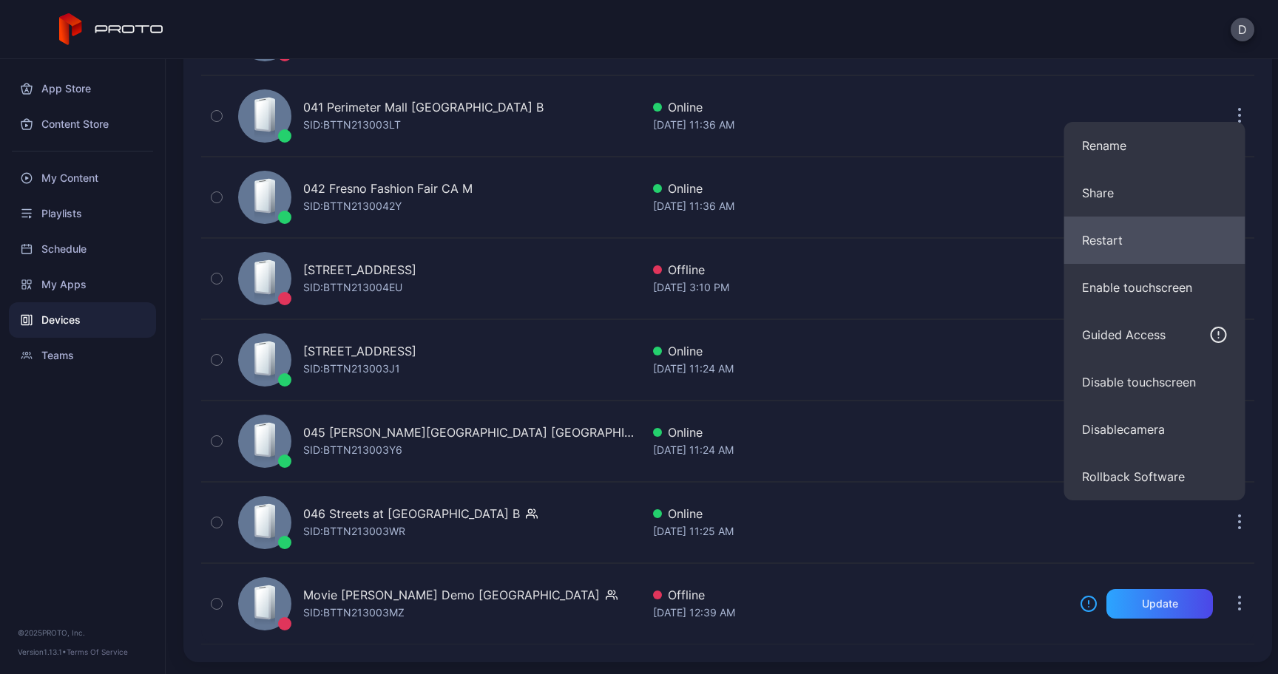
click at [1123, 242] on button "Restart" at bounding box center [1154, 240] width 181 height 47
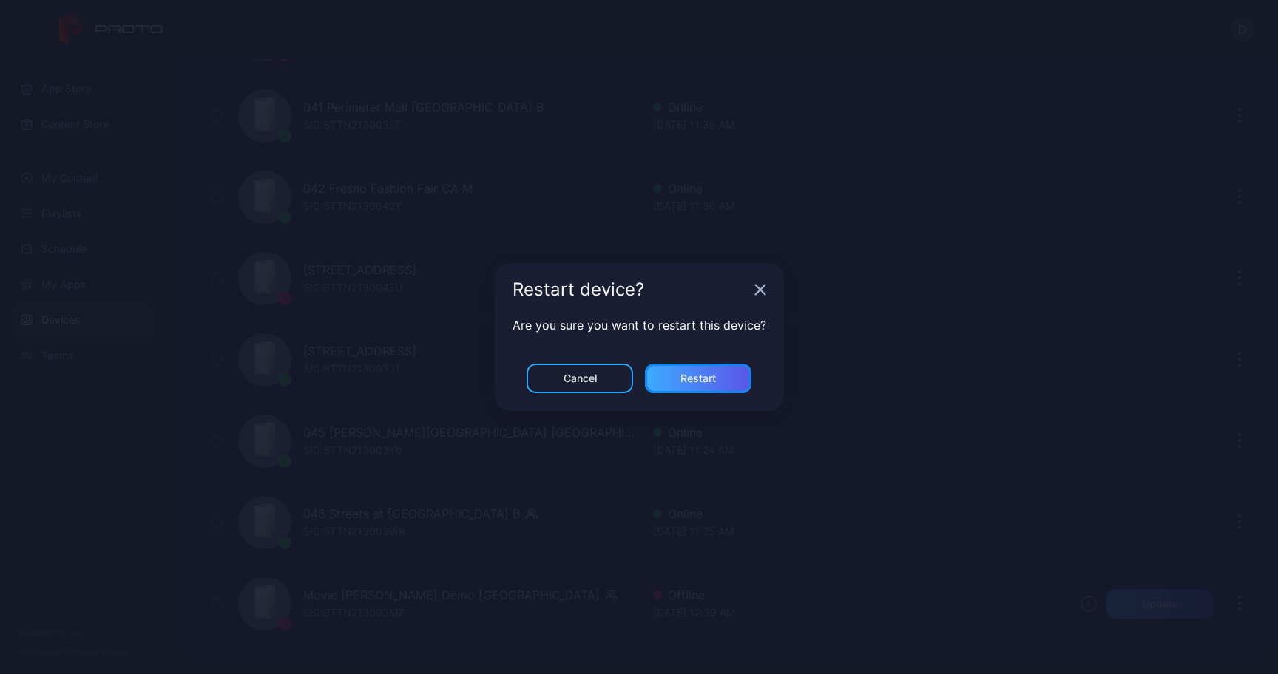
click at [735, 377] on div "Restart" at bounding box center [698, 379] width 106 height 30
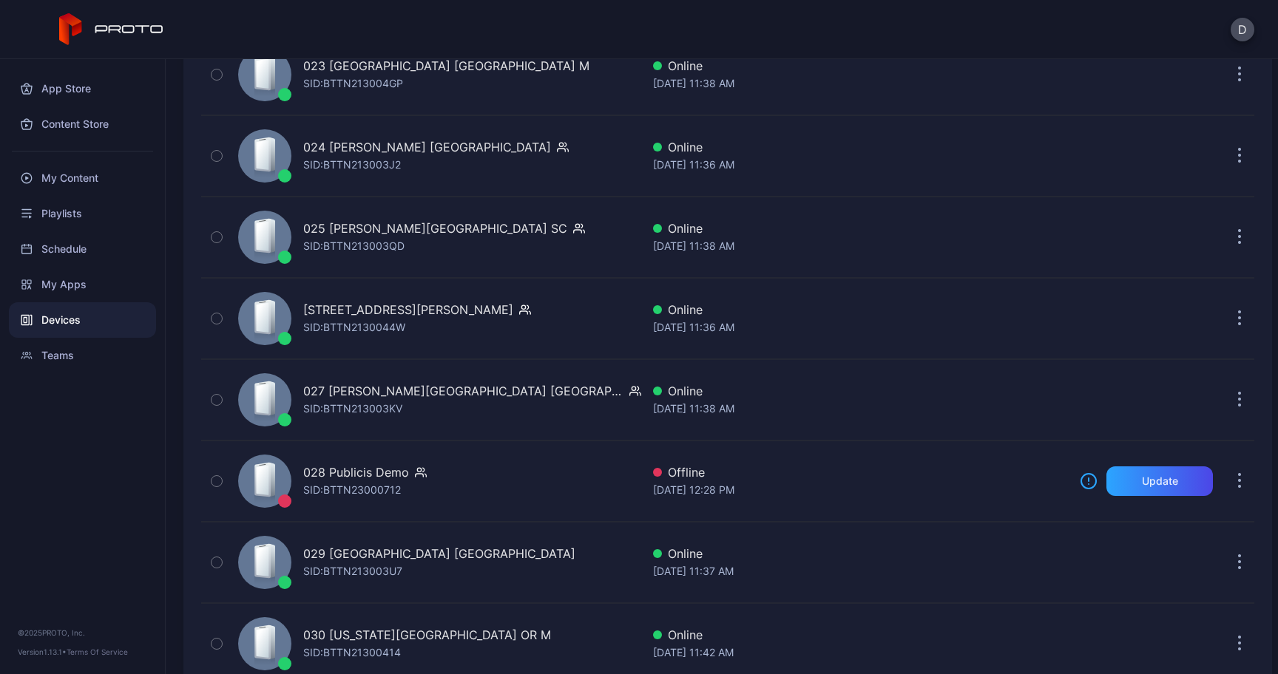
scroll to position [2107, 0]
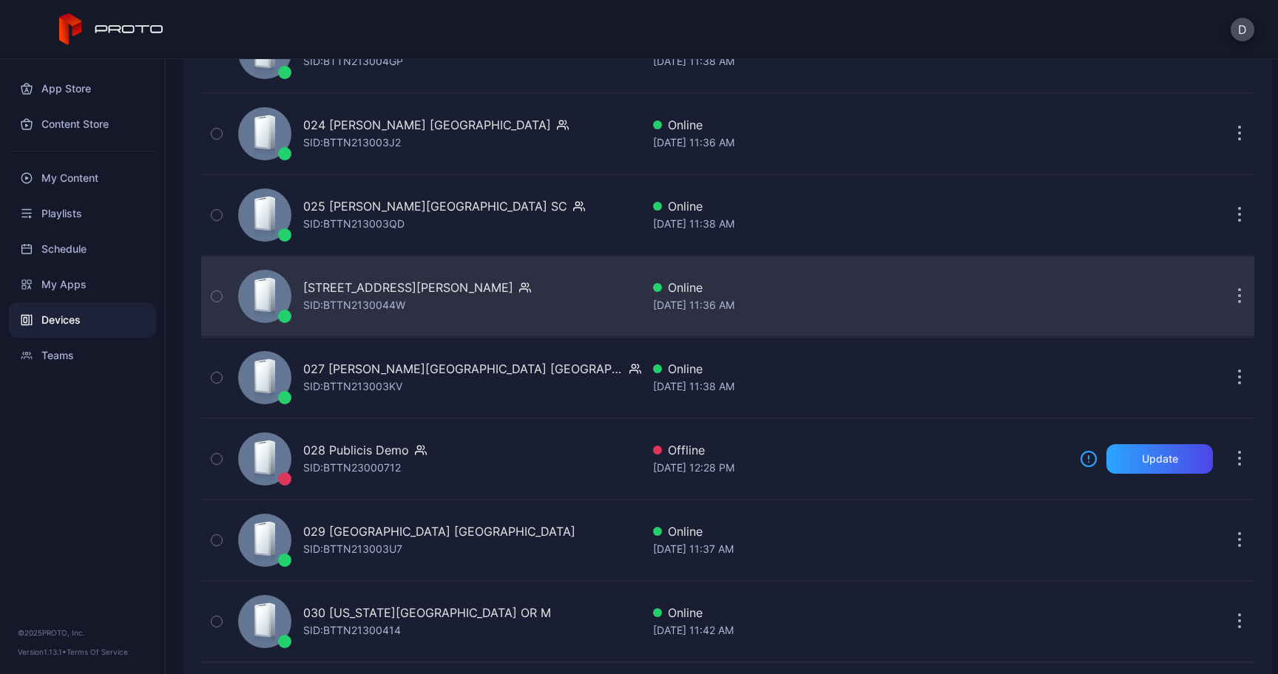
click at [1226, 297] on button "button" at bounding box center [1240, 297] width 30 height 30
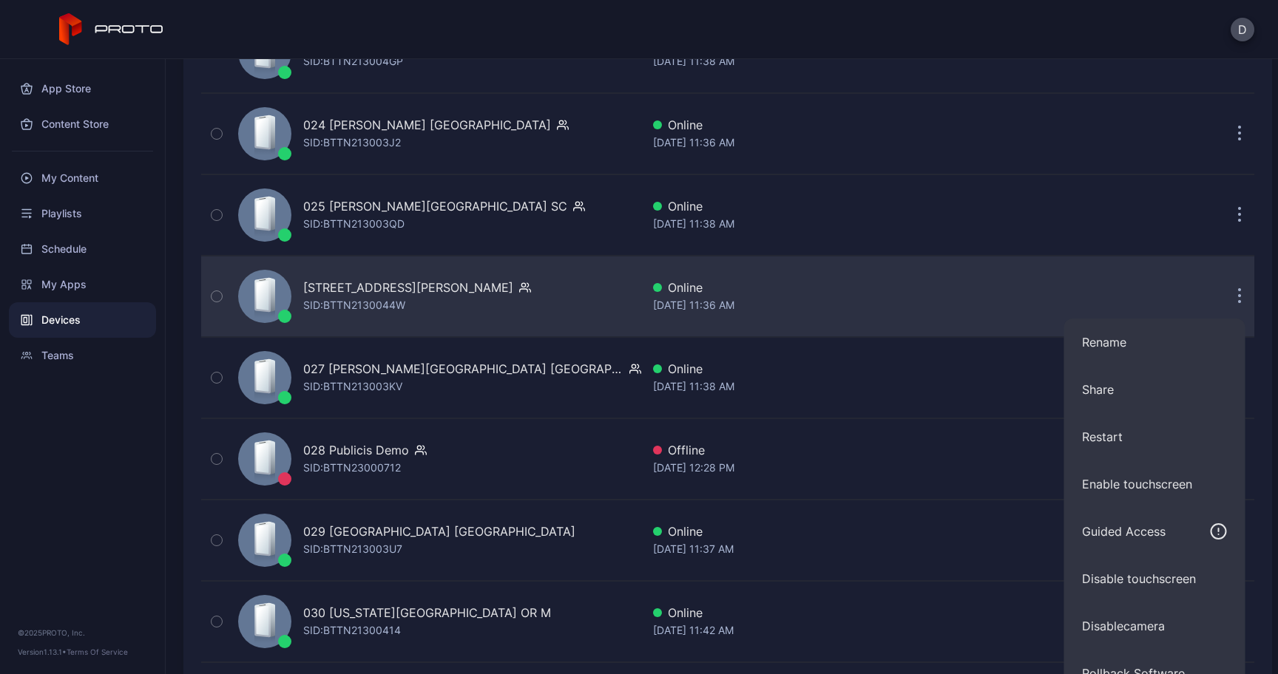
click at [886, 297] on div "[DATE] 11:36 AM" at bounding box center [860, 306] width 415 height 18
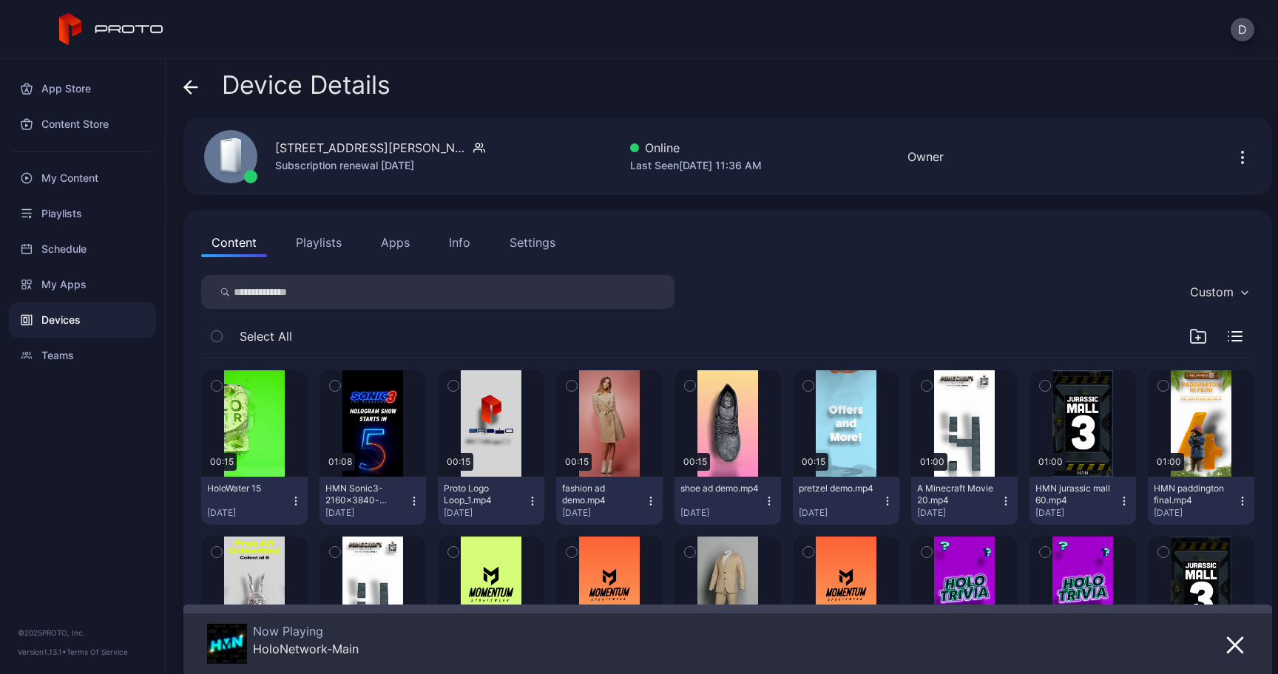
click at [388, 245] on button "Apps" at bounding box center [395, 243] width 50 height 30
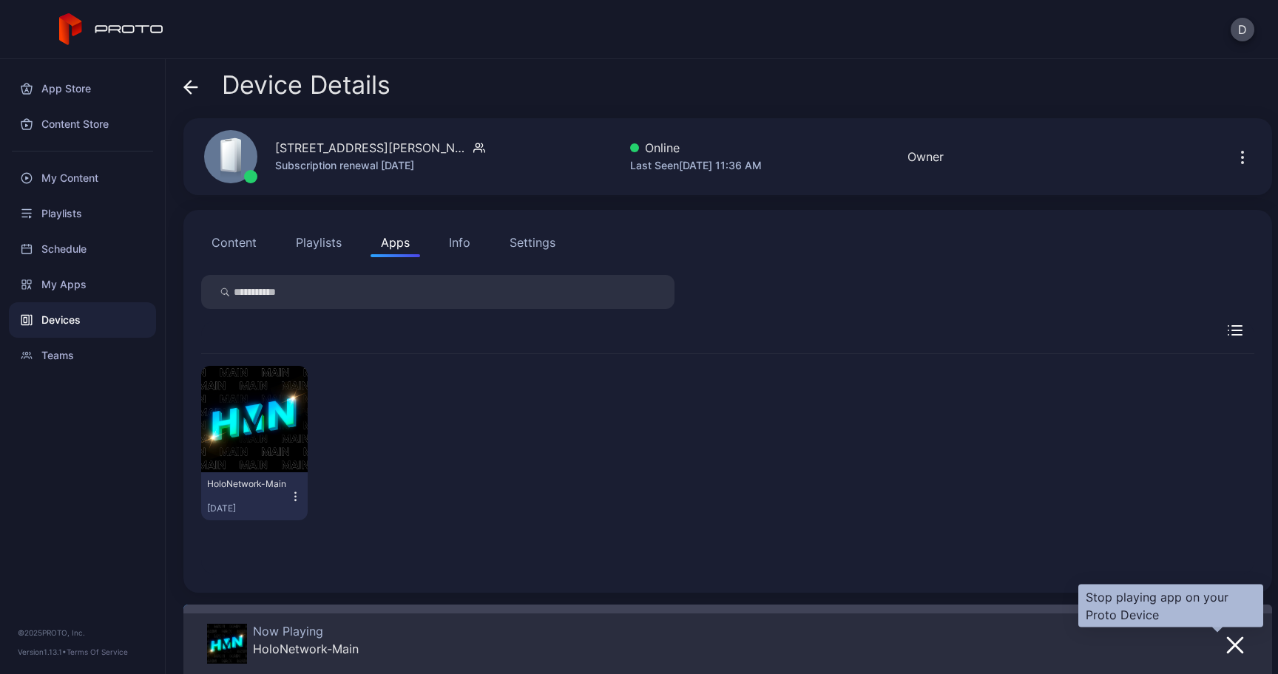
click at [1228, 643] on icon "button" at bounding box center [1235, 645] width 15 height 15
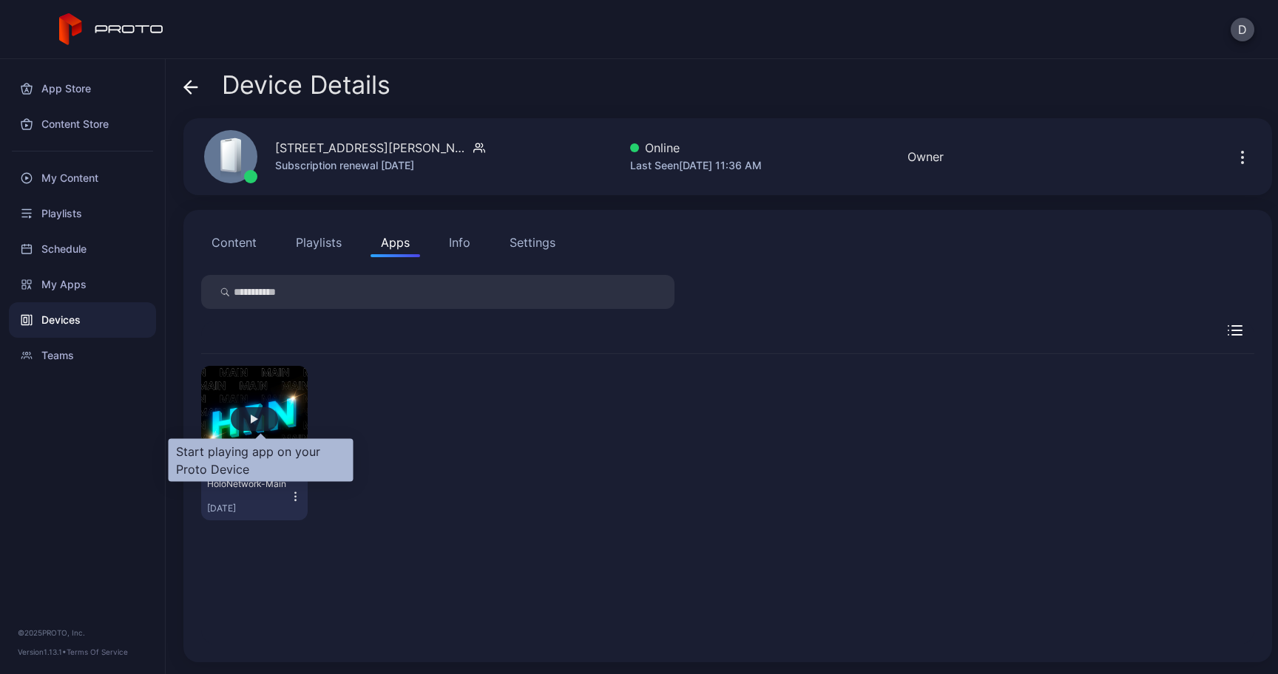
click at [254, 422] on div "button" at bounding box center [254, 419] width 47 height 24
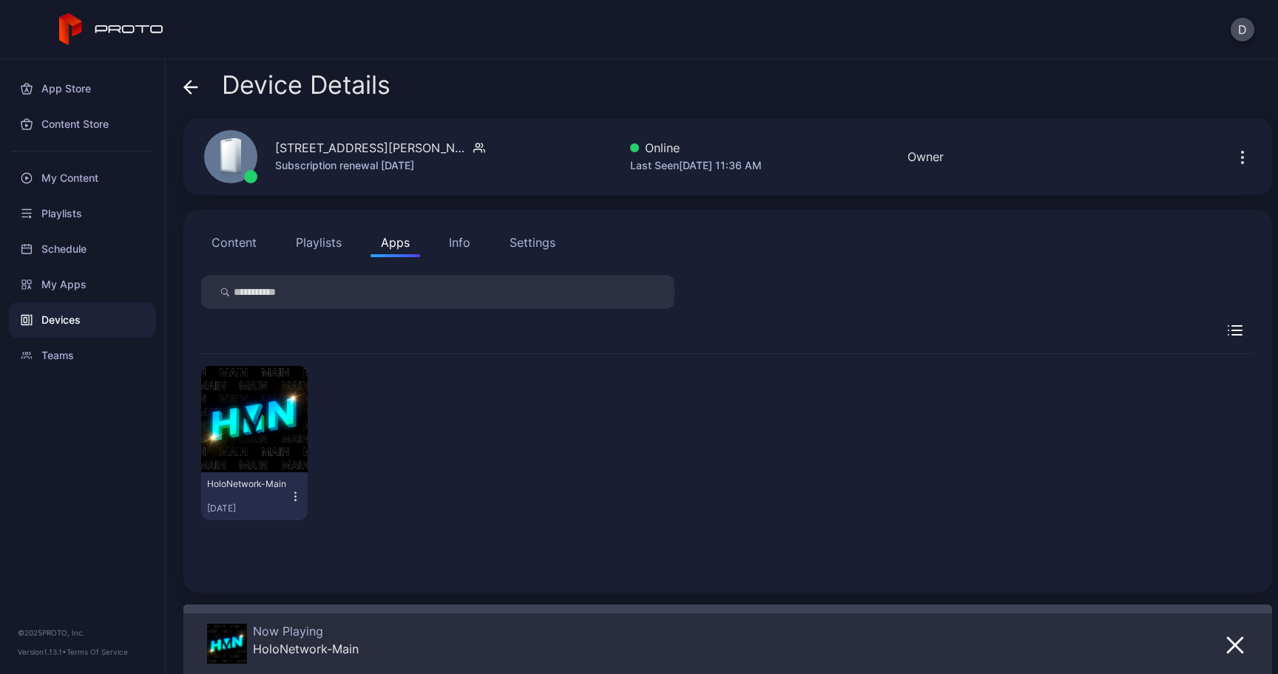
click at [189, 89] on icon at bounding box center [190, 87] width 15 height 15
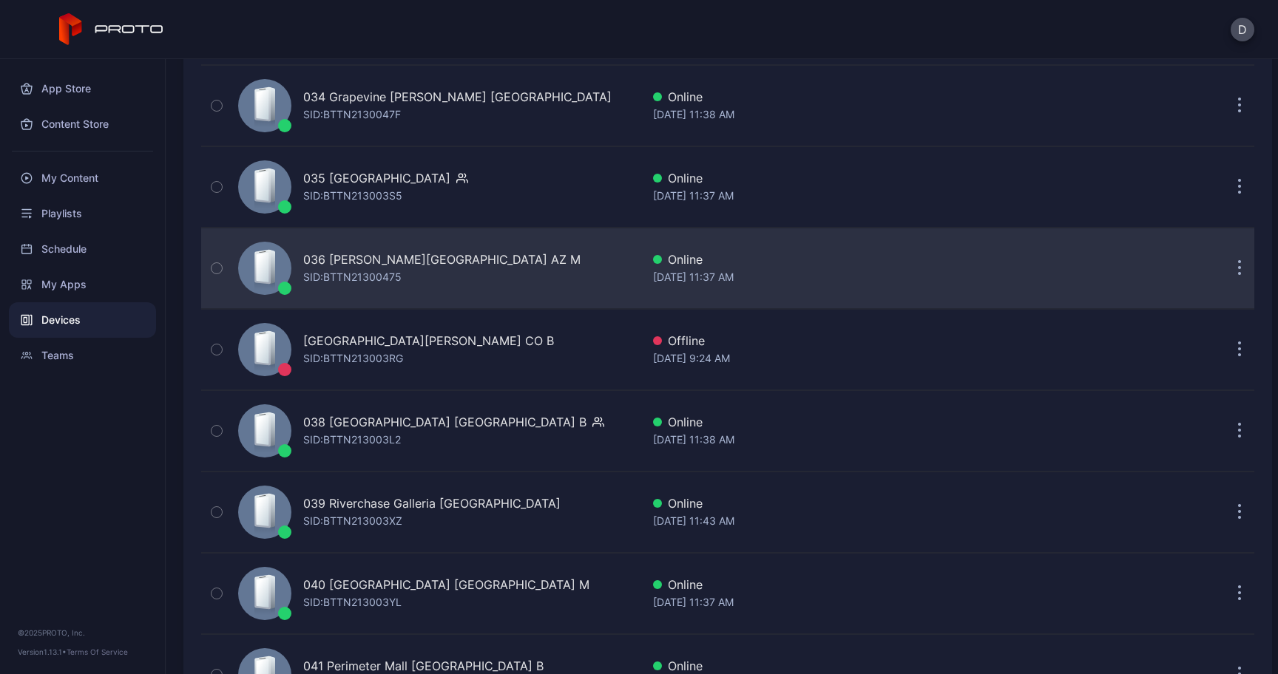
scroll to position [2981, 0]
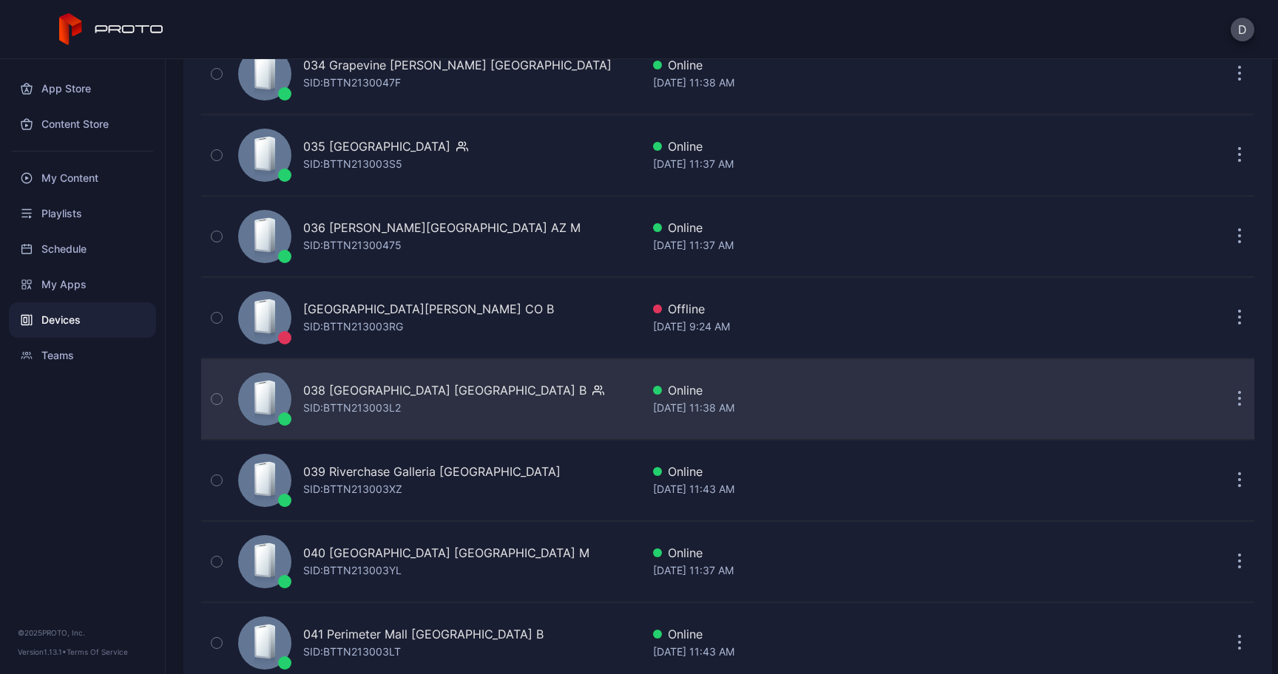
click at [1025, 397] on div "Online" at bounding box center [860, 391] width 415 height 18
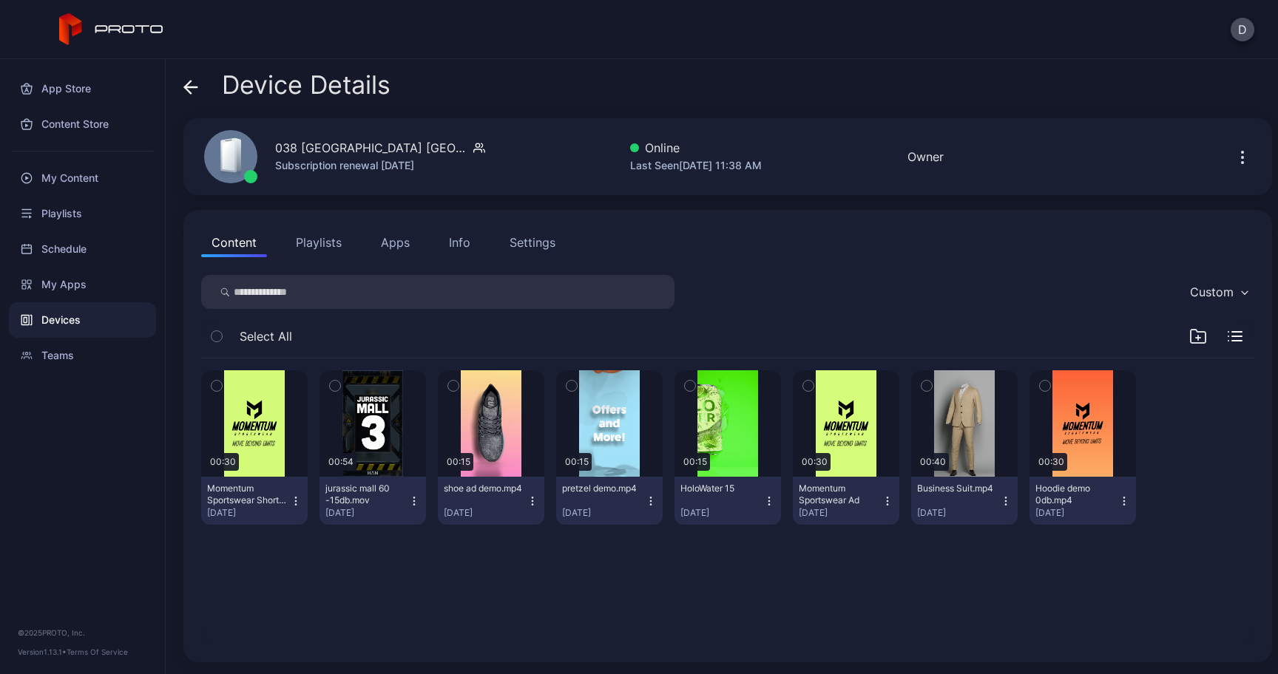
click at [410, 245] on button "Apps" at bounding box center [395, 243] width 50 height 30
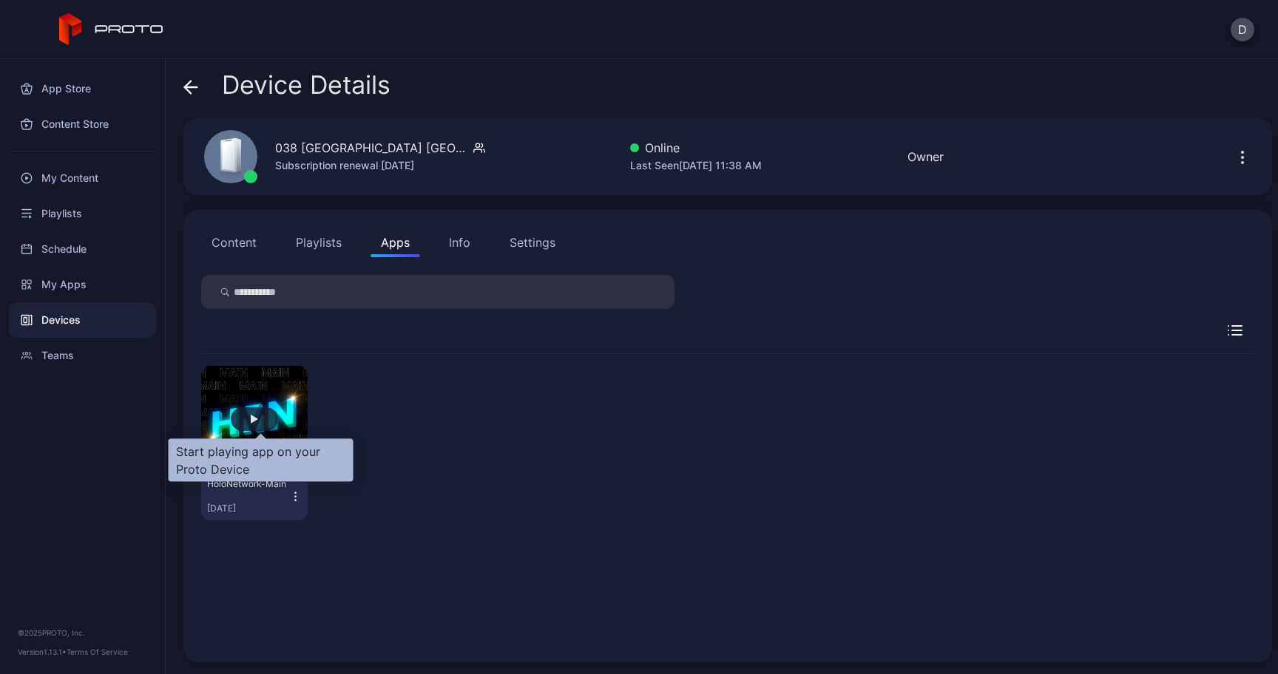
click at [258, 417] on div "button" at bounding box center [254, 419] width 7 height 9
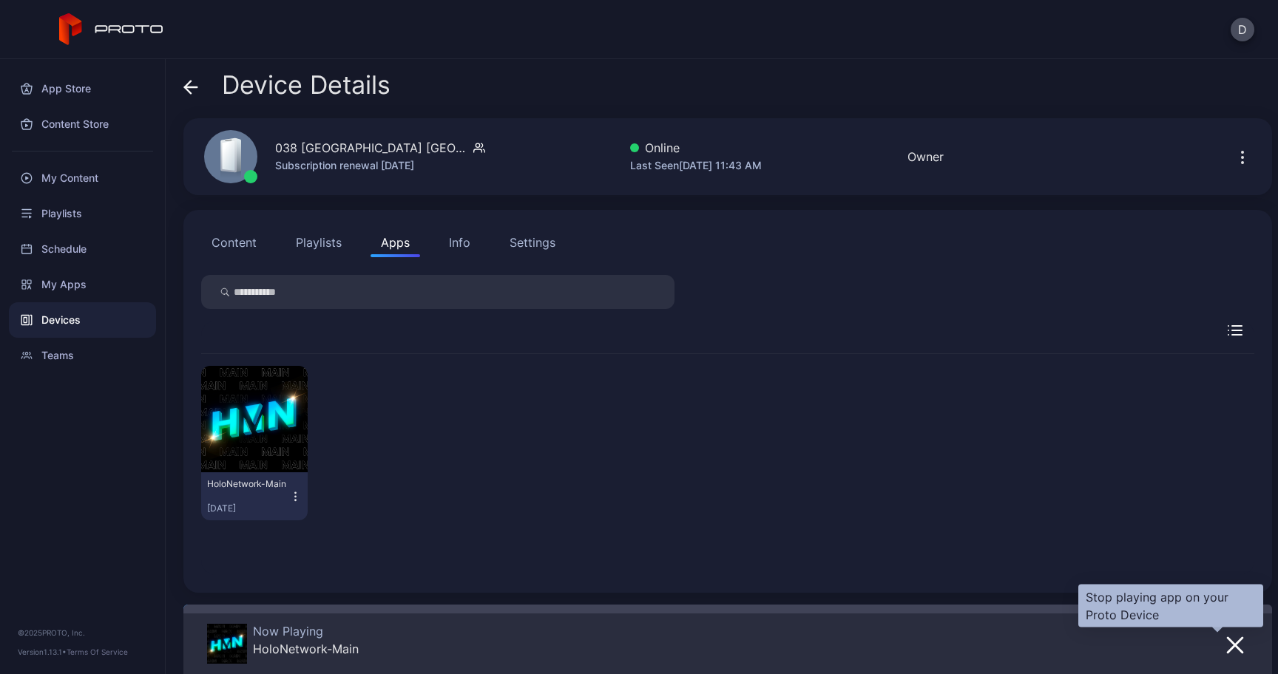
click at [1228, 641] on icon "button" at bounding box center [1235, 645] width 15 height 15
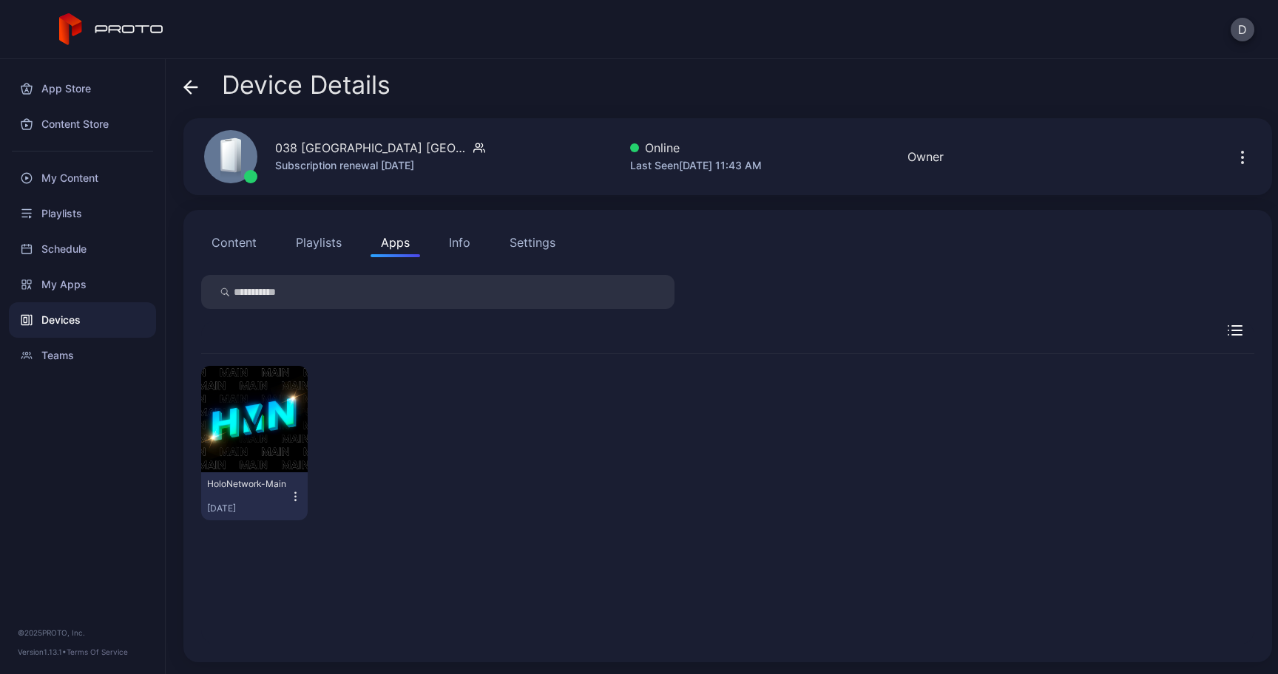
click at [316, 256] on button "Playlists" at bounding box center [318, 243] width 67 height 30
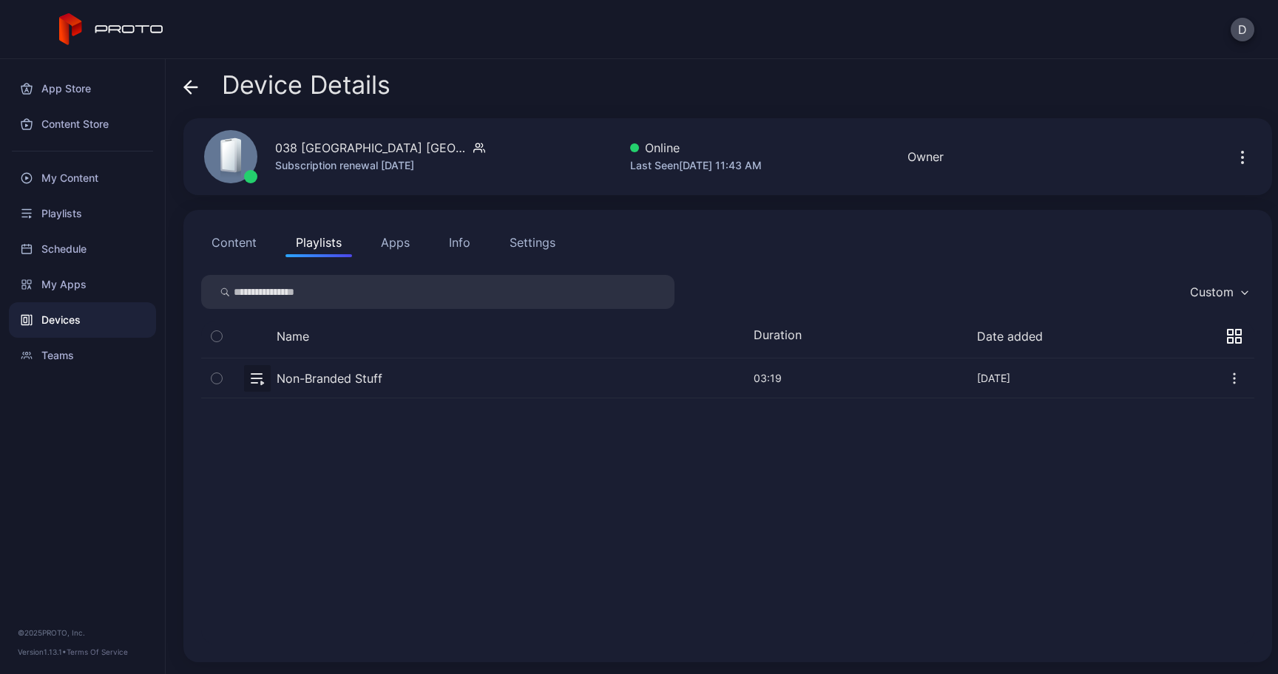
click at [396, 240] on button "Apps" at bounding box center [395, 243] width 50 height 30
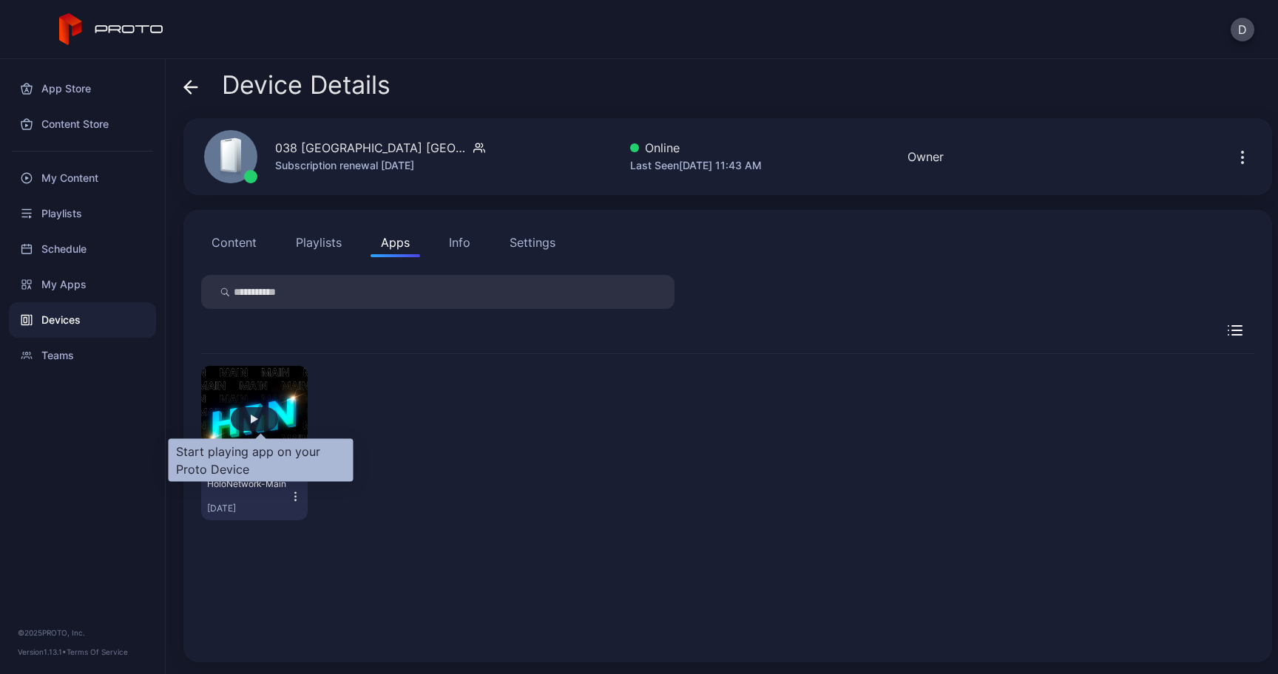
click at [258, 421] on div "button" at bounding box center [254, 419] width 7 height 9
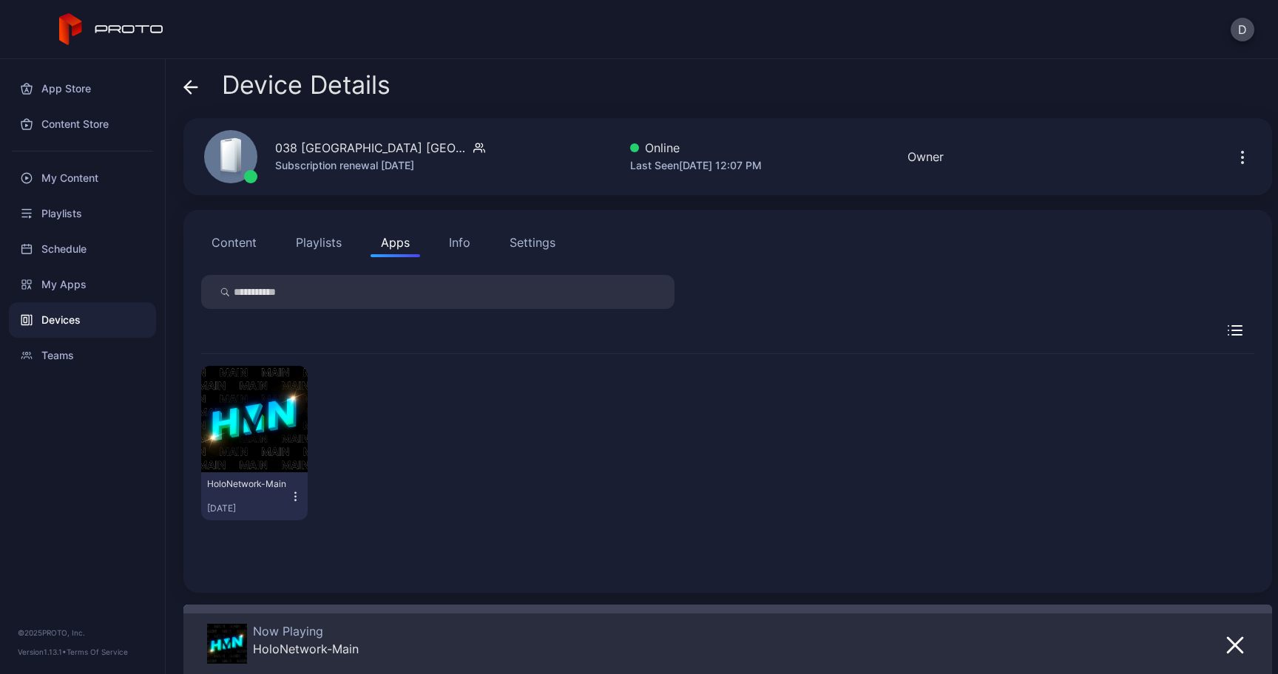
click at [195, 99] on div "Device Details" at bounding box center [286, 88] width 207 height 35
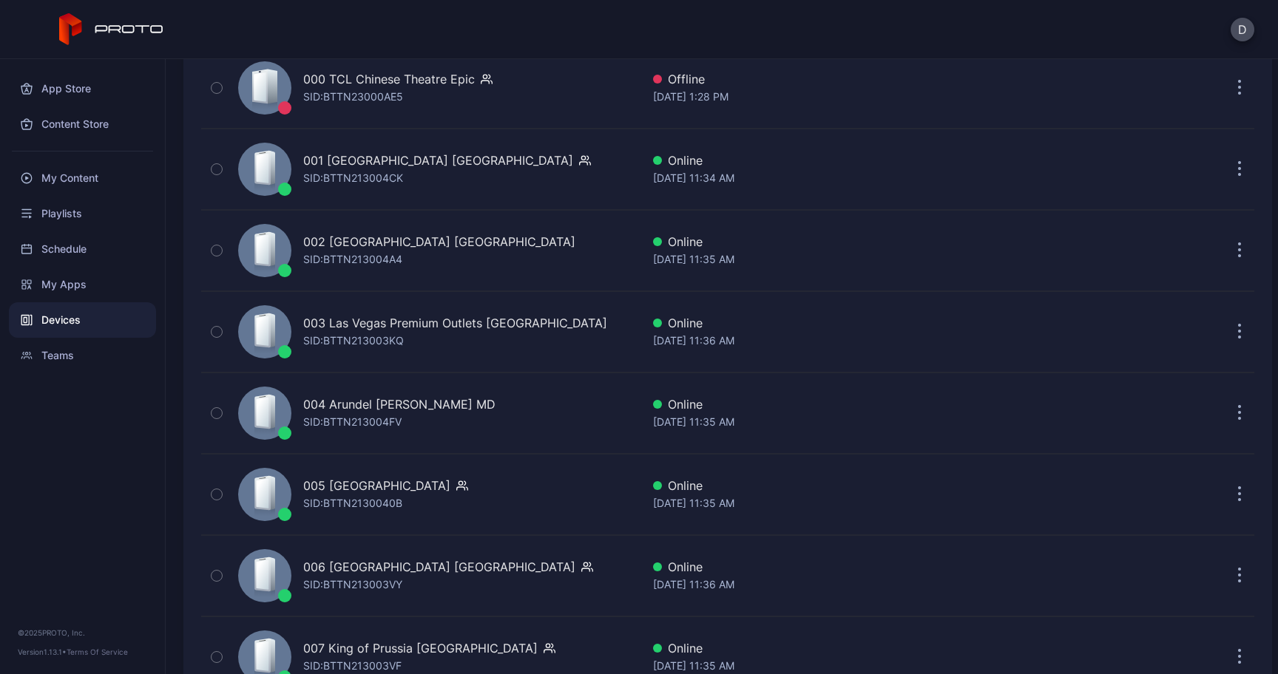
scroll to position [233, 0]
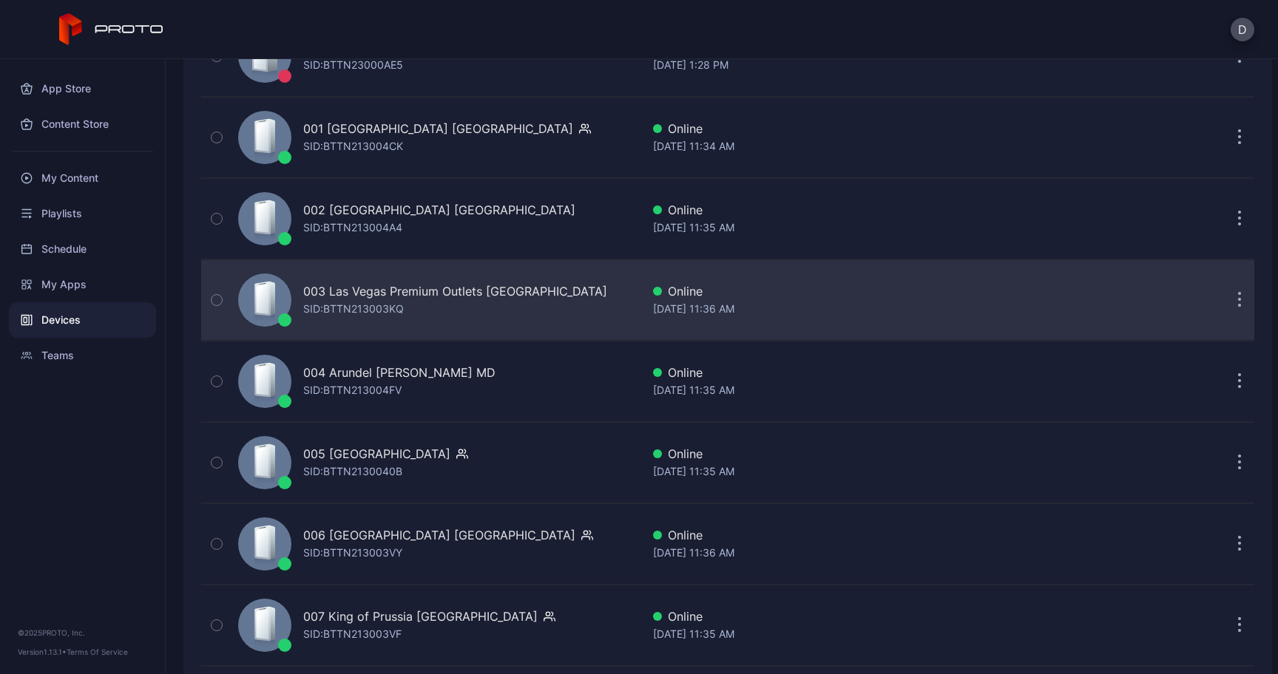
click at [370, 296] on div "003 Las Vegas Premium Outlets [GEOGRAPHIC_DATA]" at bounding box center [455, 291] width 304 height 18
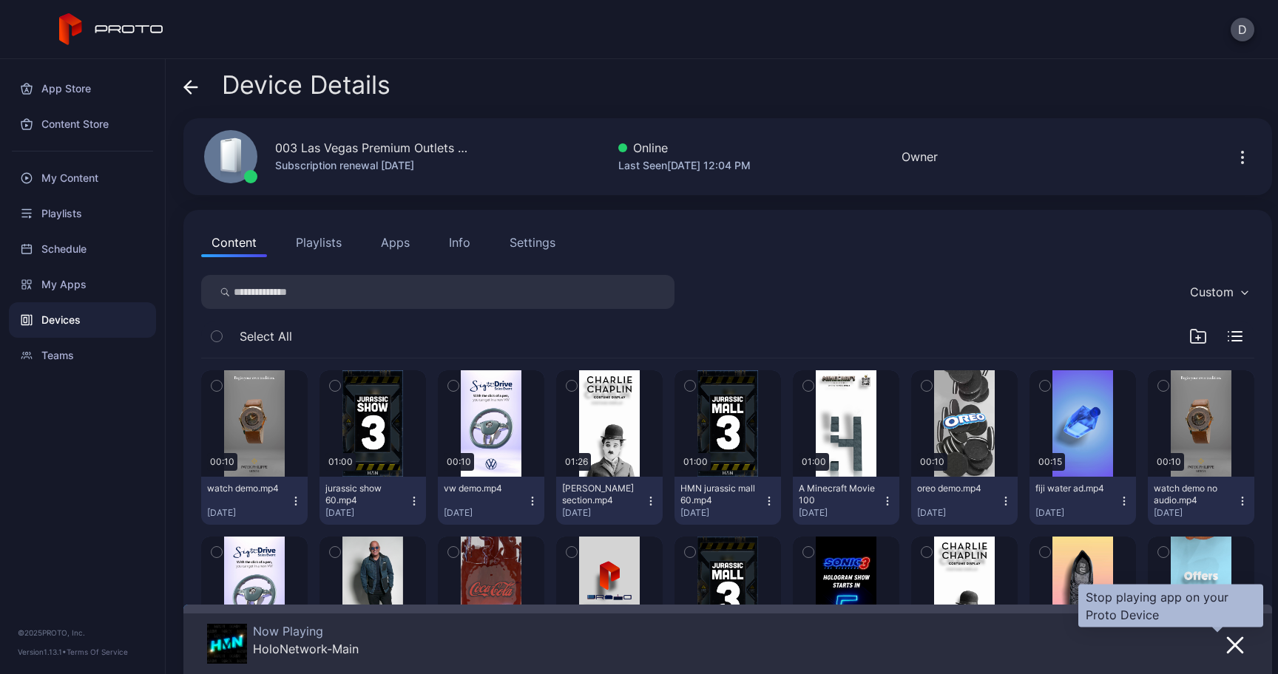
click at [1227, 640] on button "button" at bounding box center [1235, 644] width 27 height 21
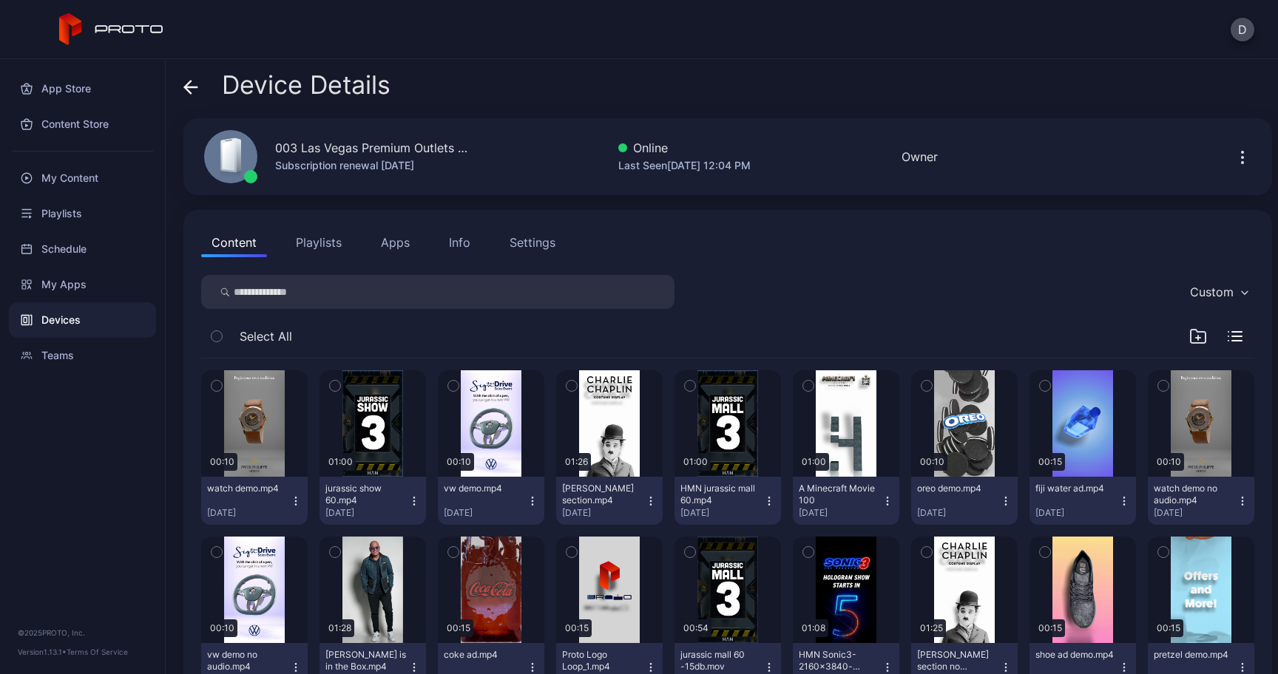
click at [399, 237] on button "Apps" at bounding box center [395, 243] width 50 height 30
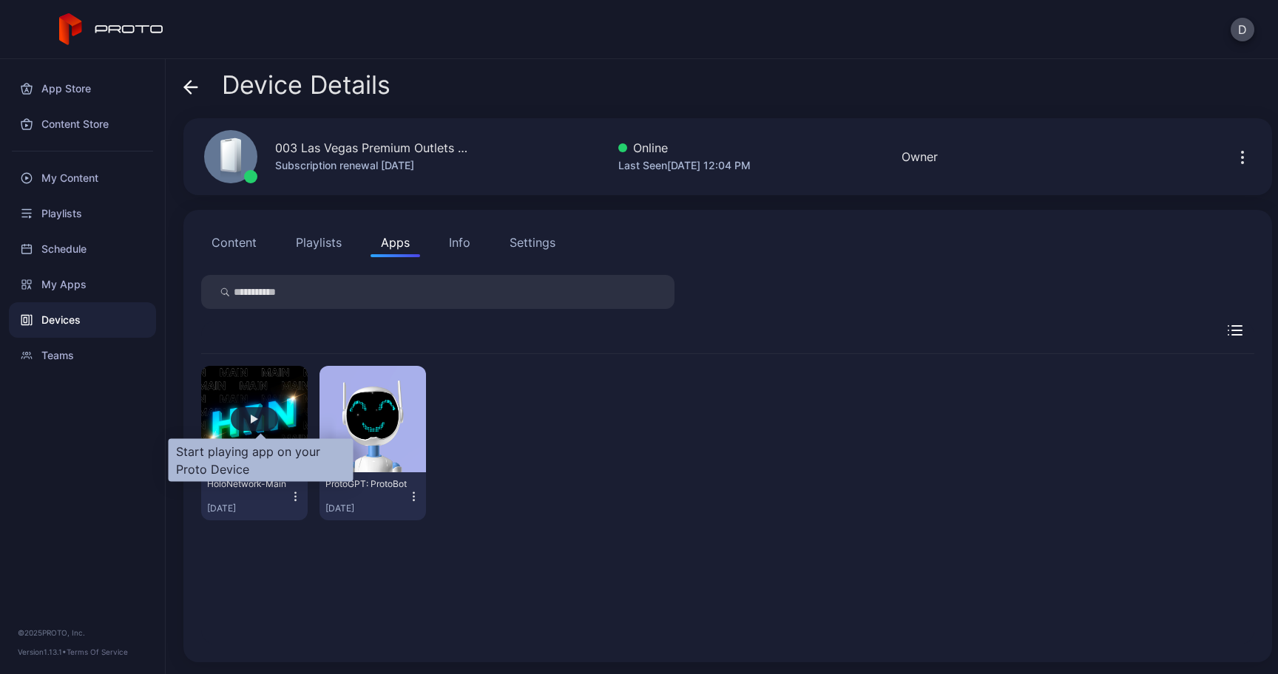
click at [255, 421] on div "button" at bounding box center [254, 419] width 47 height 24
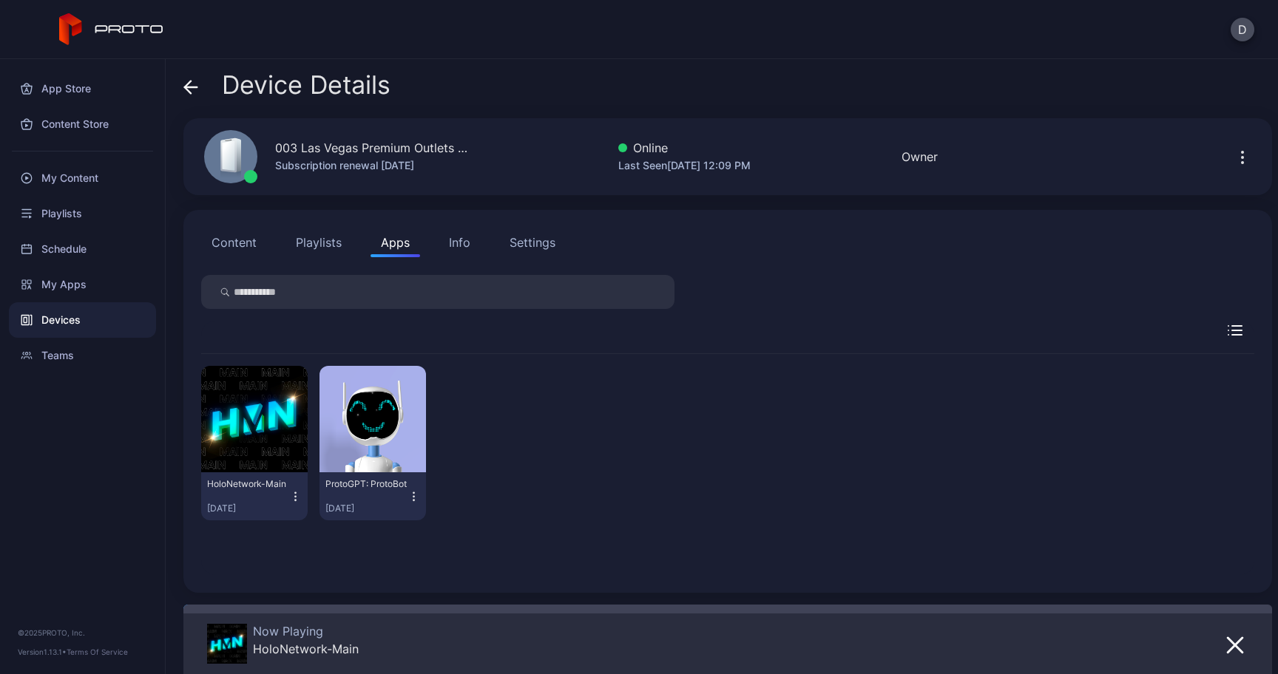
click at [192, 80] on icon at bounding box center [190, 87] width 15 height 15
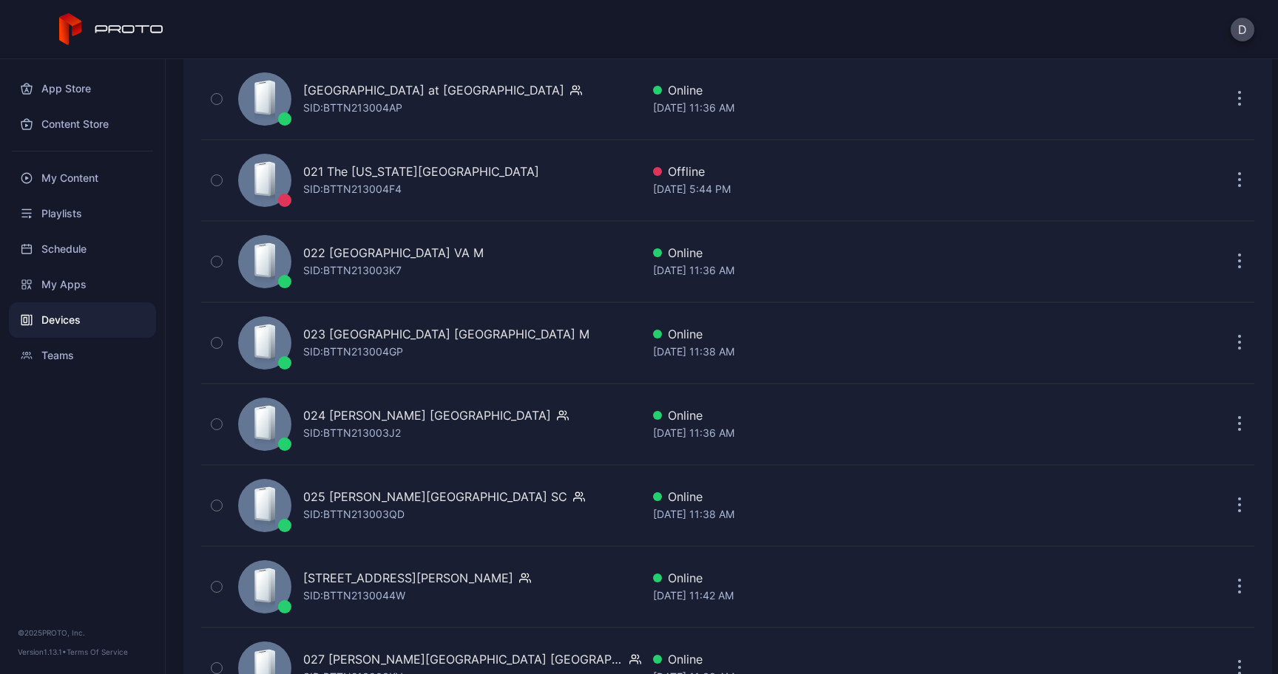
scroll to position [1820, 0]
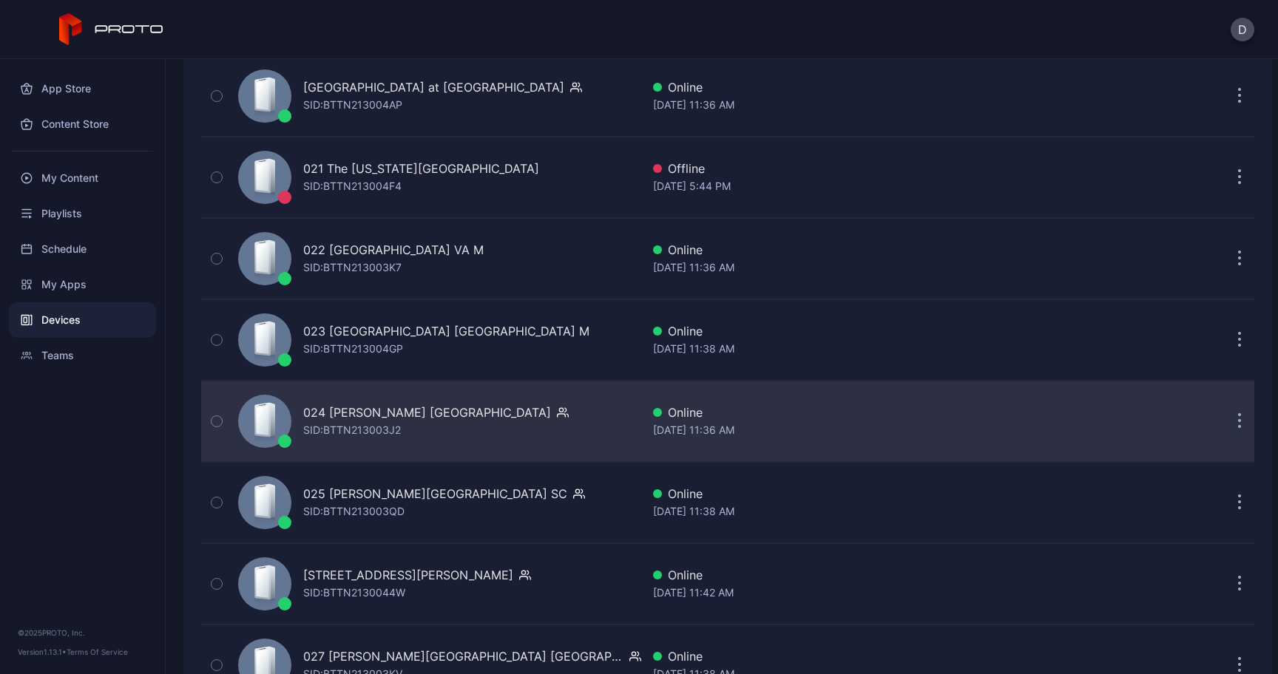
click at [324, 415] on div "024 [PERSON_NAME] [GEOGRAPHIC_DATA]" at bounding box center [427, 413] width 248 height 18
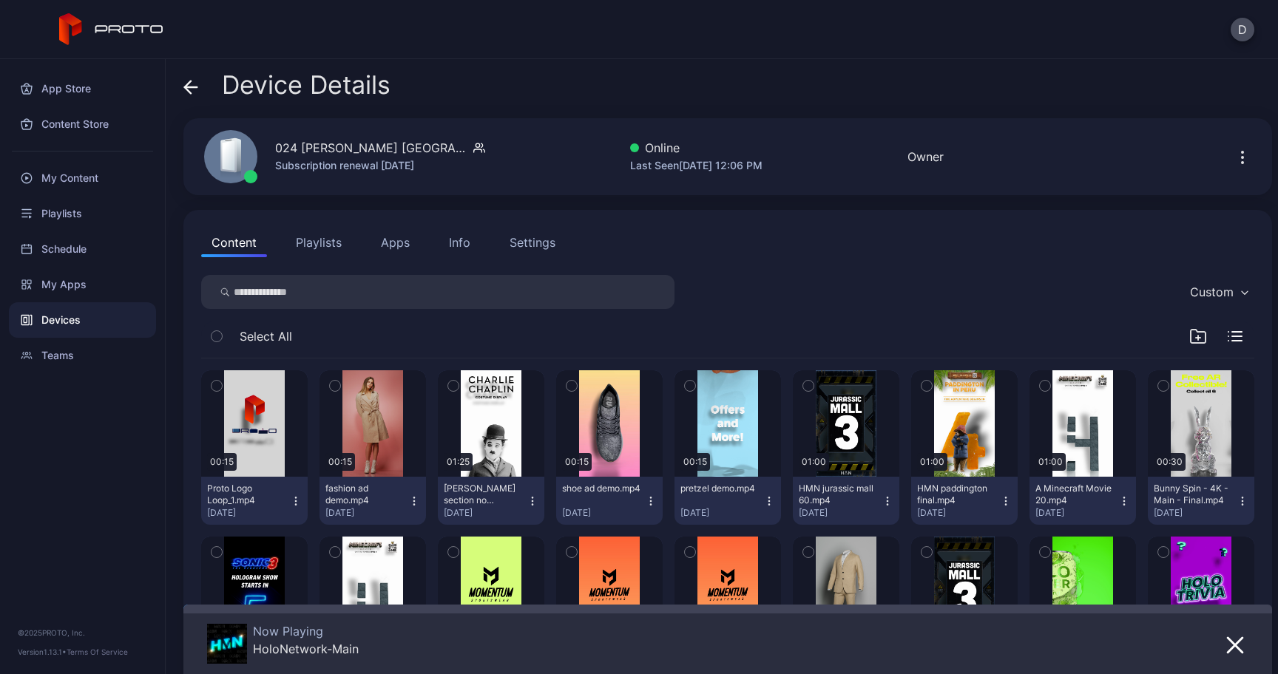
click at [394, 254] on button "Apps" at bounding box center [395, 243] width 50 height 30
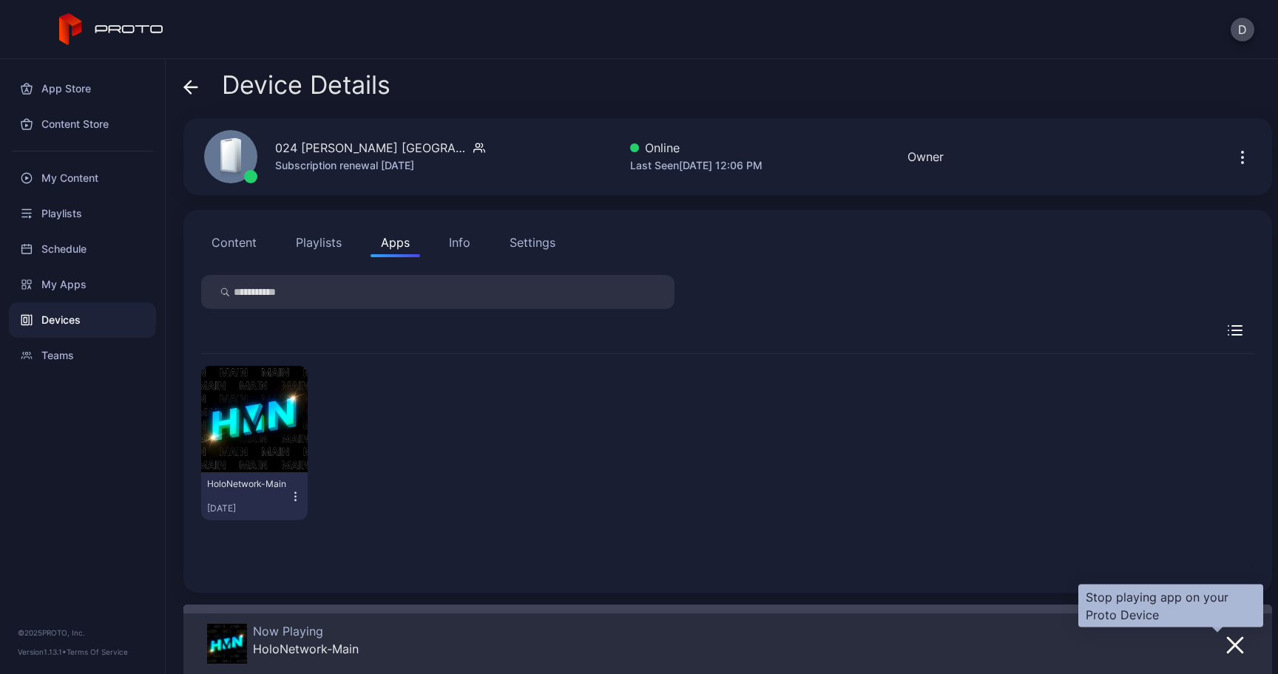
click at [1226, 638] on icon "button" at bounding box center [1235, 646] width 18 height 18
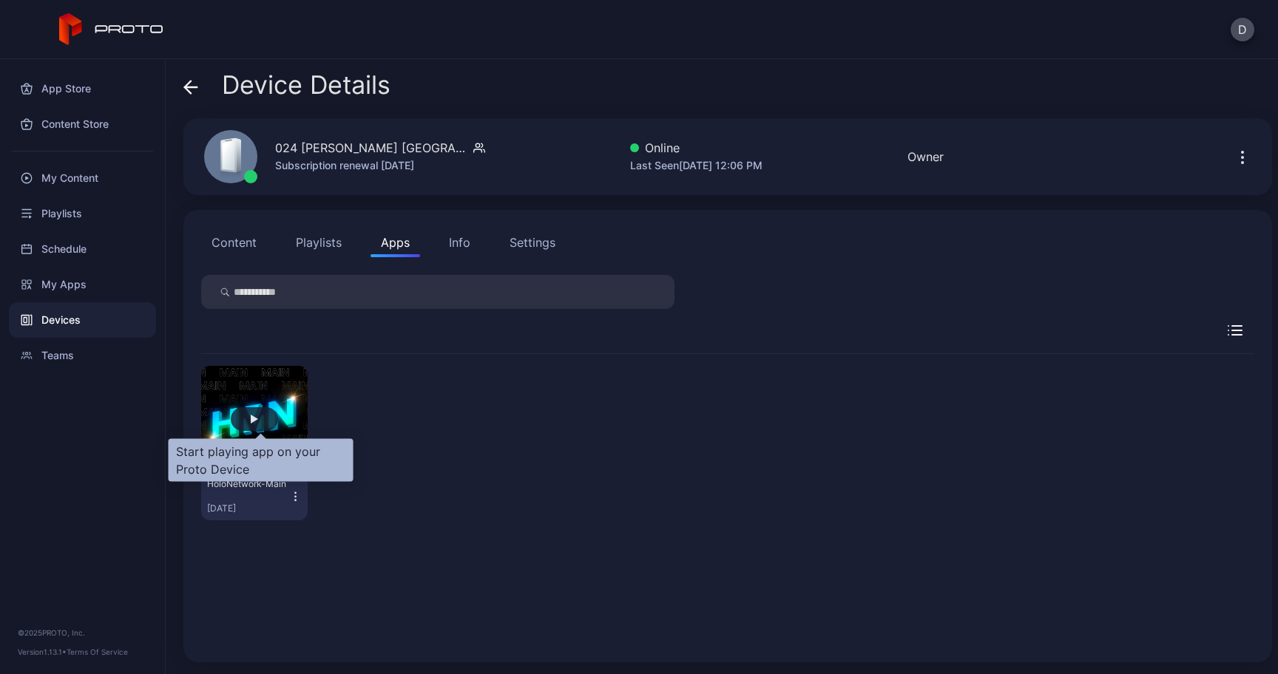
click at [258, 423] on div "button" at bounding box center [254, 419] width 7 height 9
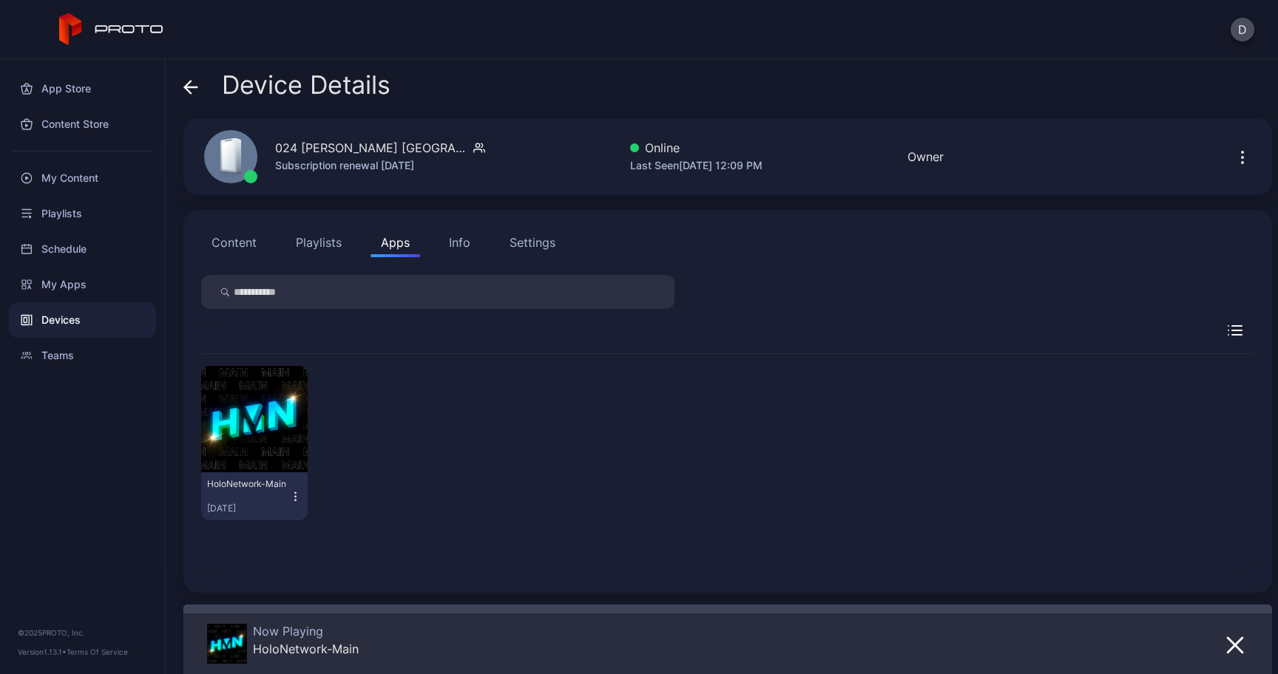
click at [186, 84] on icon at bounding box center [188, 87] width 6 height 13
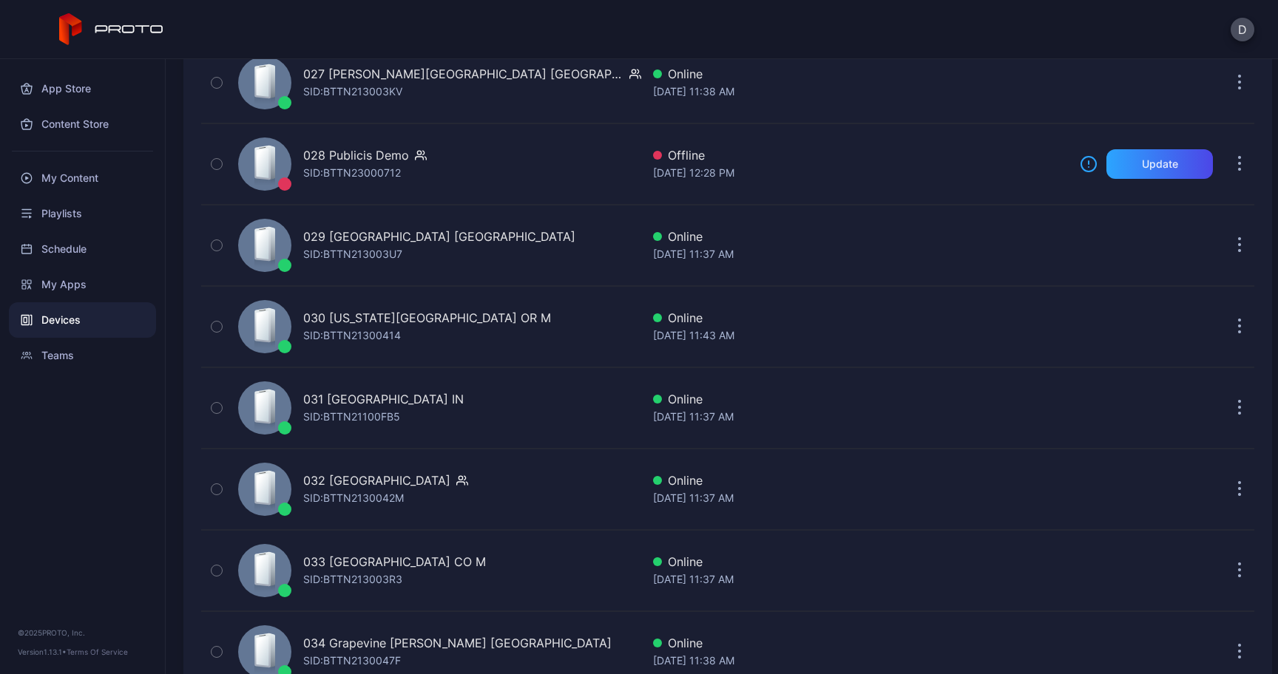
scroll to position [2406, 0]
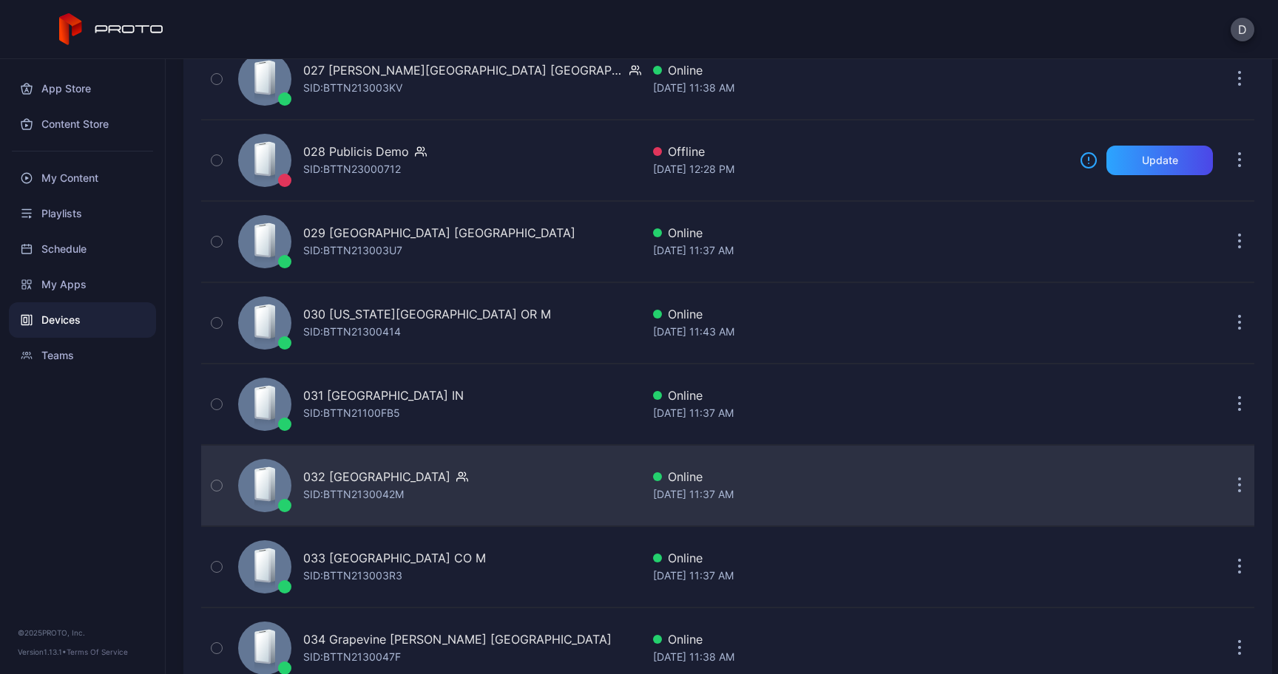
click at [359, 486] on div "SID: BTTN2130042M" at bounding box center [353, 495] width 101 height 18
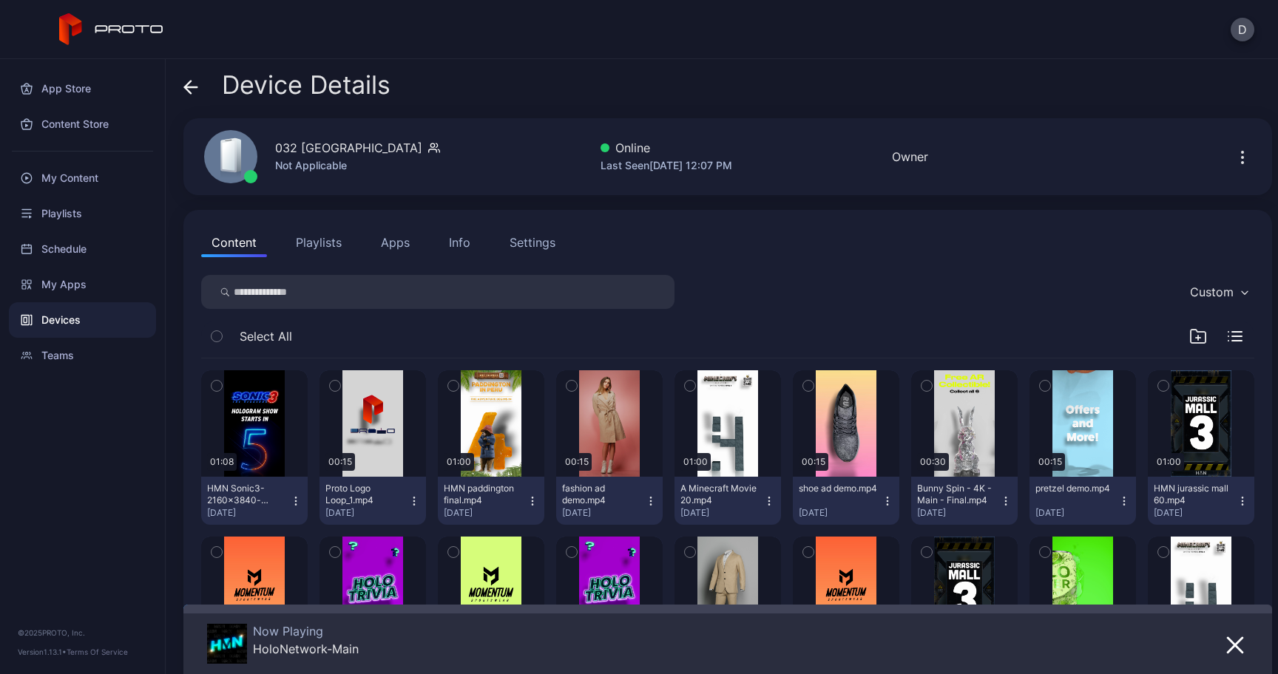
click at [401, 248] on button "Apps" at bounding box center [395, 243] width 50 height 30
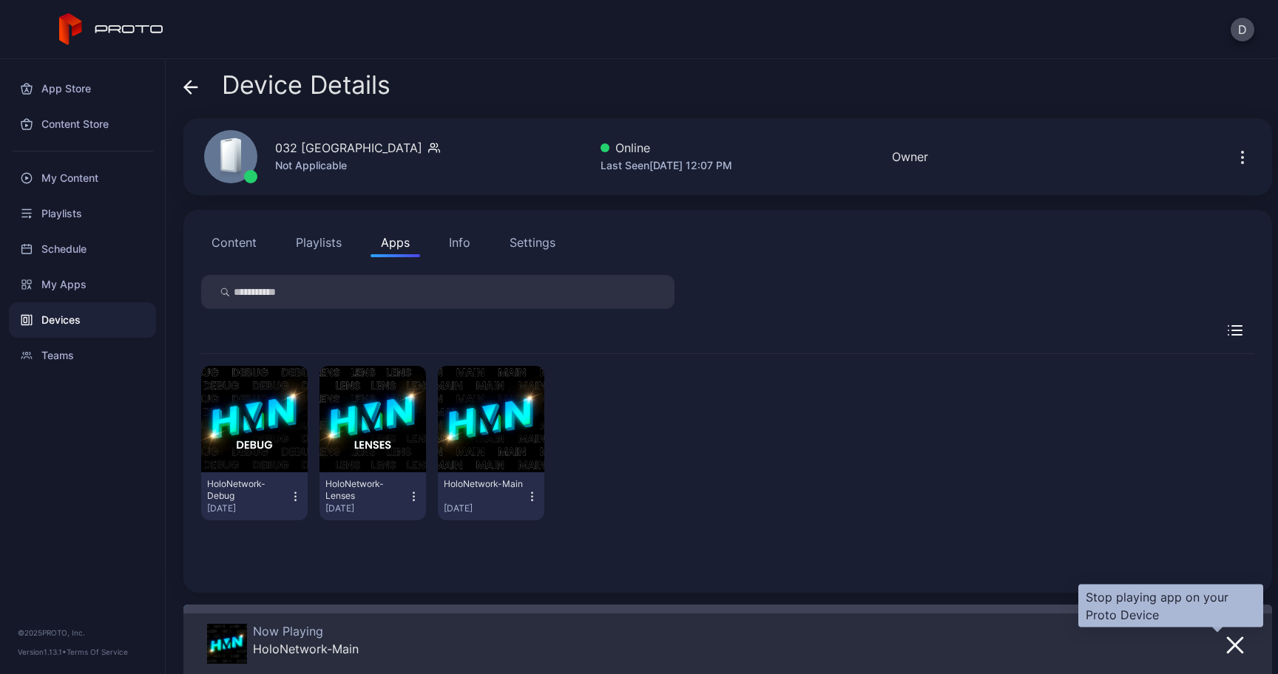
click at [1228, 646] on icon "button" at bounding box center [1235, 645] width 15 height 15
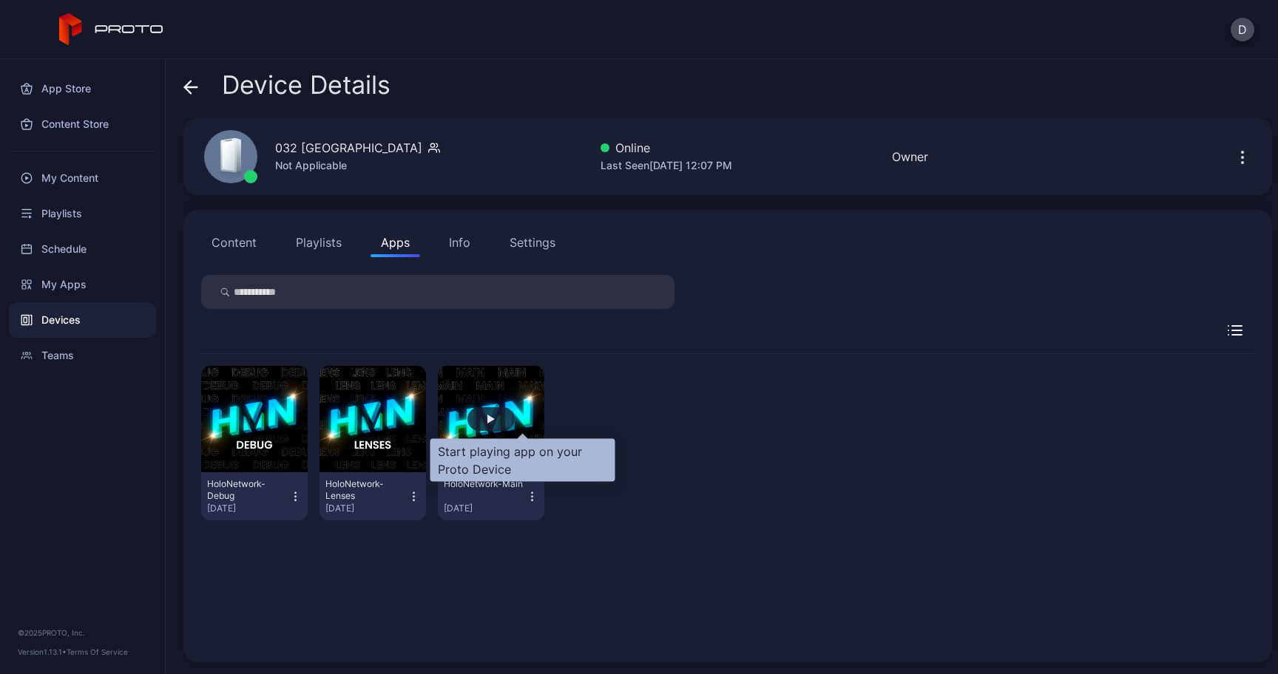
click at [514, 427] on div "button" at bounding box center [490, 419] width 47 height 24
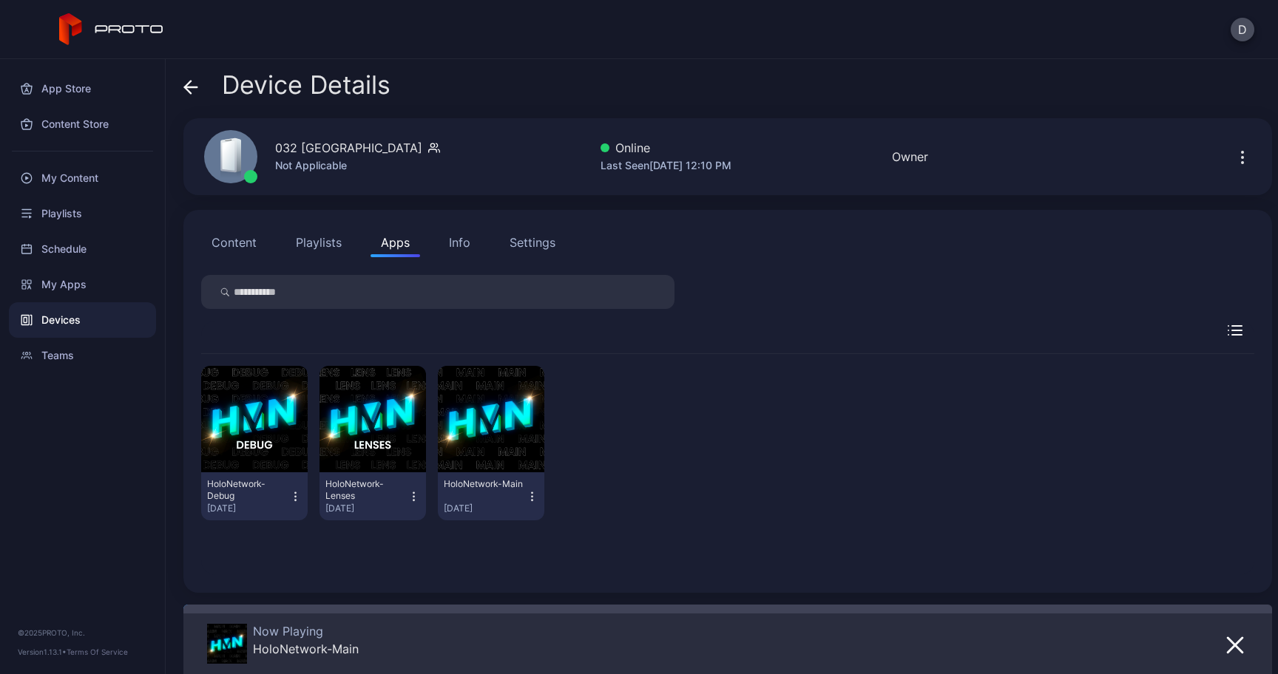
click at [195, 89] on icon at bounding box center [190, 87] width 15 height 15
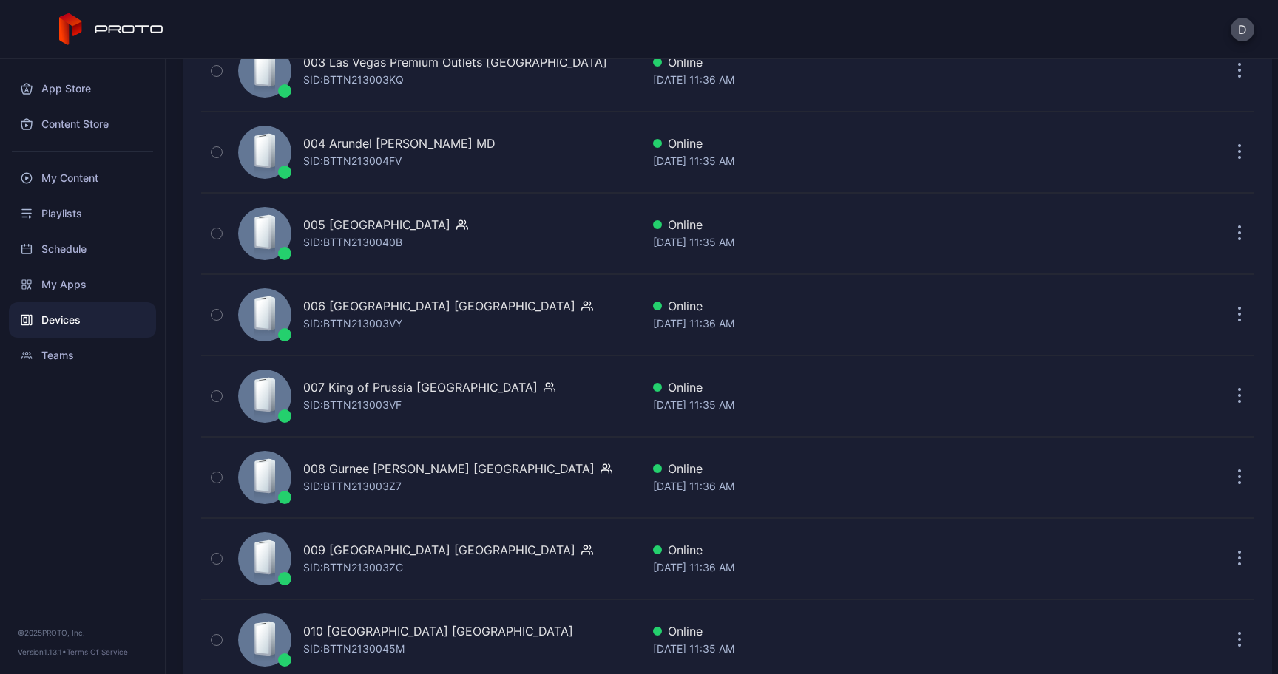
scroll to position [451, 0]
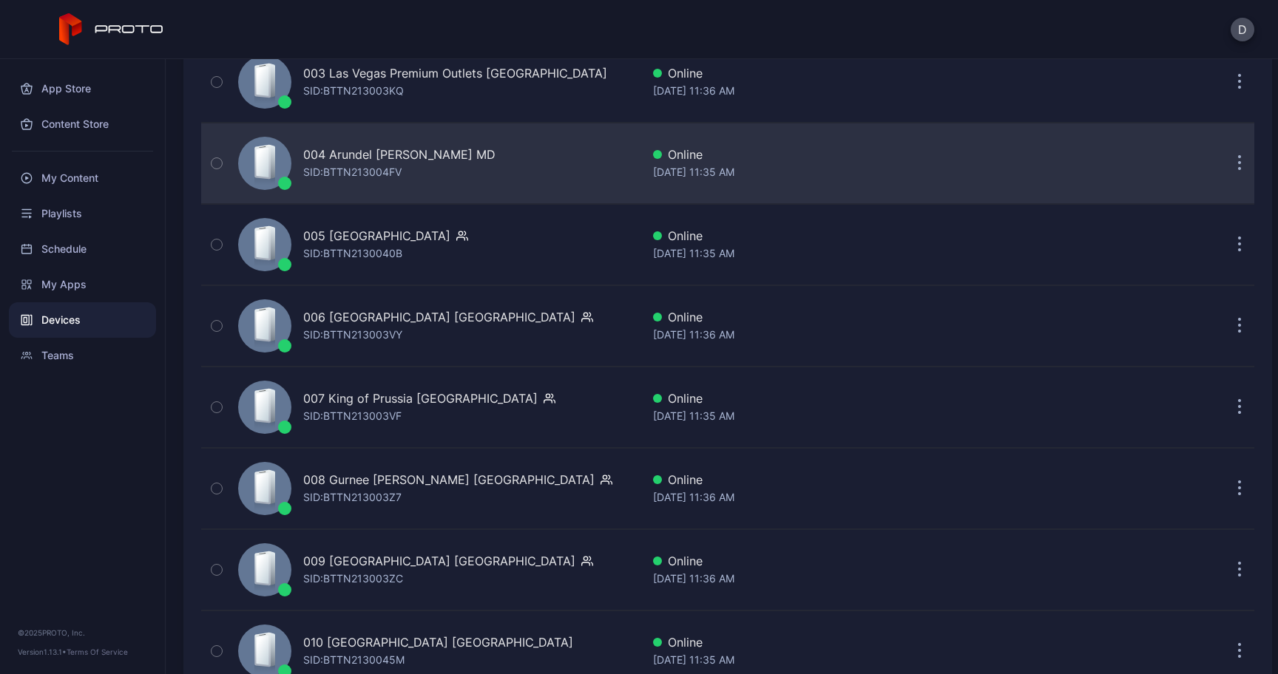
click at [397, 170] on div "SID: BTTN213004FV" at bounding box center [352, 172] width 98 height 18
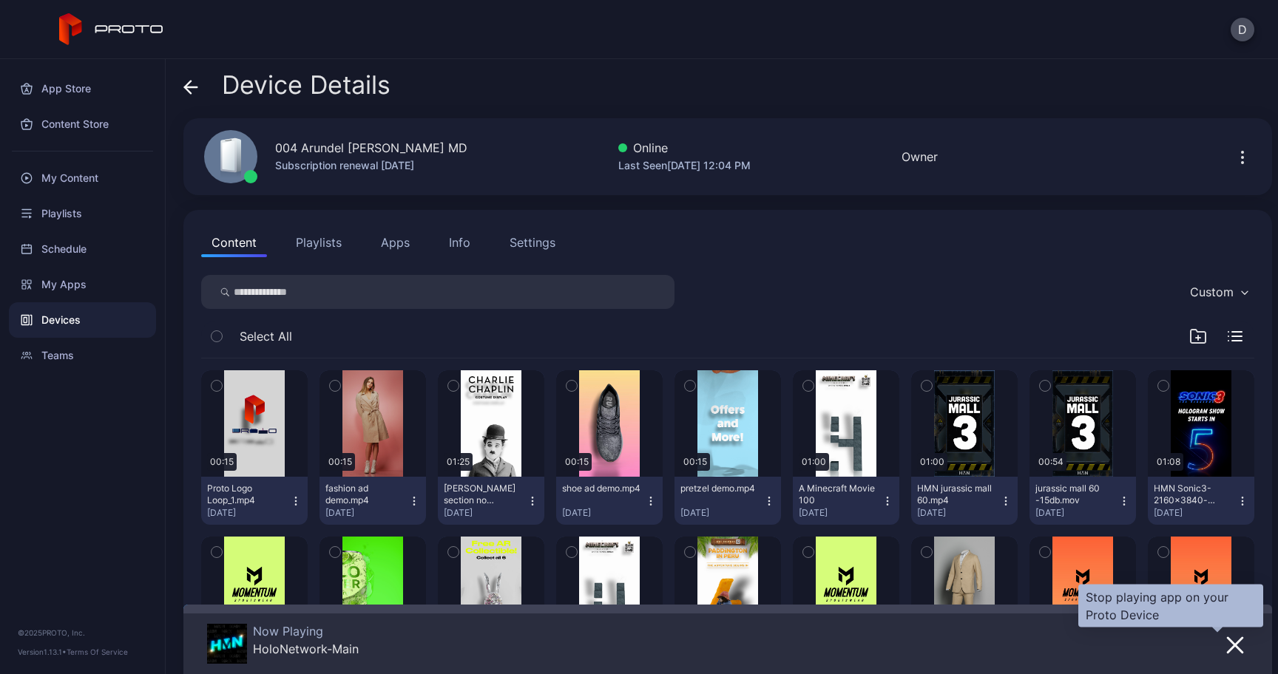
click at [1222, 634] on button "button" at bounding box center [1235, 644] width 27 height 21
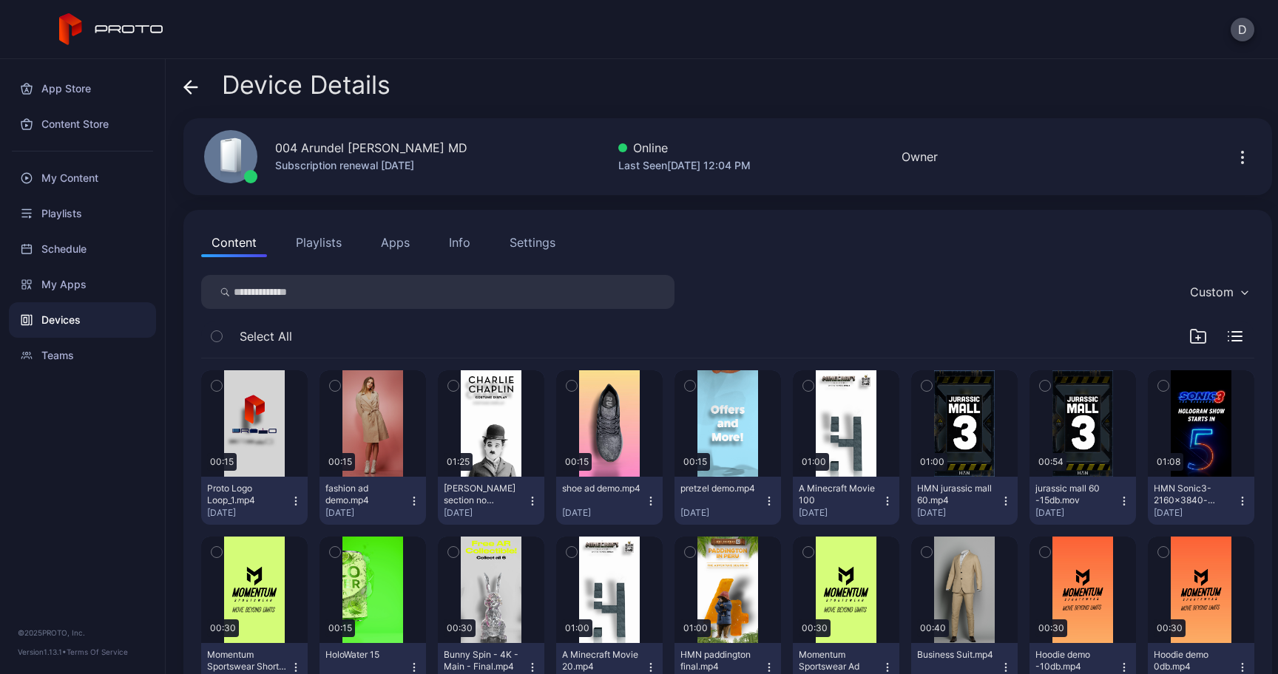
click at [368, 248] on div "Content Playlists Apps Info Settings" at bounding box center [727, 243] width 1053 height 30
click at [384, 247] on button "Apps" at bounding box center [395, 243] width 50 height 30
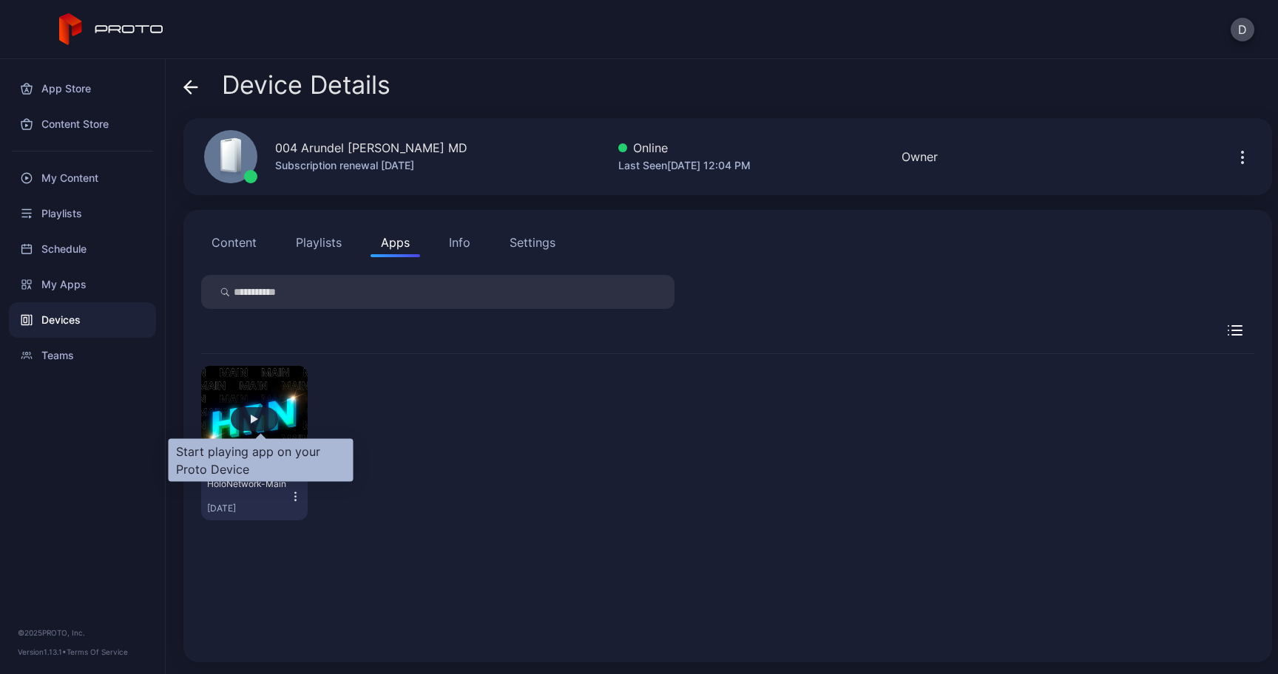
click at [253, 419] on div "button" at bounding box center [254, 419] width 47 height 24
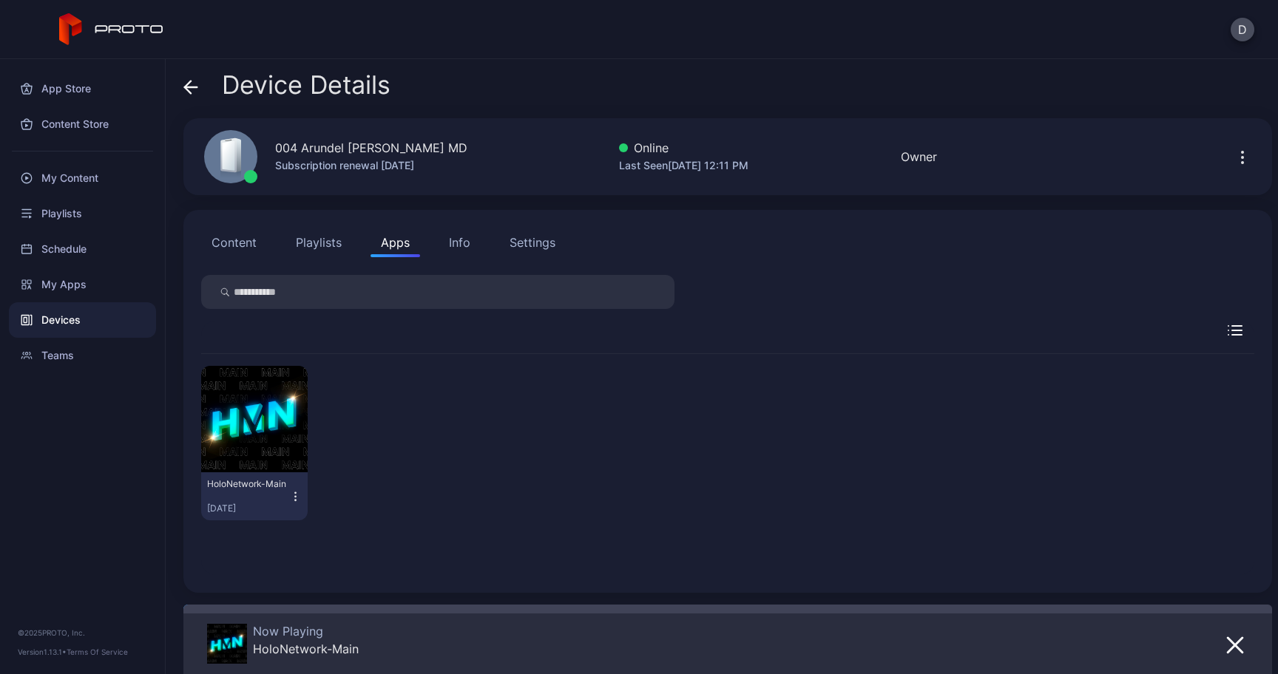
click at [191, 93] on icon at bounding box center [188, 87] width 6 height 13
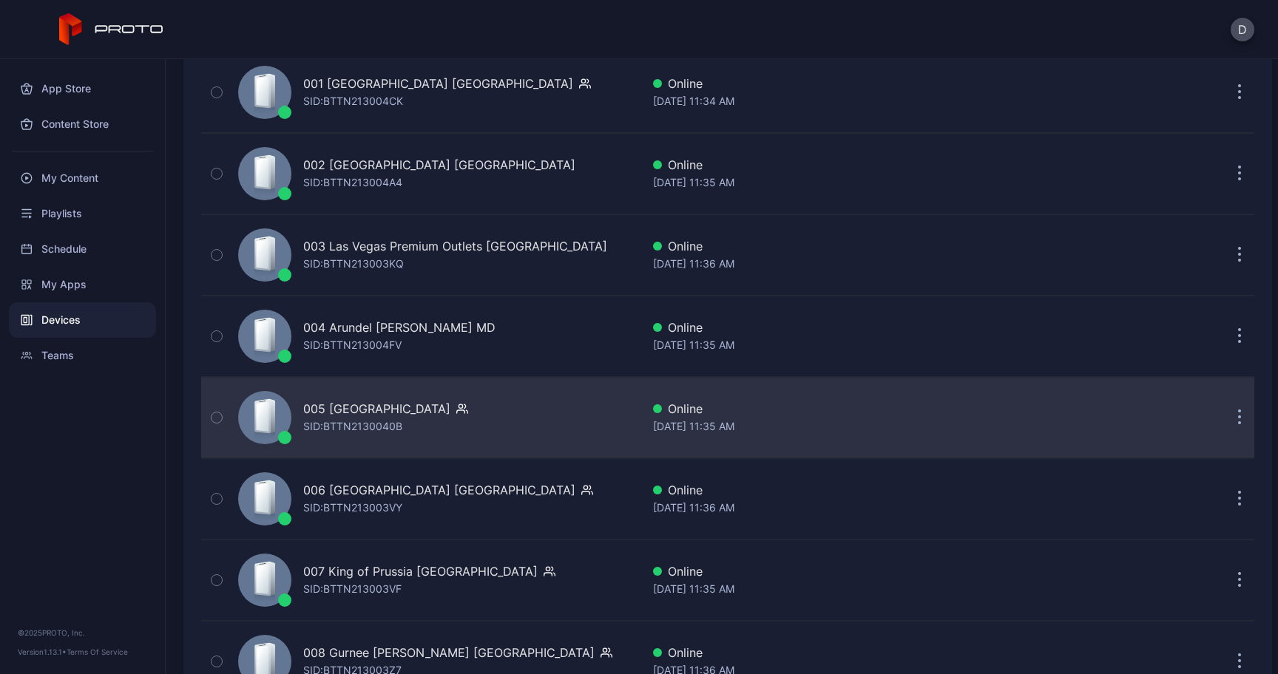
scroll to position [212, 0]
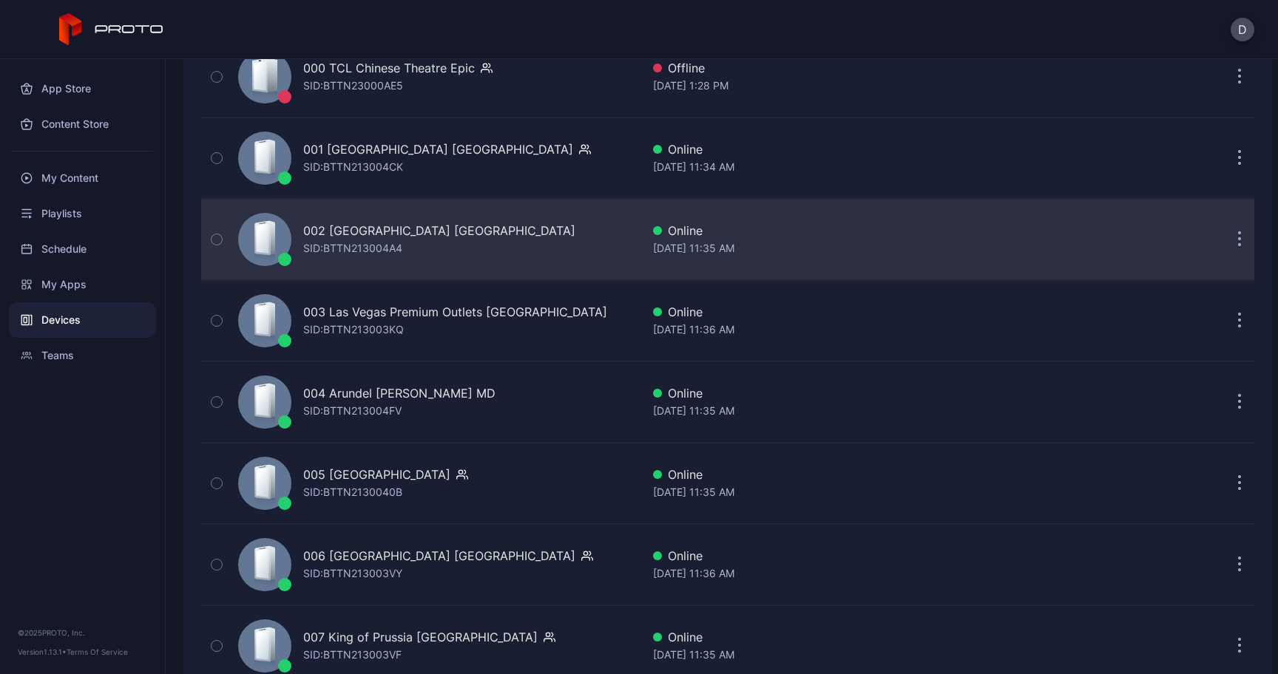
click at [382, 254] on div "SID: BTTN213004A4" at bounding box center [352, 249] width 99 height 18
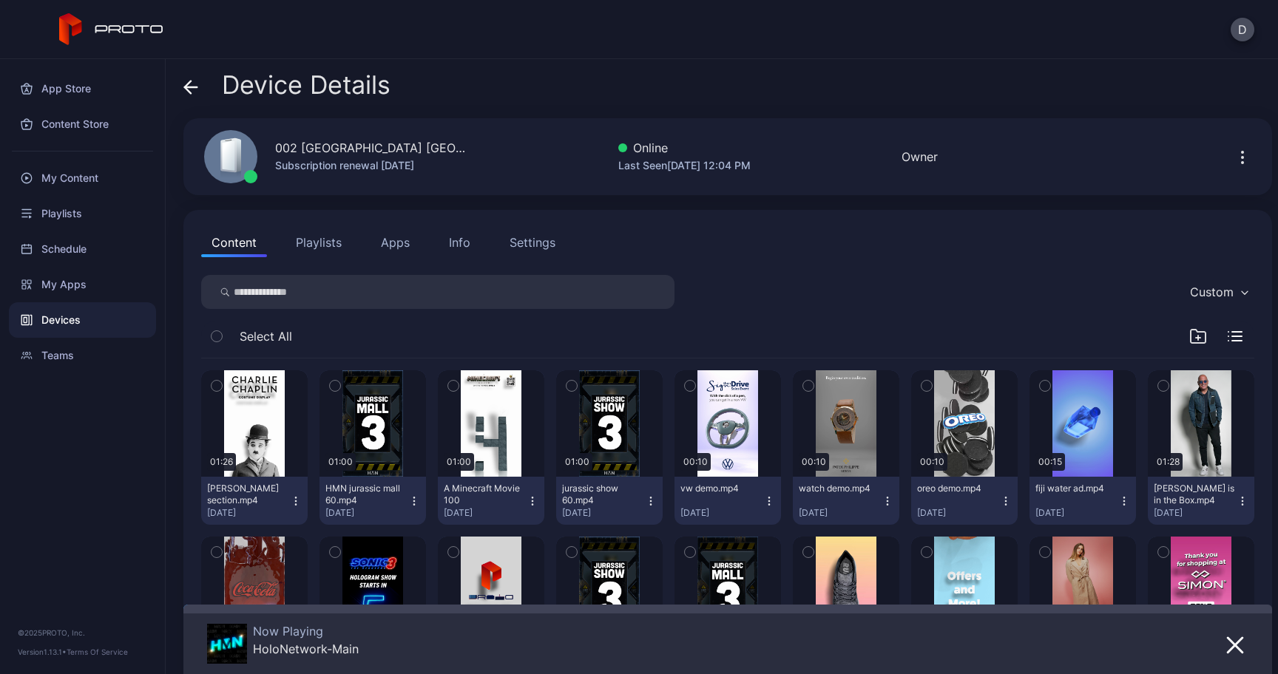
click at [410, 251] on button "Apps" at bounding box center [395, 243] width 50 height 30
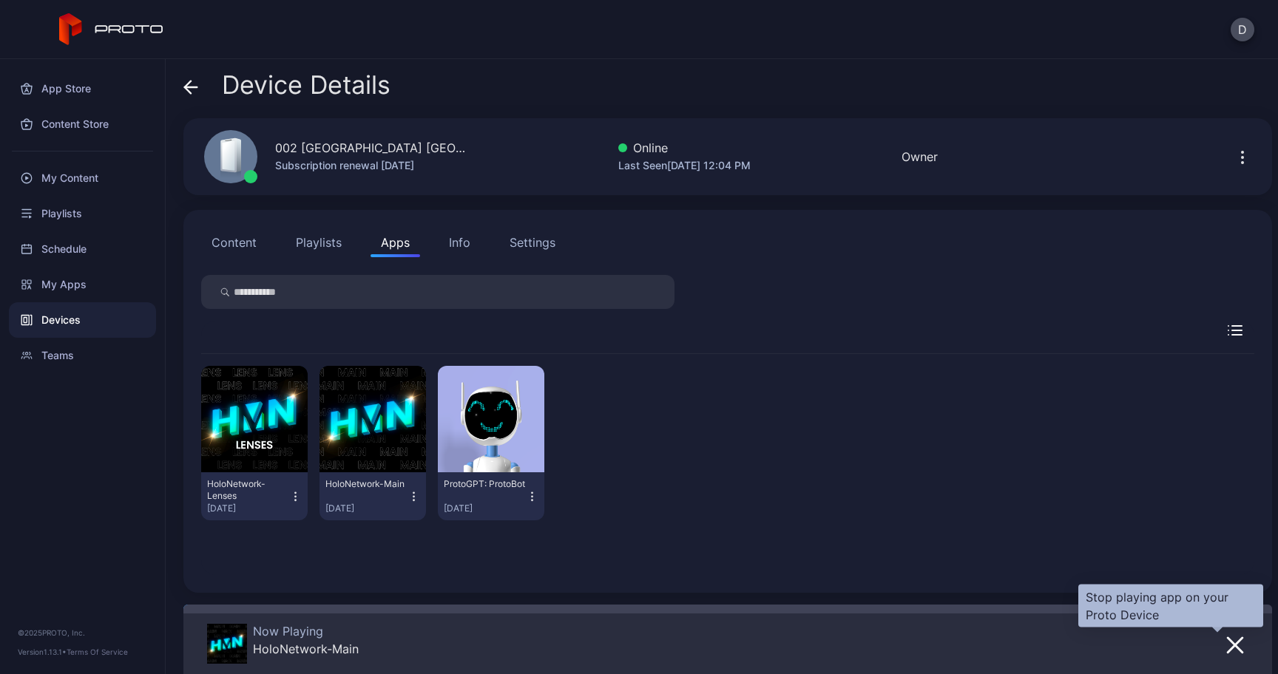
click at [1226, 650] on icon "button" at bounding box center [1235, 646] width 18 height 18
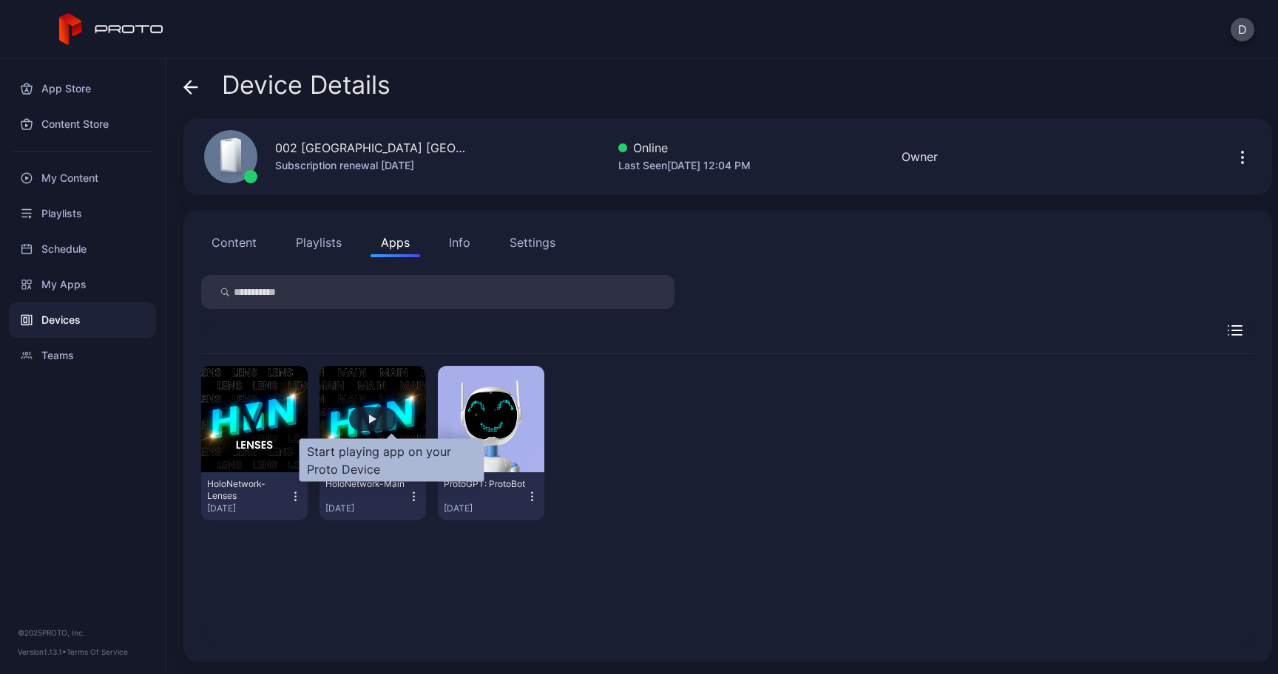
click at [392, 430] on div "button" at bounding box center [372, 419] width 47 height 24
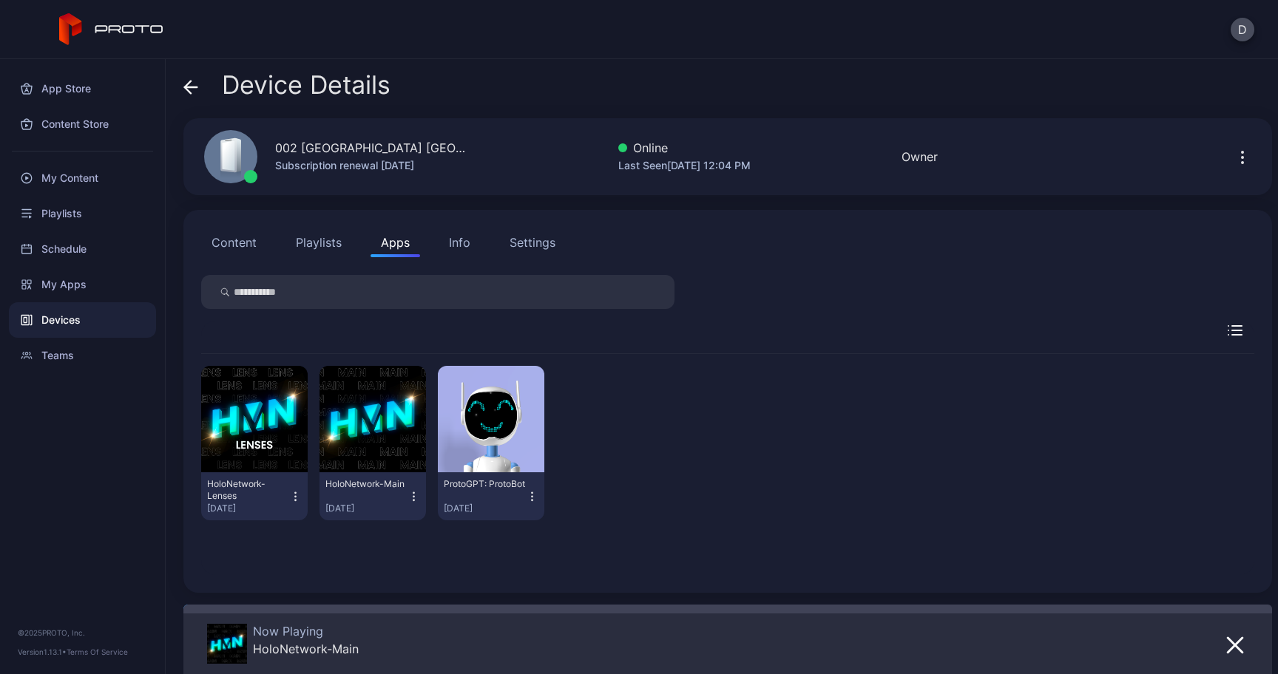
click at [180, 93] on div "Device Details 002 [GEOGRAPHIC_DATA] [GEOGRAPHIC_DATA] Subscription renewal [DA…" at bounding box center [722, 366] width 1112 height 615
click at [183, 94] on div "Device Details 002 [GEOGRAPHIC_DATA] [GEOGRAPHIC_DATA] Subscription renewal [DA…" at bounding box center [722, 366] width 1112 height 615
click at [180, 92] on div "Device Details 002 [GEOGRAPHIC_DATA] [GEOGRAPHIC_DATA] Subscription renewal [DA…" at bounding box center [722, 366] width 1112 height 615
click at [189, 92] on icon at bounding box center [188, 87] width 6 height 13
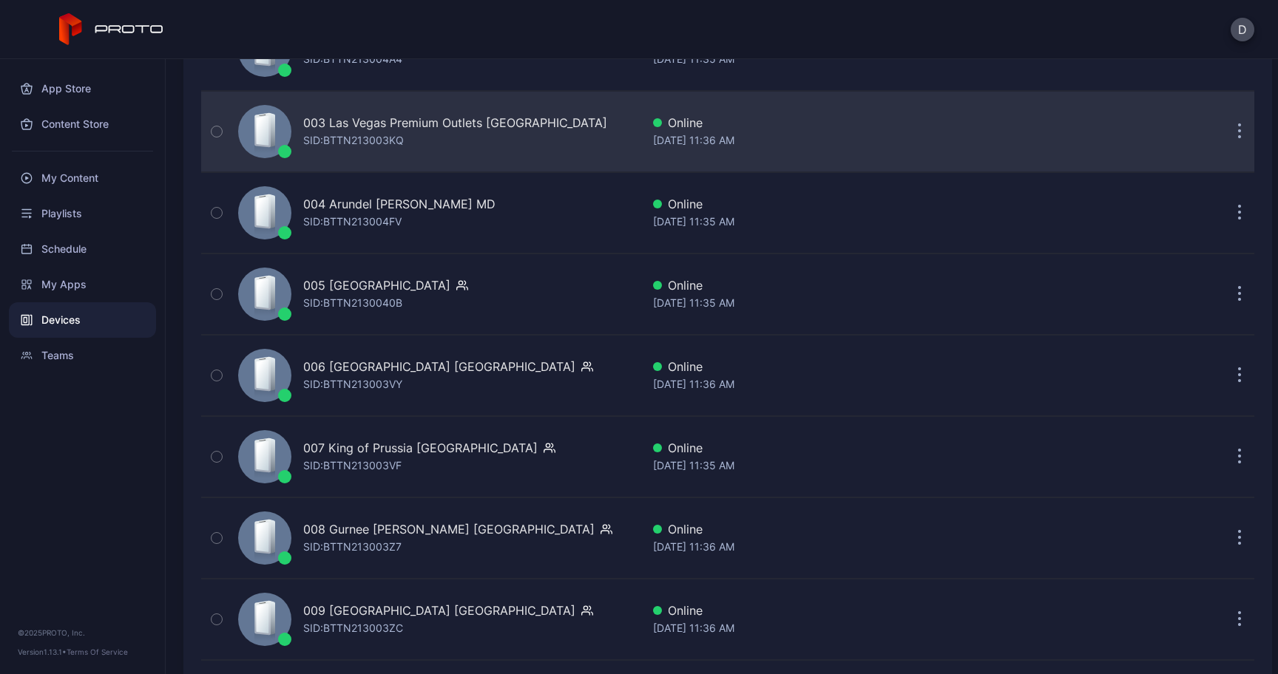
scroll to position [408, 0]
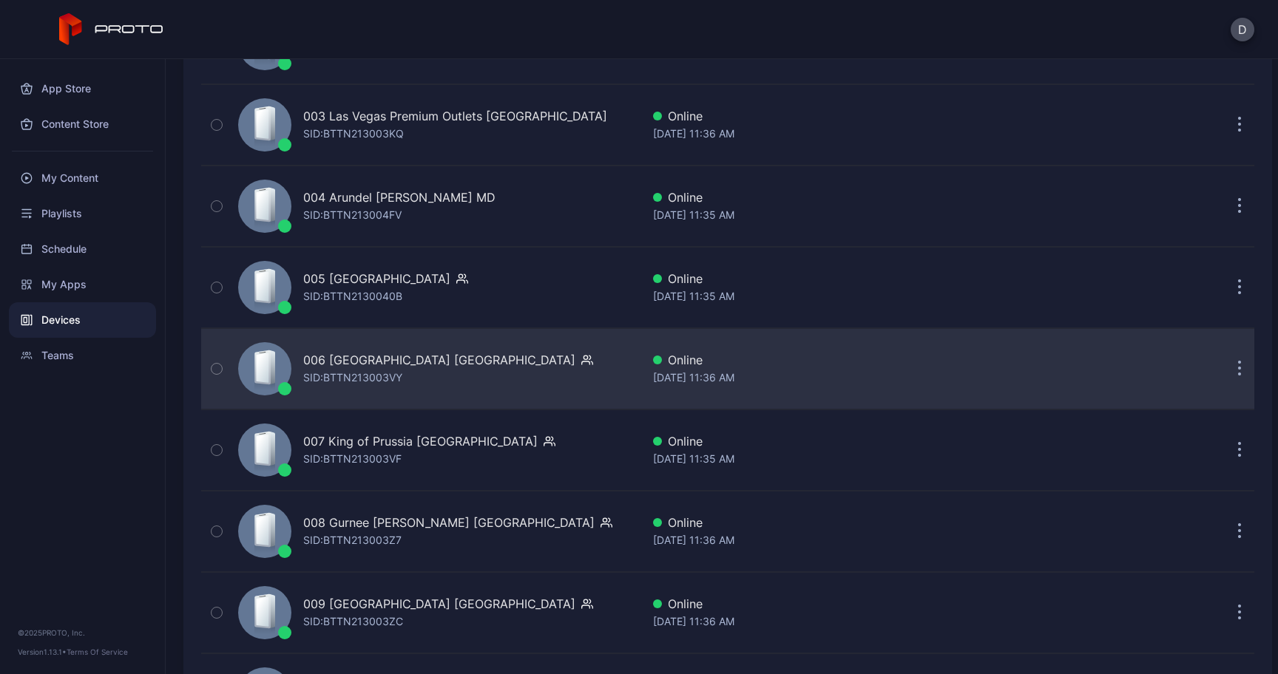
click at [340, 387] on div "006 [GEOGRAPHIC_DATA] SID: BTTN213003VY" at bounding box center [436, 369] width 409 height 74
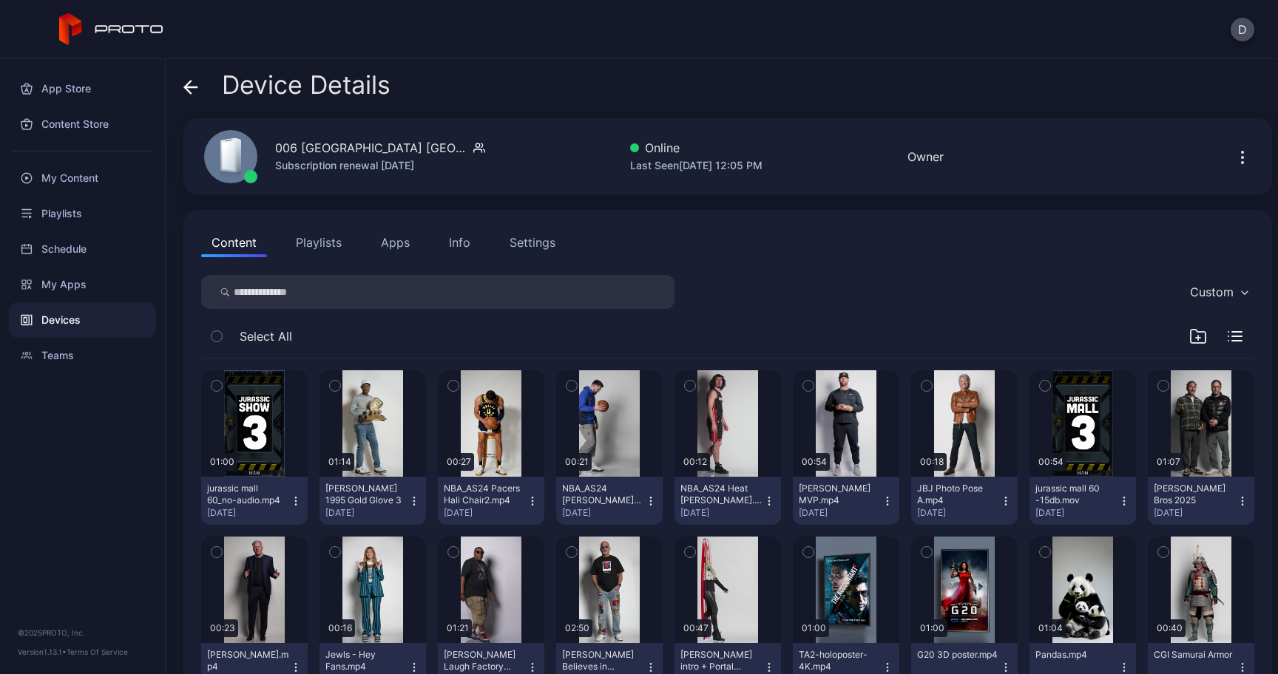
click at [334, 251] on button "Playlists" at bounding box center [318, 243] width 67 height 30
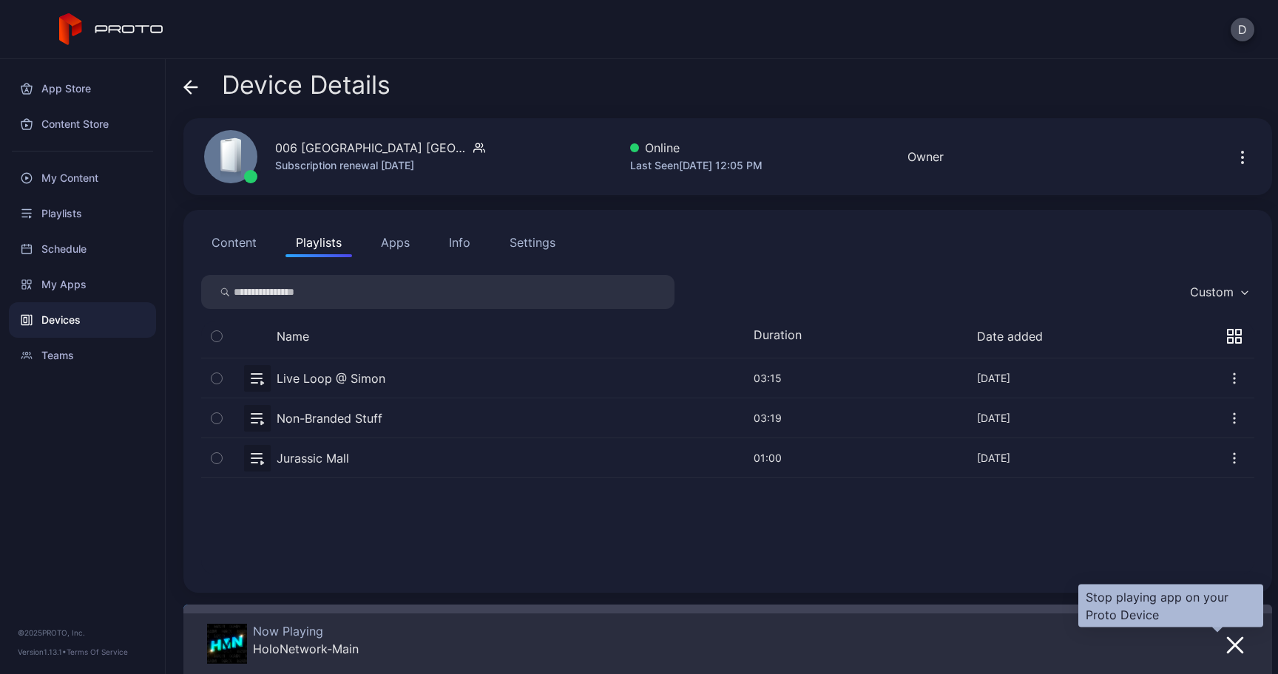
click at [1226, 649] on icon "button" at bounding box center [1235, 646] width 18 height 18
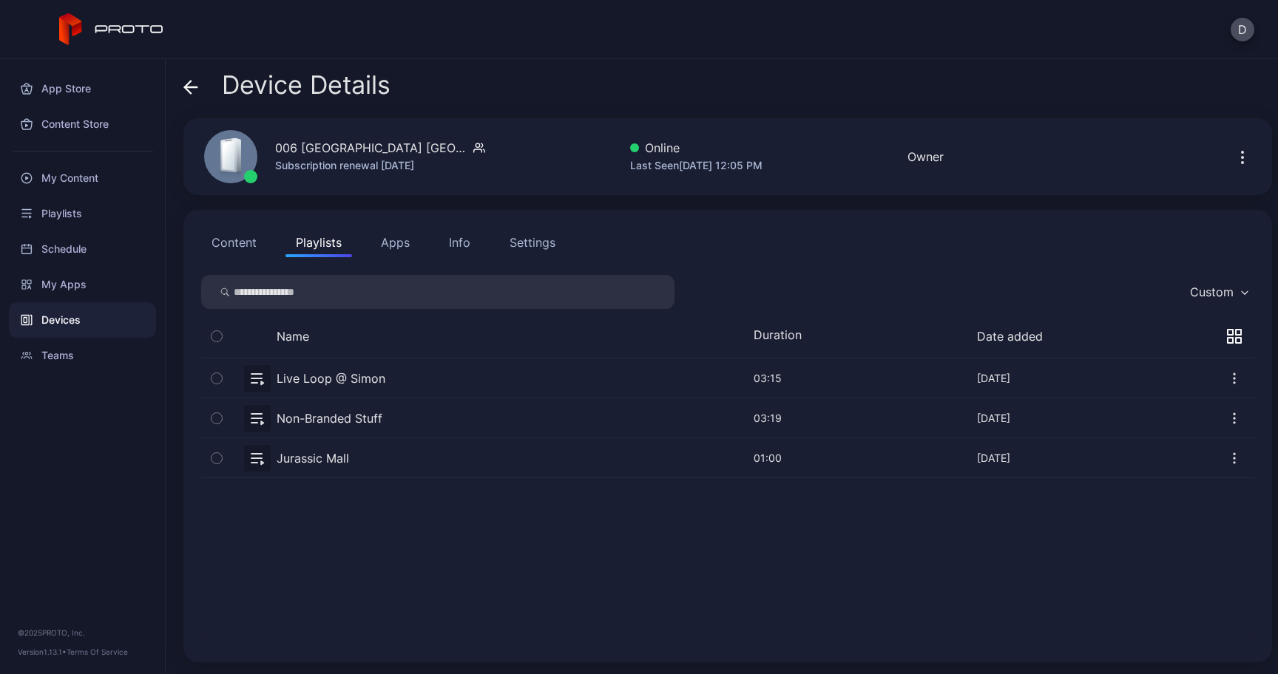
click at [410, 248] on button "Apps" at bounding box center [395, 243] width 50 height 30
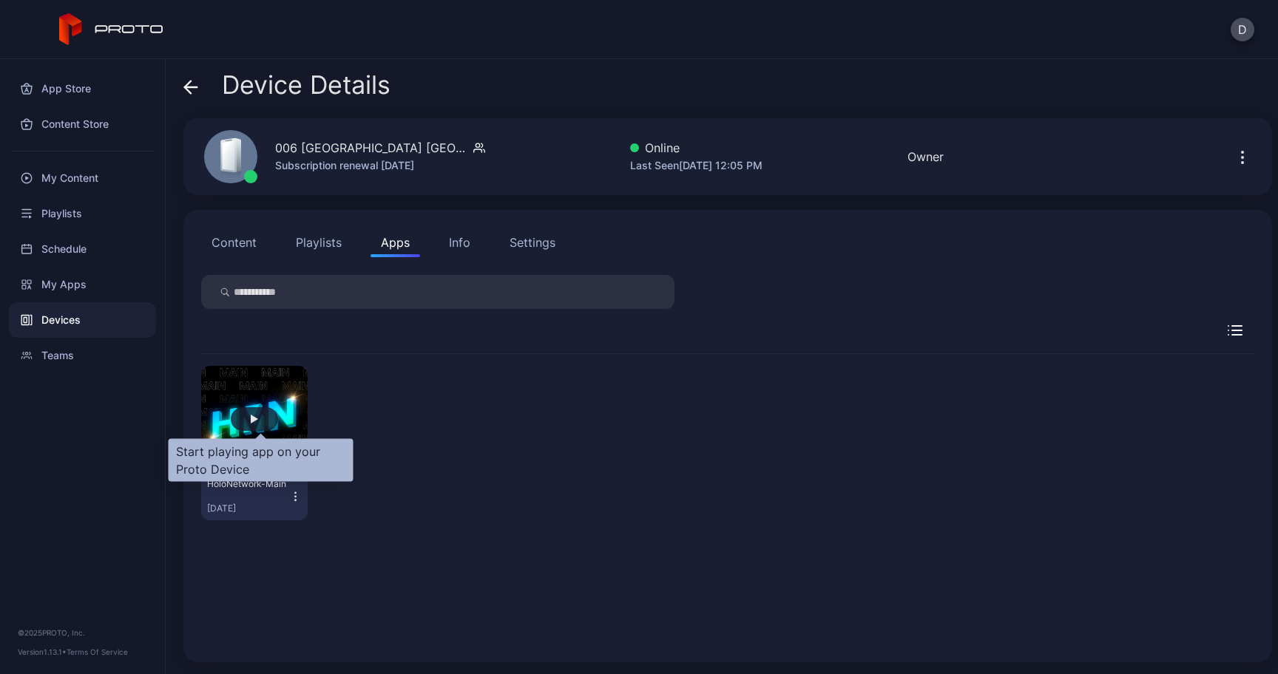
click at [252, 428] on div "button" at bounding box center [254, 419] width 47 height 24
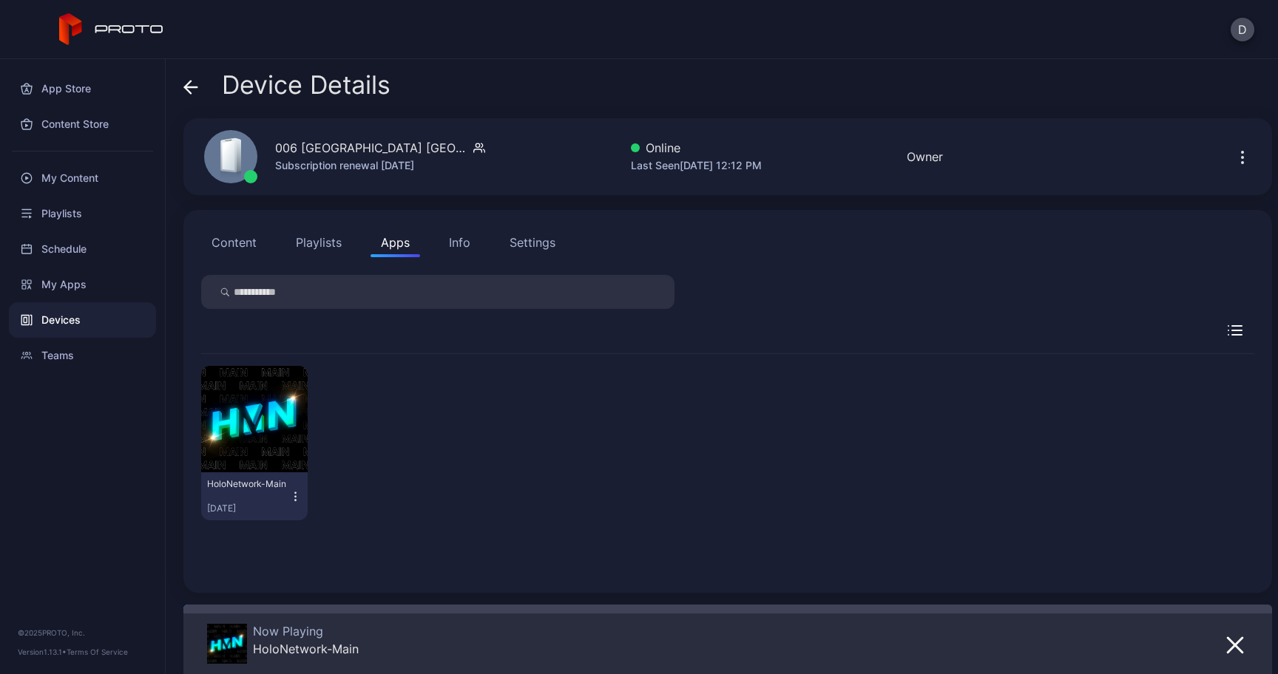
click at [195, 89] on icon at bounding box center [190, 87] width 15 height 15
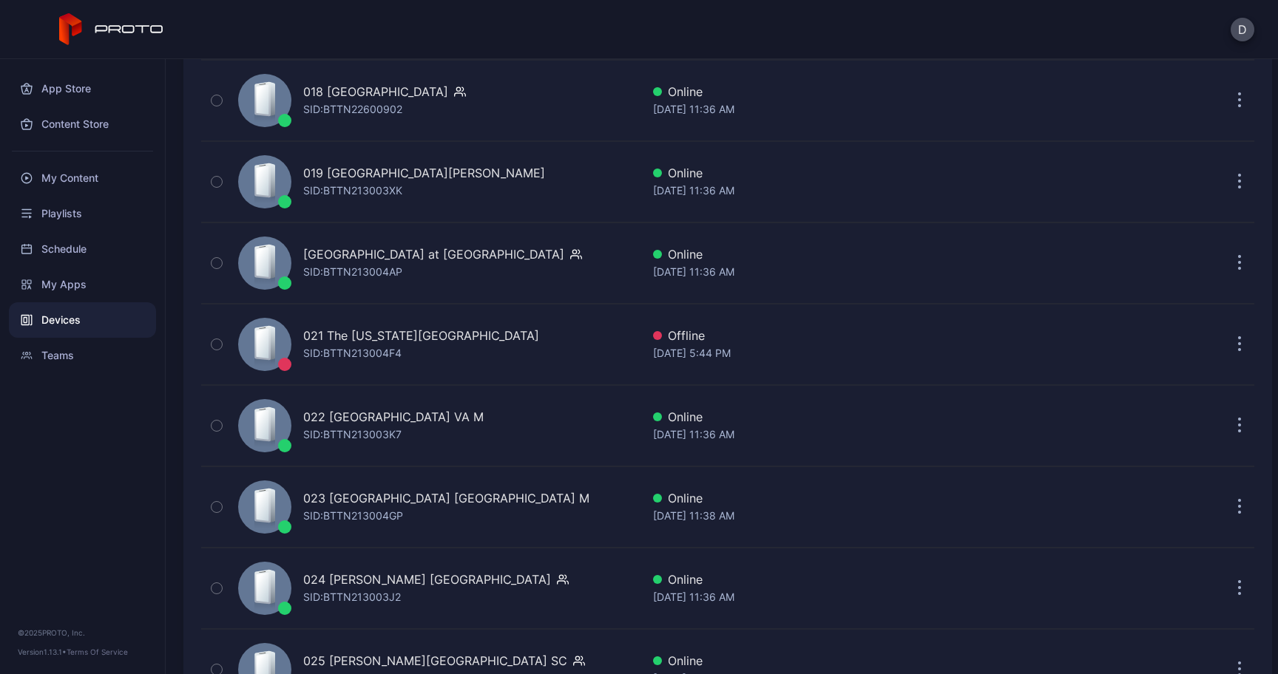
scroll to position [1656, 0]
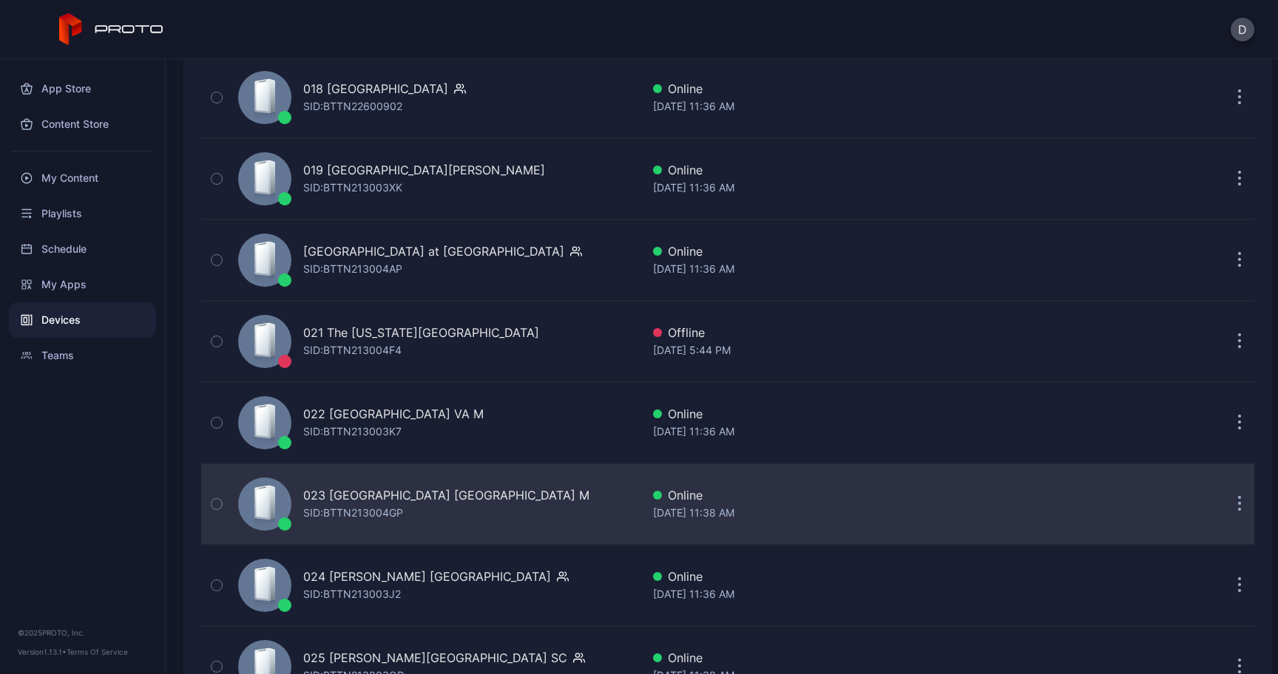
click at [352, 511] on div "SID: BTTN213004GP" at bounding box center [353, 513] width 100 height 18
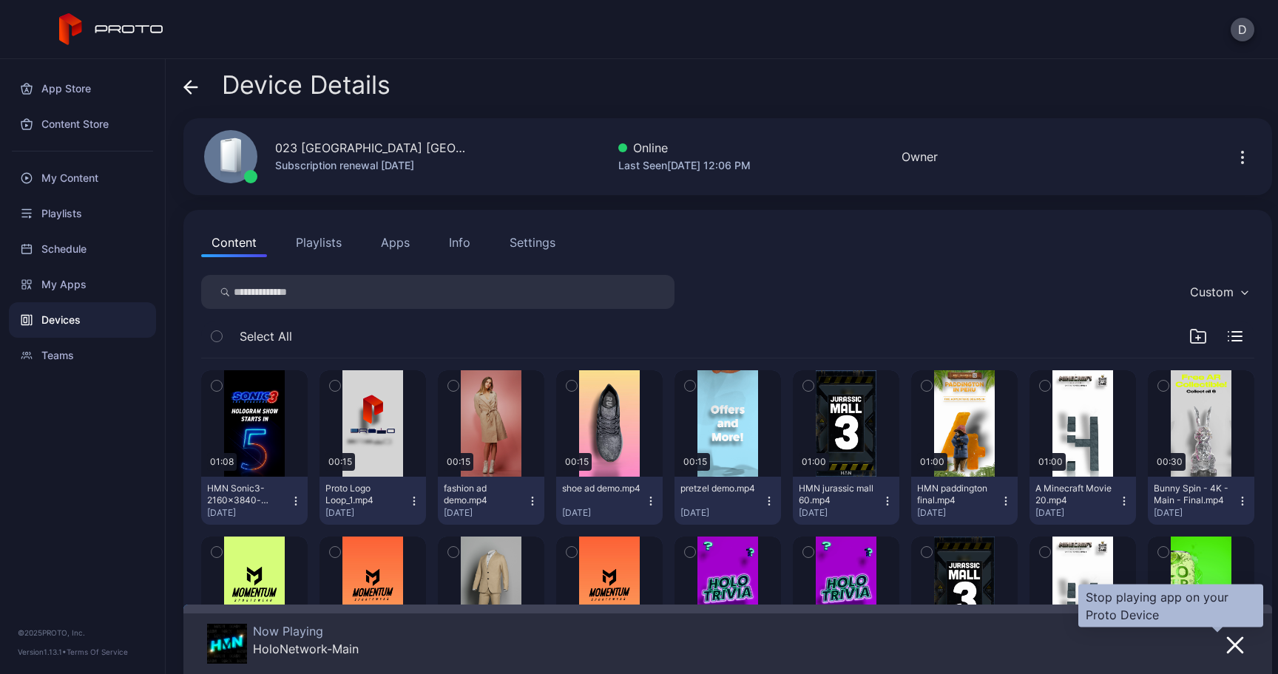
click at [1226, 649] on icon "button" at bounding box center [1235, 646] width 18 height 18
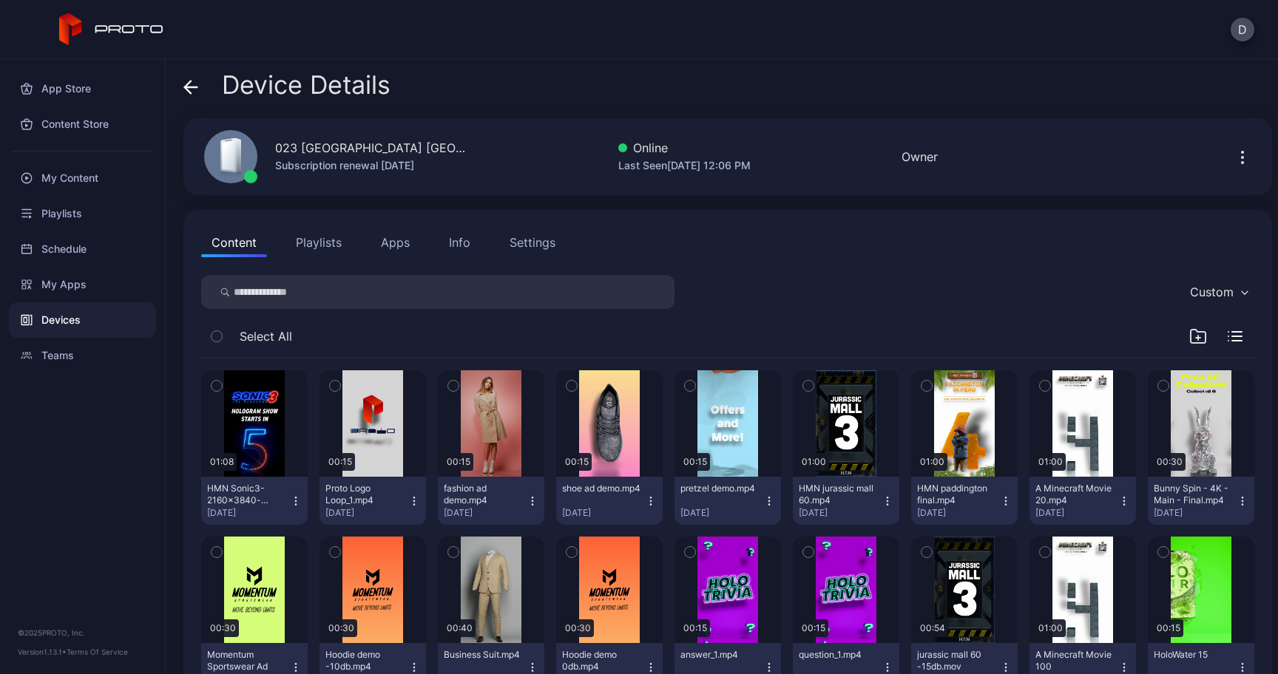
click at [410, 260] on div "Content Playlists Apps Info Settings Custom Select All 01:08 HMN Sonic3-2160x38…" at bounding box center [727, 548] width 1088 height 677
click at [387, 243] on button "Apps" at bounding box center [395, 243] width 50 height 30
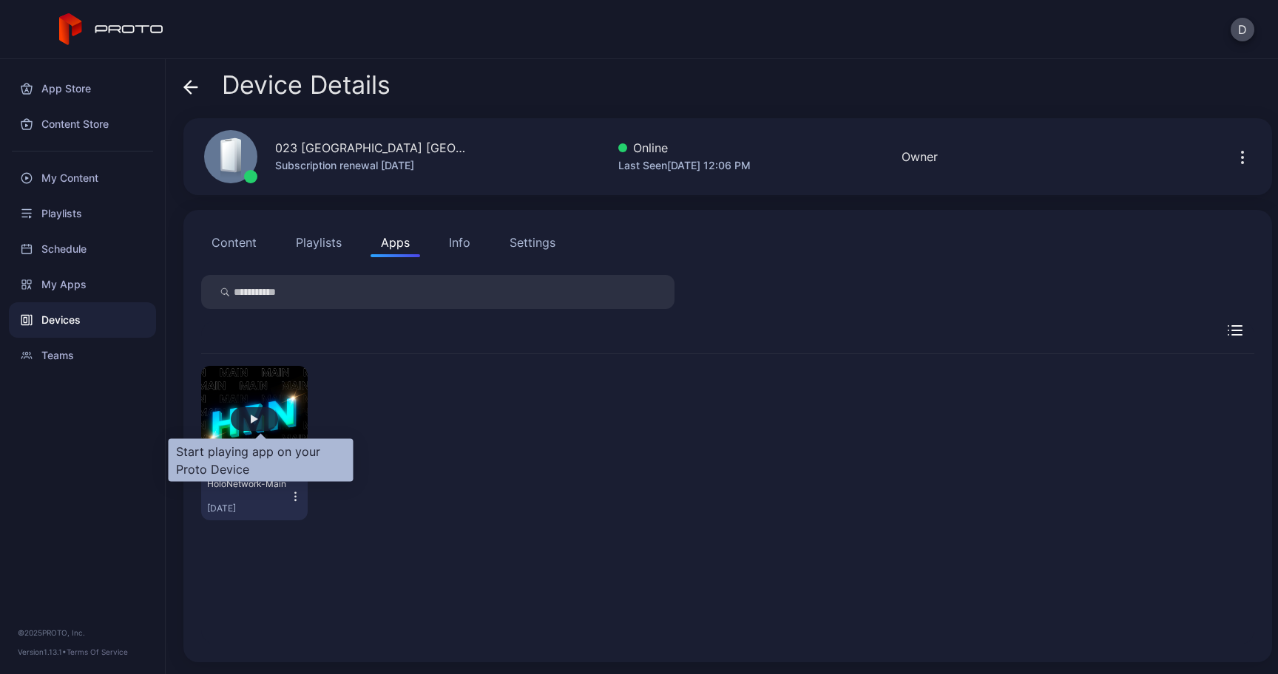
click at [256, 418] on div "button" at bounding box center [254, 419] width 47 height 24
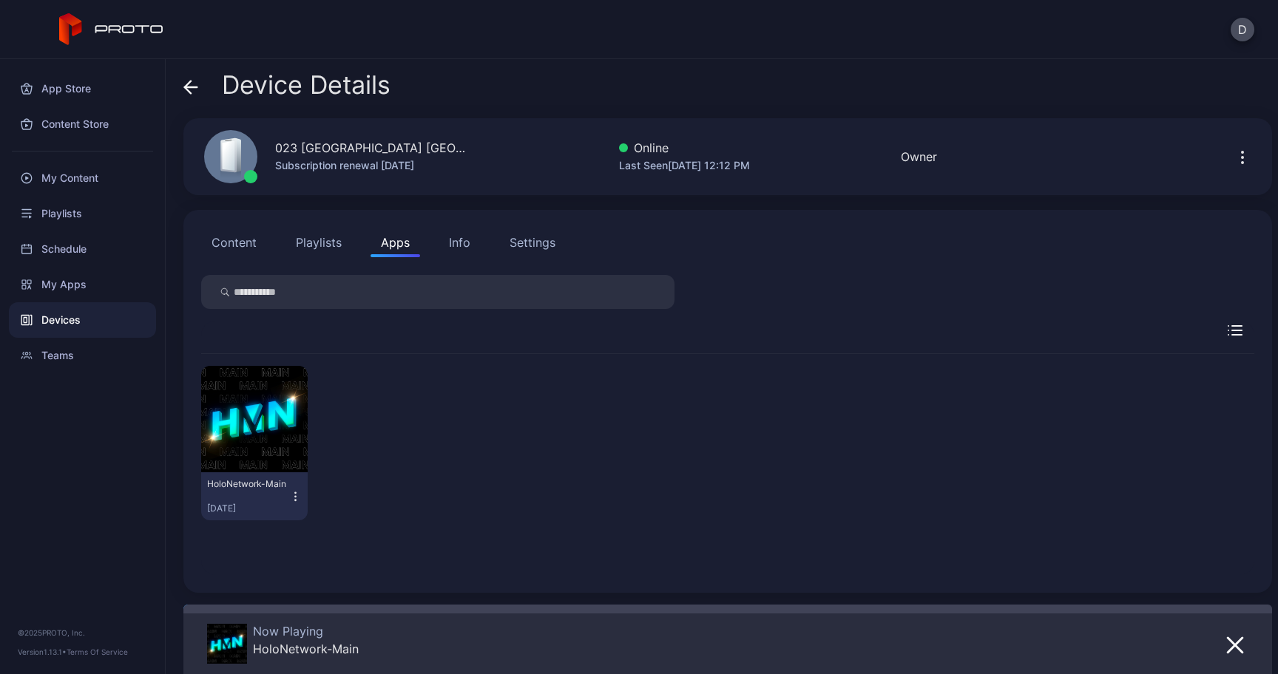
click at [189, 78] on span at bounding box center [190, 85] width 15 height 28
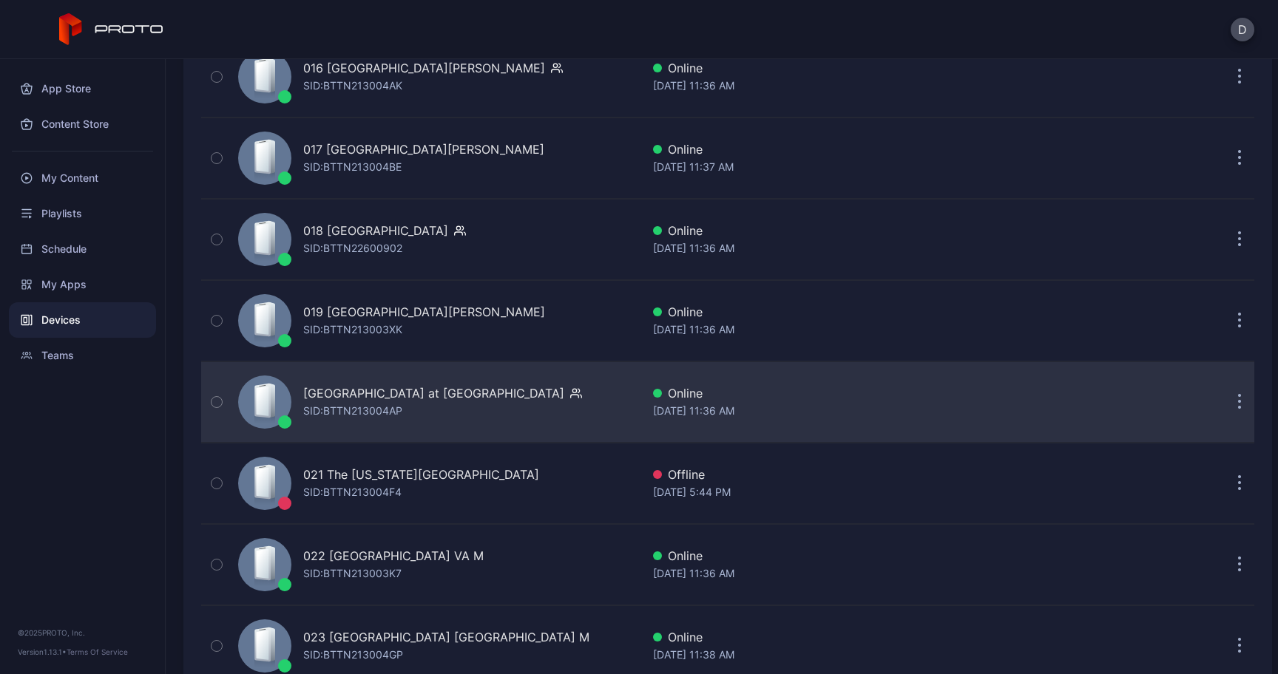
scroll to position [1442, 0]
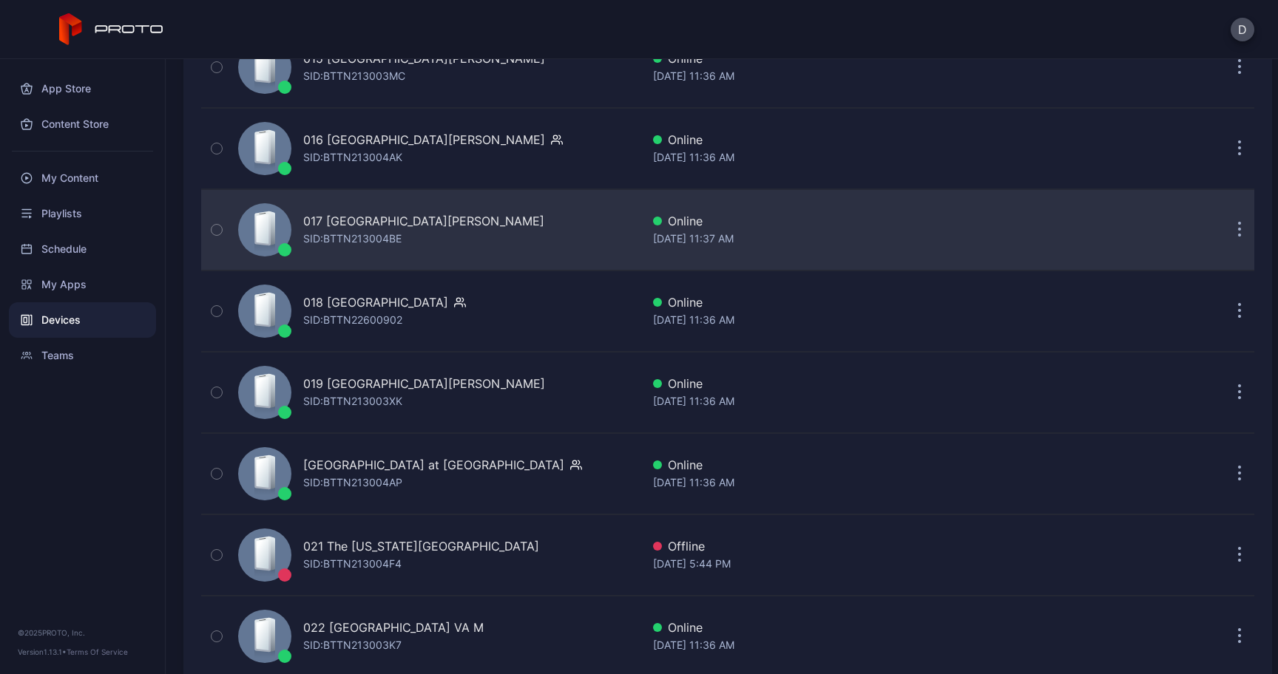
click at [424, 242] on div "017 Sawgrass [PERSON_NAME] [GEOGRAPHIC_DATA] [PERSON_NAME]: BTTN213004BE" at bounding box center [423, 229] width 241 height 35
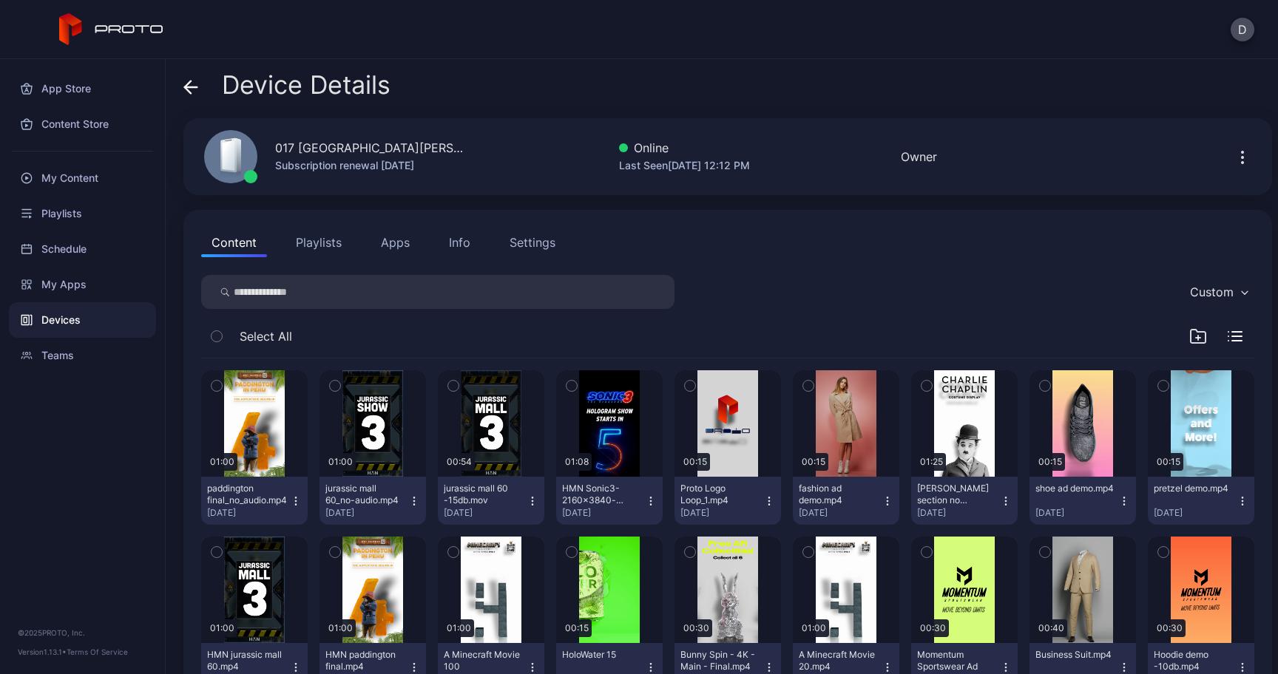
click at [385, 242] on button "Apps" at bounding box center [395, 243] width 50 height 30
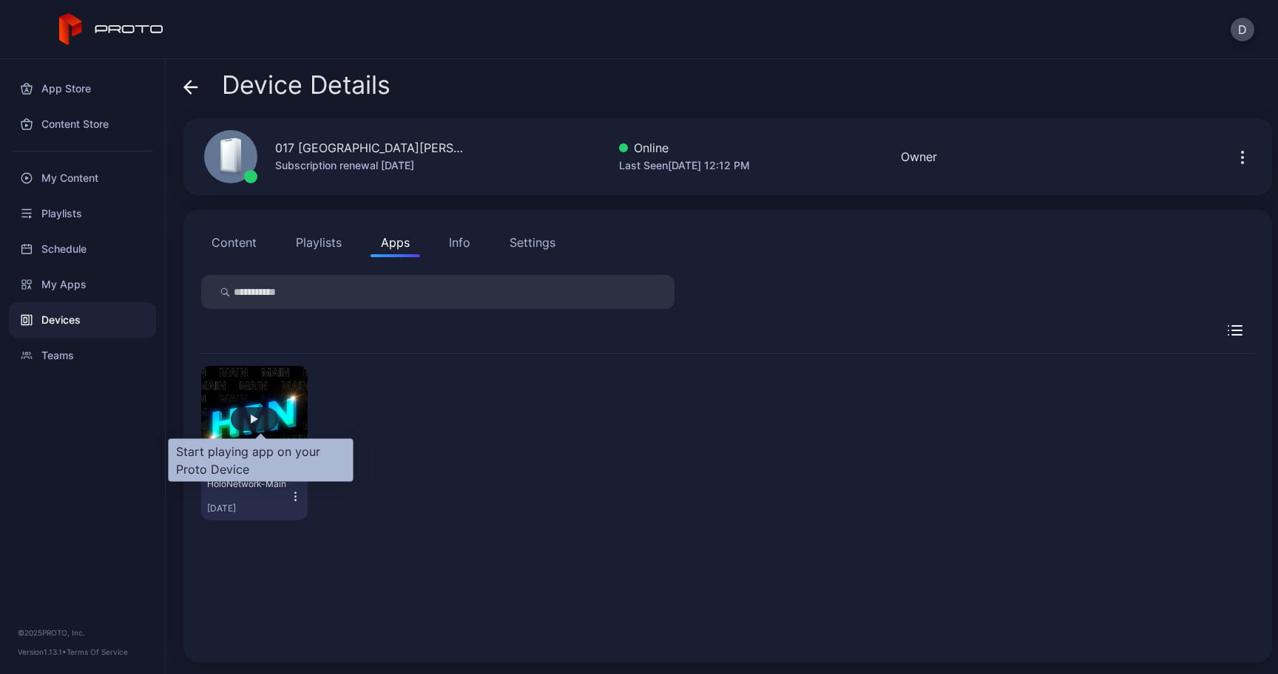
click at [253, 421] on div "button" at bounding box center [254, 419] width 47 height 24
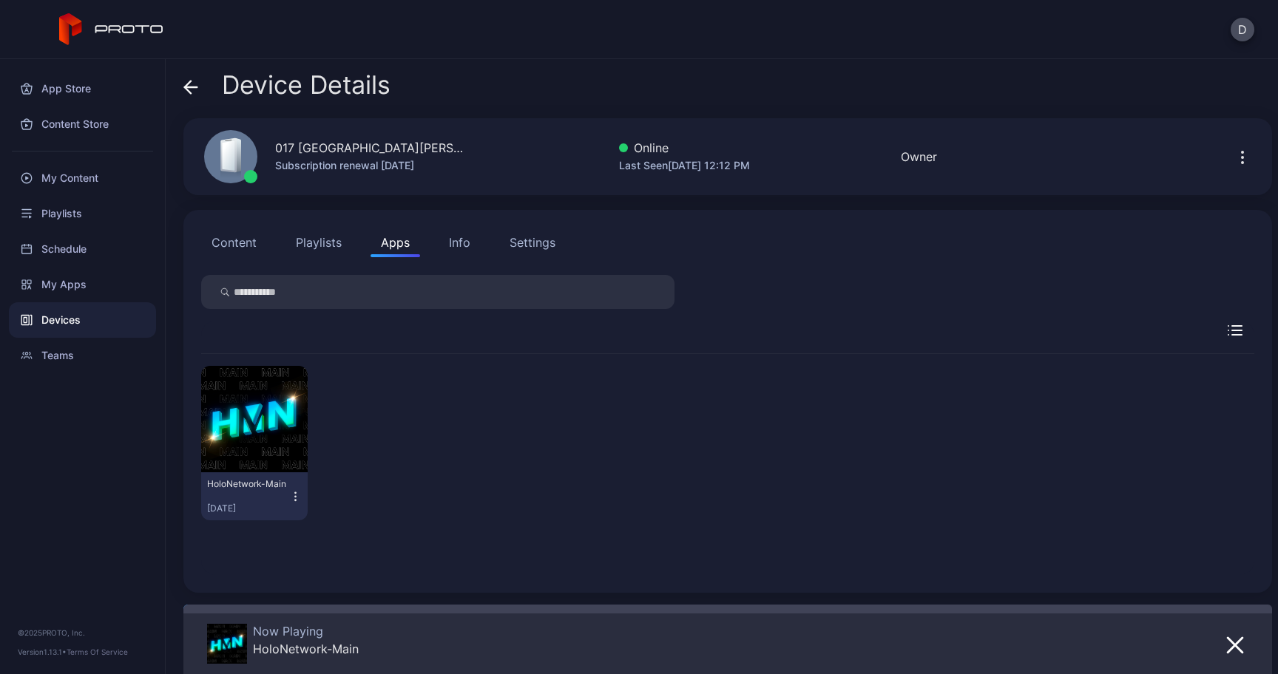
click at [192, 84] on icon at bounding box center [190, 87] width 15 height 15
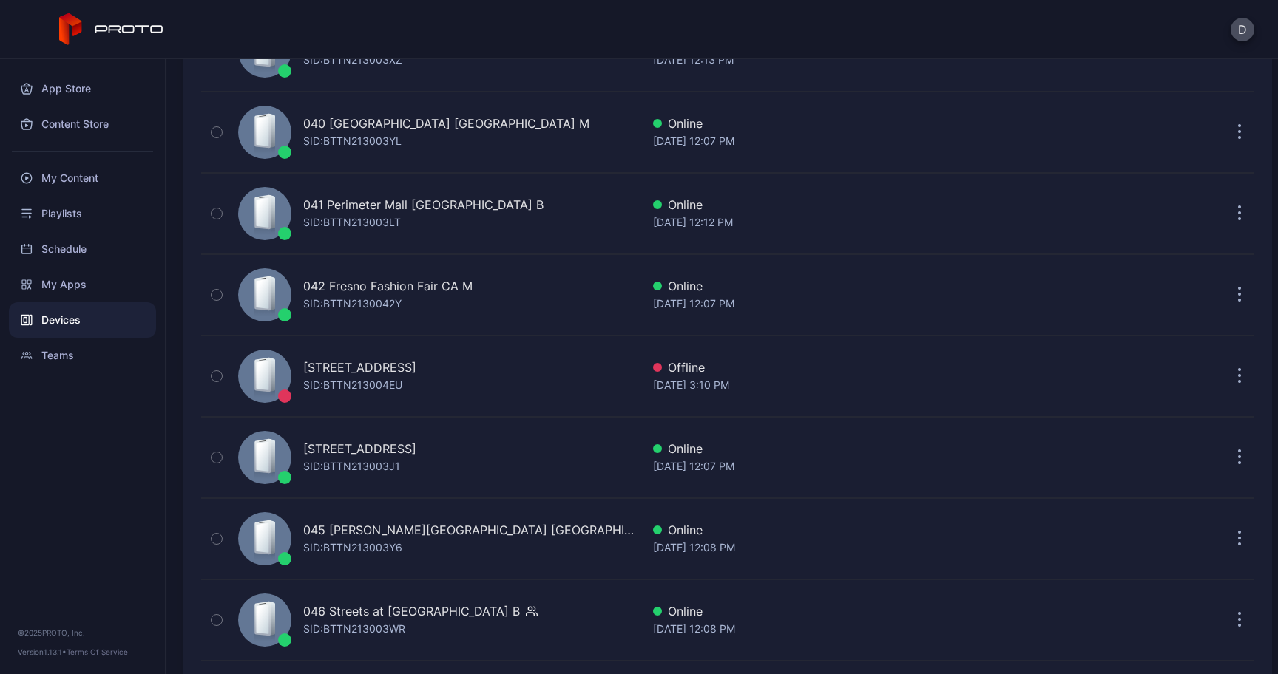
scroll to position [3508, 0]
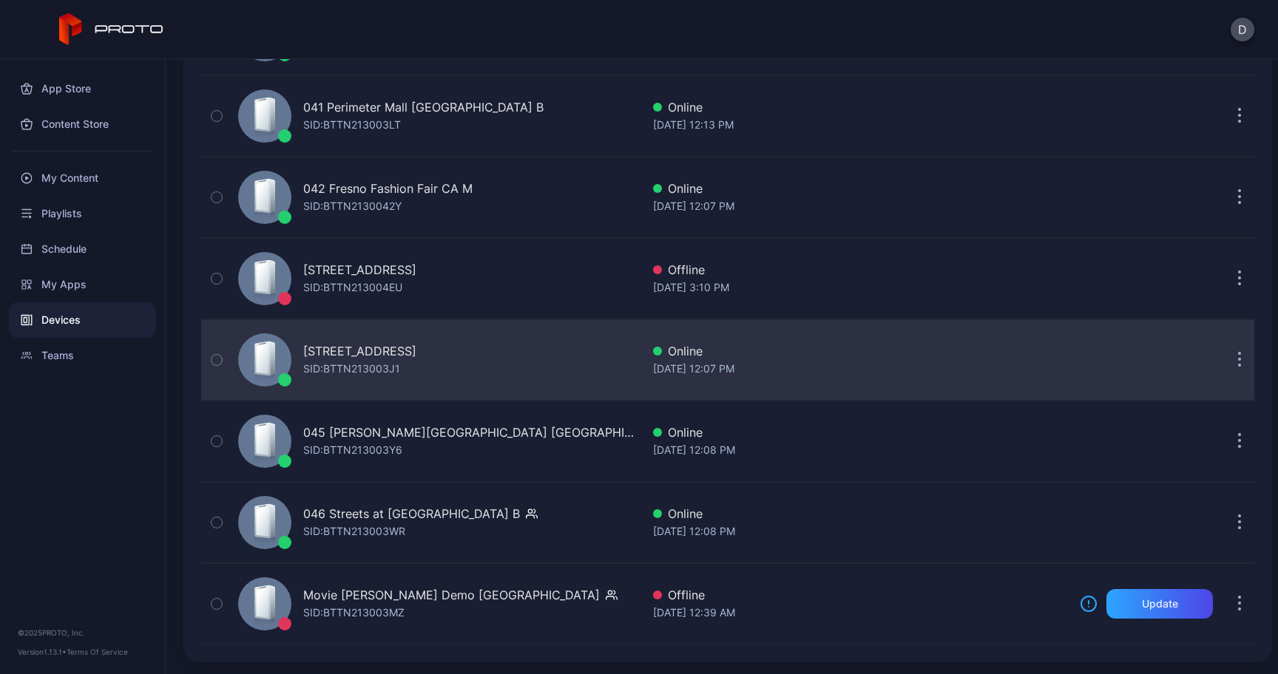
click at [410, 365] on div "[STREET_ADDRESS] SID: BTTN213003J1" at bounding box center [359, 359] width 113 height 35
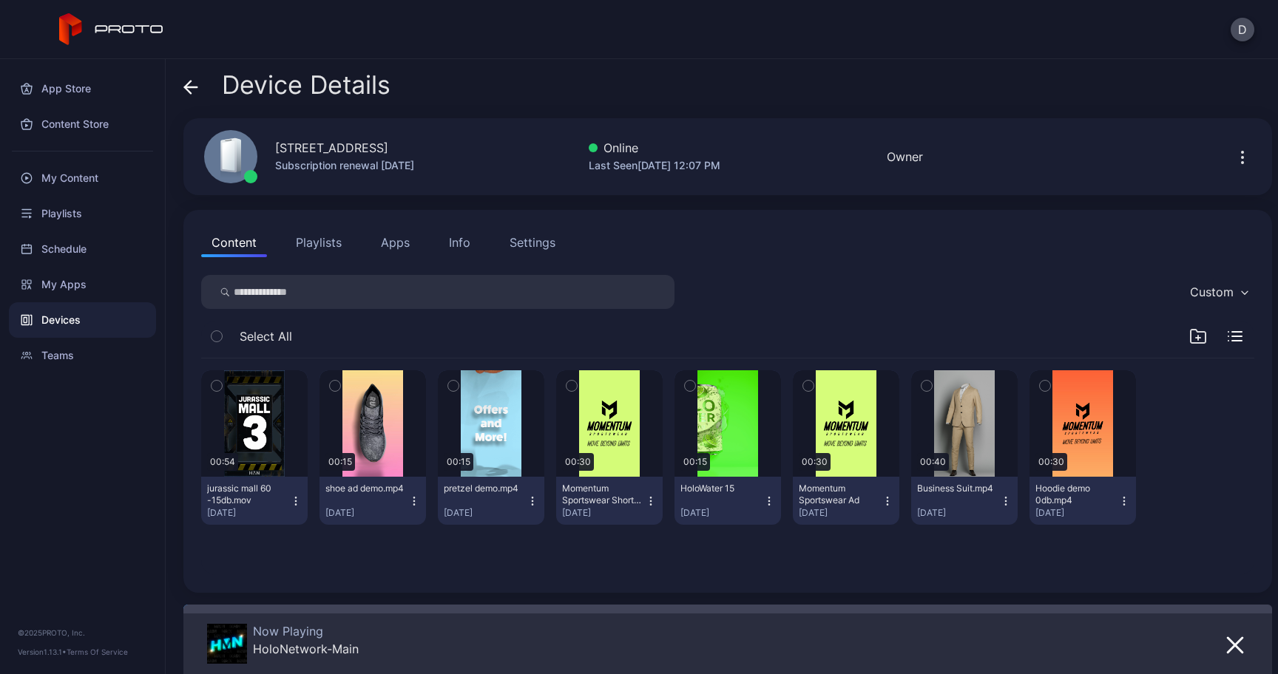
click at [396, 251] on button "Apps" at bounding box center [395, 243] width 50 height 30
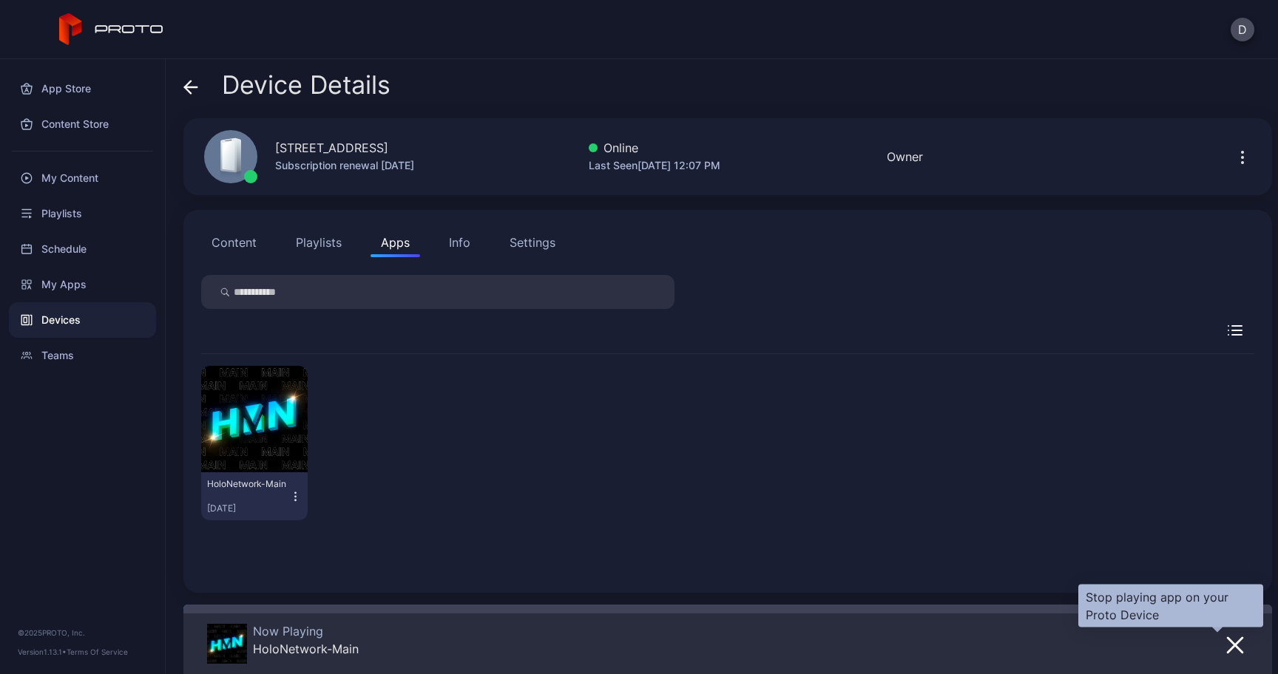
click at [1228, 641] on icon "button" at bounding box center [1235, 645] width 15 height 15
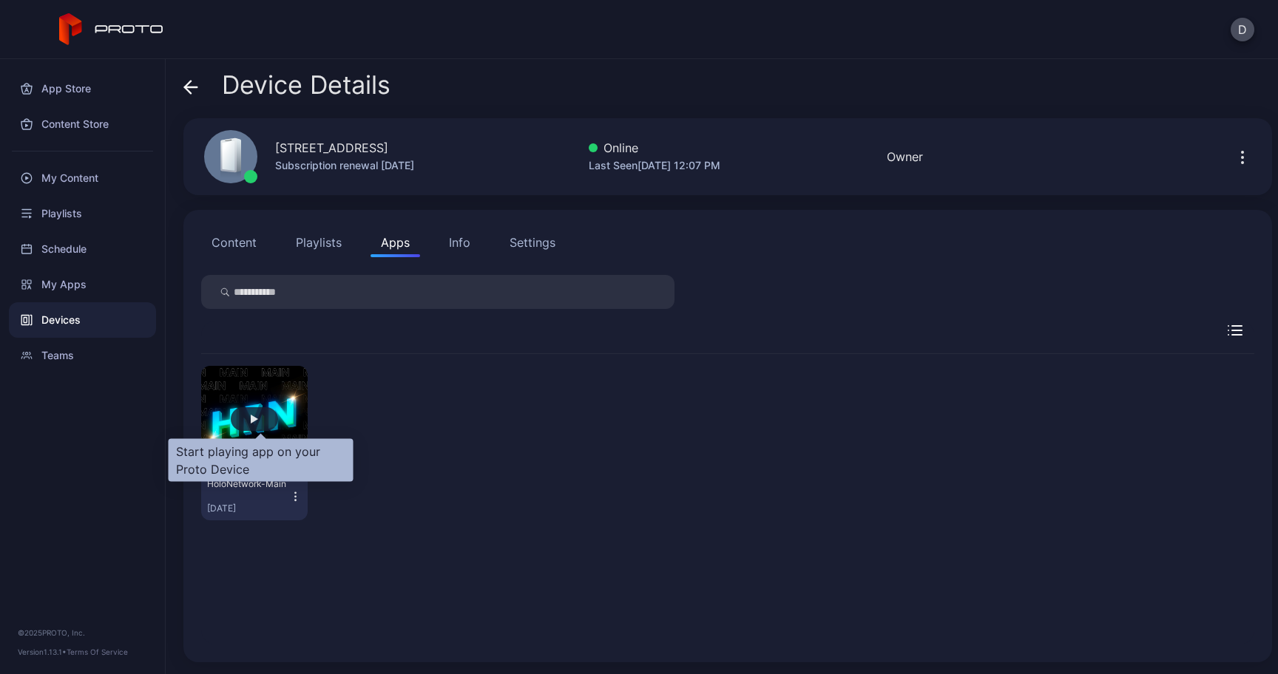
click at [263, 413] on div "button" at bounding box center [254, 419] width 47 height 24
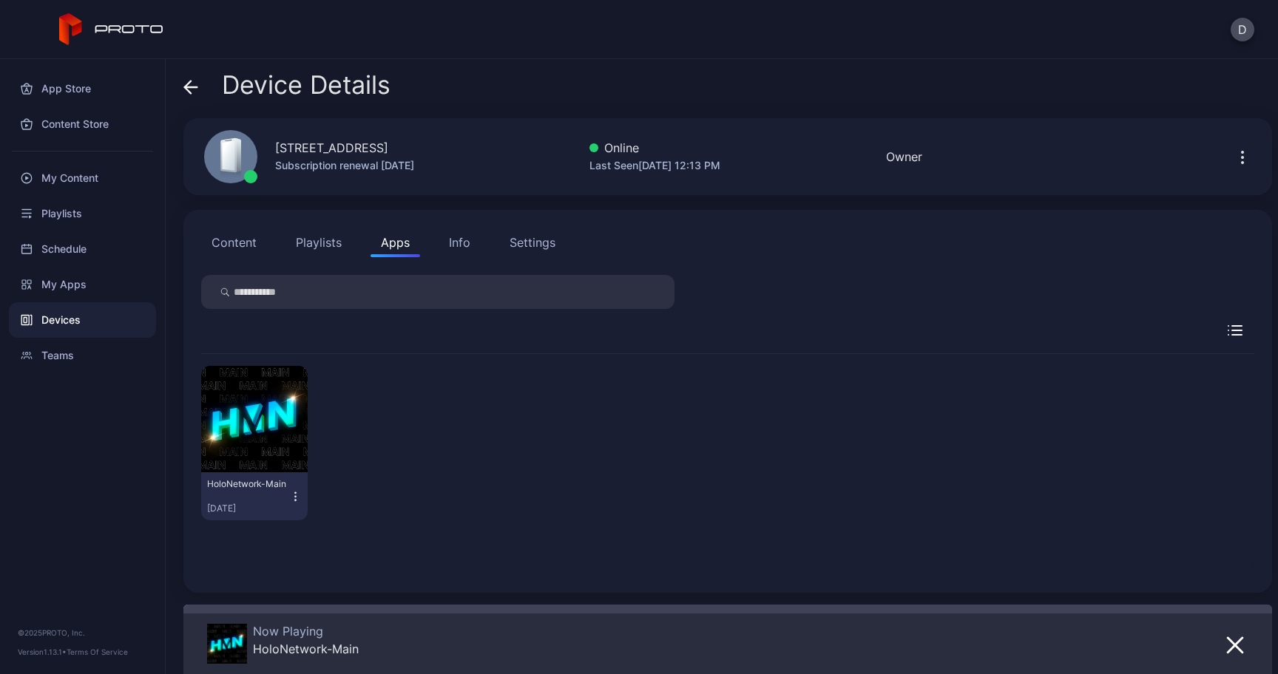
click at [188, 82] on icon at bounding box center [190, 87] width 15 height 15
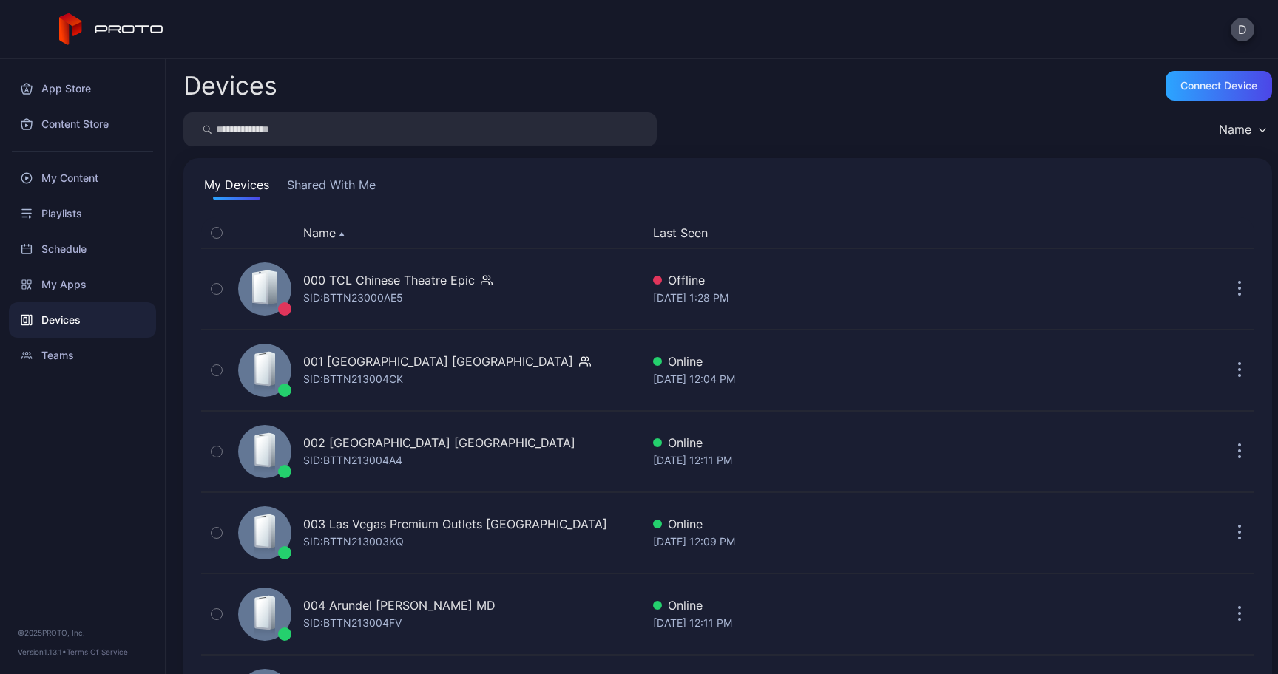
scroll to position [3508, 0]
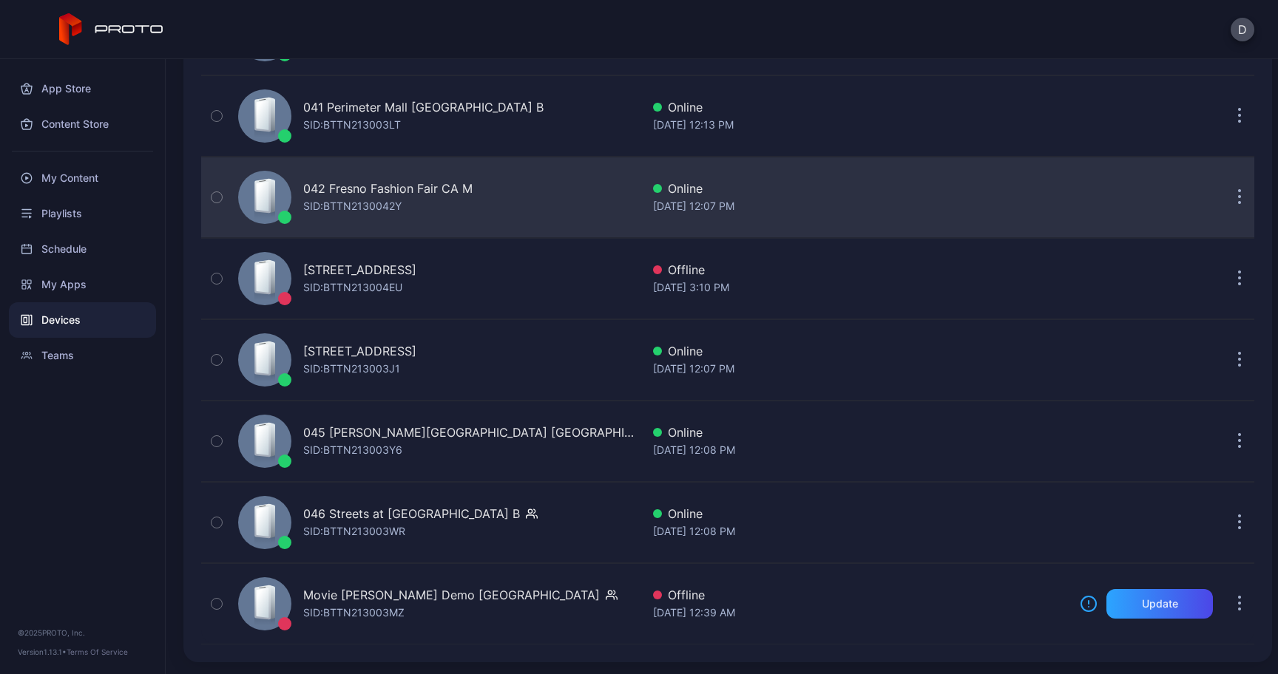
click at [337, 210] on div "SID: BTTN2130042Y" at bounding box center [352, 206] width 98 height 18
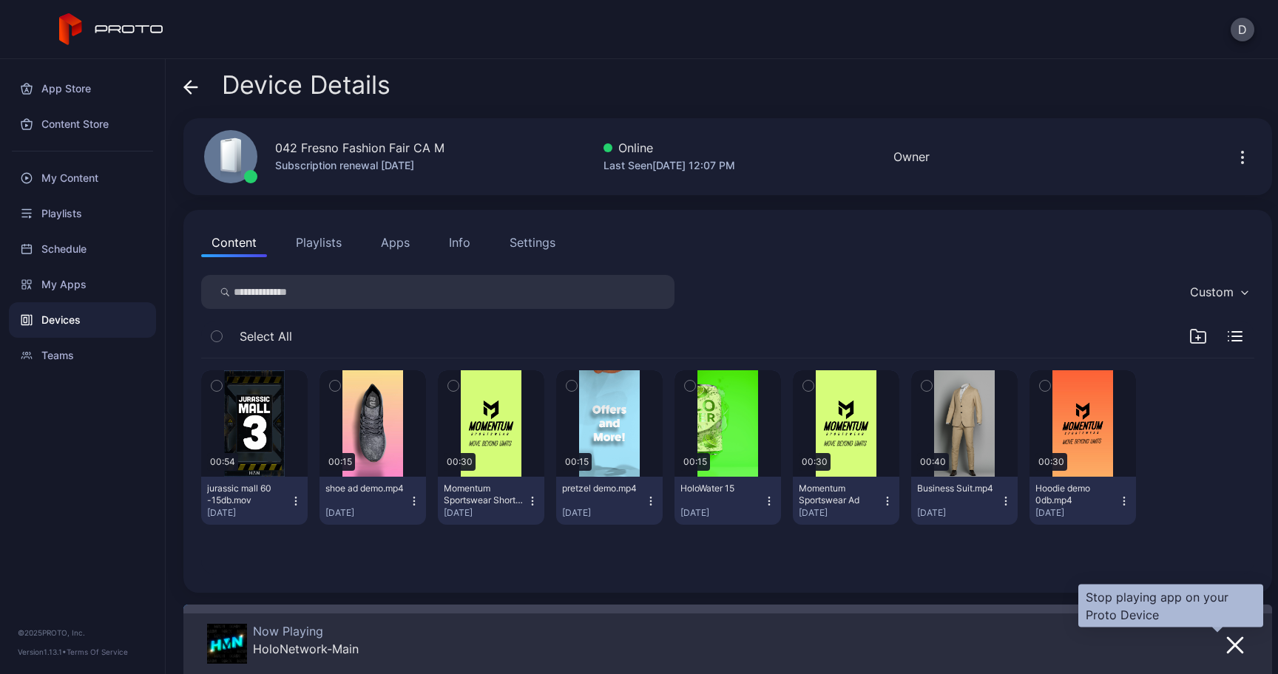
click at [1226, 646] on icon "button" at bounding box center [1235, 646] width 18 height 18
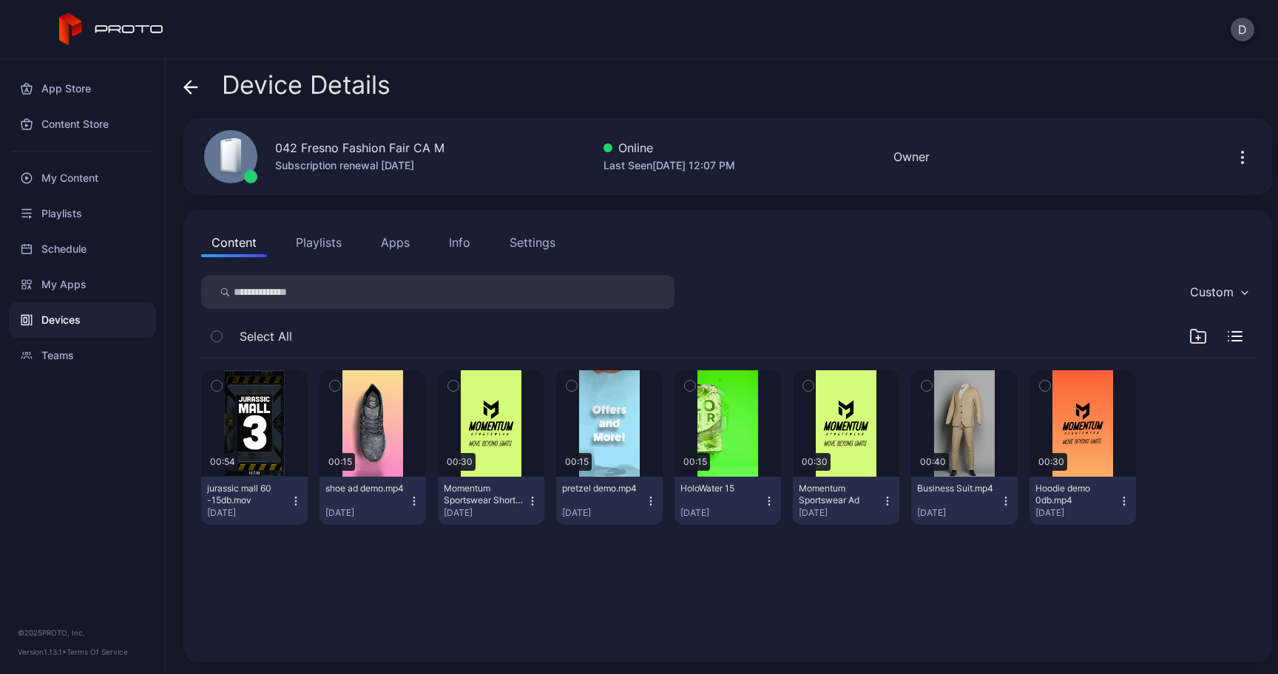
click at [396, 254] on button "Apps" at bounding box center [395, 243] width 50 height 30
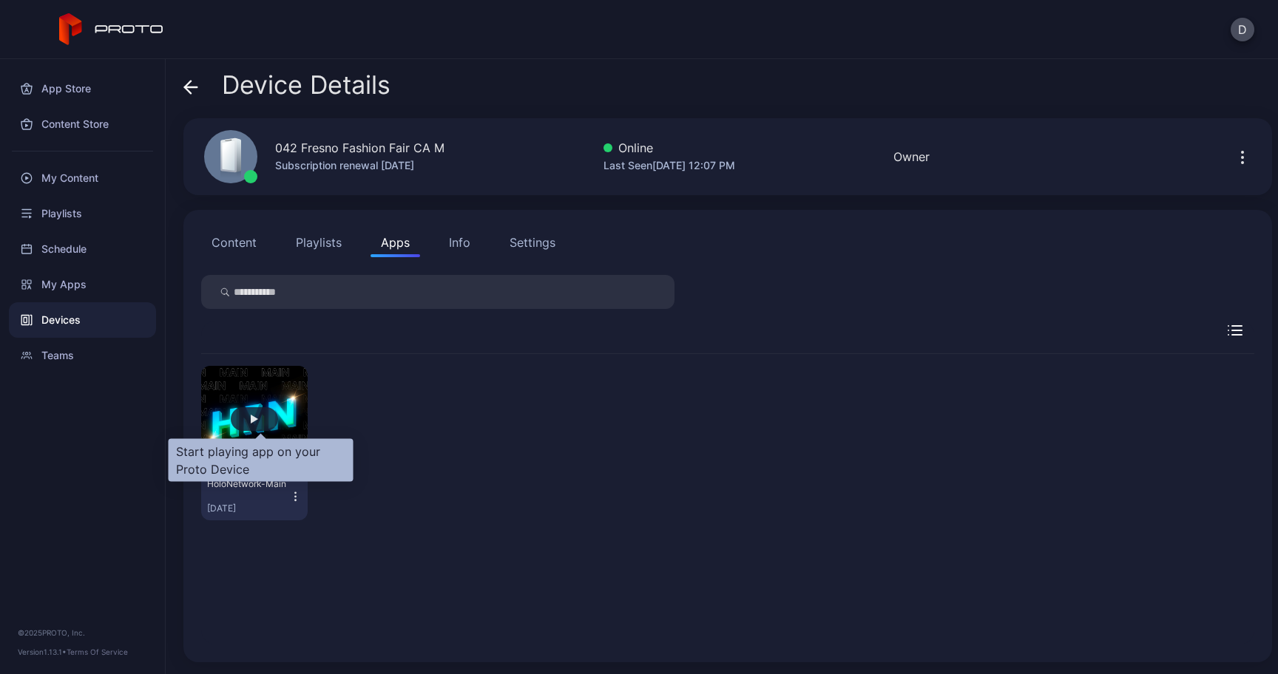
click at [258, 418] on div "button" at bounding box center [254, 419] width 7 height 9
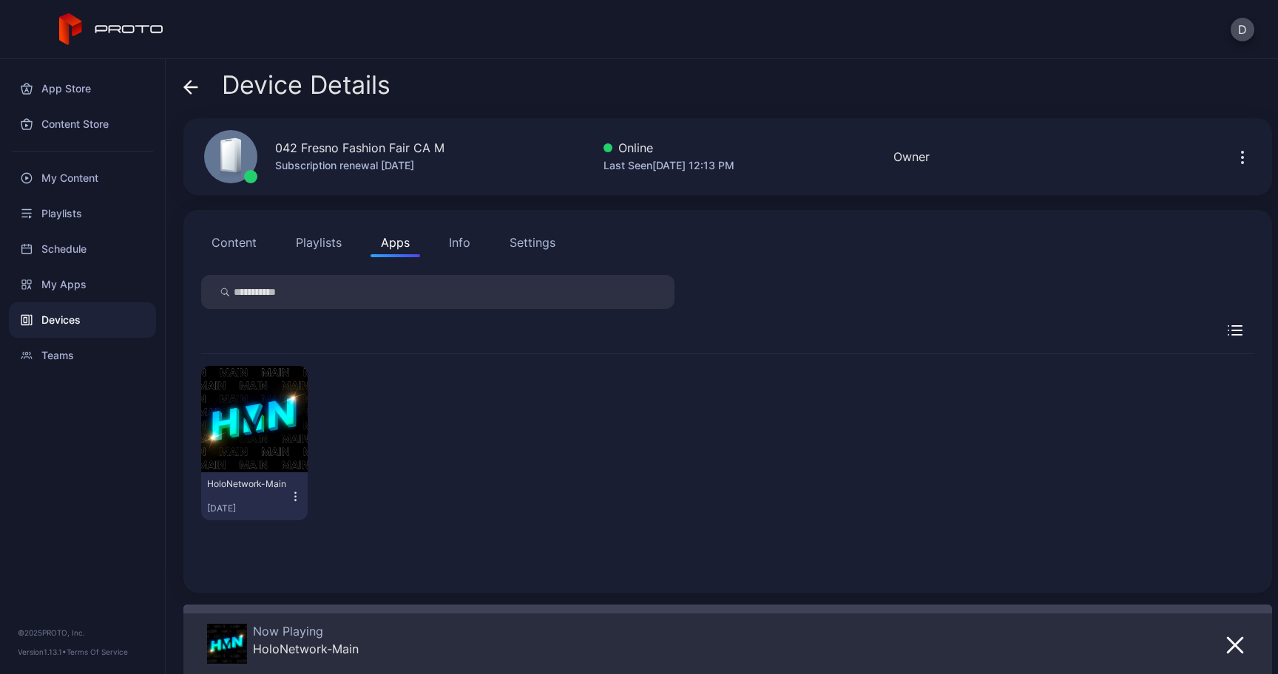
click at [191, 78] on span at bounding box center [190, 85] width 15 height 28
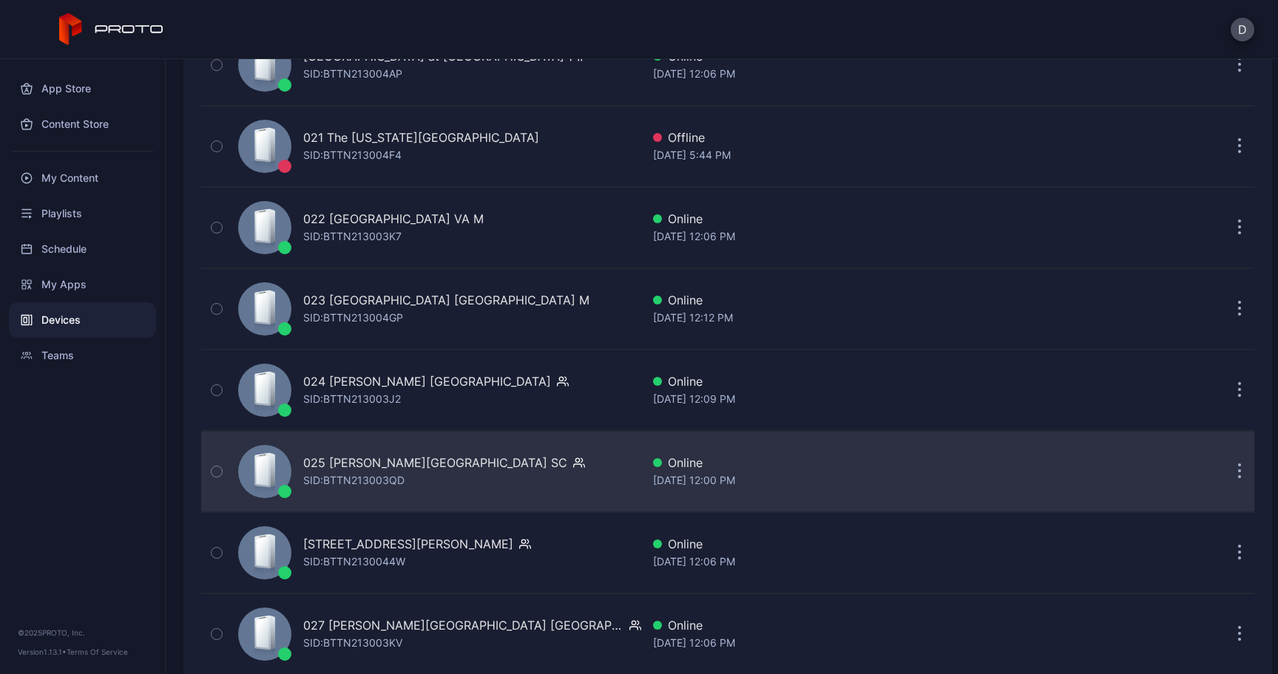
scroll to position [1846, 0]
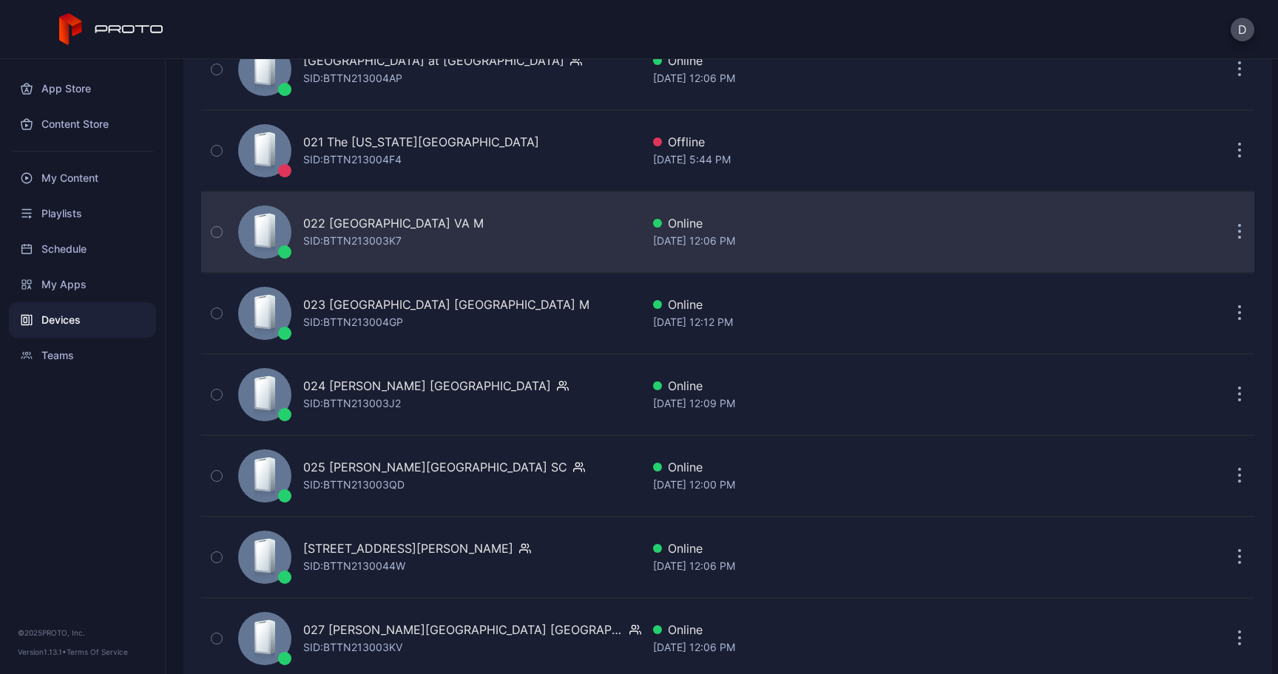
click at [362, 236] on div "SID: BTTN213003K7" at bounding box center [352, 241] width 98 height 18
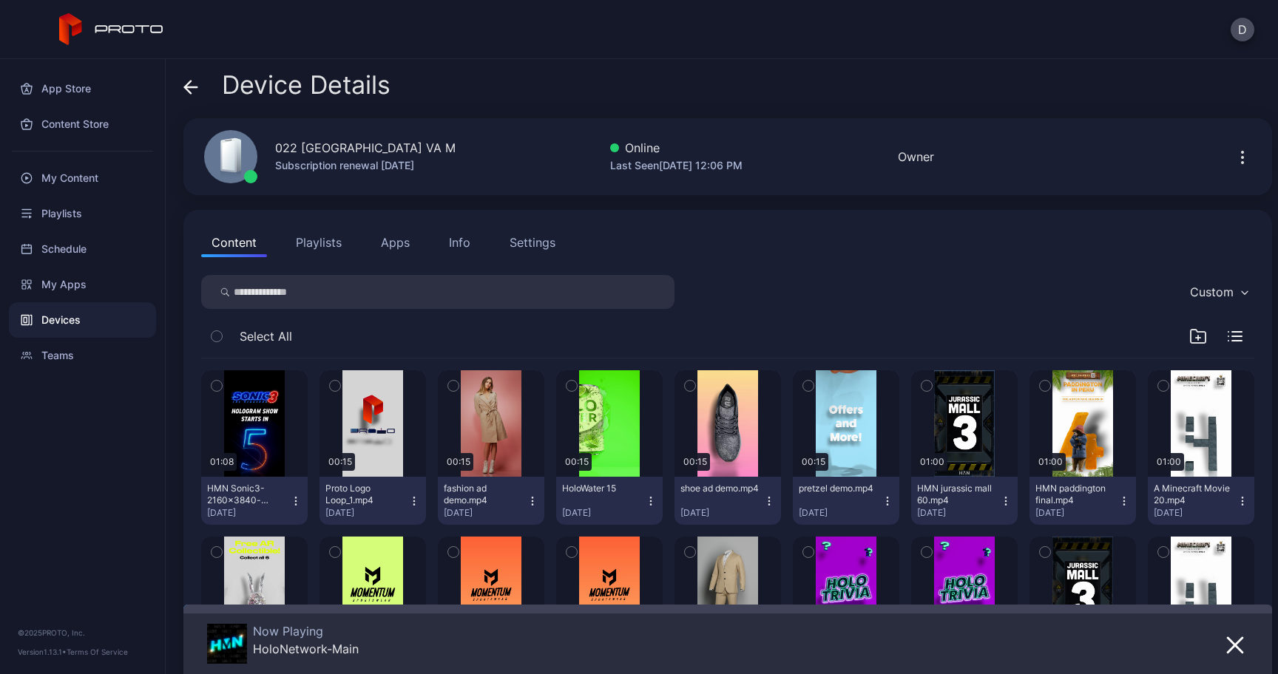
click at [393, 240] on button "Apps" at bounding box center [395, 243] width 50 height 30
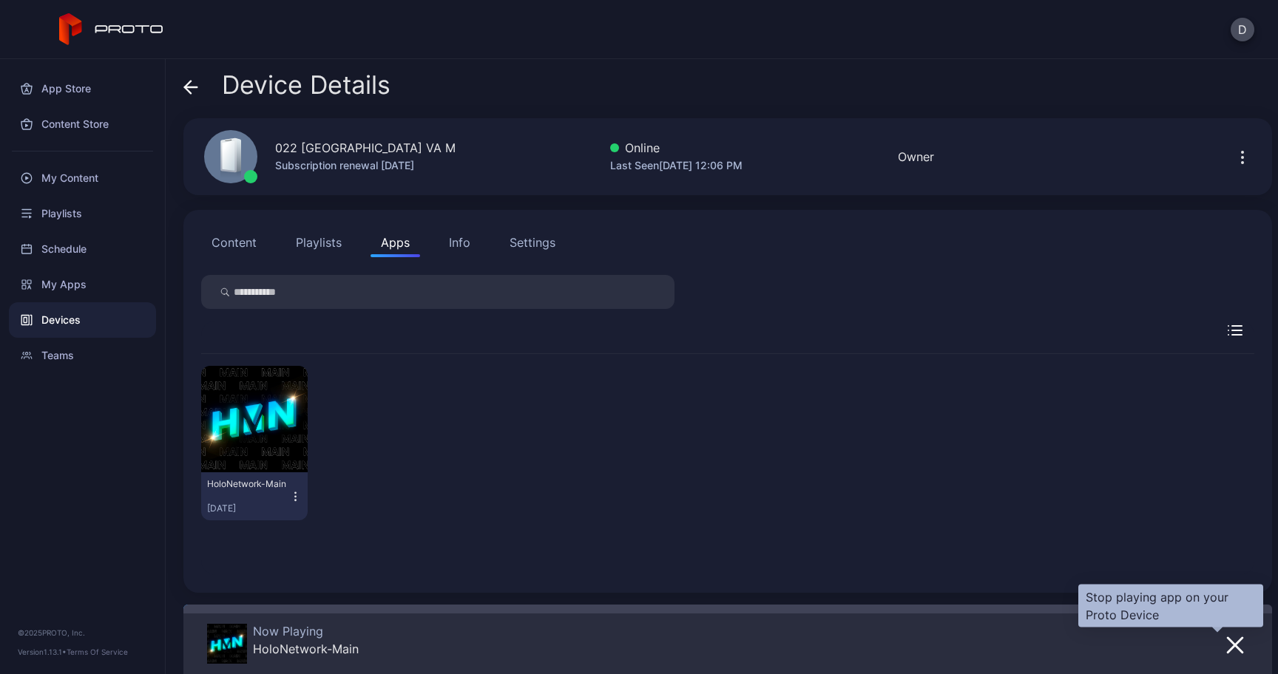
click at [1228, 645] on icon "button" at bounding box center [1235, 645] width 15 height 15
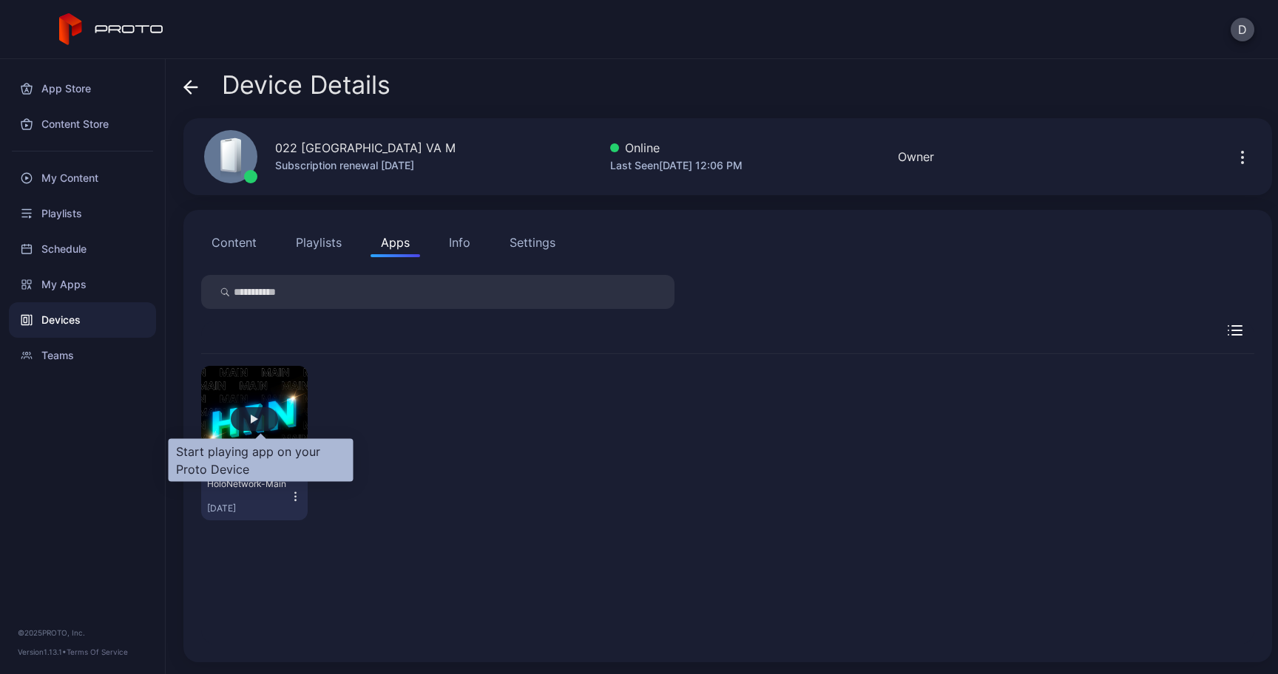
click at [257, 420] on div "button" at bounding box center [254, 419] width 7 height 9
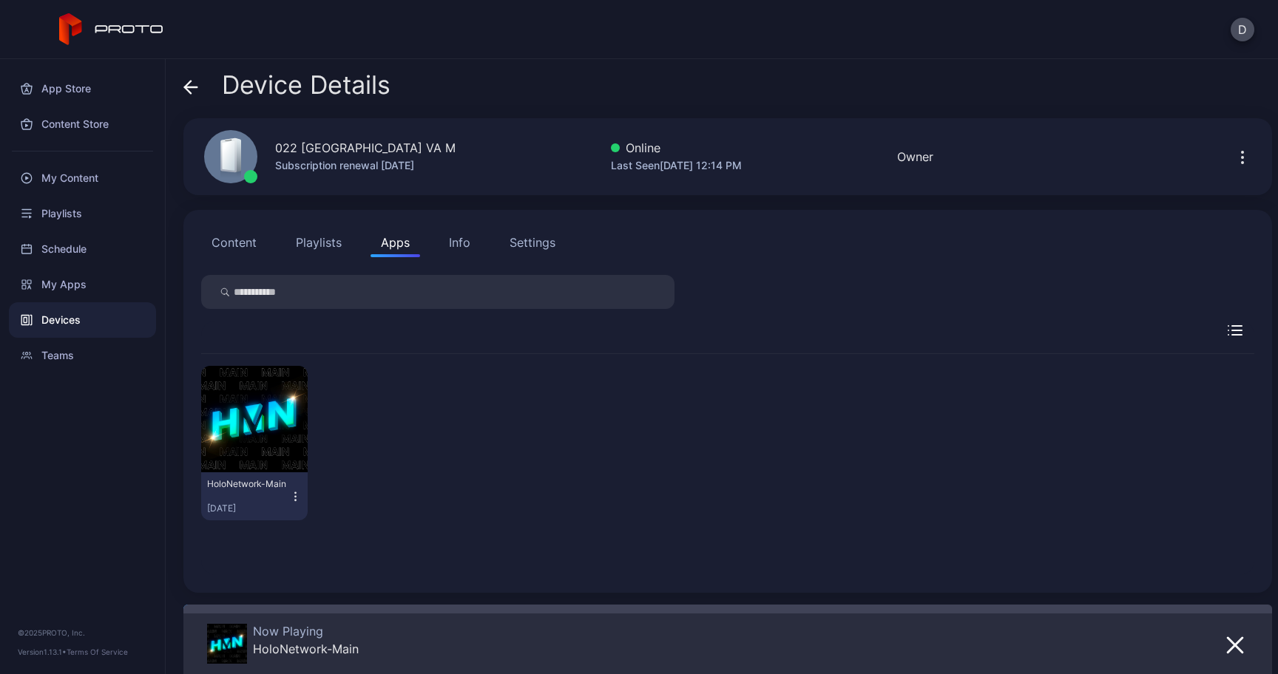
click at [193, 89] on icon at bounding box center [190, 87] width 15 height 15
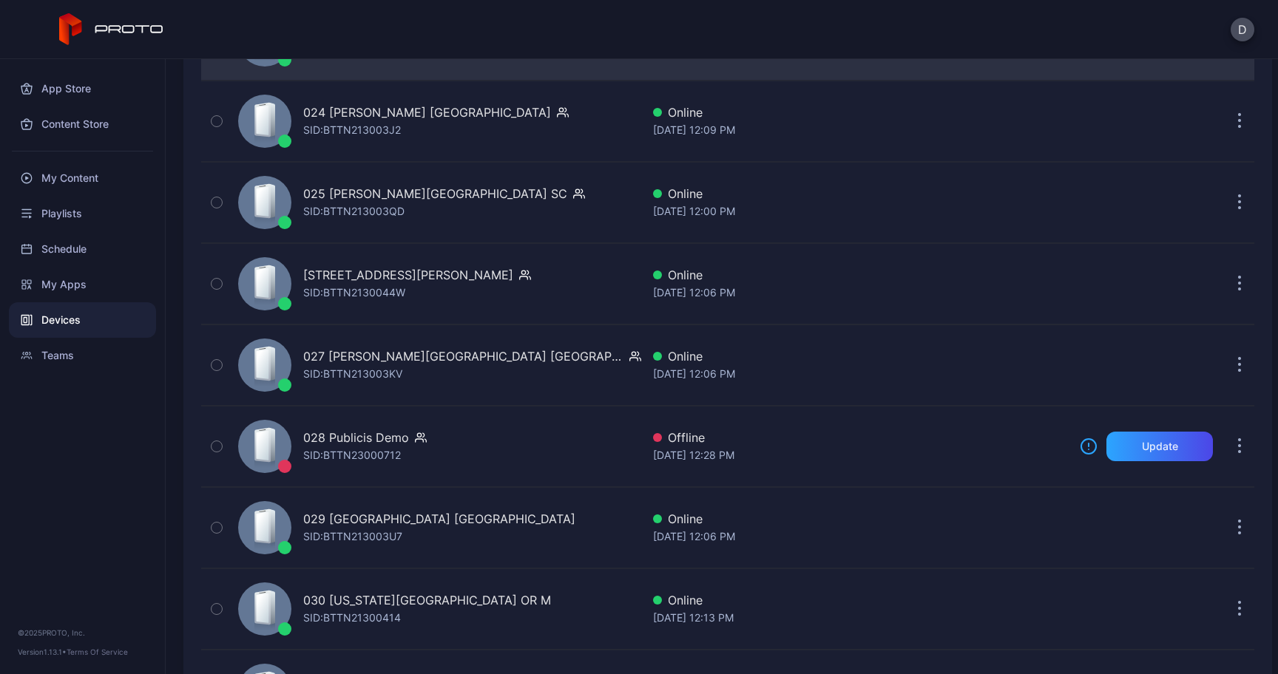
scroll to position [2162, 0]
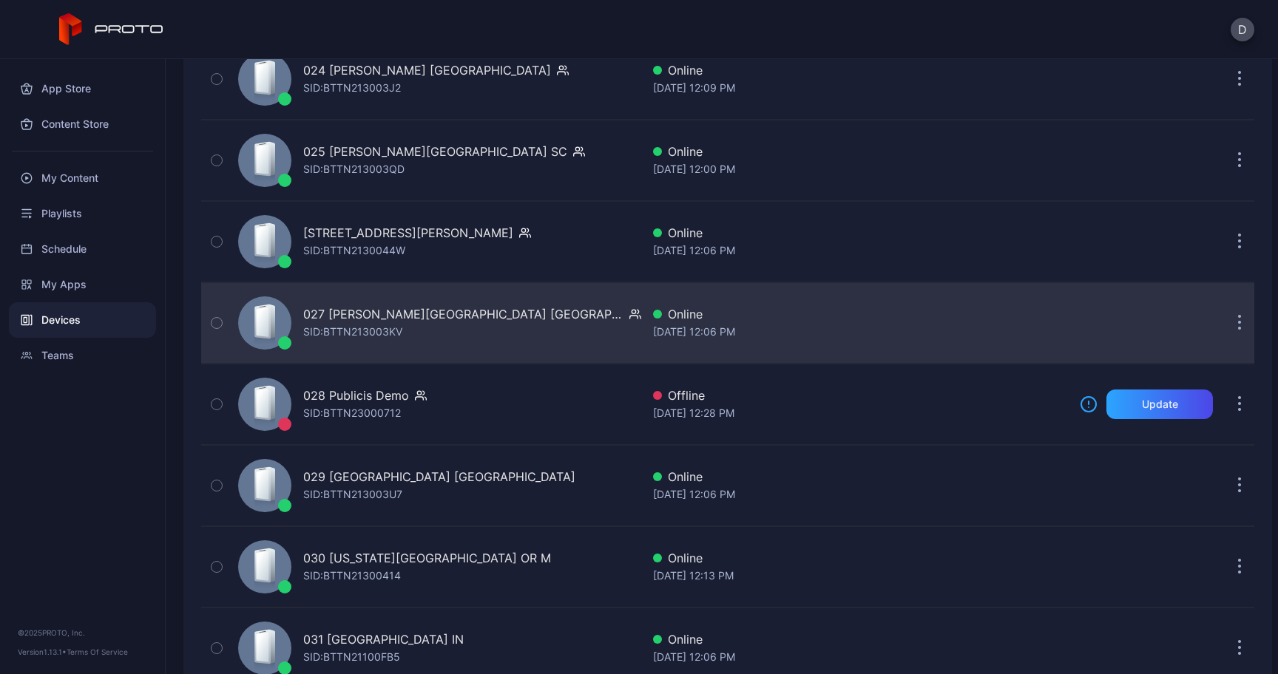
click at [266, 323] on icon at bounding box center [263, 323] width 13 height 30
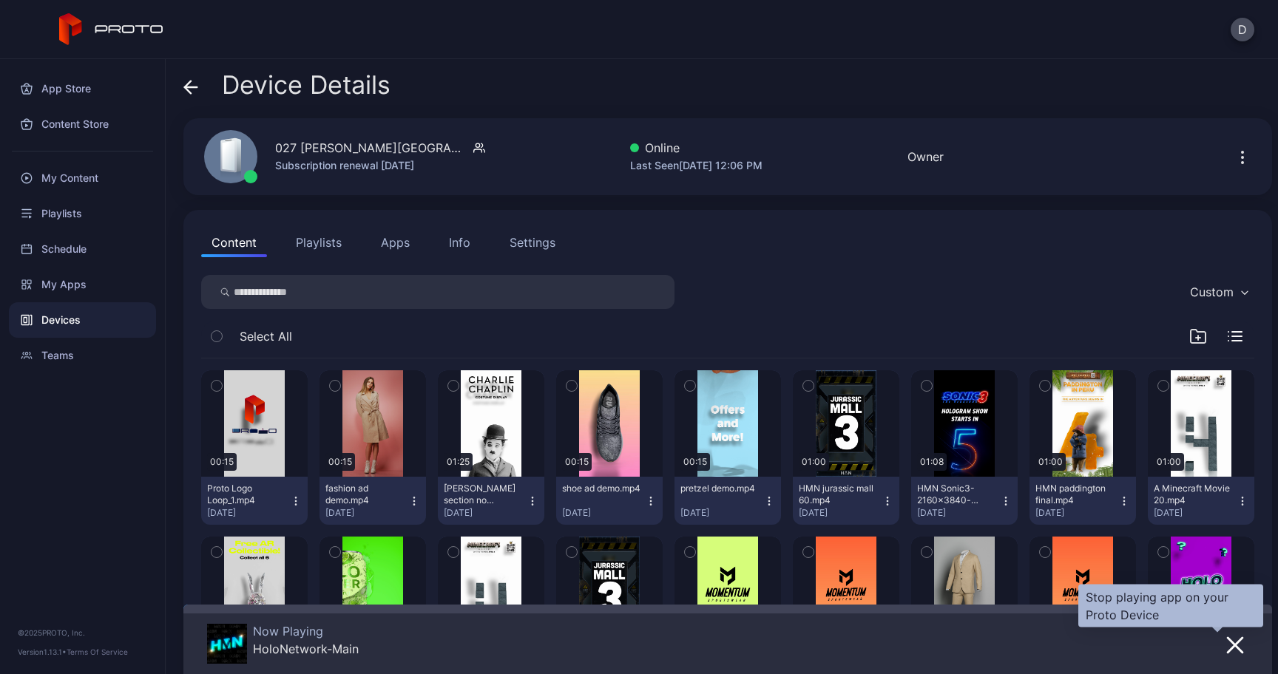
click at [1228, 640] on icon "button" at bounding box center [1235, 645] width 15 height 15
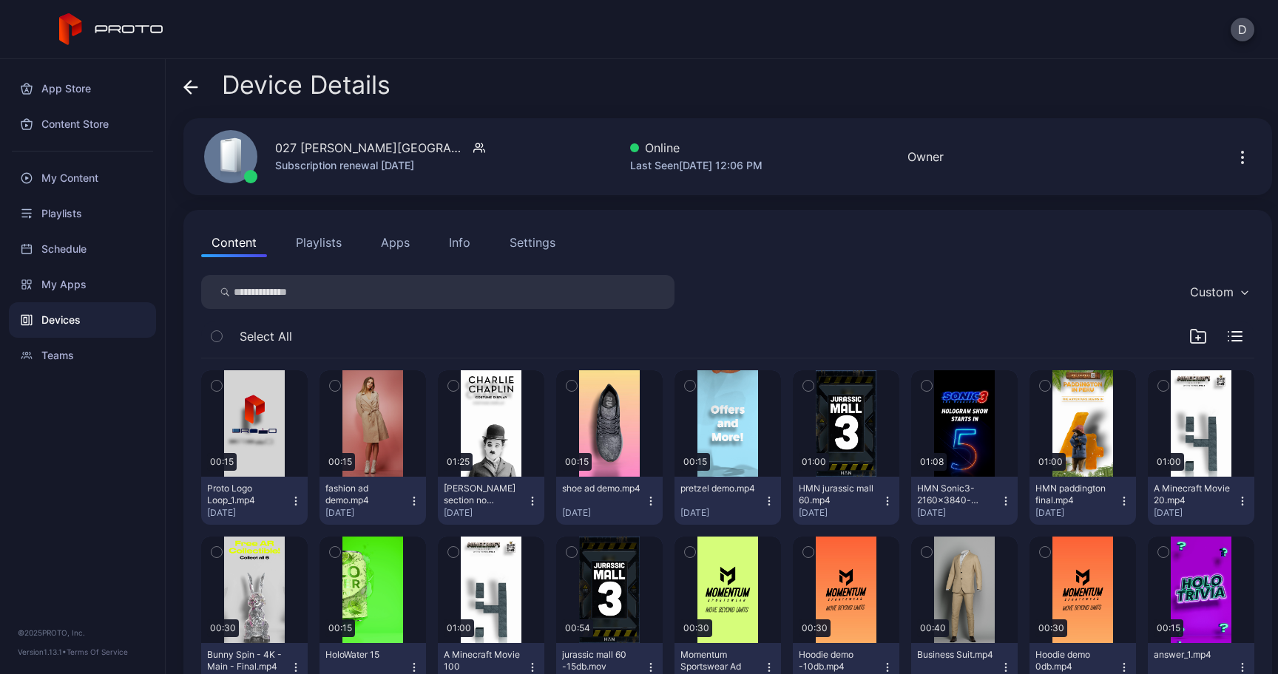
click at [415, 265] on div "Content Playlists Apps Info Settings Custom Select All 00:15 Proto Logo Loop_1.…" at bounding box center [727, 548] width 1088 height 677
click at [400, 253] on button "Apps" at bounding box center [395, 243] width 50 height 30
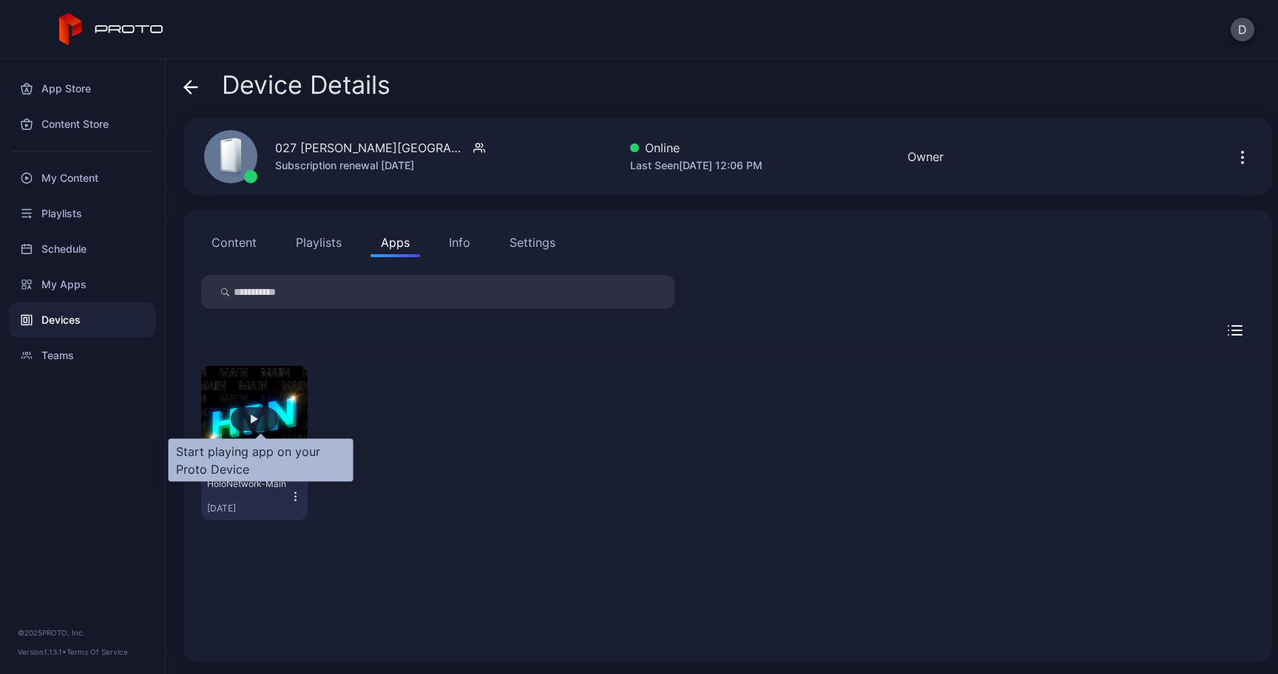
click at [254, 421] on div "button" at bounding box center [254, 419] width 47 height 24
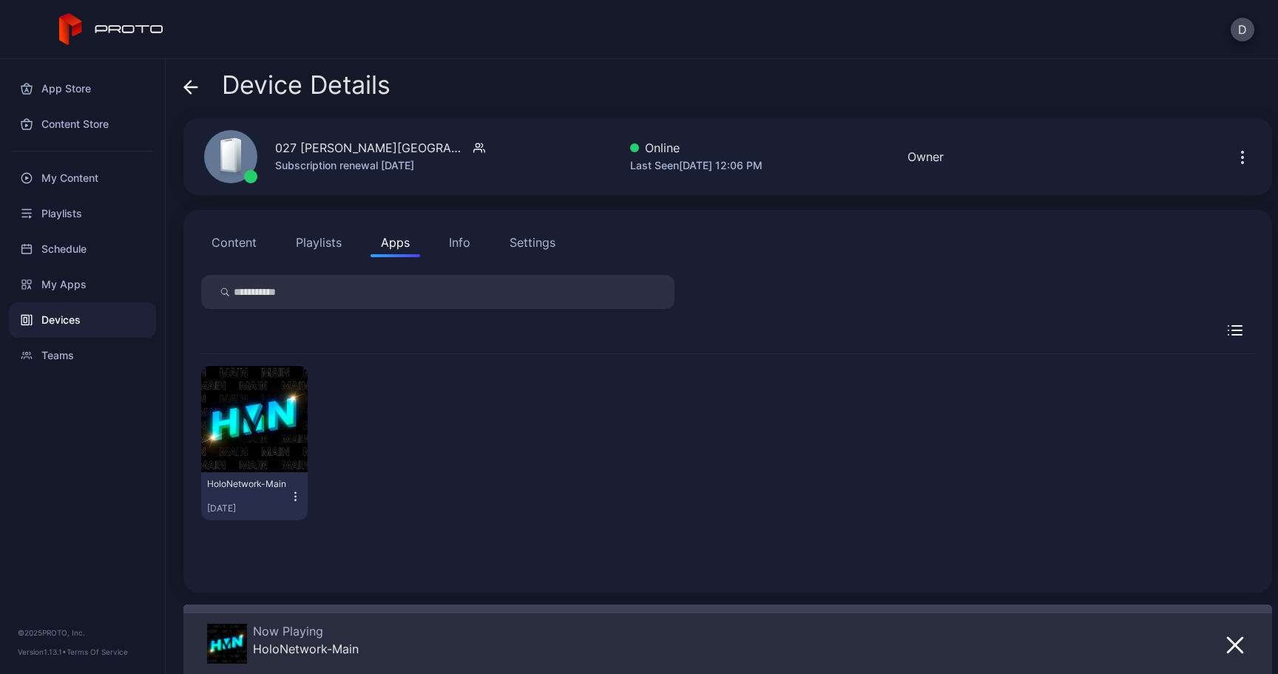
click at [186, 85] on icon at bounding box center [188, 87] width 6 height 13
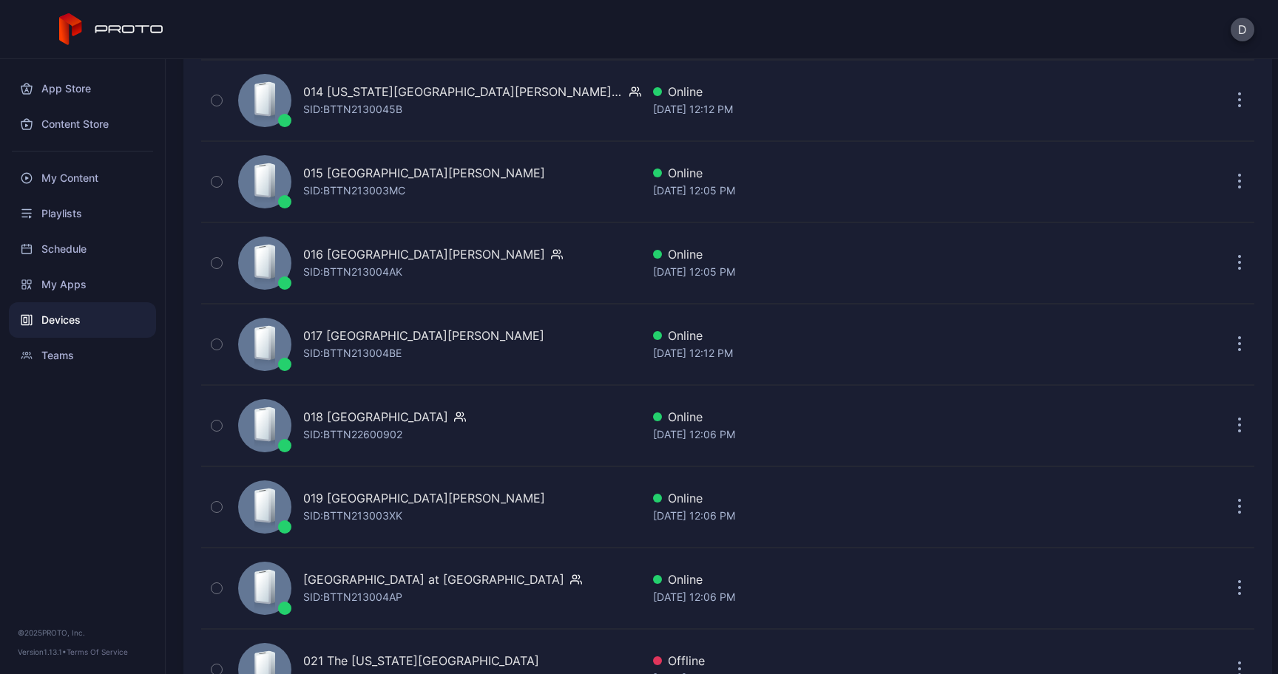
scroll to position [1326, 0]
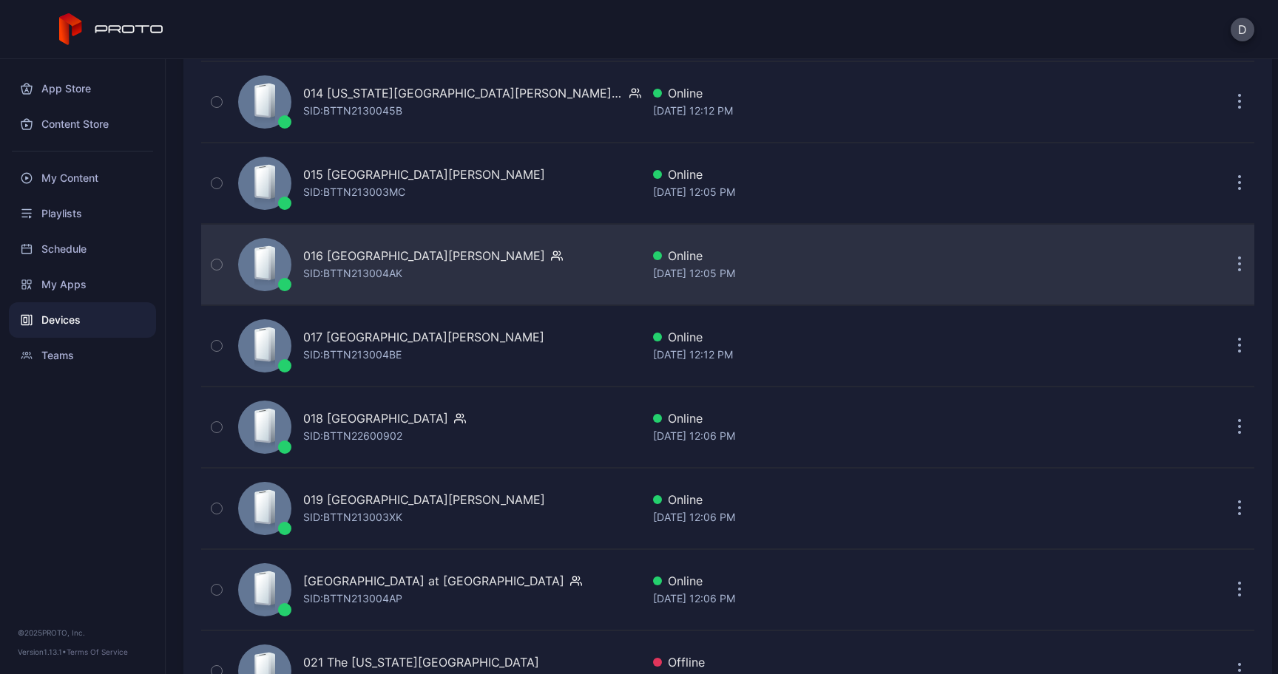
click at [361, 261] on div "016 [GEOGRAPHIC_DATA][PERSON_NAME]" at bounding box center [424, 256] width 242 height 18
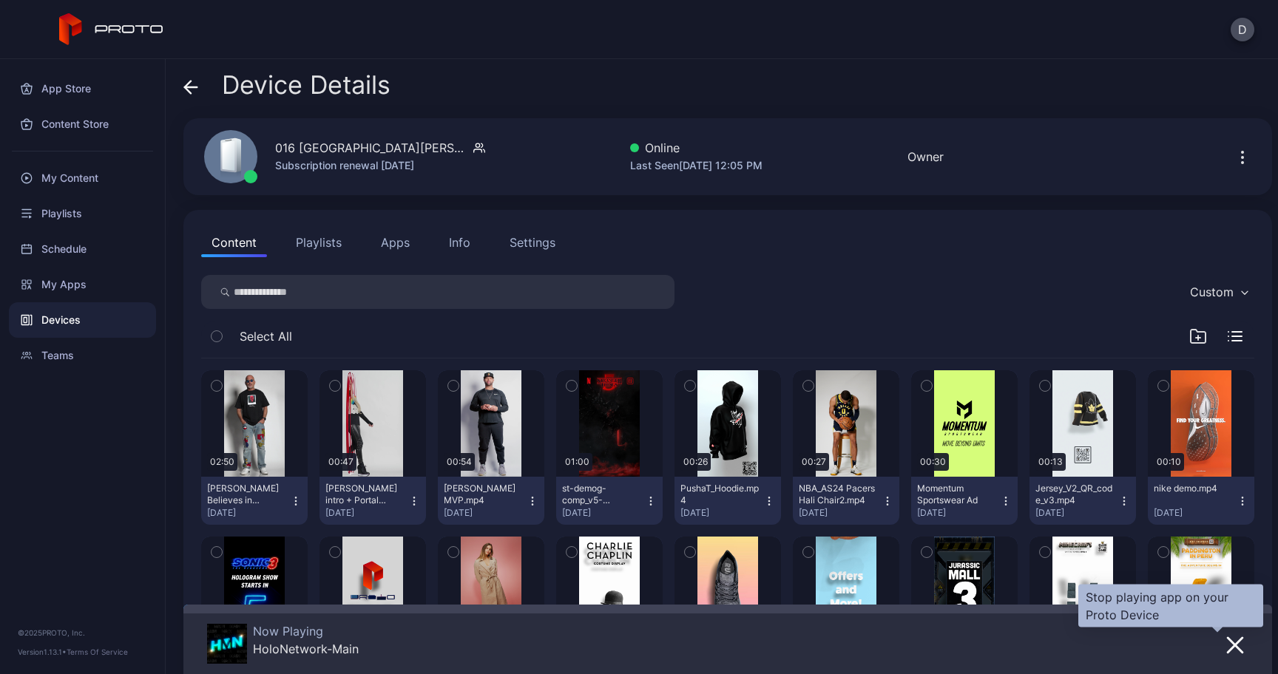
click at [1226, 640] on icon "button" at bounding box center [1235, 646] width 18 height 18
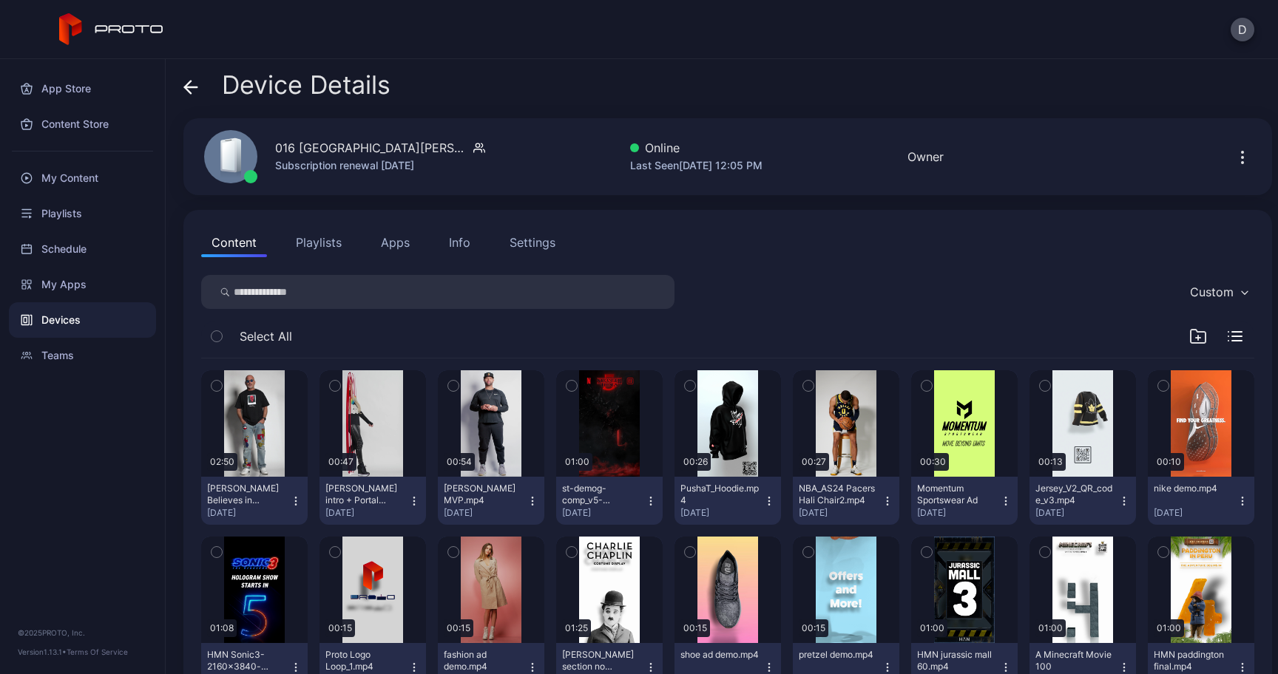
click at [387, 251] on button "Apps" at bounding box center [395, 243] width 50 height 30
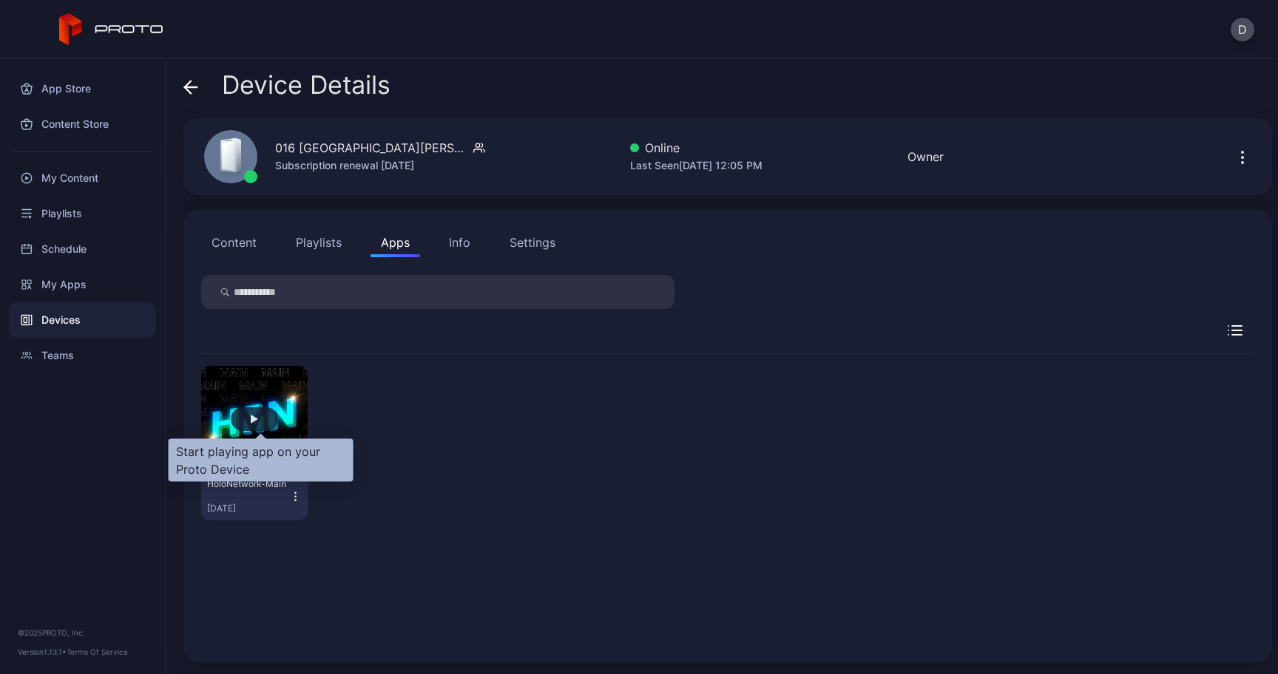
click at [257, 426] on div "button" at bounding box center [254, 419] width 47 height 24
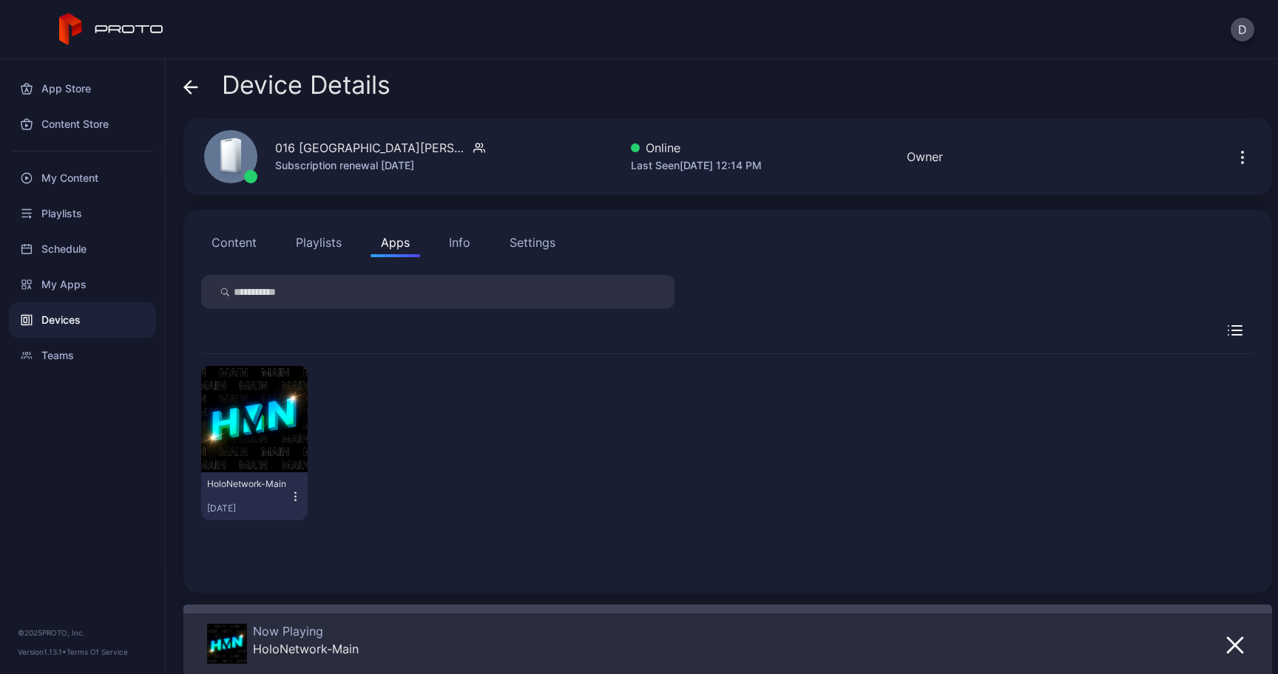
click at [197, 90] on icon at bounding box center [190, 87] width 15 height 15
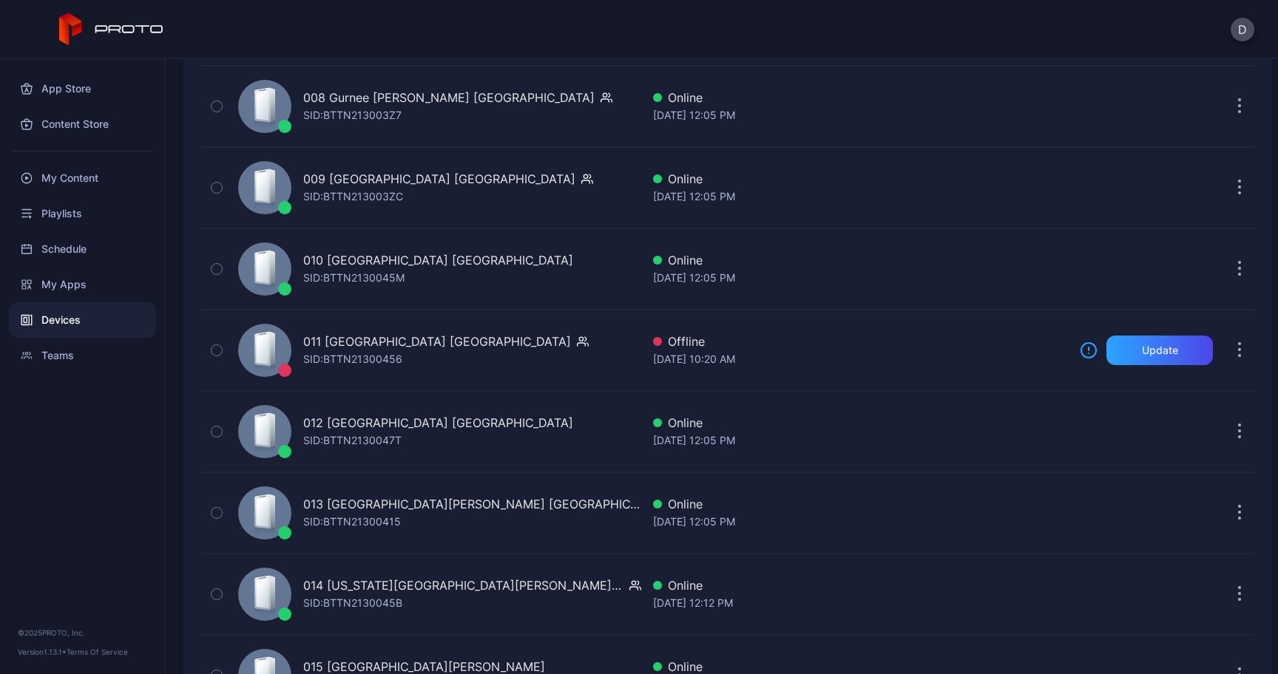
scroll to position [768, 0]
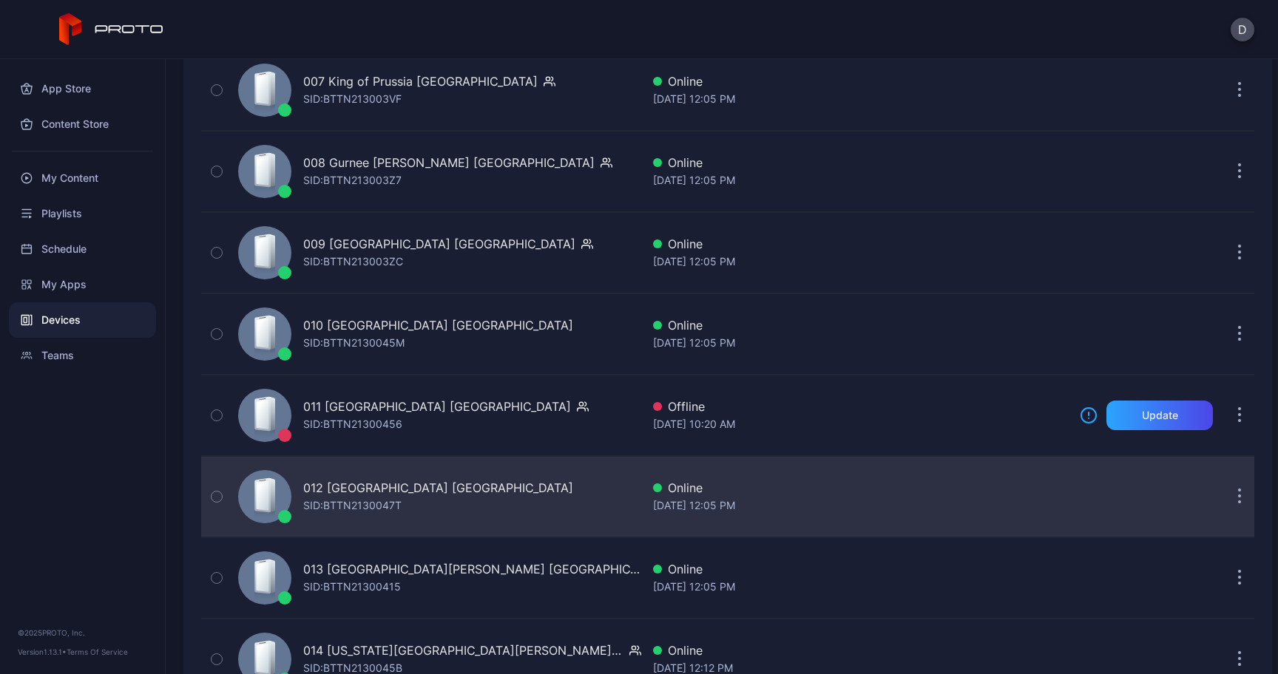
click at [404, 508] on div "012 [GEOGRAPHIC_DATA] [GEOGRAPHIC_DATA] SID: BTTN2130047T" at bounding box center [438, 496] width 270 height 35
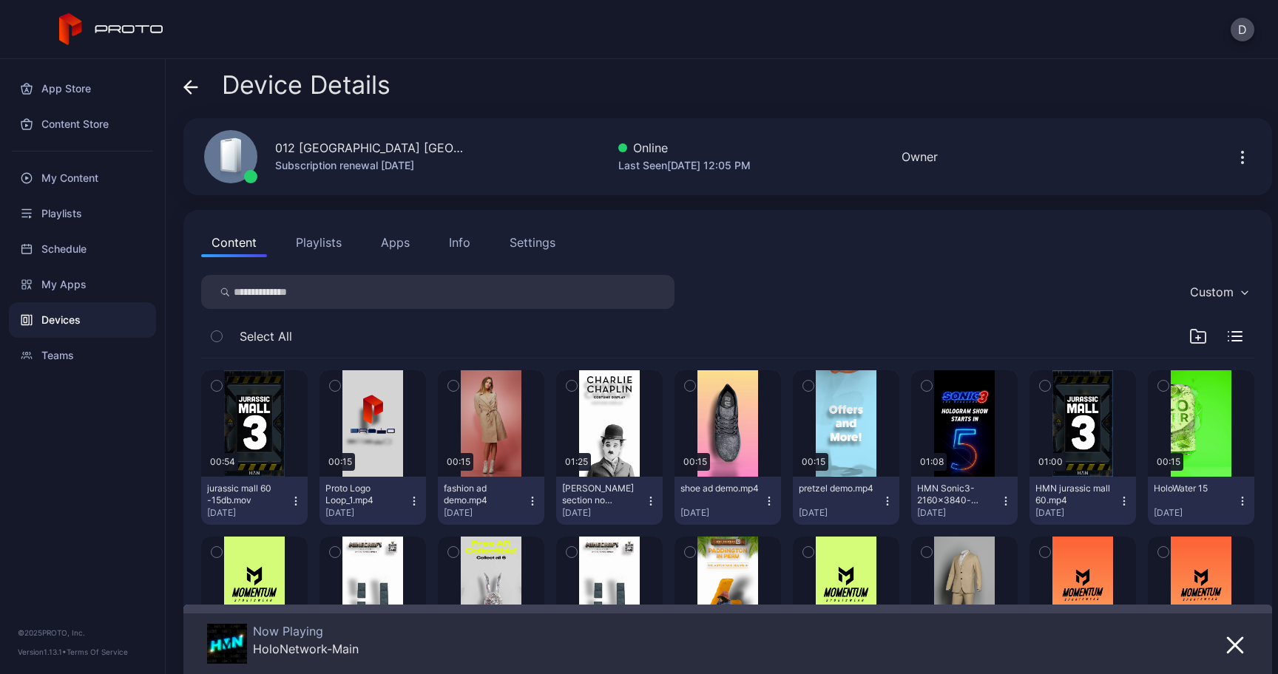
click at [398, 242] on button "Apps" at bounding box center [395, 243] width 50 height 30
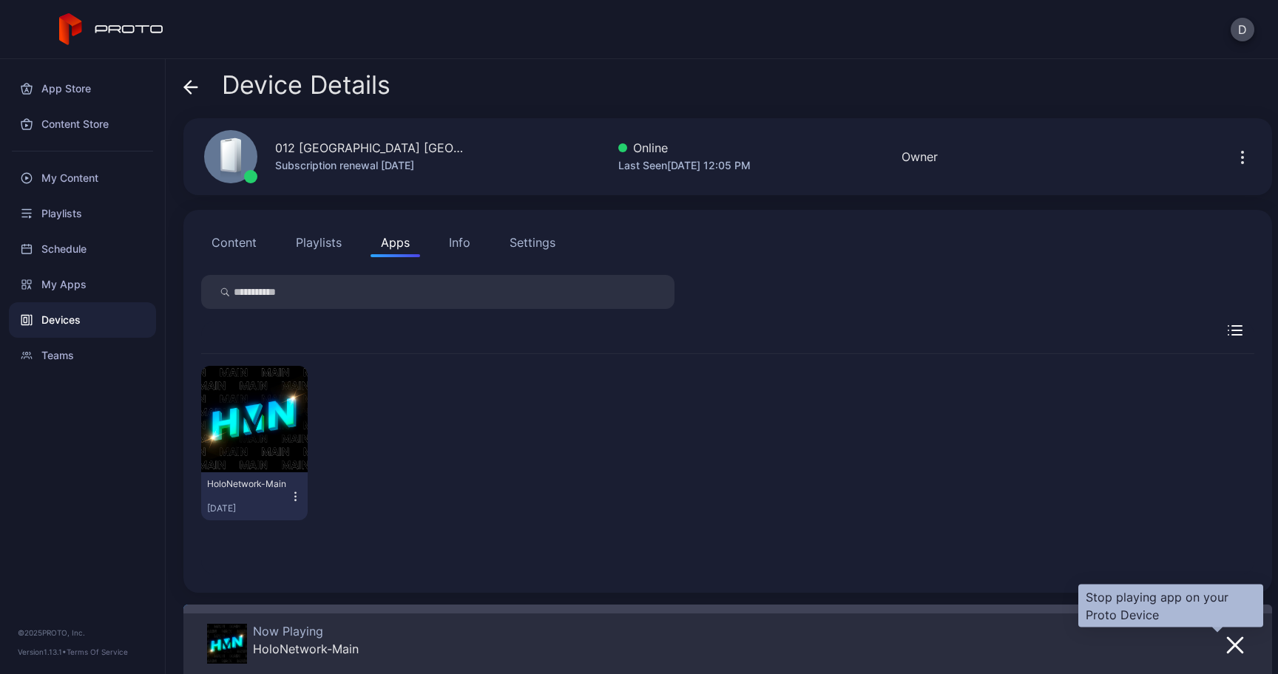
click at [1226, 645] on icon "button" at bounding box center [1235, 646] width 18 height 18
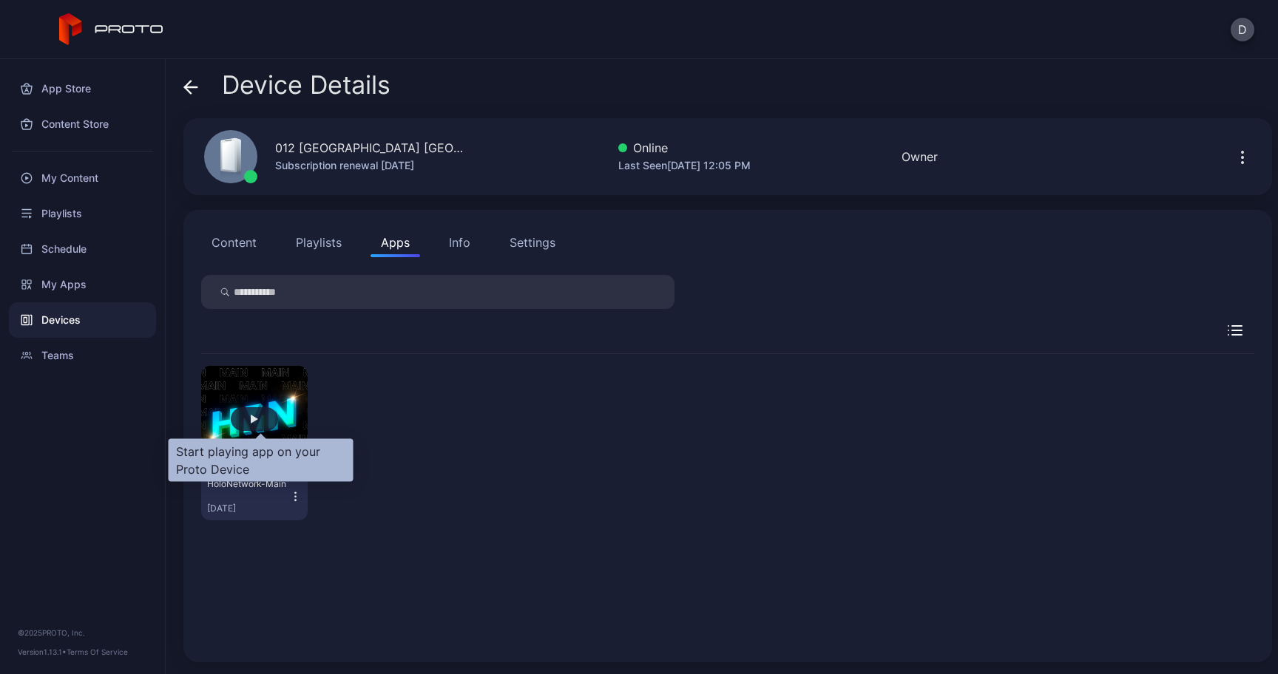
click at [269, 426] on div "button" at bounding box center [254, 419] width 47 height 24
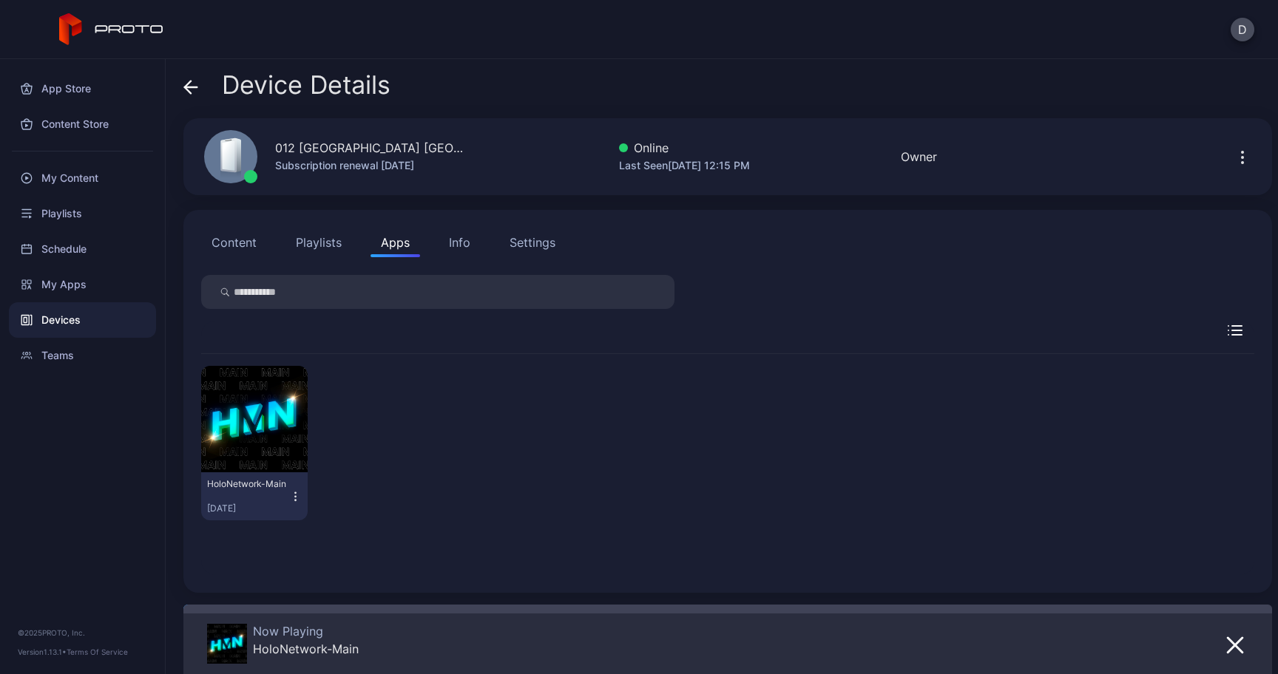
click at [194, 88] on icon at bounding box center [190, 87] width 15 height 15
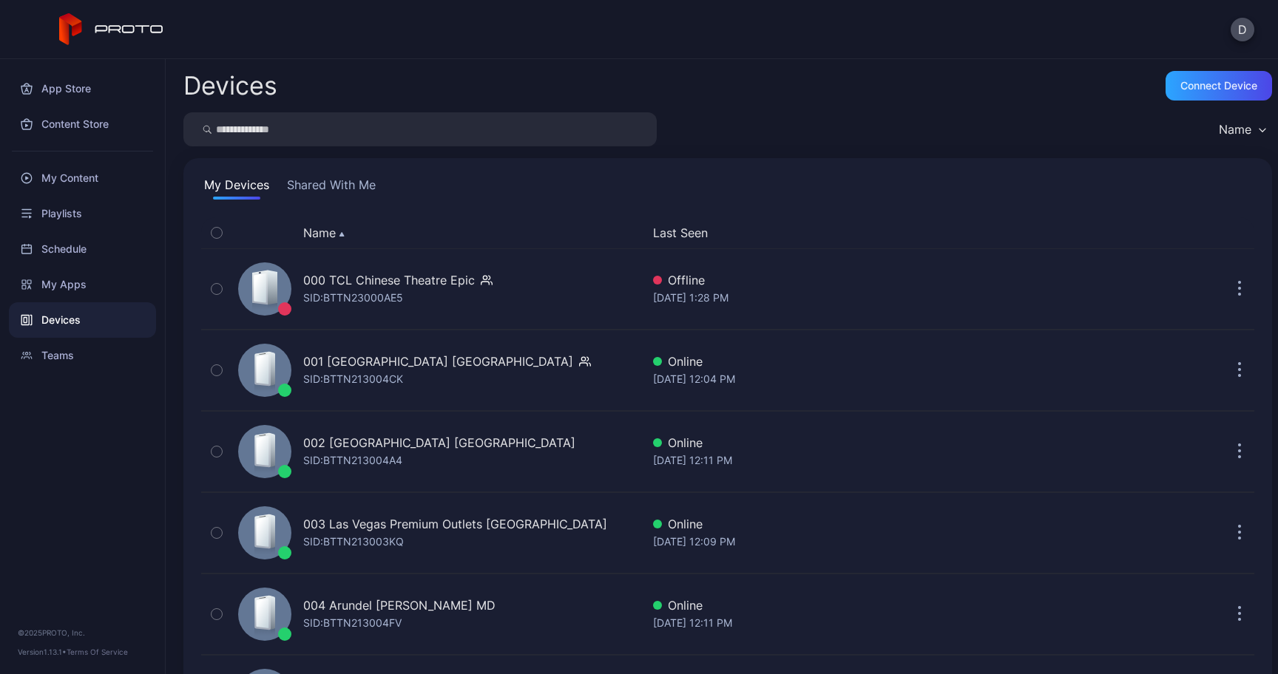
scroll to position [768, 0]
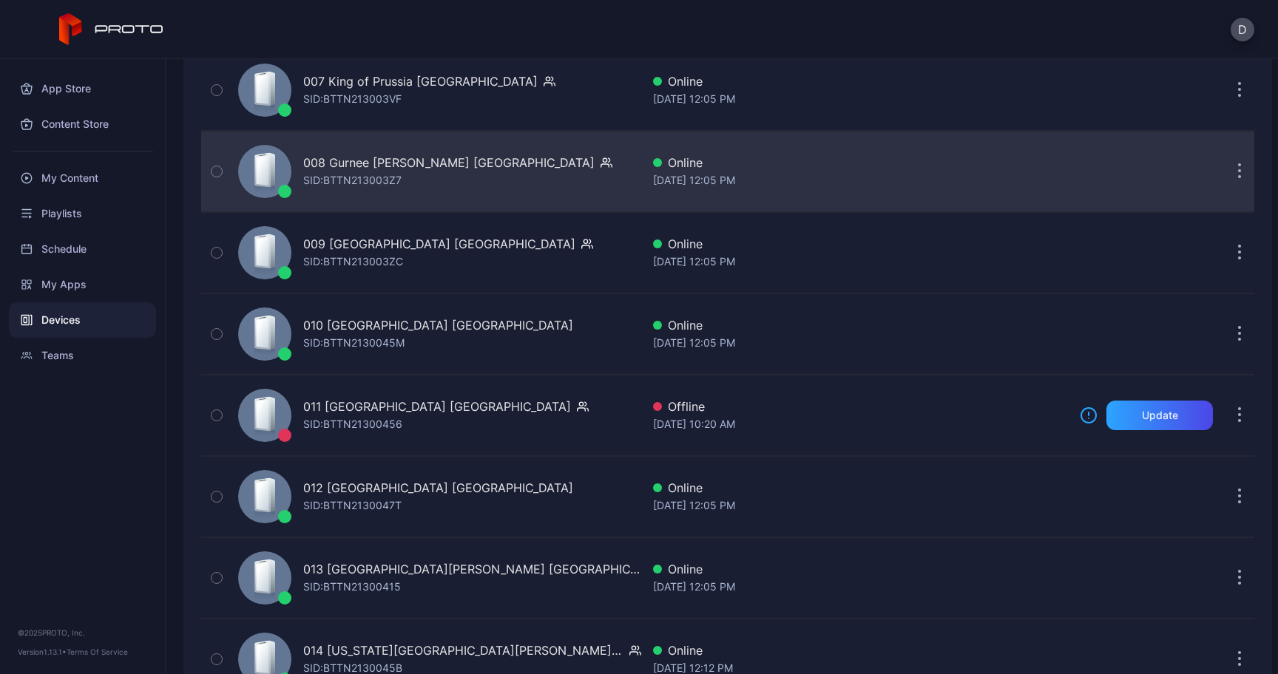
click at [371, 177] on div "SID: BTTN213003Z7" at bounding box center [352, 181] width 98 height 18
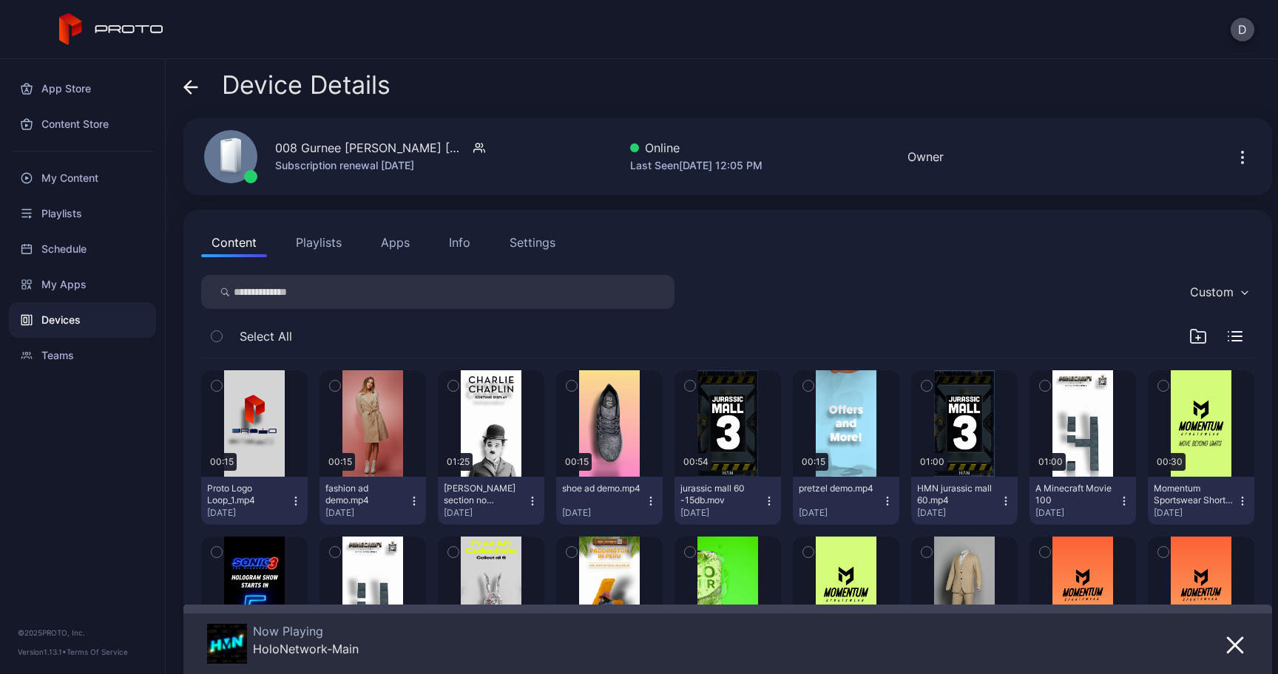
click at [400, 245] on button "Apps" at bounding box center [395, 243] width 50 height 30
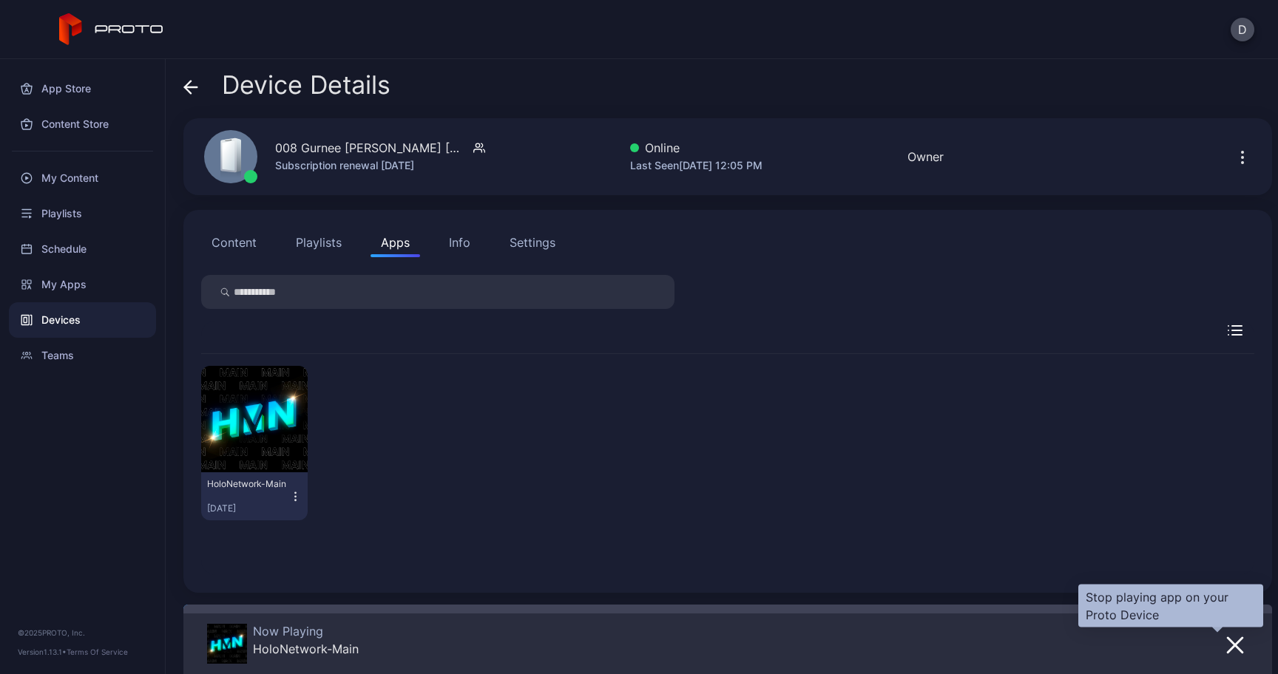
click at [1228, 646] on icon "button" at bounding box center [1235, 645] width 15 height 15
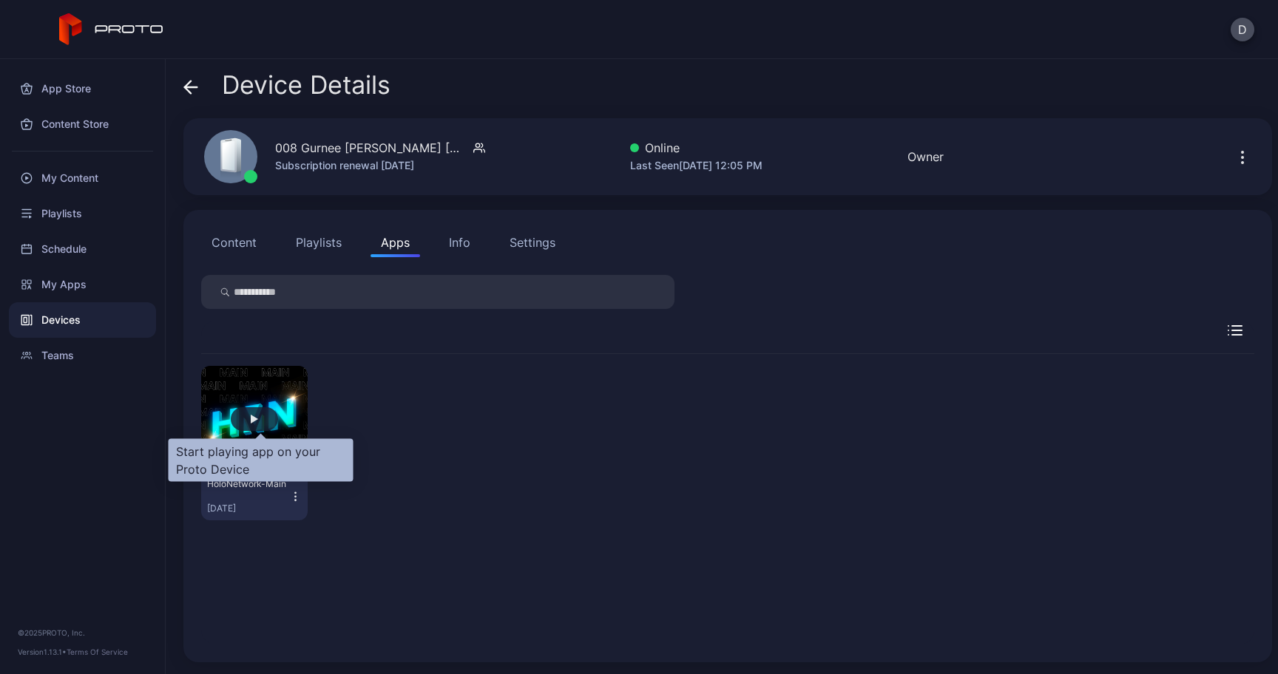
click at [257, 424] on div "button" at bounding box center [254, 419] width 7 height 9
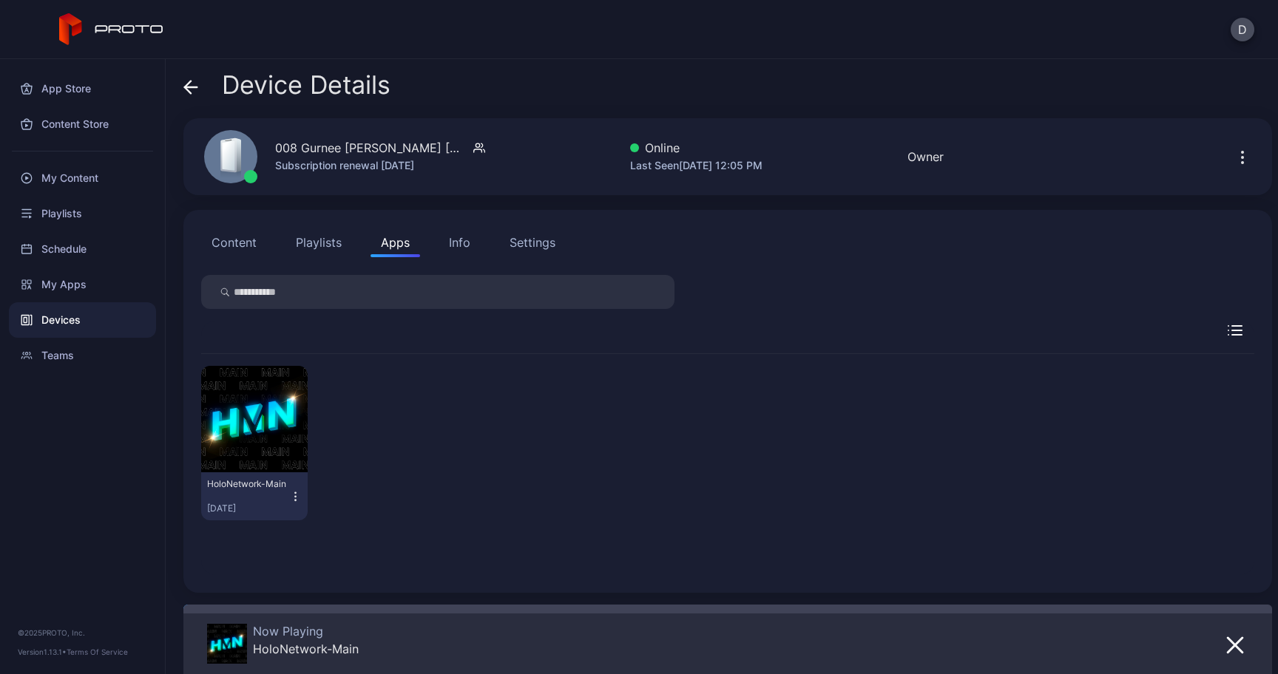
click at [188, 89] on icon at bounding box center [190, 87] width 15 height 15
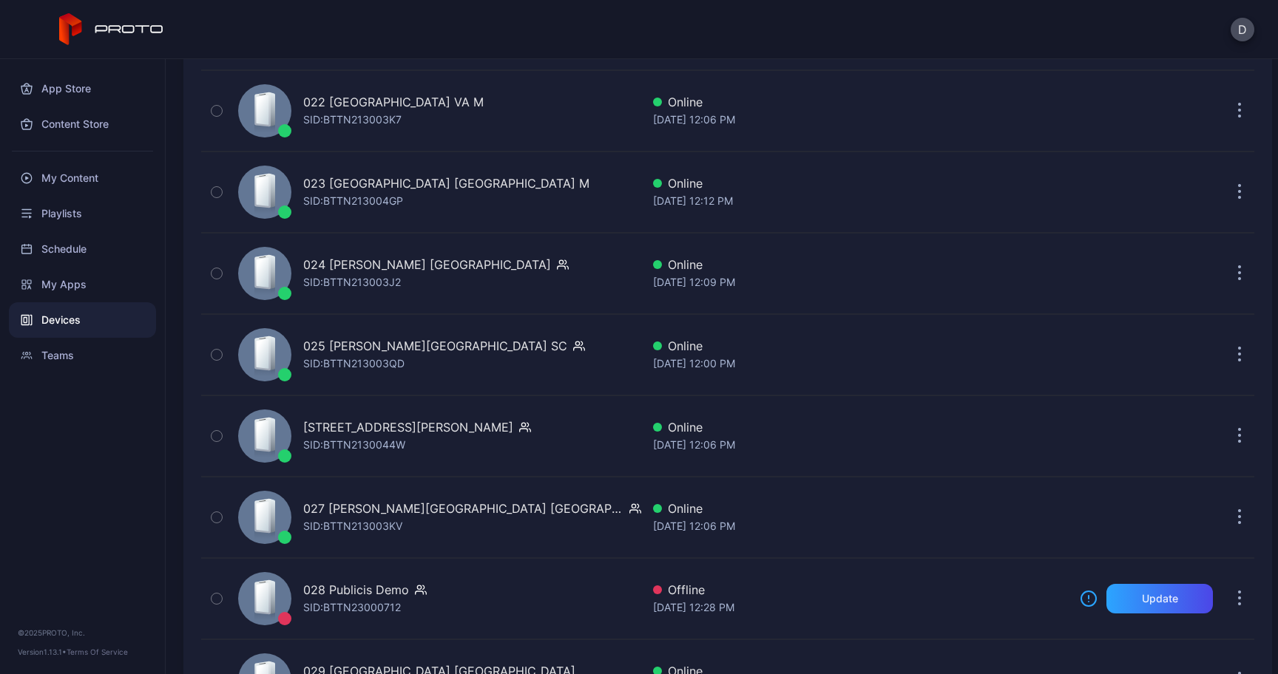
scroll to position [1971, 0]
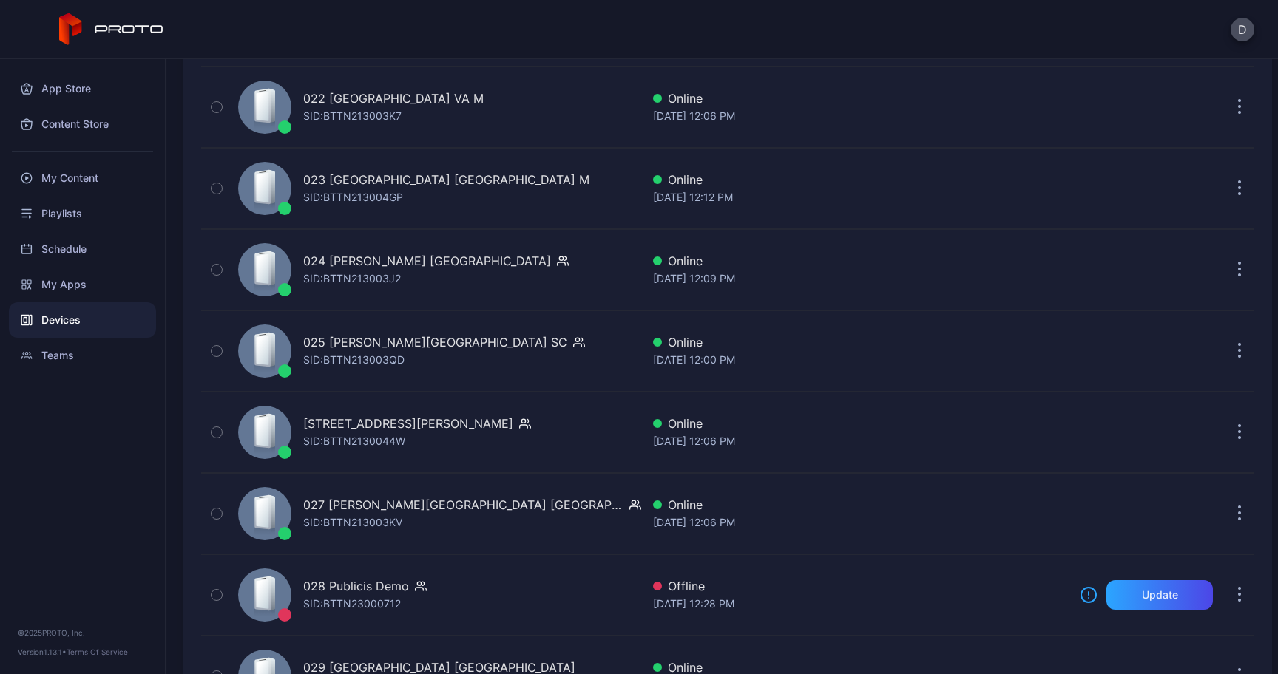
click at [352, 362] on div "SID: BTTN213003QD" at bounding box center [353, 360] width 101 height 18
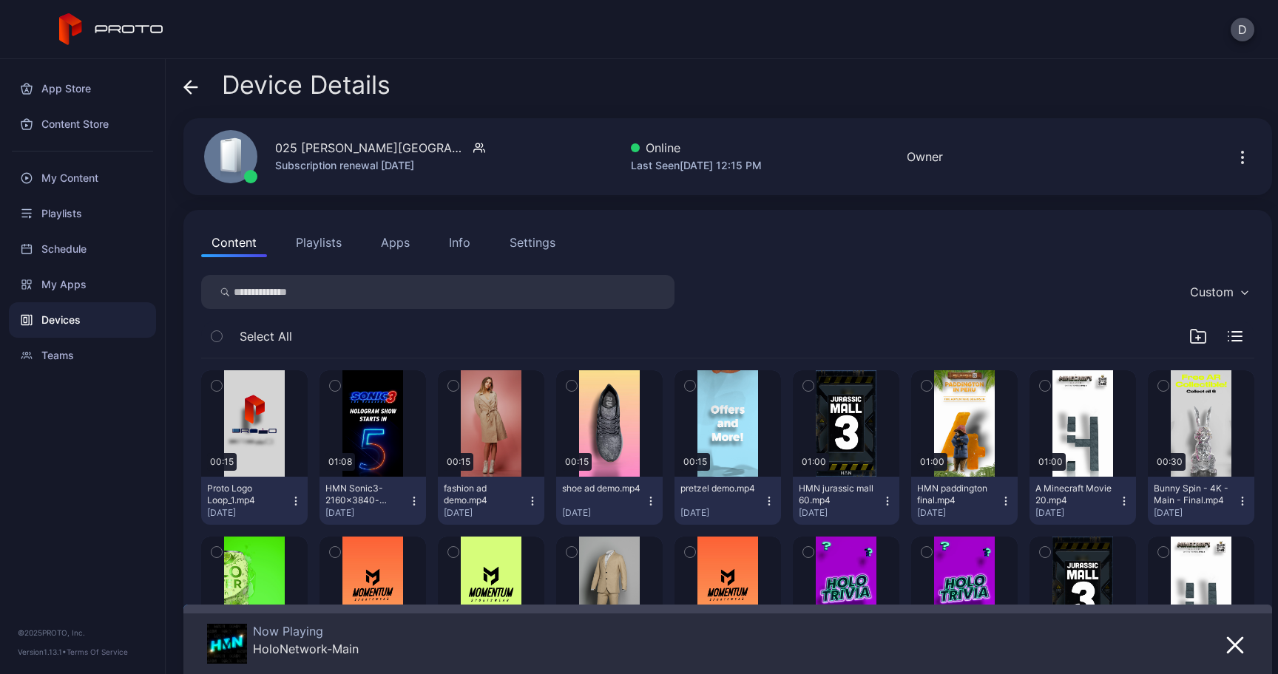
click at [399, 254] on button "Apps" at bounding box center [395, 243] width 50 height 30
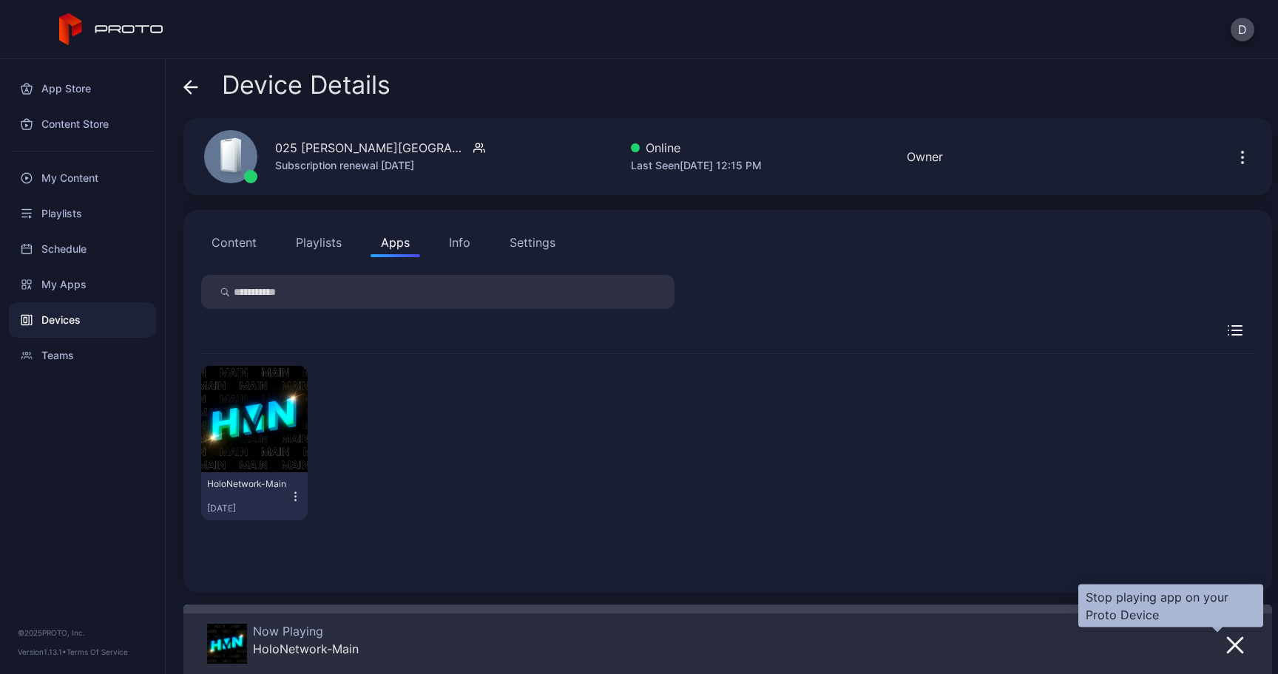
click at [1226, 646] on icon "button" at bounding box center [1235, 646] width 18 height 18
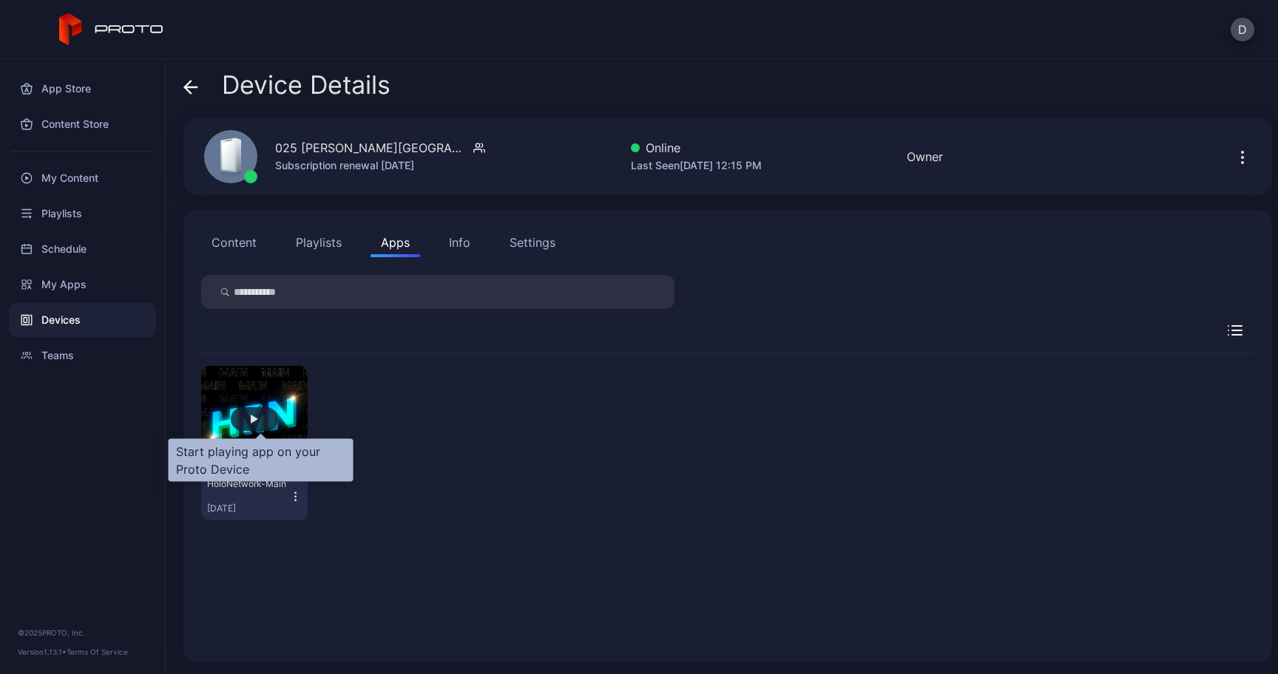
click at [257, 419] on div "button" at bounding box center [254, 419] width 7 height 9
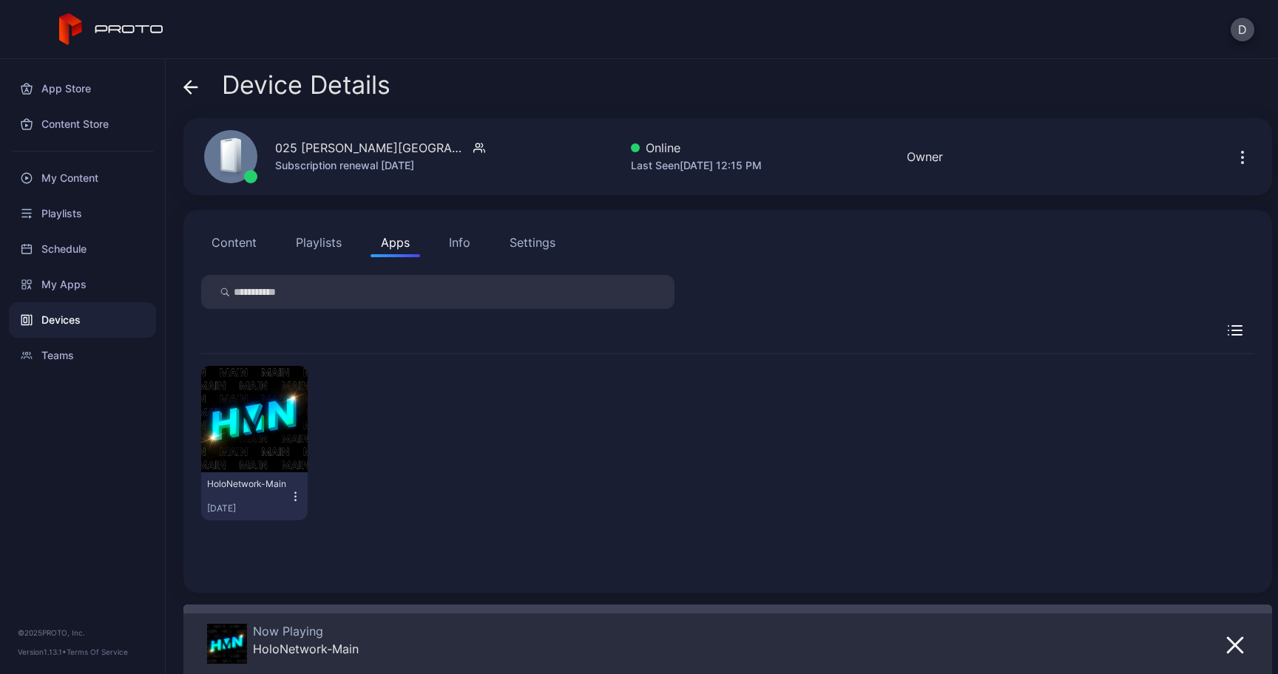
click at [189, 87] on icon at bounding box center [191, 87] width 13 height 0
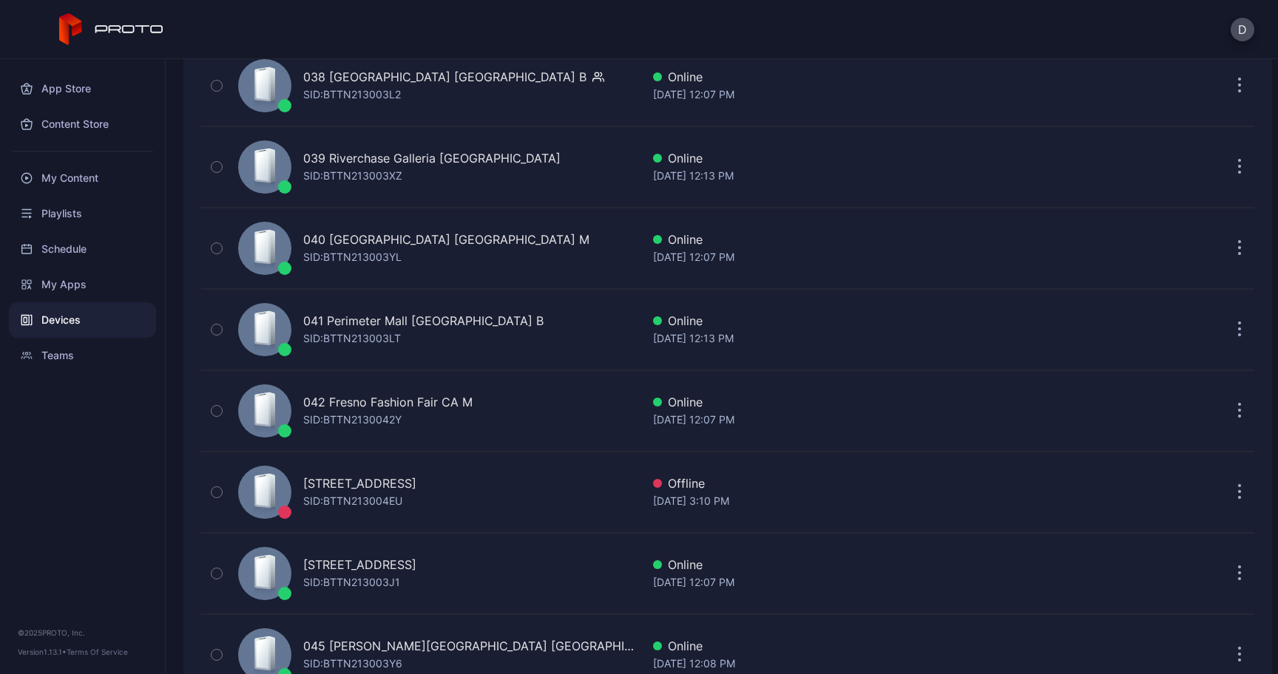
scroll to position [3508, 0]
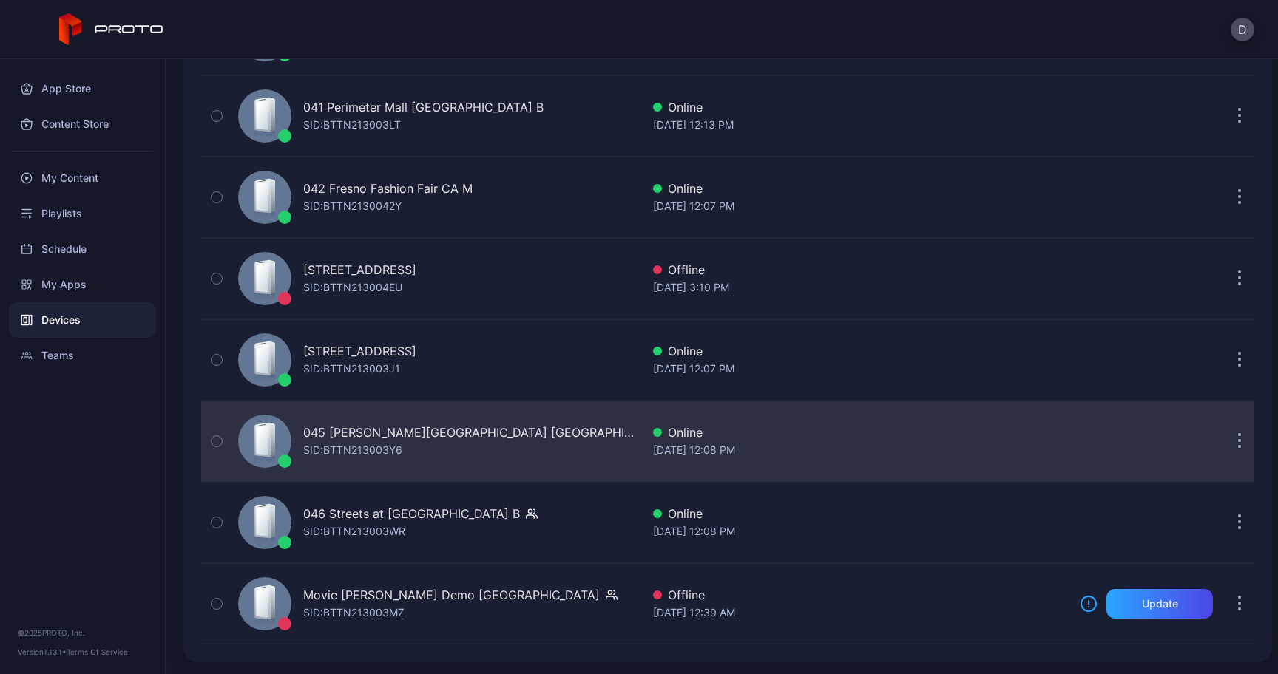
click at [555, 439] on div "045 [PERSON_NAME][GEOGRAPHIC_DATA] MA SID: BTTN213003Y6" at bounding box center [436, 441] width 409 height 74
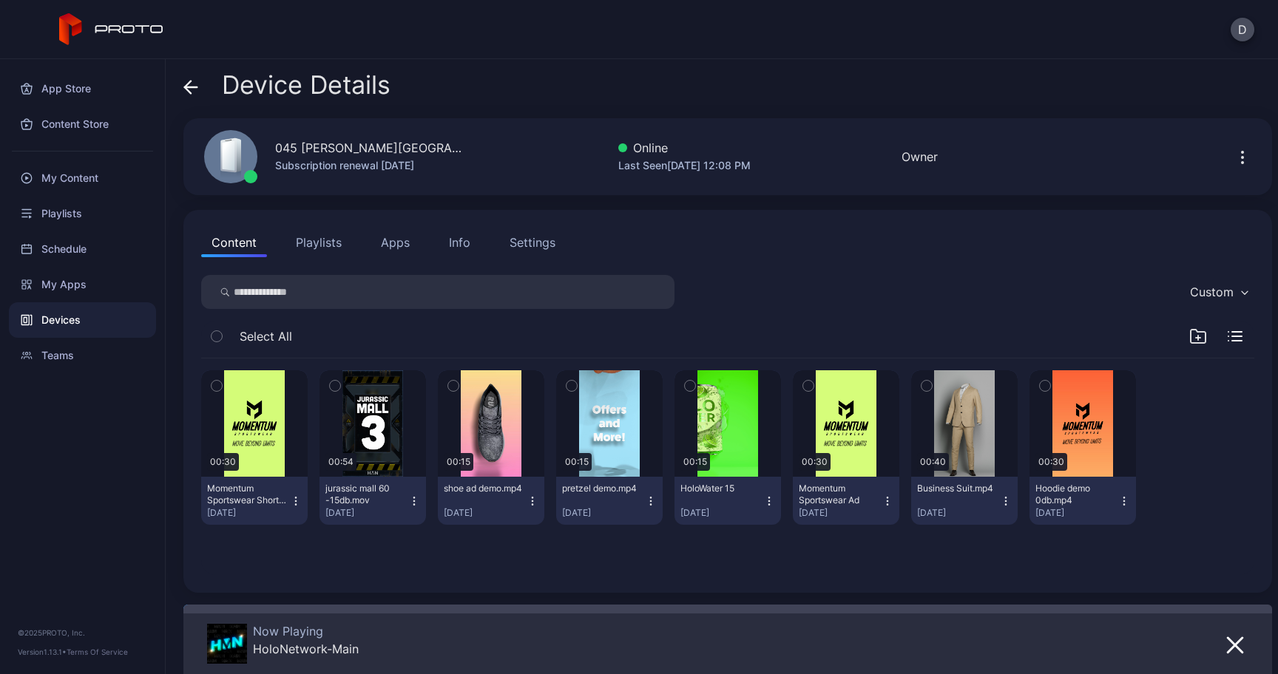
click at [391, 243] on button "Apps" at bounding box center [395, 243] width 50 height 30
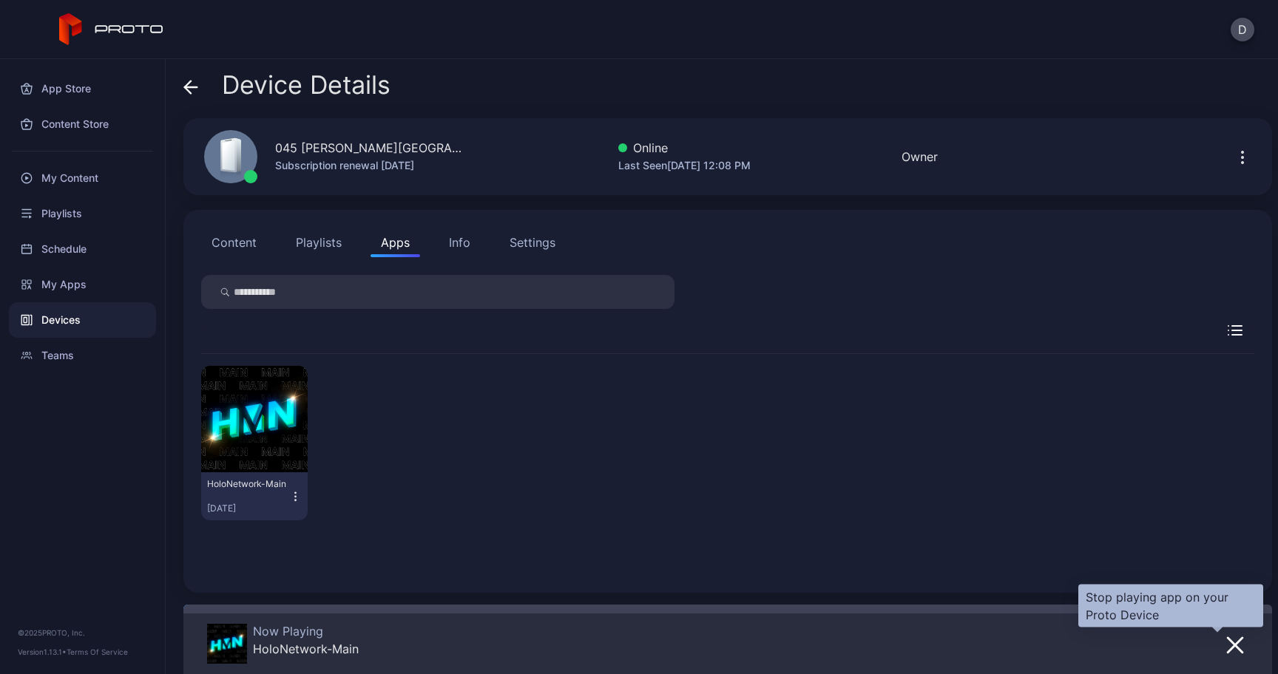
click at [1227, 645] on button "button" at bounding box center [1235, 644] width 27 height 21
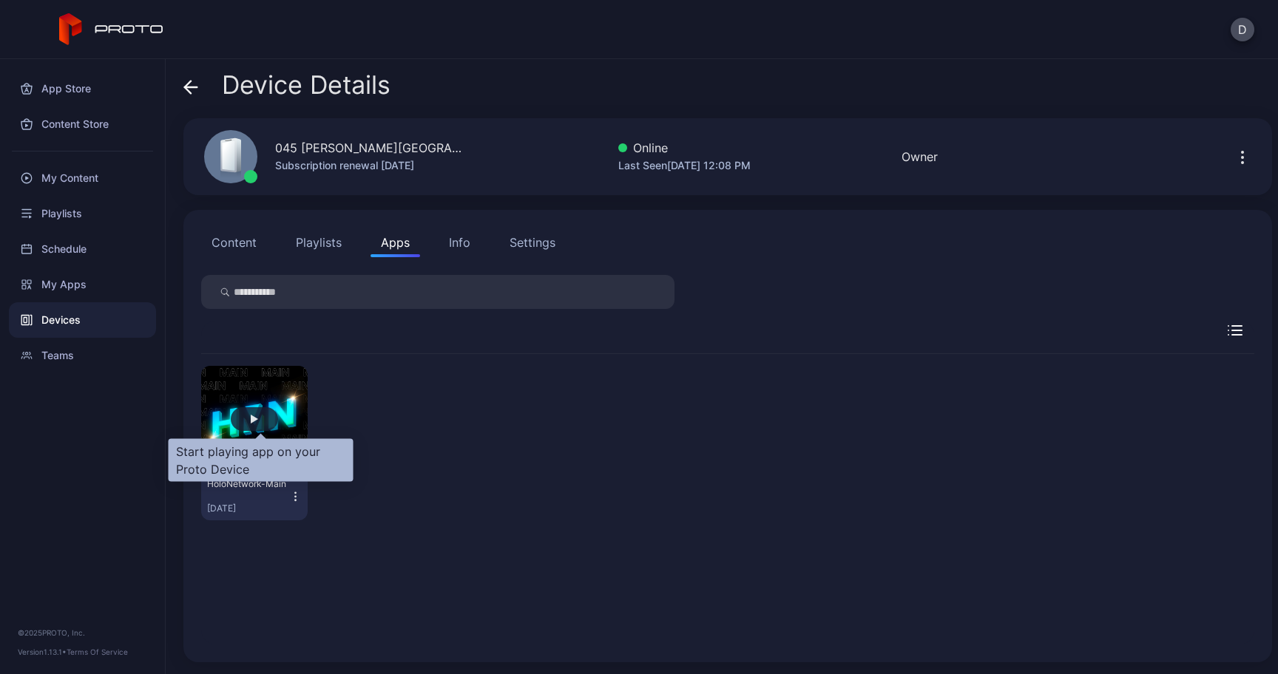
click at [265, 417] on div "button" at bounding box center [254, 419] width 47 height 24
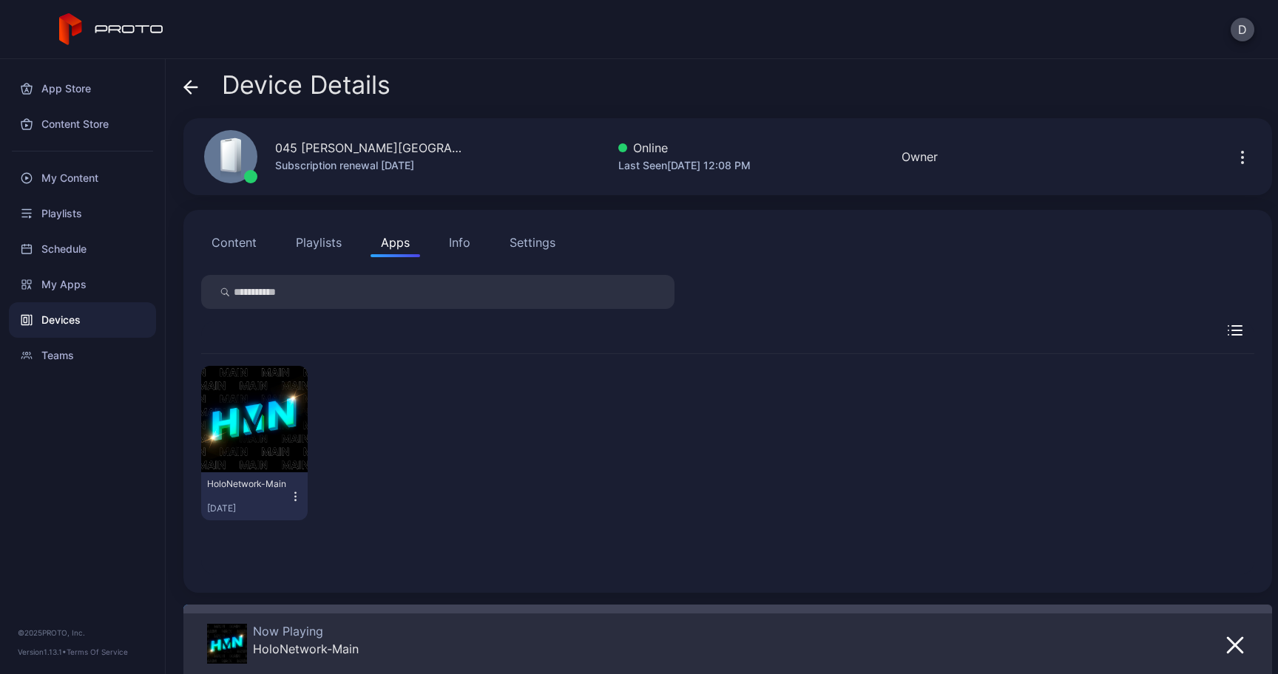
click at [189, 89] on icon at bounding box center [190, 87] width 15 height 15
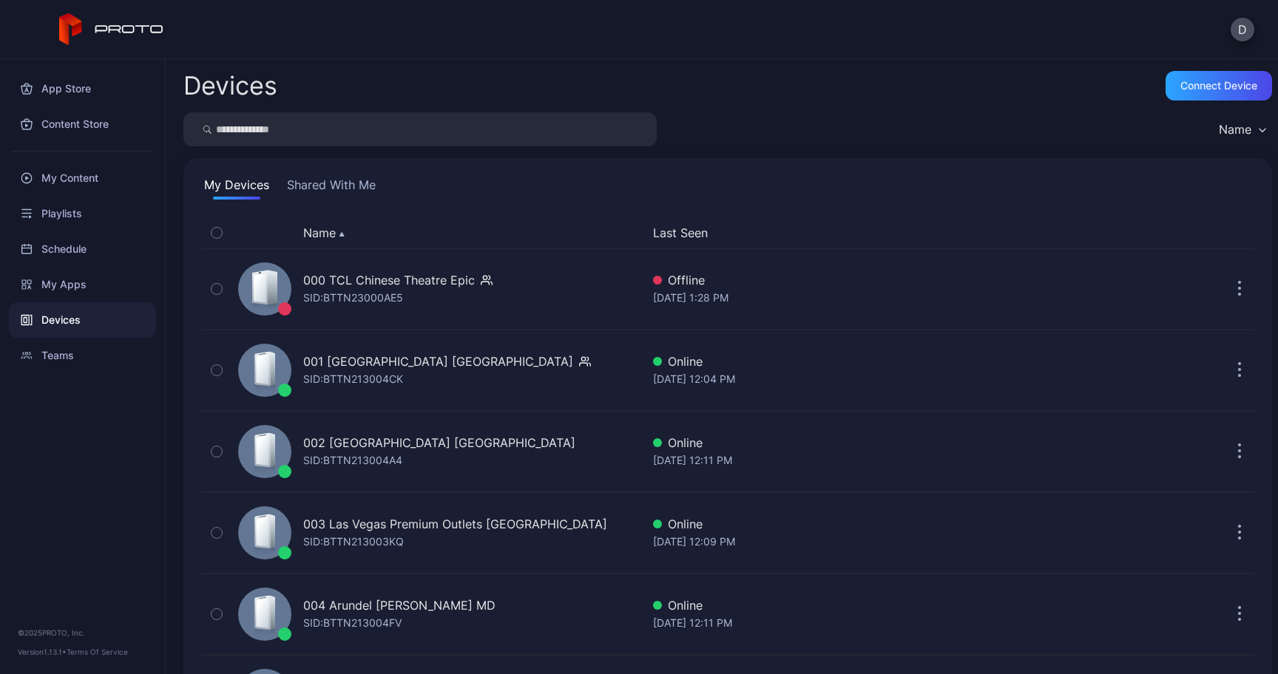
scroll to position [3508, 0]
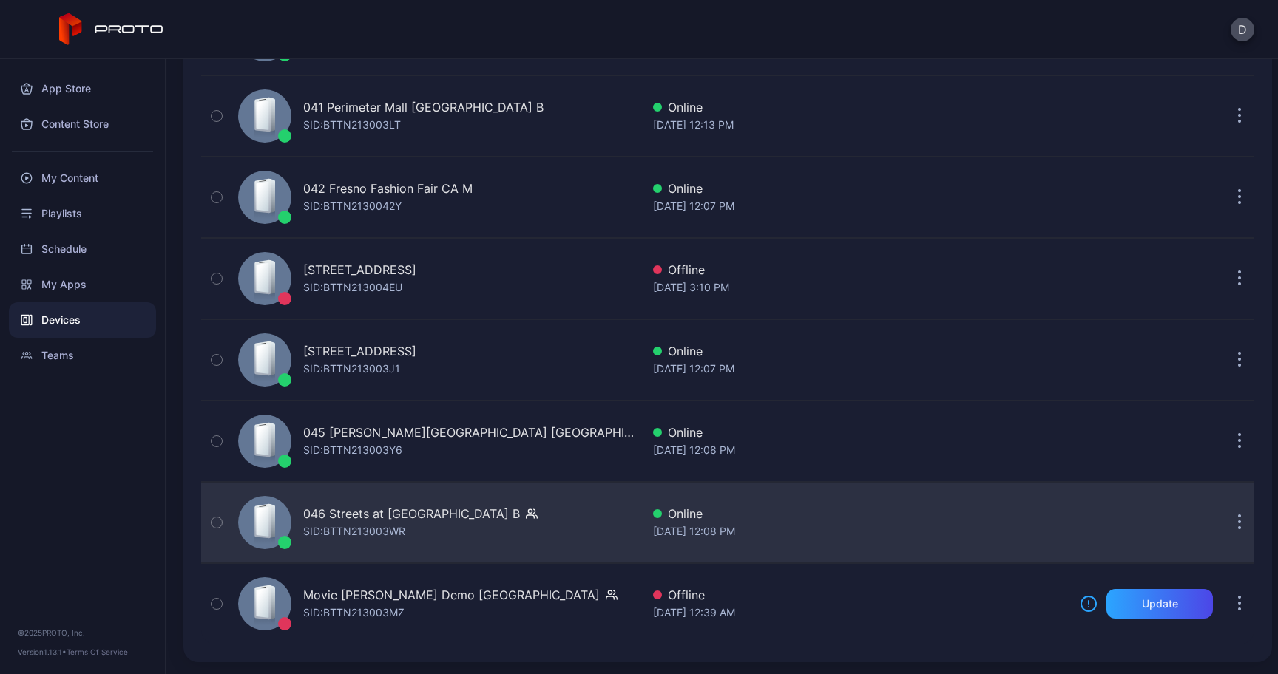
click at [374, 524] on div "SID: BTTN213003WR" at bounding box center [354, 532] width 102 height 18
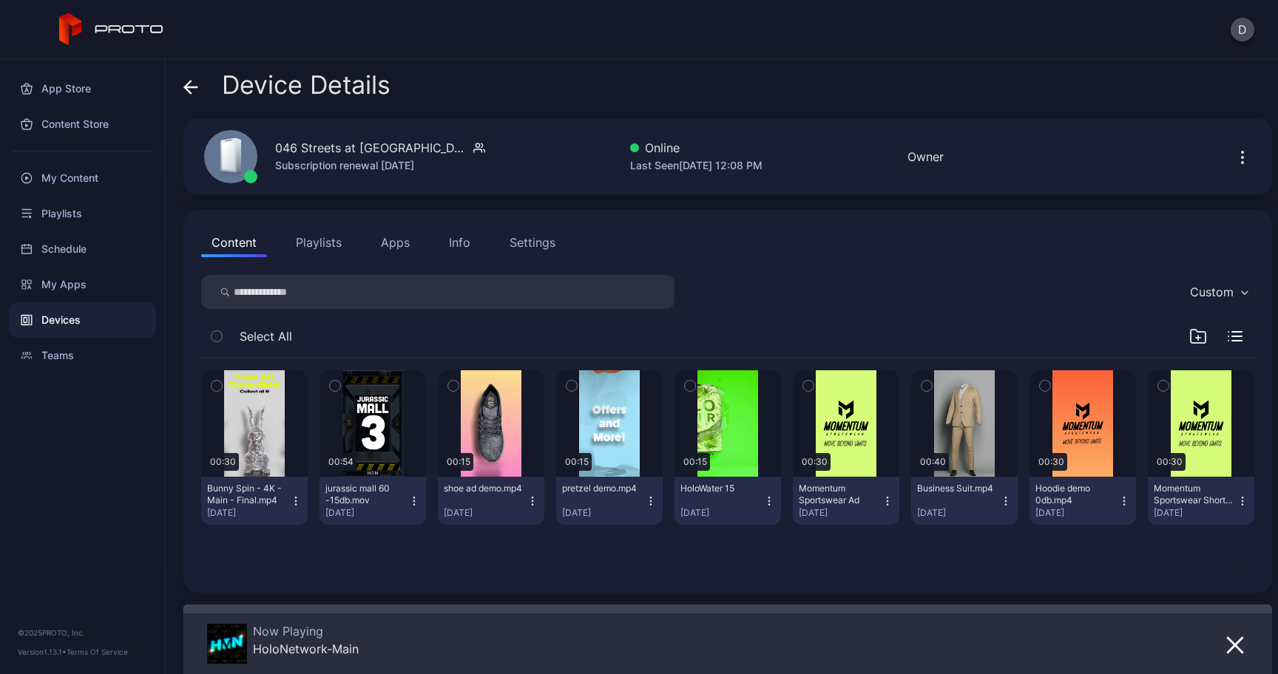
click at [393, 249] on button "Apps" at bounding box center [395, 243] width 50 height 30
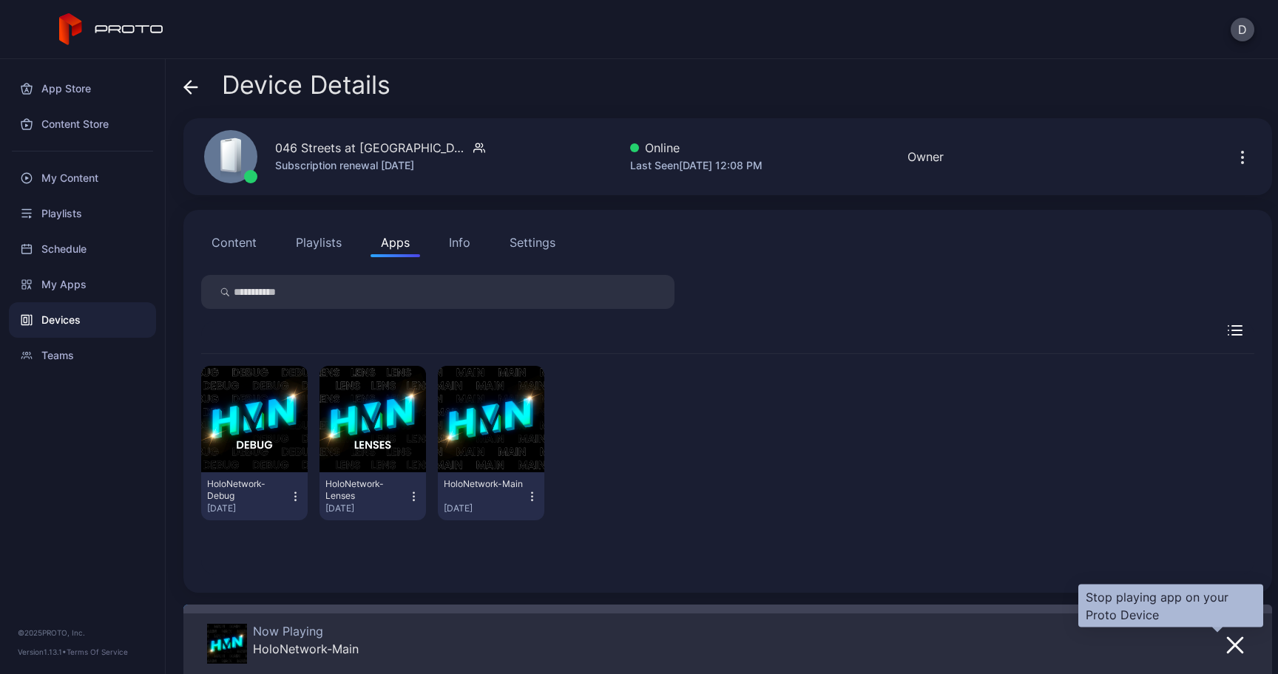
click at [1228, 648] on icon "button" at bounding box center [1235, 645] width 15 height 15
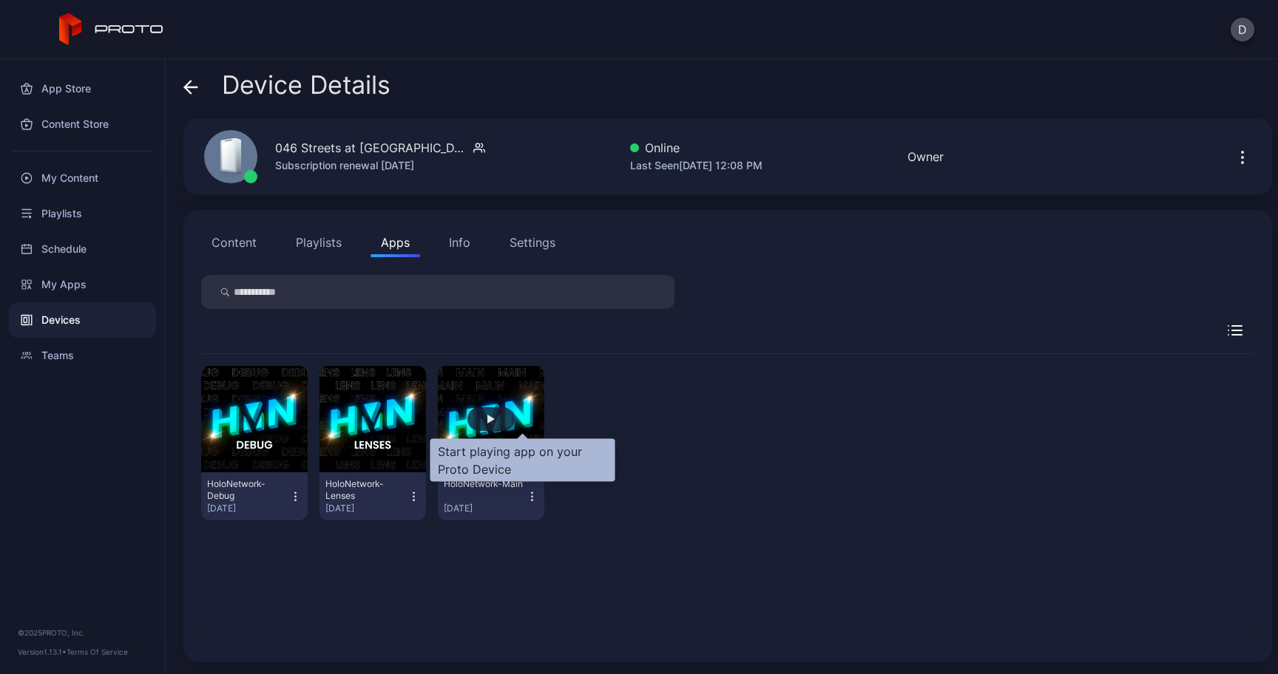
click at [512, 424] on div "button" at bounding box center [490, 419] width 47 height 24
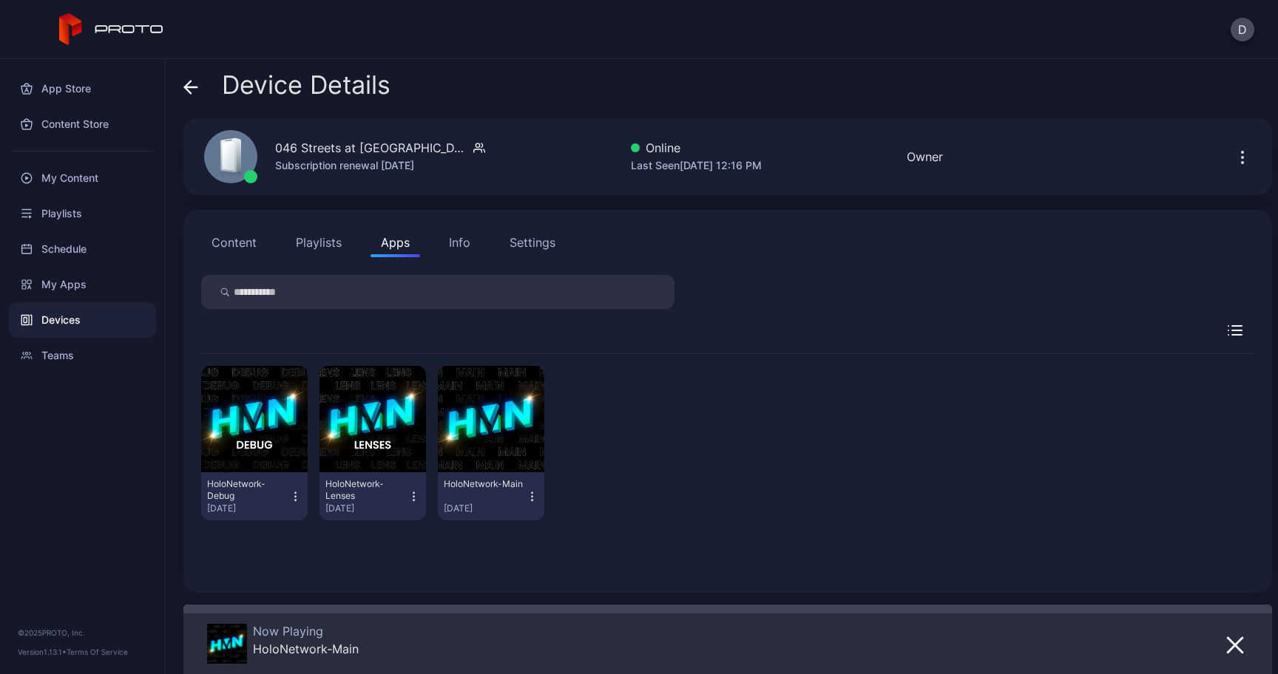
click at [192, 81] on icon at bounding box center [190, 87] width 15 height 15
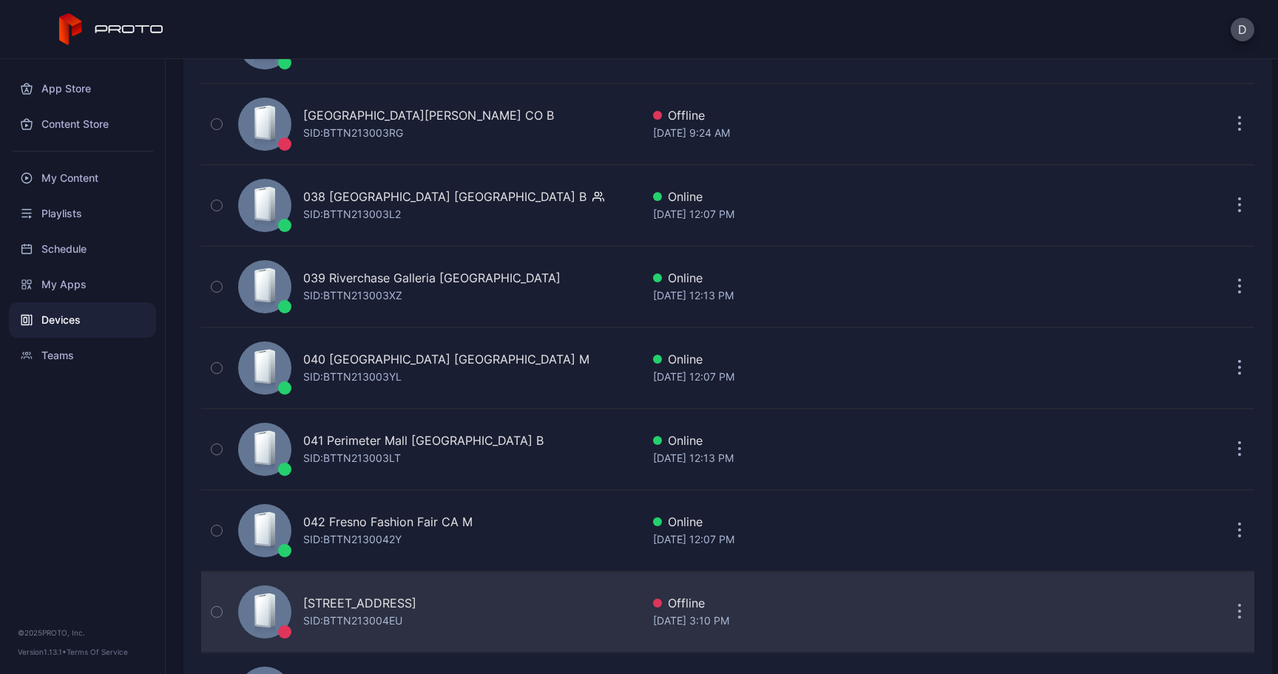
scroll to position [3148, 0]
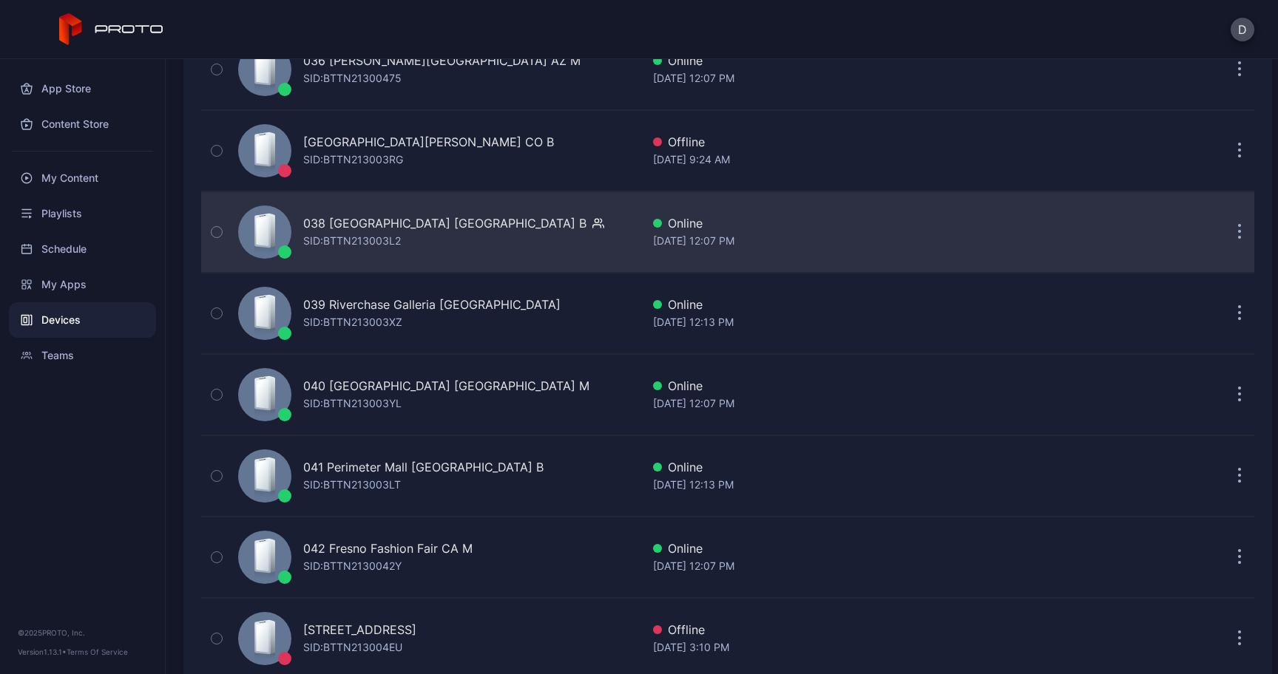
click at [339, 238] on div "SID: BTTN213003L2" at bounding box center [352, 241] width 98 height 18
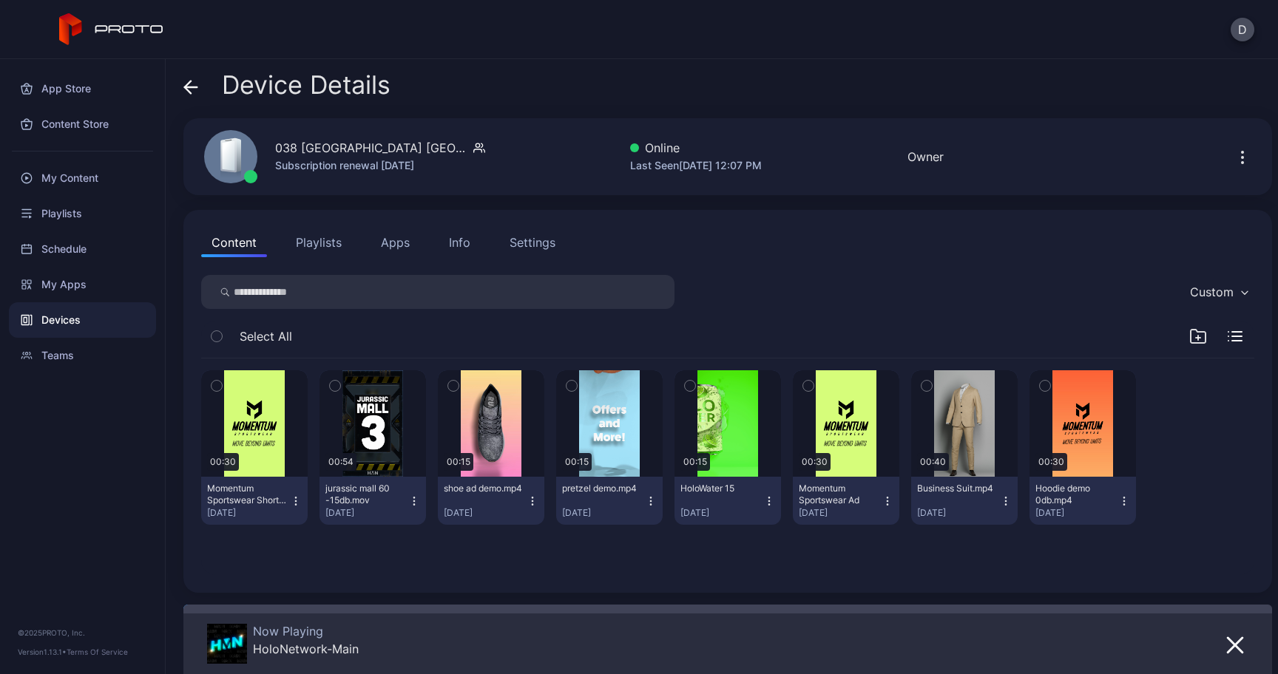
click at [1226, 637] on icon "button" at bounding box center [1235, 646] width 18 height 18
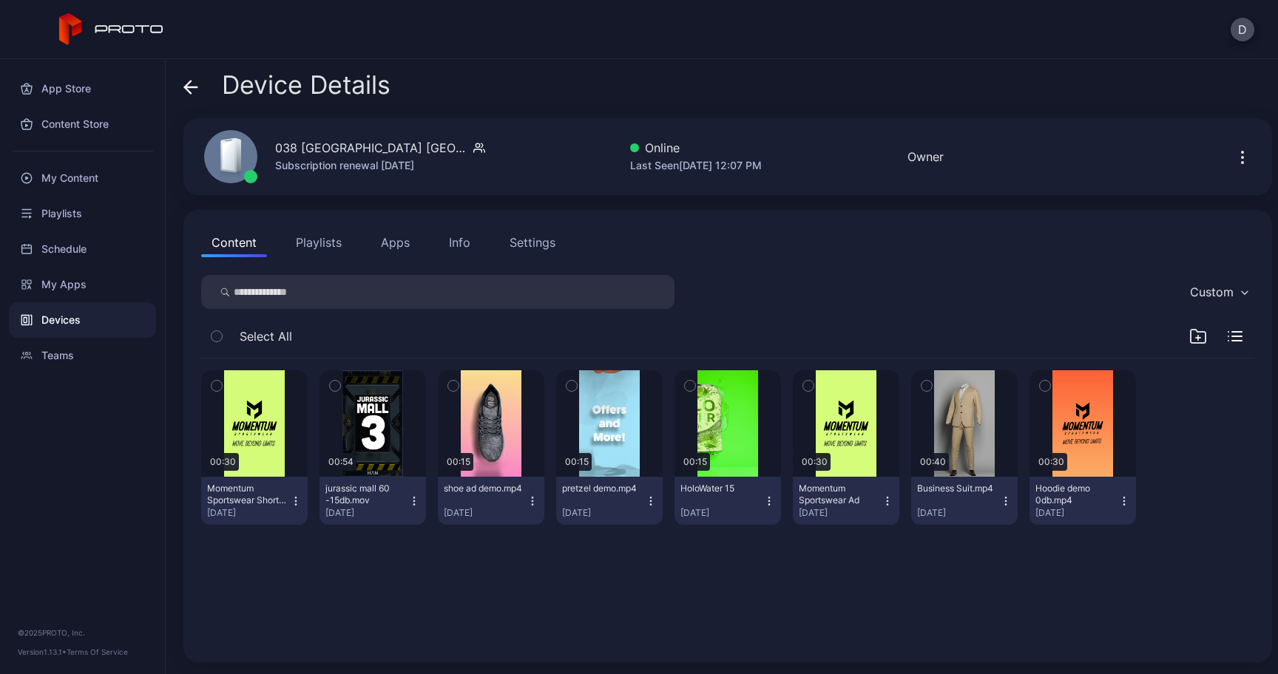
click at [386, 242] on button "Apps" at bounding box center [395, 243] width 50 height 30
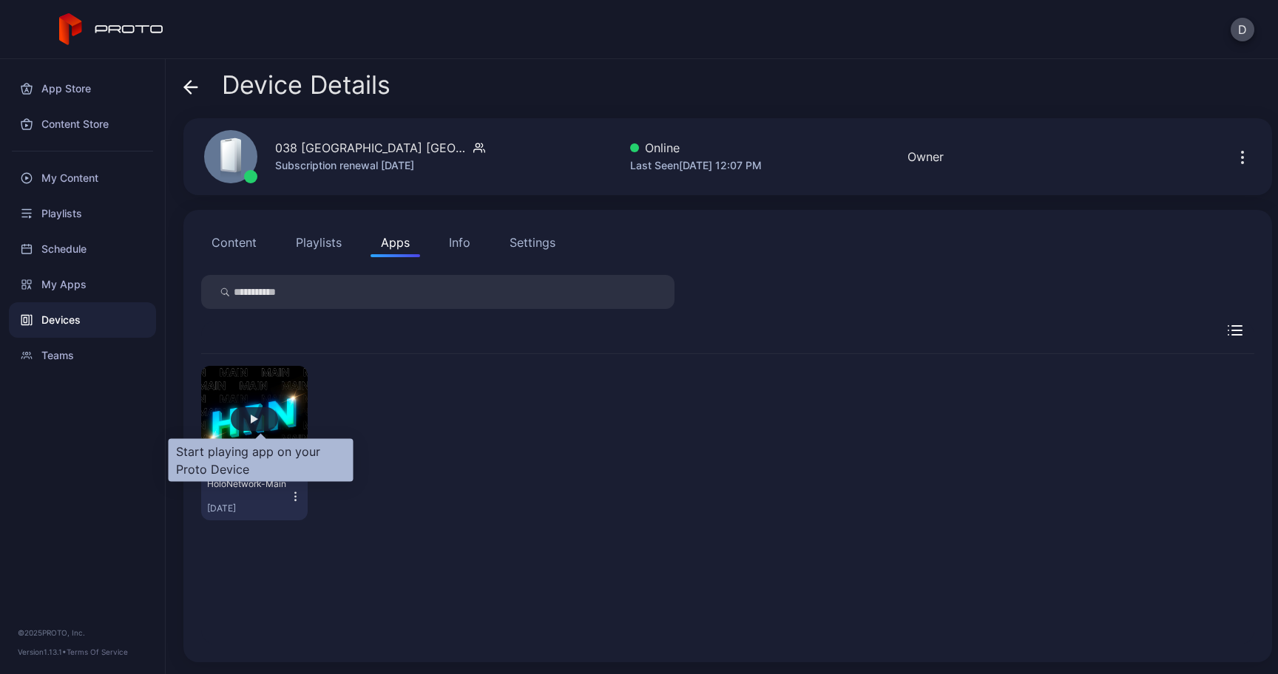
click at [263, 430] on div "button" at bounding box center [254, 419] width 47 height 24
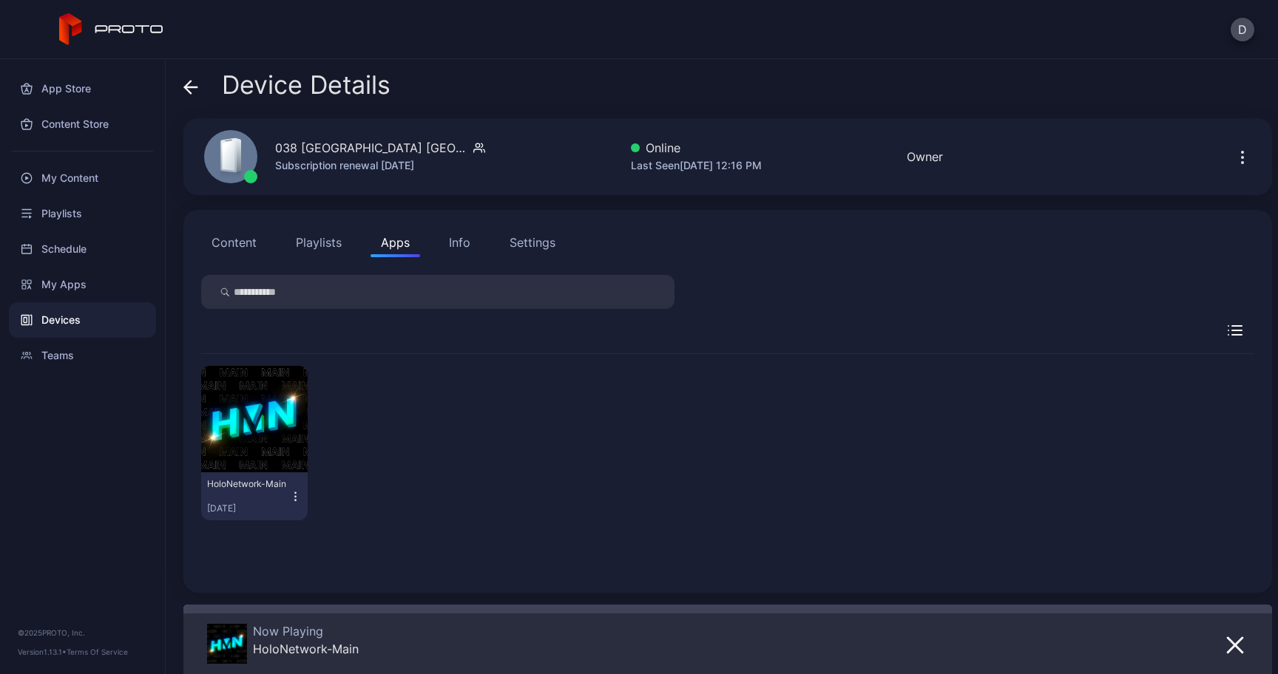
click at [194, 87] on icon at bounding box center [191, 87] width 13 height 0
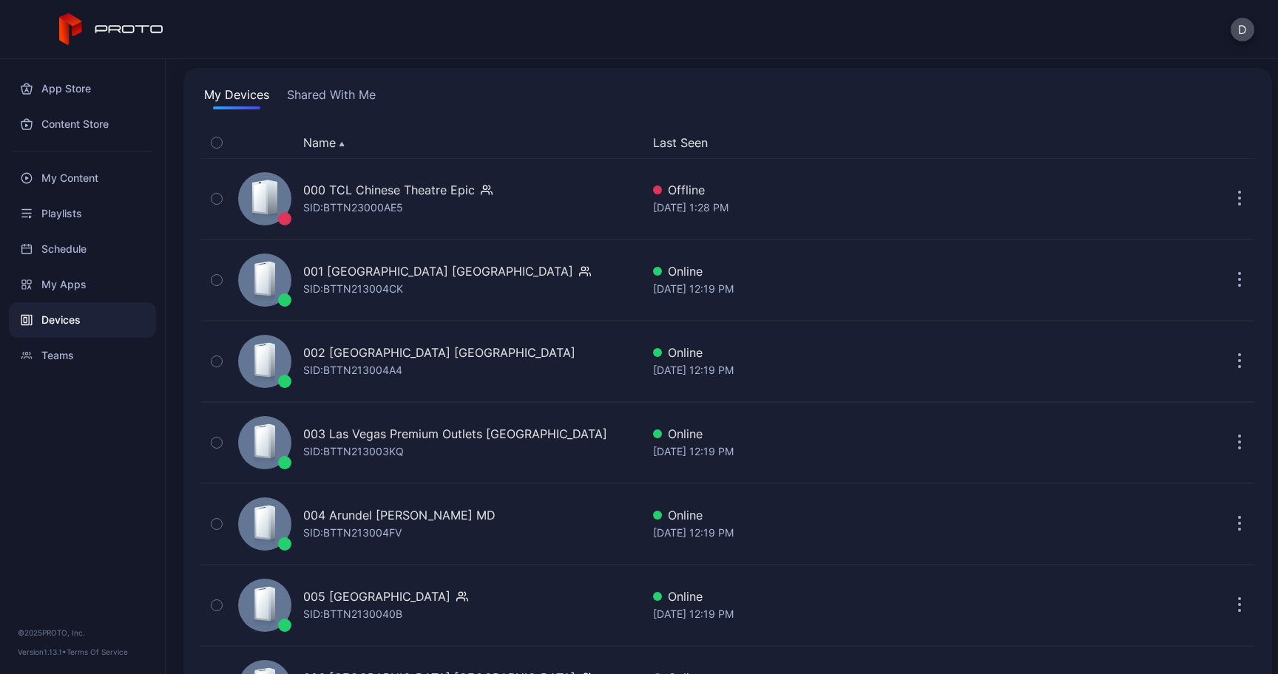
scroll to position [59, 0]
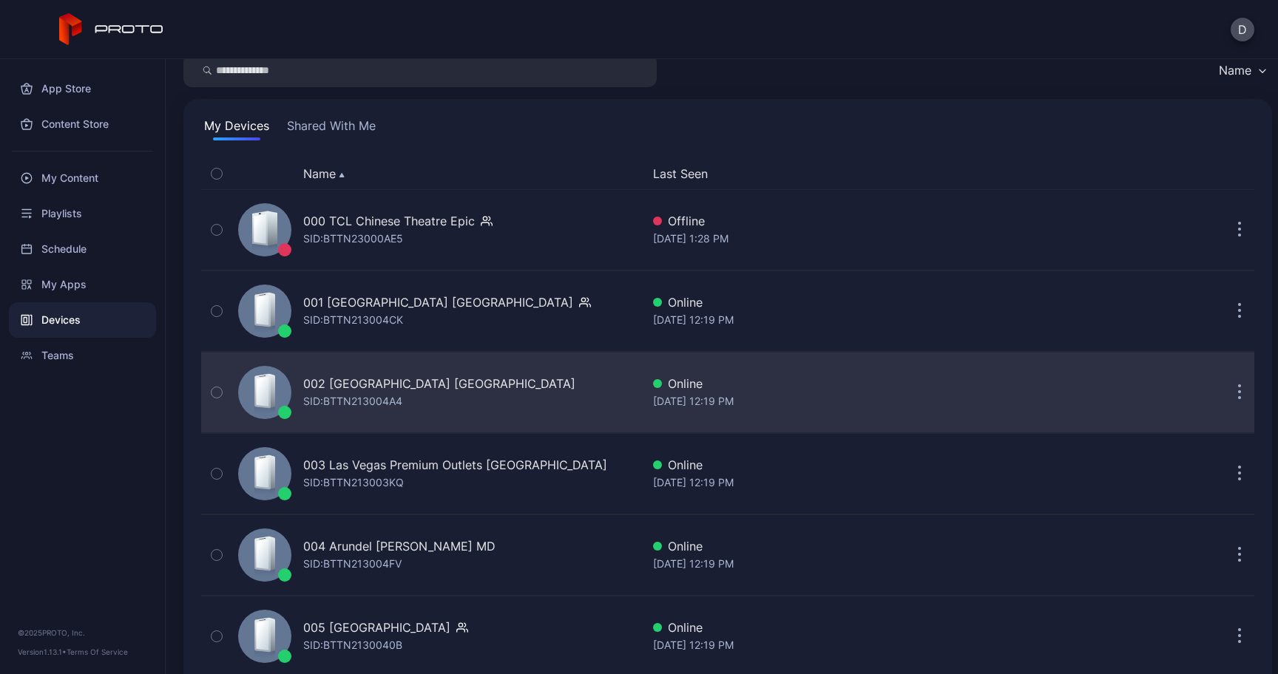
click at [336, 381] on div "002 [GEOGRAPHIC_DATA] [GEOGRAPHIC_DATA]" at bounding box center [439, 384] width 272 height 18
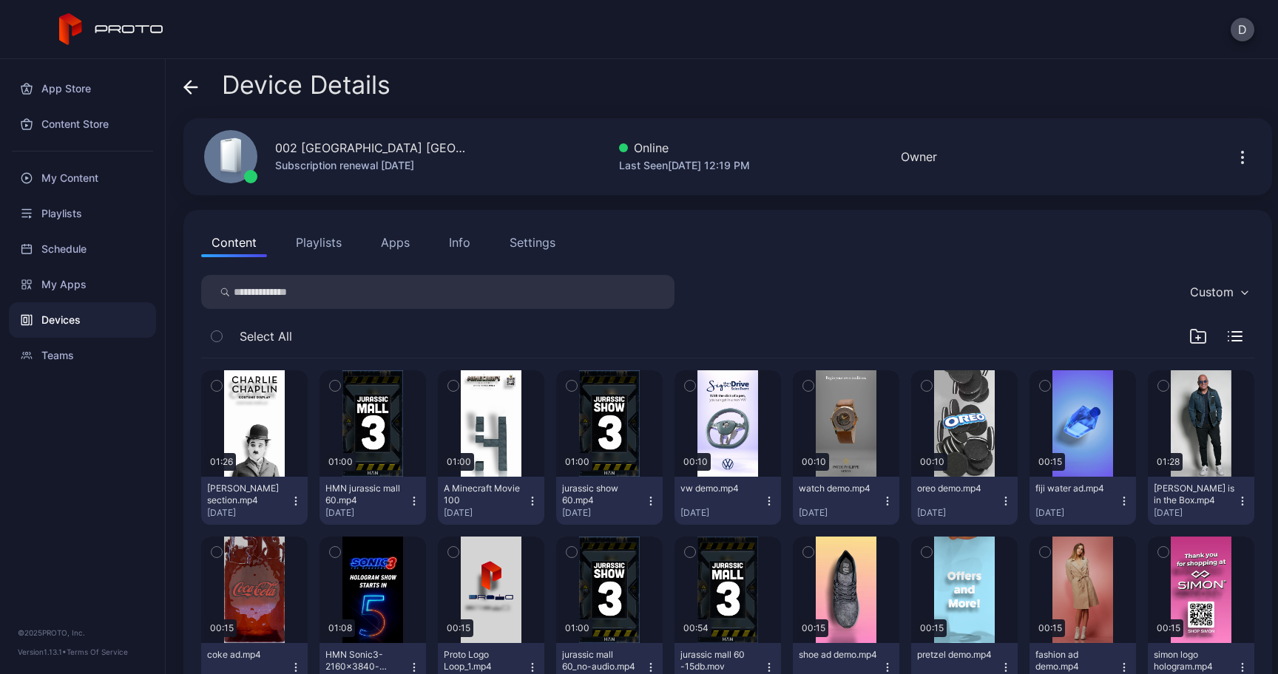
click at [455, 238] on div "Info" at bounding box center [459, 243] width 21 height 18
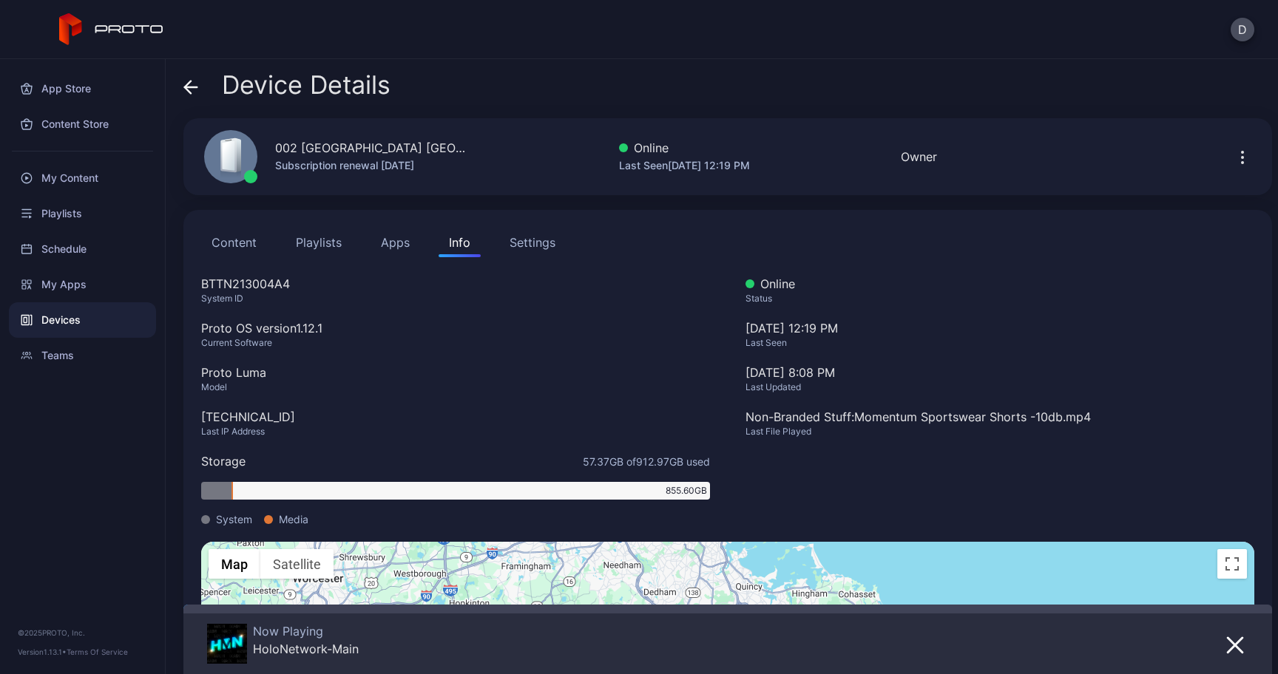
click at [385, 248] on button "Apps" at bounding box center [395, 243] width 50 height 30
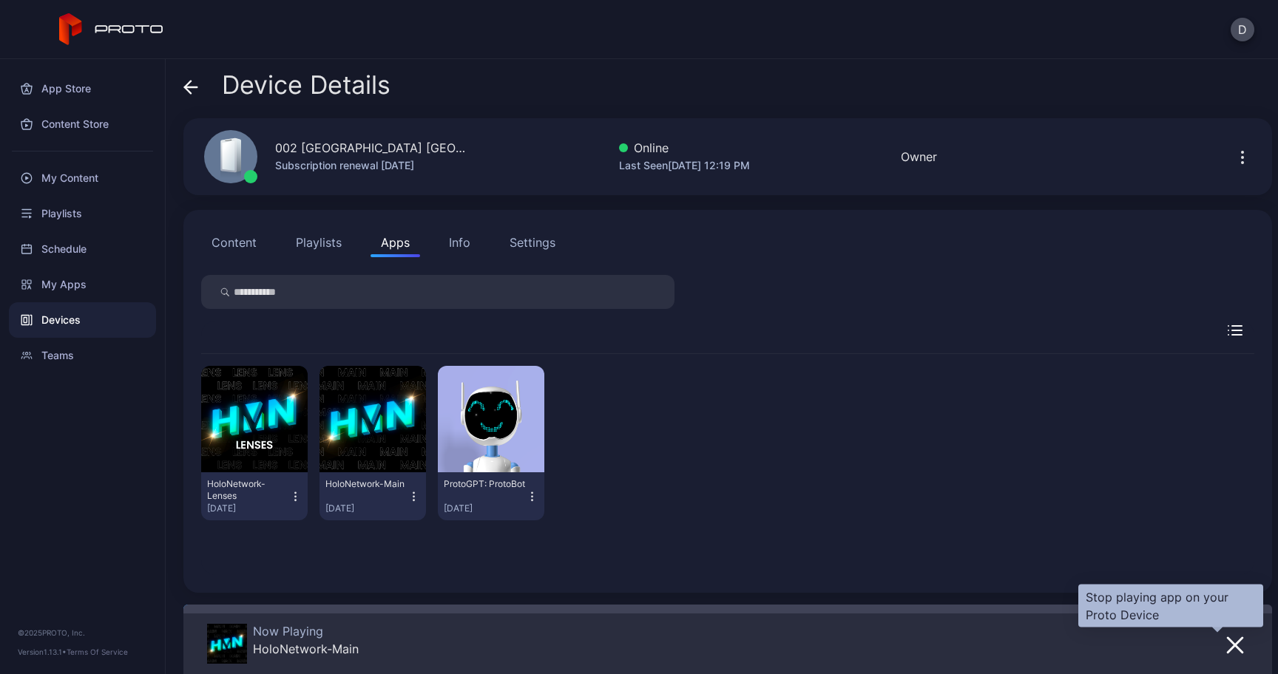
click at [1228, 646] on icon "button" at bounding box center [1235, 645] width 15 height 15
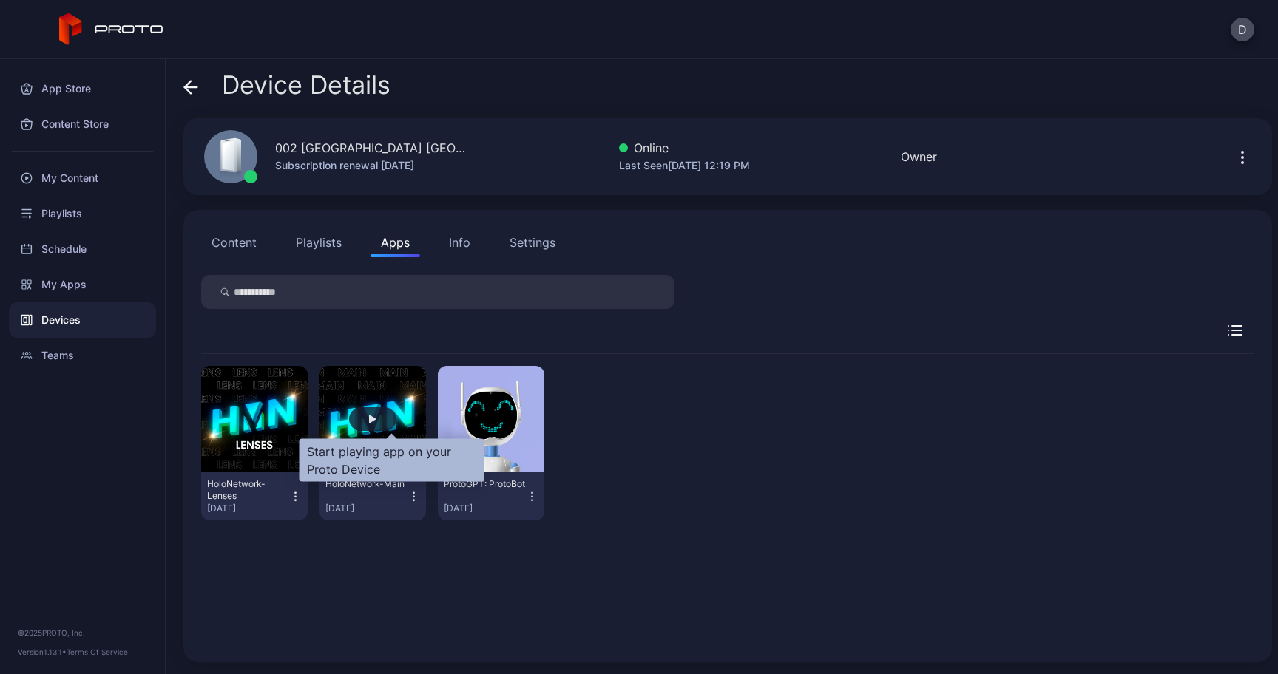
click at [396, 424] on div "button" at bounding box center [372, 419] width 47 height 24
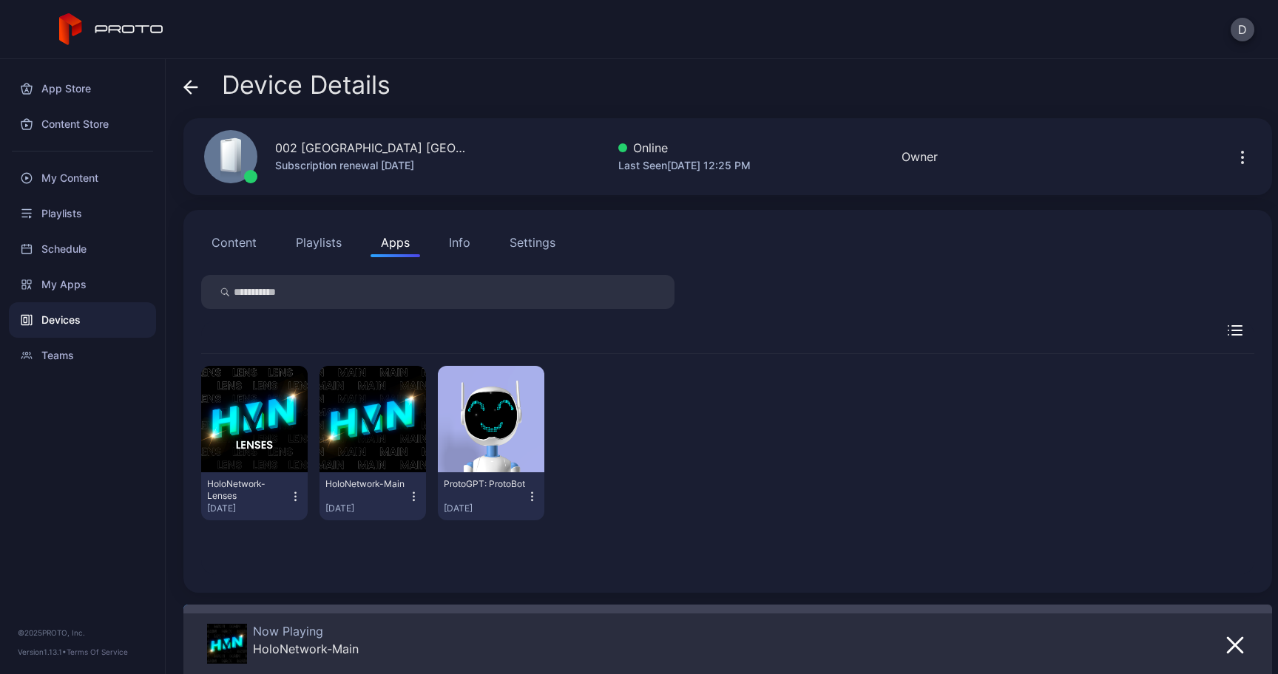
click at [198, 81] on div "Device Details" at bounding box center [286, 88] width 207 height 35
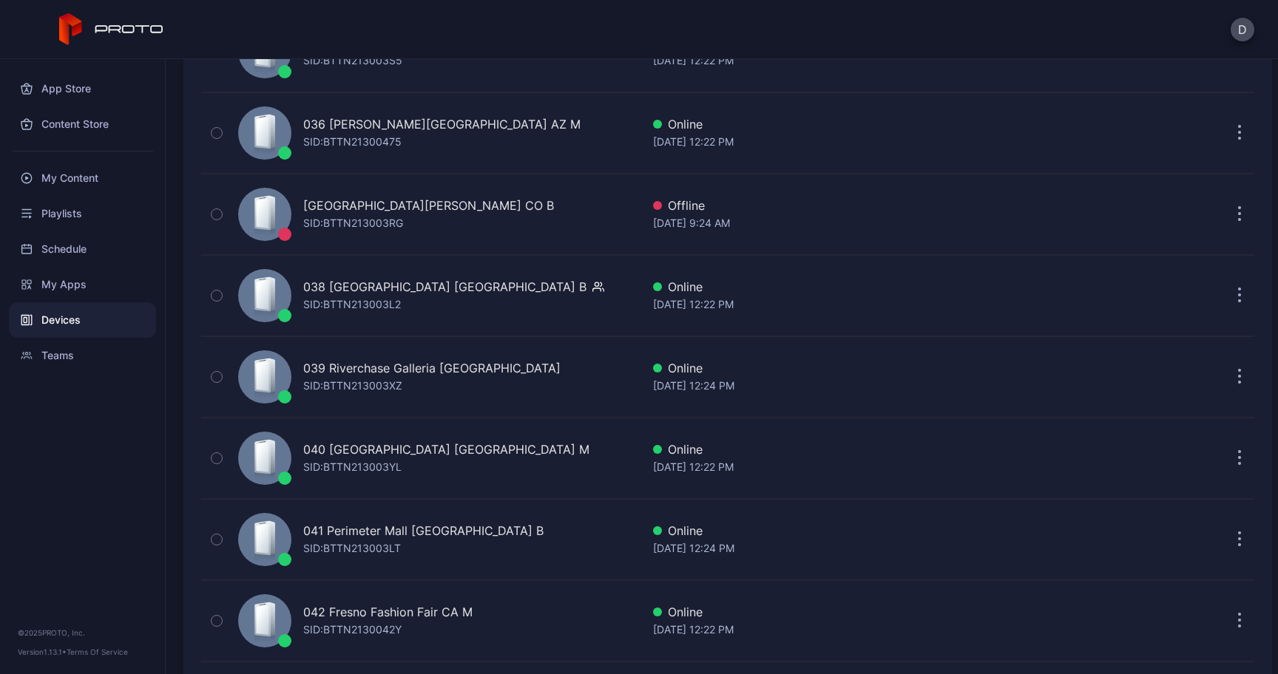
scroll to position [3508, 0]
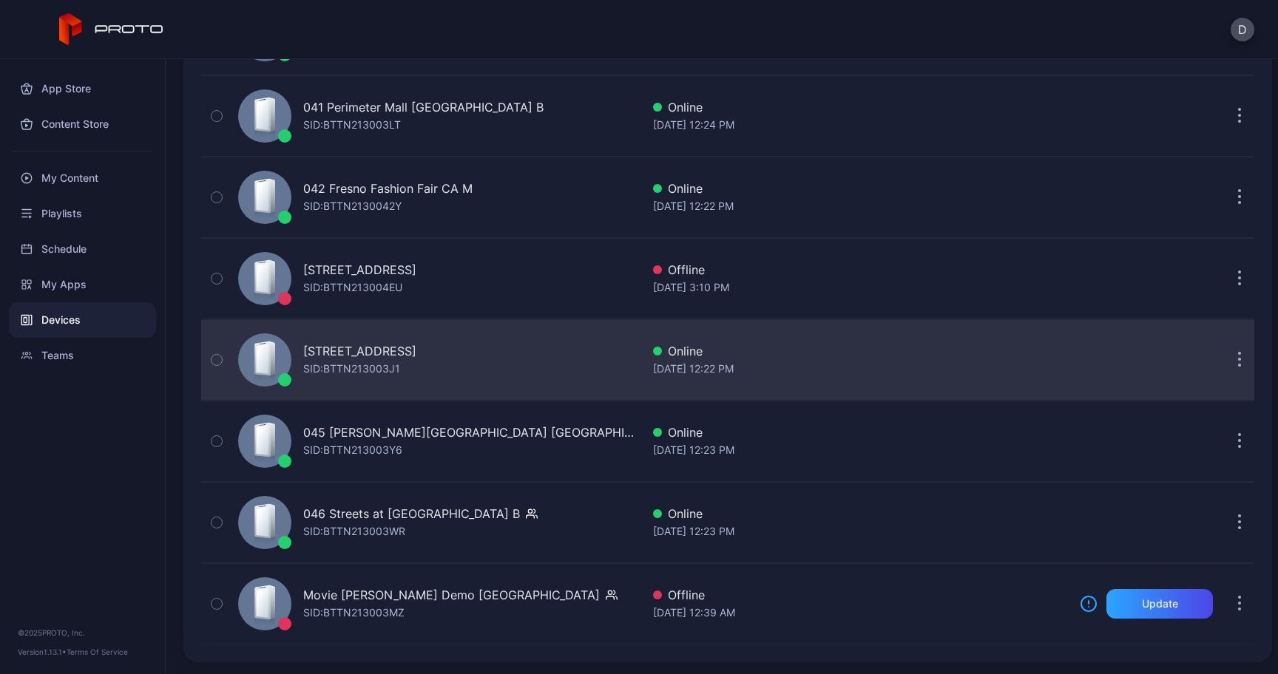
click at [354, 352] on div "[STREET_ADDRESS]" at bounding box center [359, 351] width 113 height 18
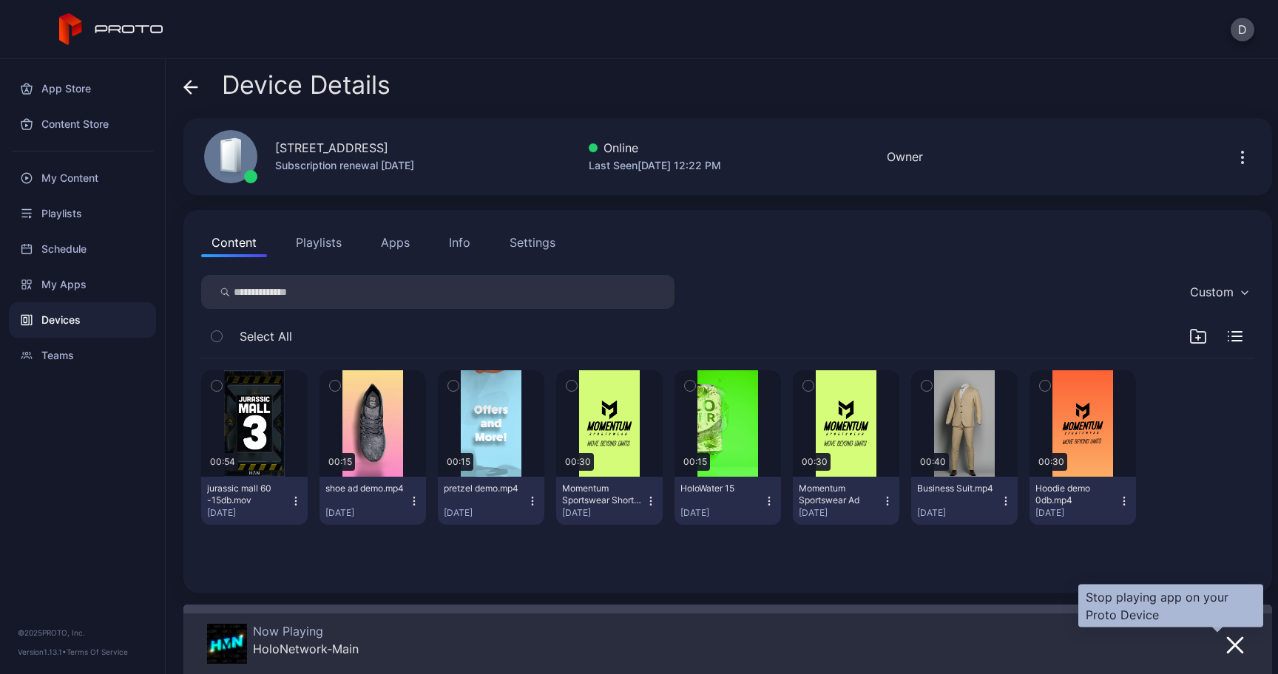
click at [1228, 643] on icon "button" at bounding box center [1235, 645] width 15 height 15
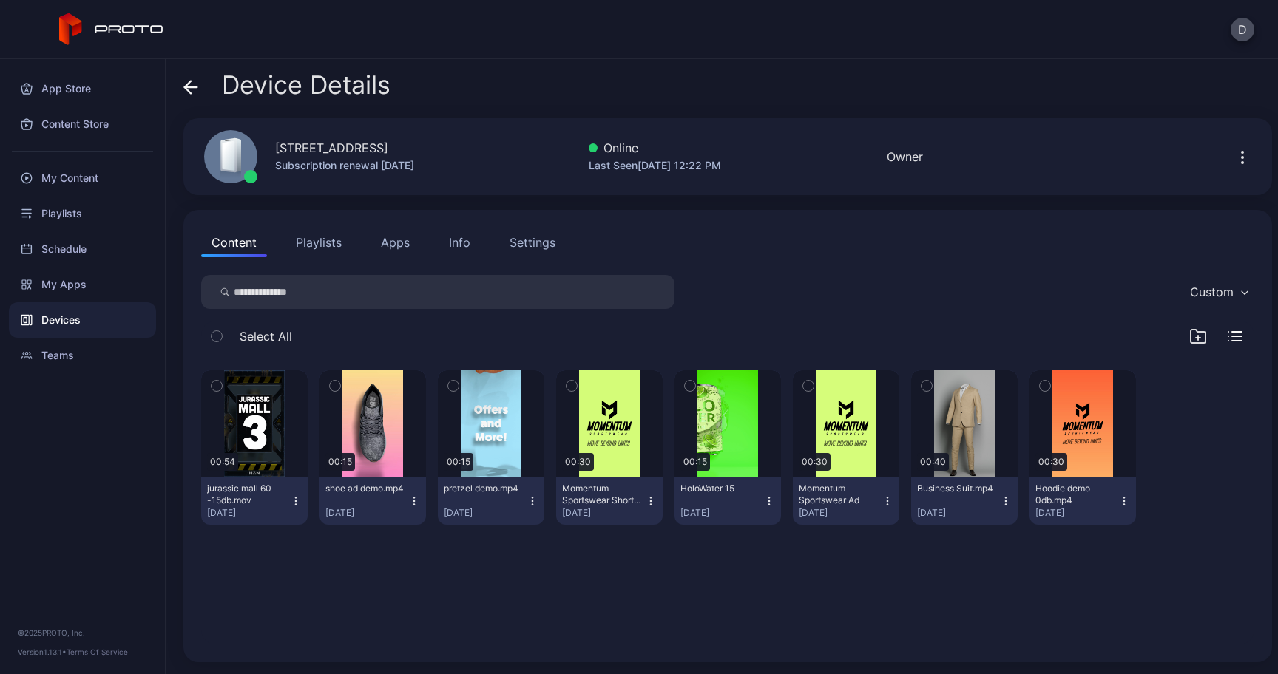
click at [399, 244] on button "Apps" at bounding box center [395, 243] width 50 height 30
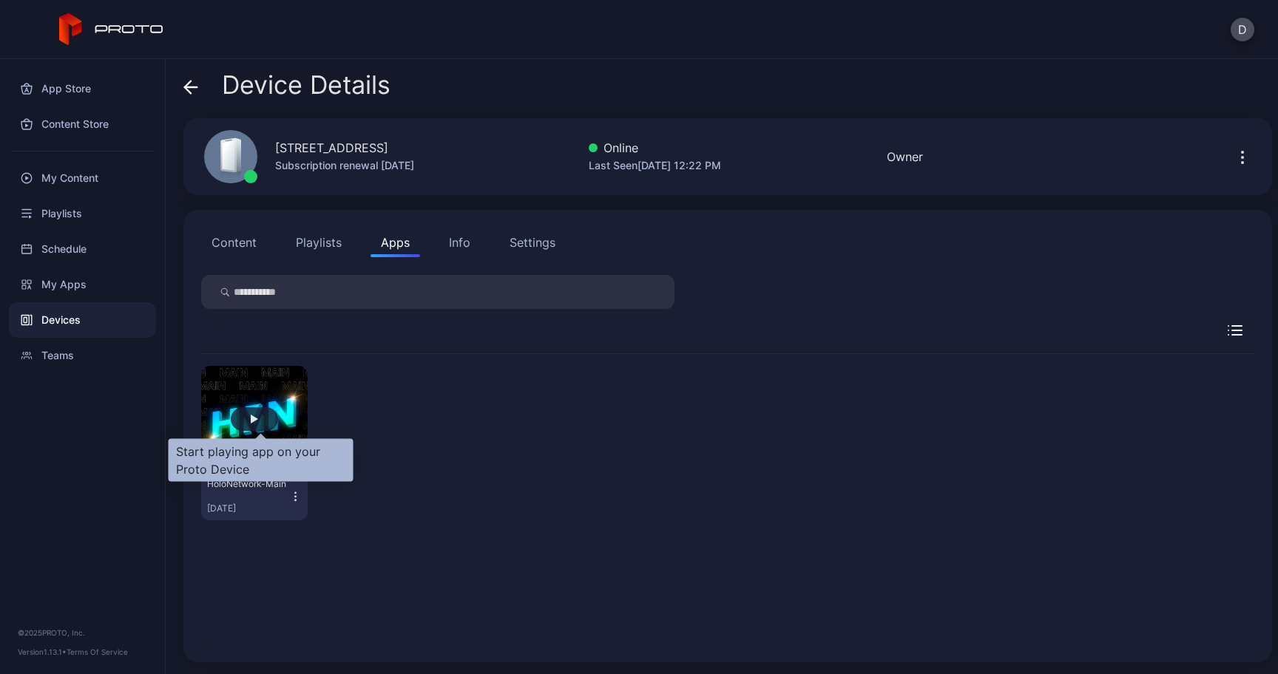
click at [257, 420] on div "button" at bounding box center [254, 419] width 7 height 9
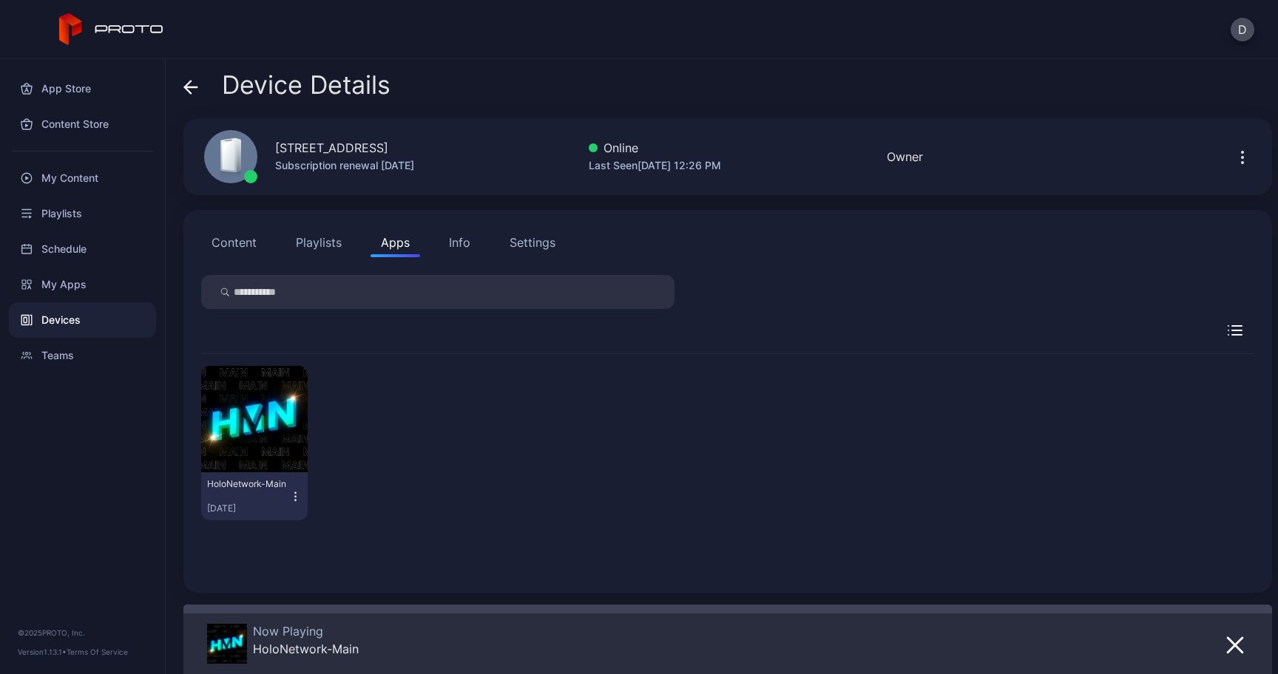
click at [192, 81] on icon at bounding box center [190, 87] width 15 height 15
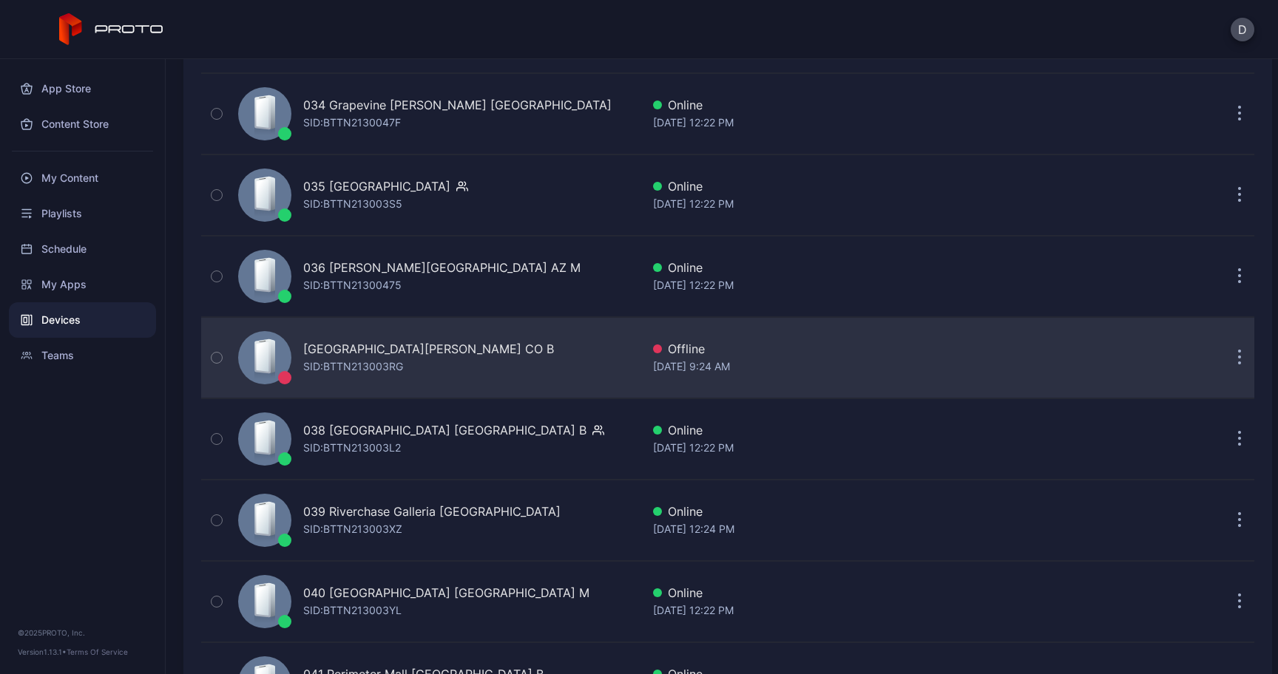
scroll to position [2905, 0]
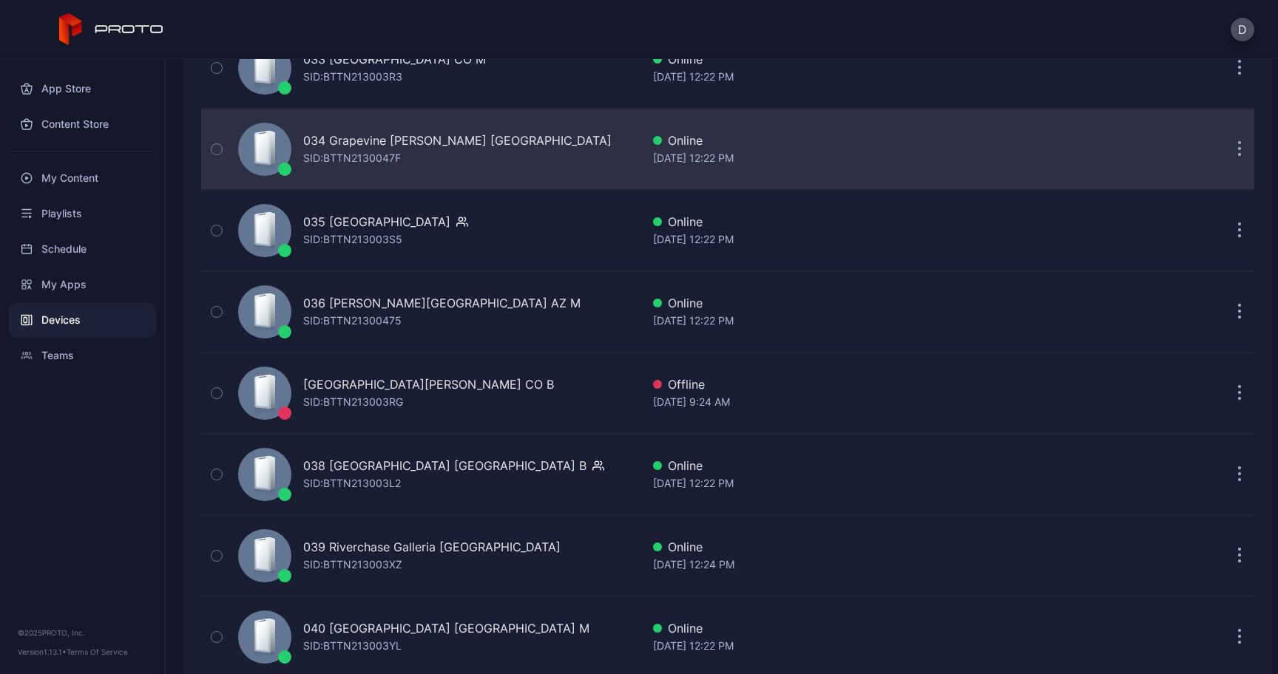
click at [351, 158] on div "SID: BTTN2130047F" at bounding box center [352, 158] width 98 height 18
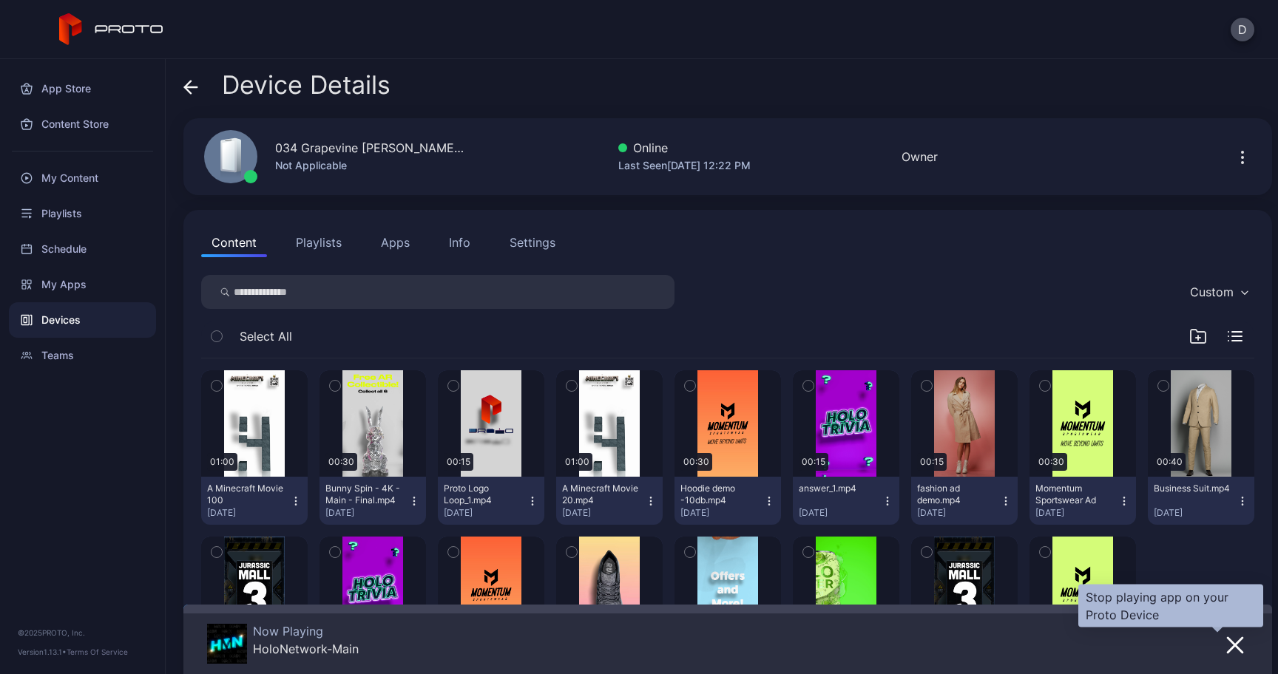
click at [1228, 648] on icon "button" at bounding box center [1235, 645] width 15 height 15
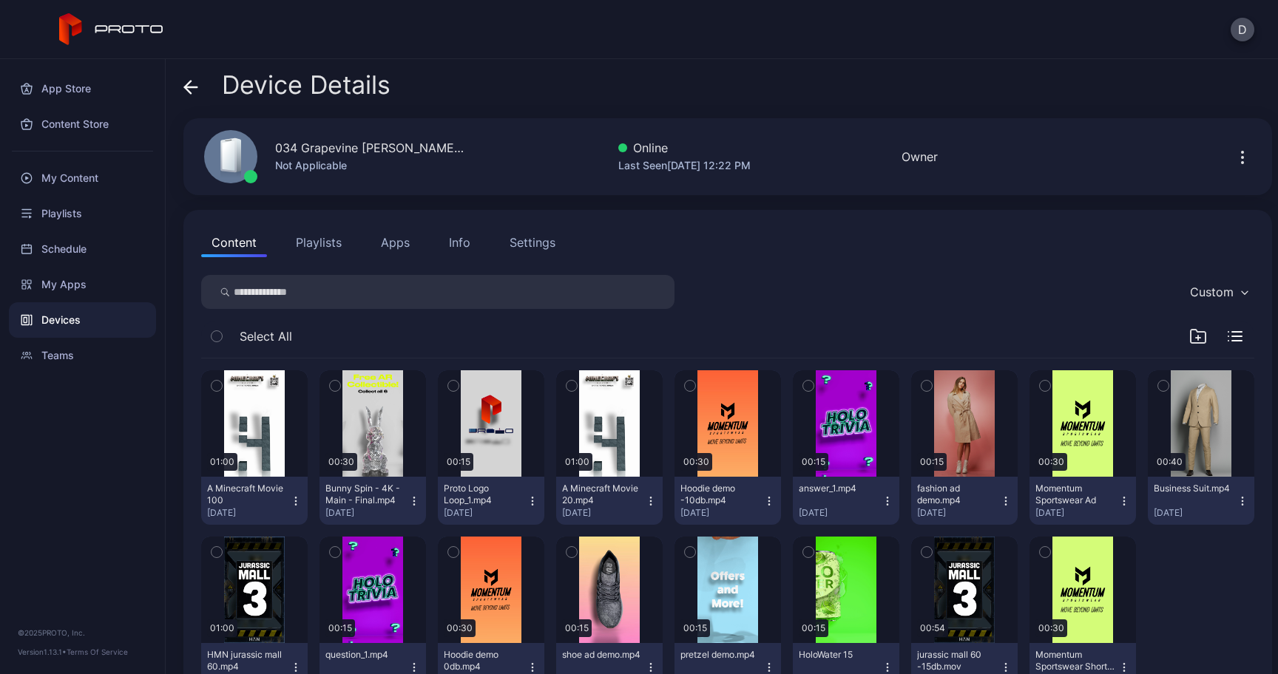
click at [398, 253] on button "Apps" at bounding box center [395, 243] width 50 height 30
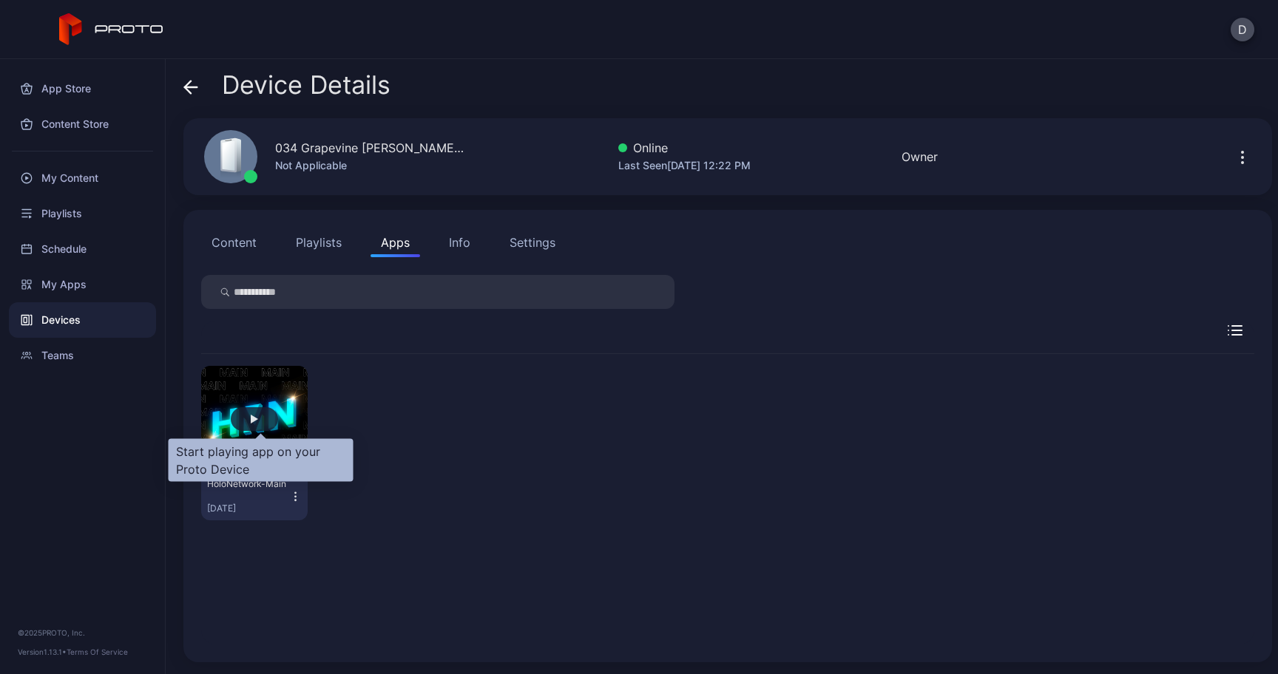
click at [257, 417] on div "button" at bounding box center [254, 419] width 7 height 9
